Goal: Task Accomplishment & Management: Manage account settings

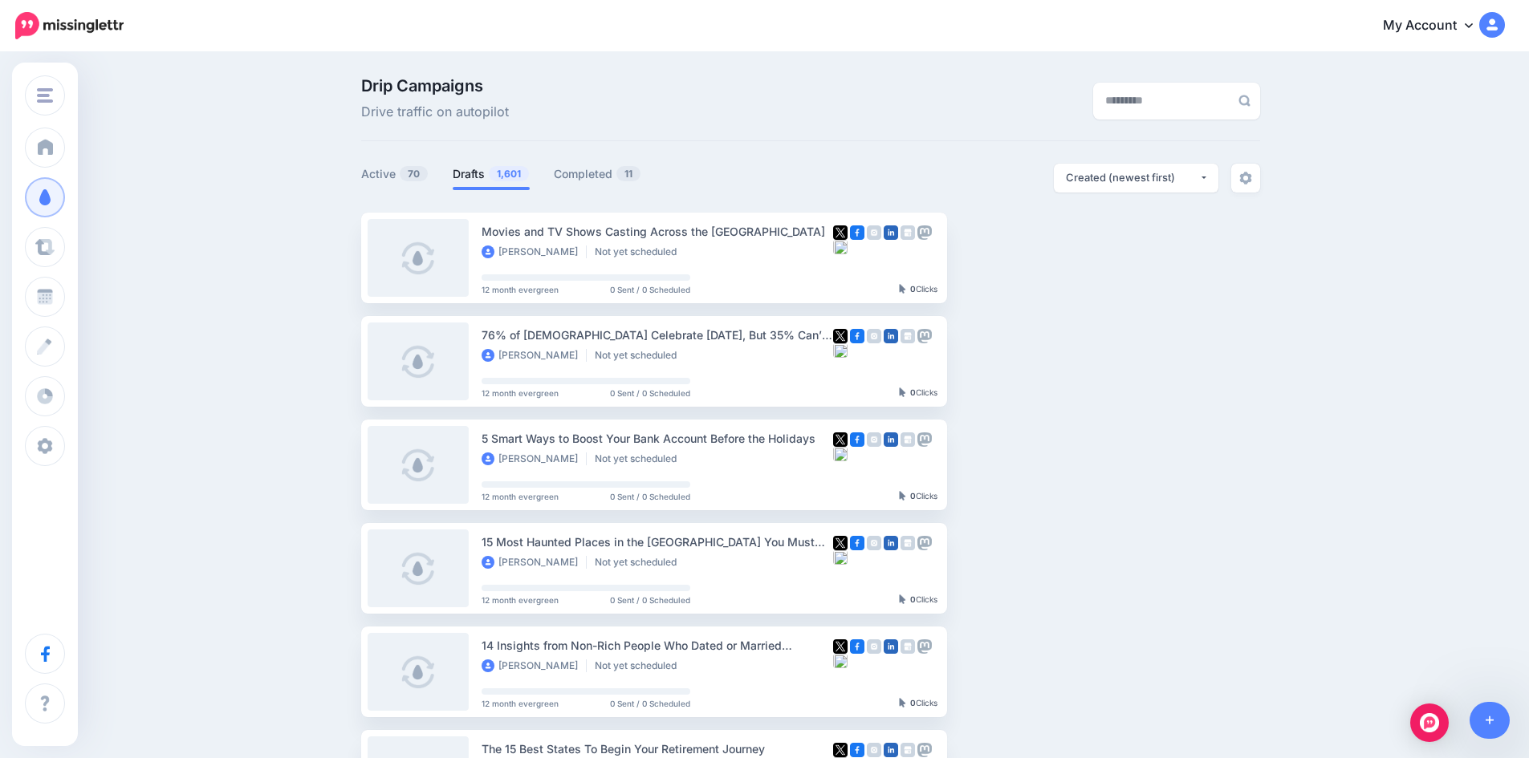
scroll to position [787, 0]
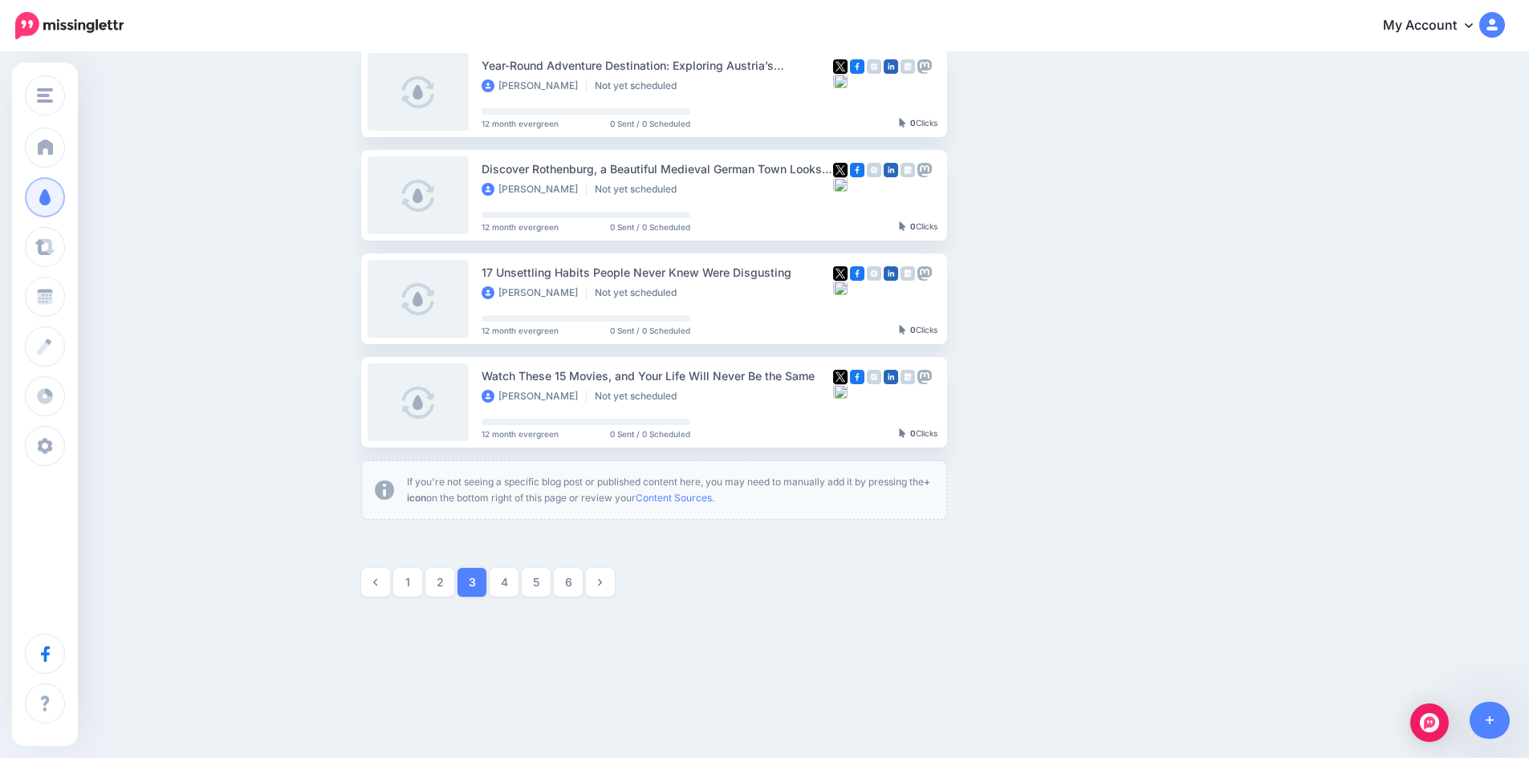
click at [509, 579] on link "4" at bounding box center [503, 582] width 29 height 29
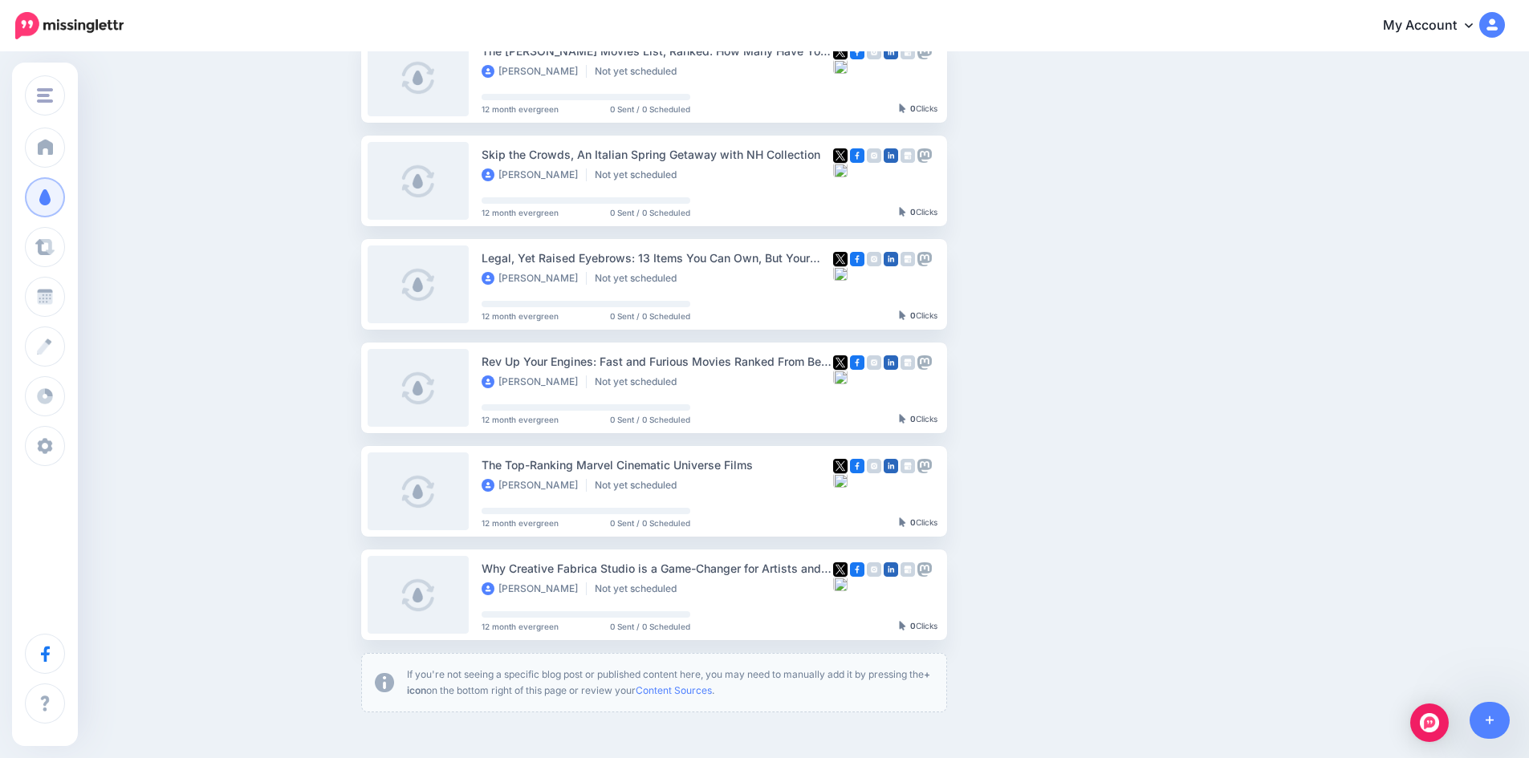
scroll to position [780, 0]
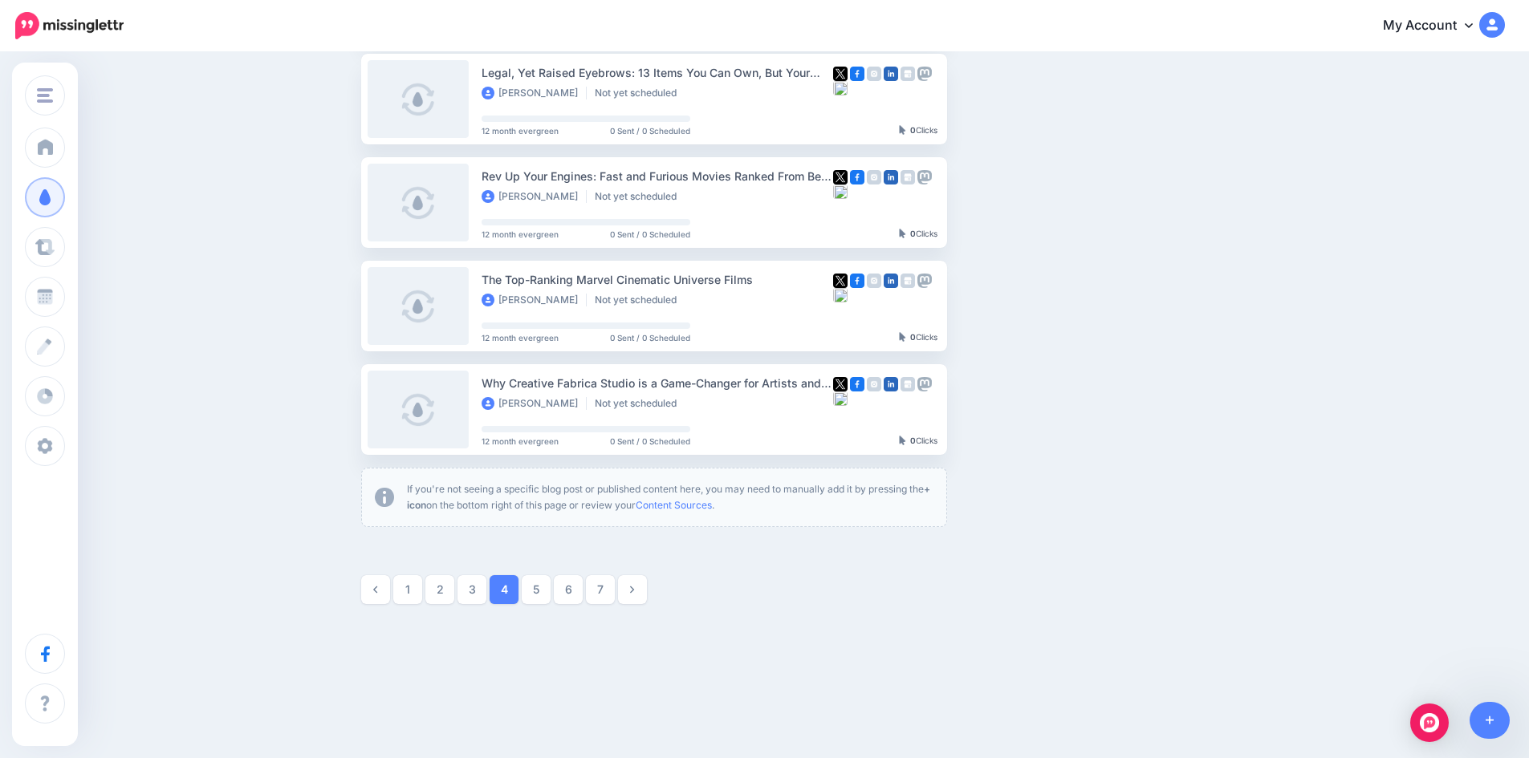
drag, startPoint x: 542, startPoint y: 584, endPoint x: 541, endPoint y: 594, distance: 9.7
click at [542, 586] on link "5" at bounding box center [536, 589] width 29 height 29
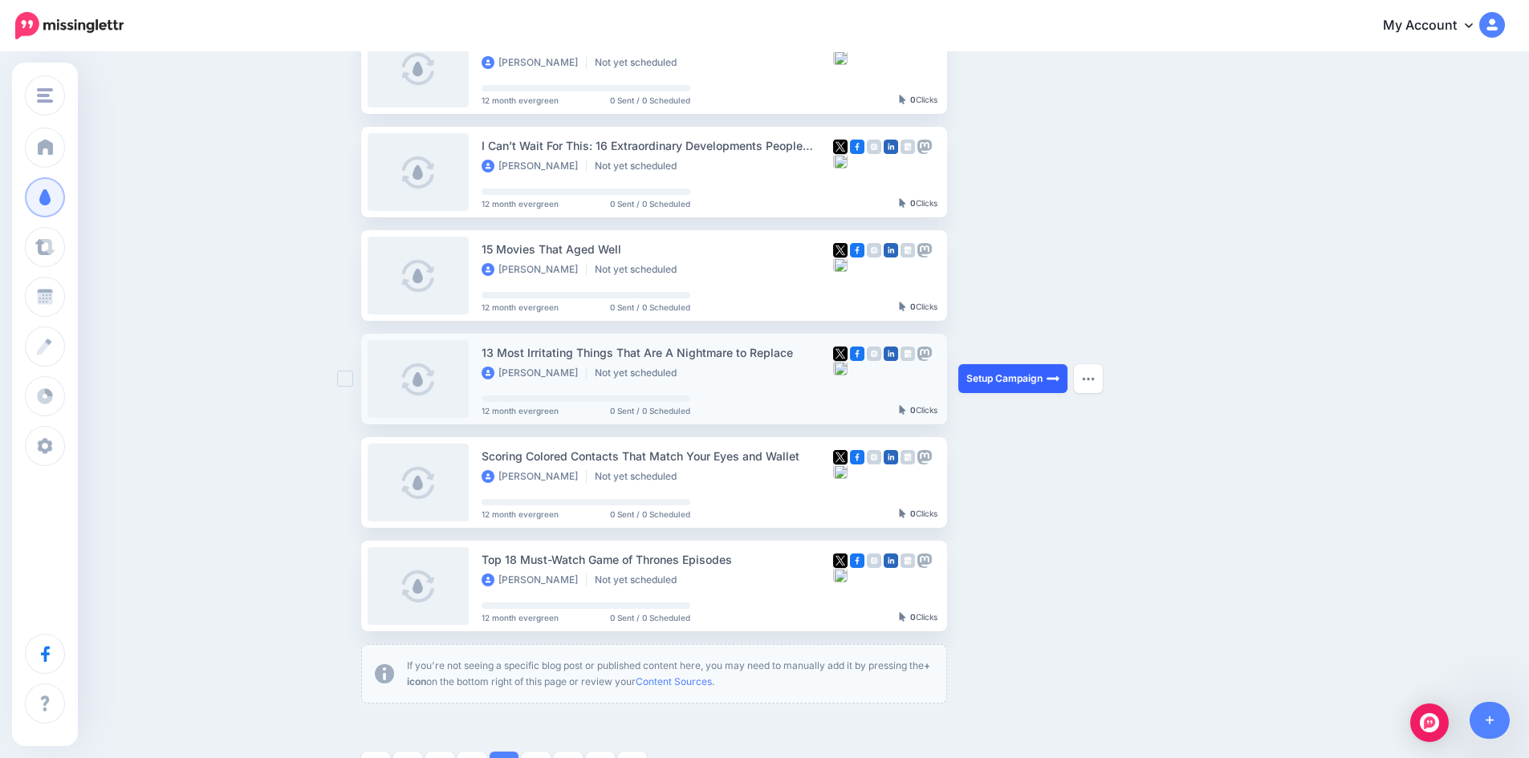
scroll to position [700, 0]
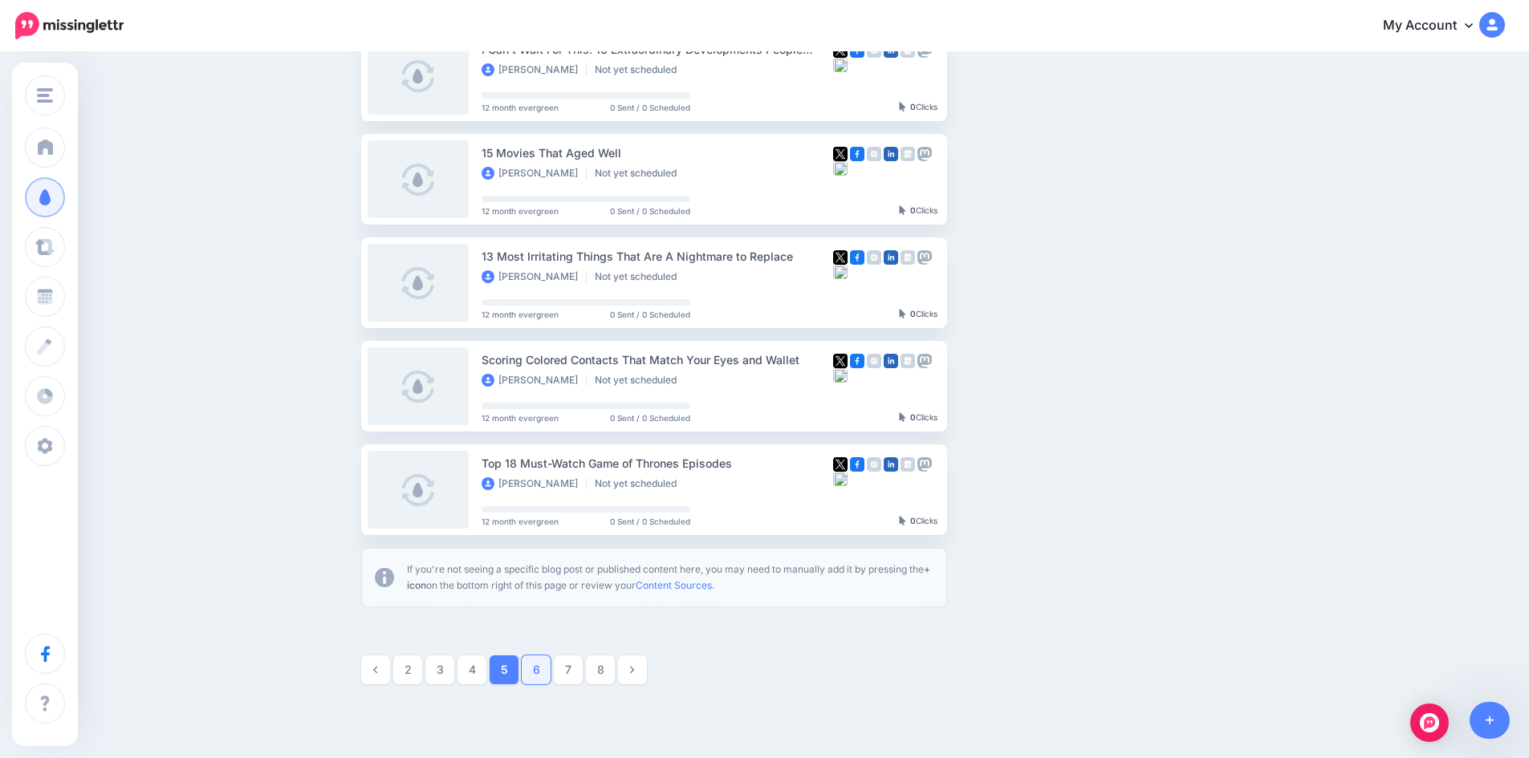
click at [542, 668] on link "6" at bounding box center [536, 670] width 29 height 29
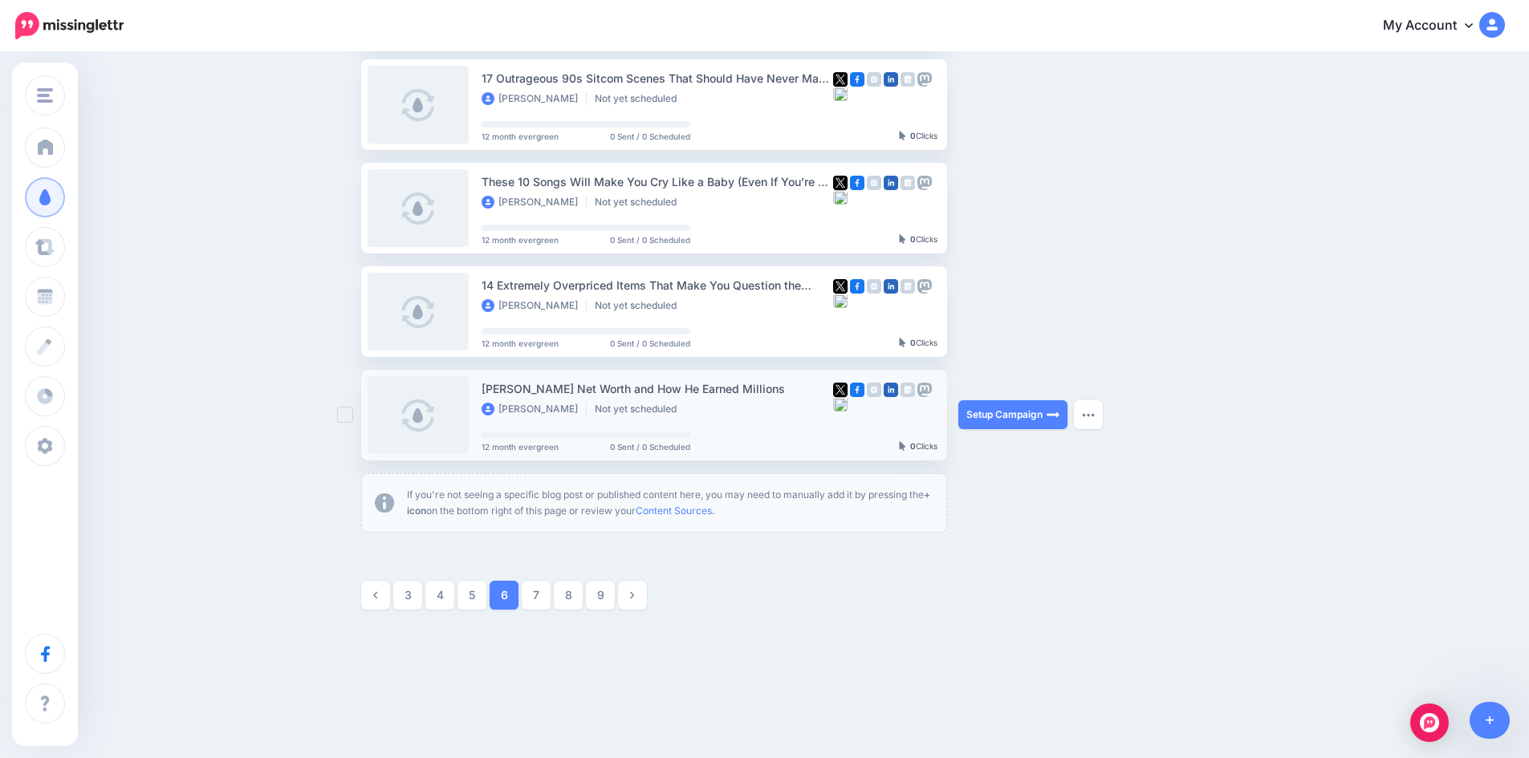
scroll to position [780, 0]
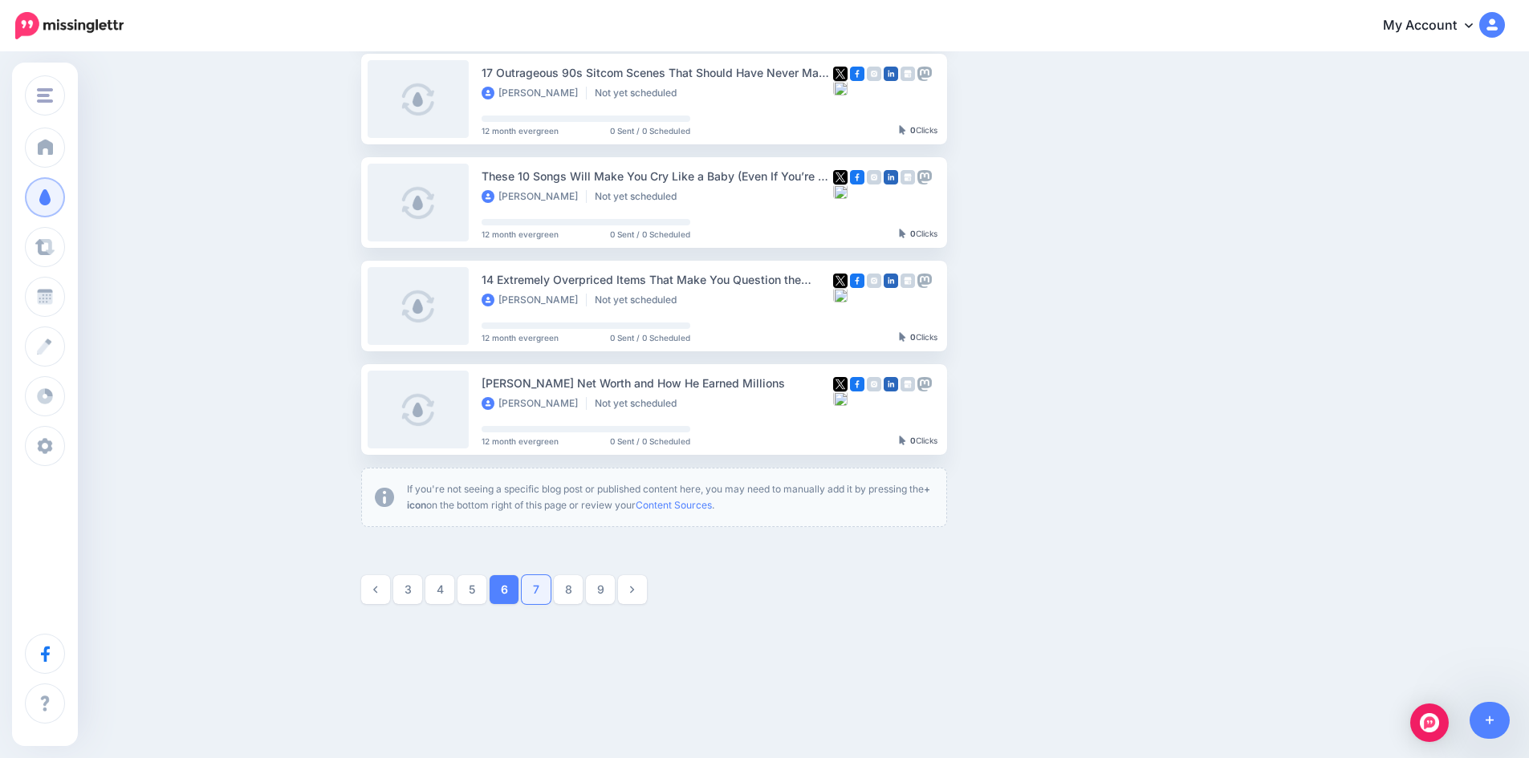
click at [541, 588] on link "7" at bounding box center [536, 589] width 29 height 29
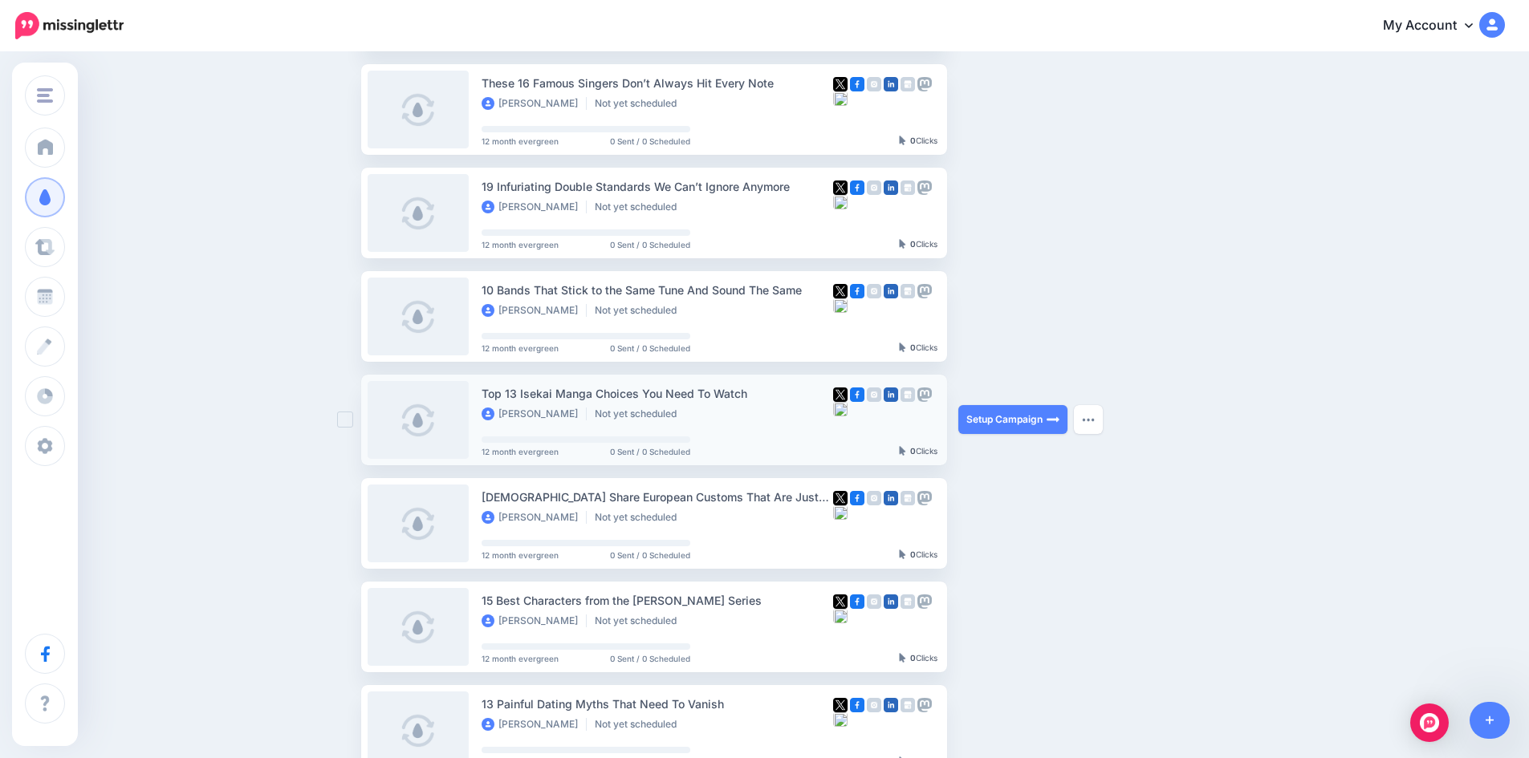
scroll to position [379, 0]
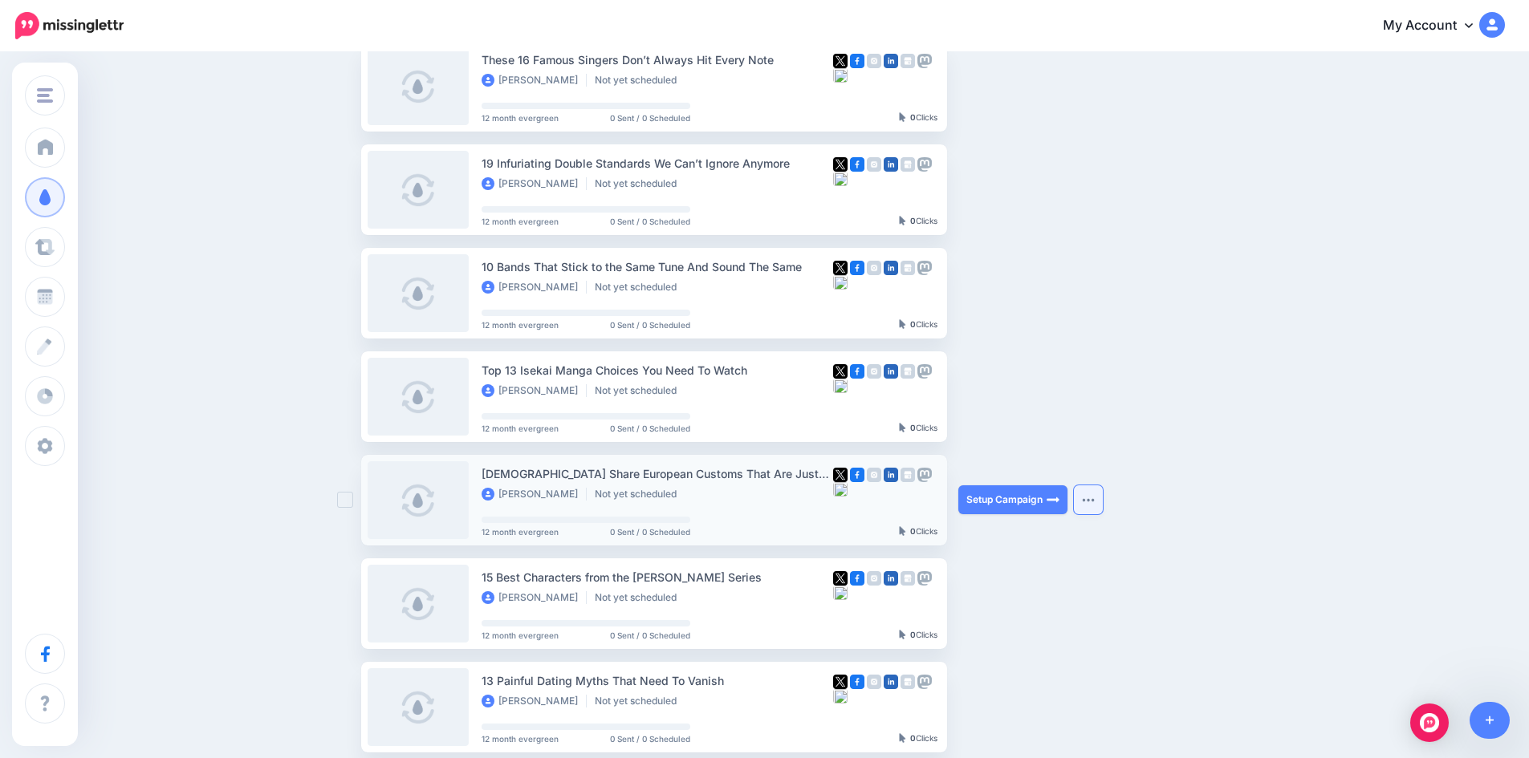
click at [1091, 492] on button "button" at bounding box center [1088, 499] width 29 height 29
click at [1017, 642] on link "View Original Source" at bounding box center [1001, 647] width 187 height 31
click at [1090, 491] on button "button" at bounding box center [1088, 499] width 29 height 29
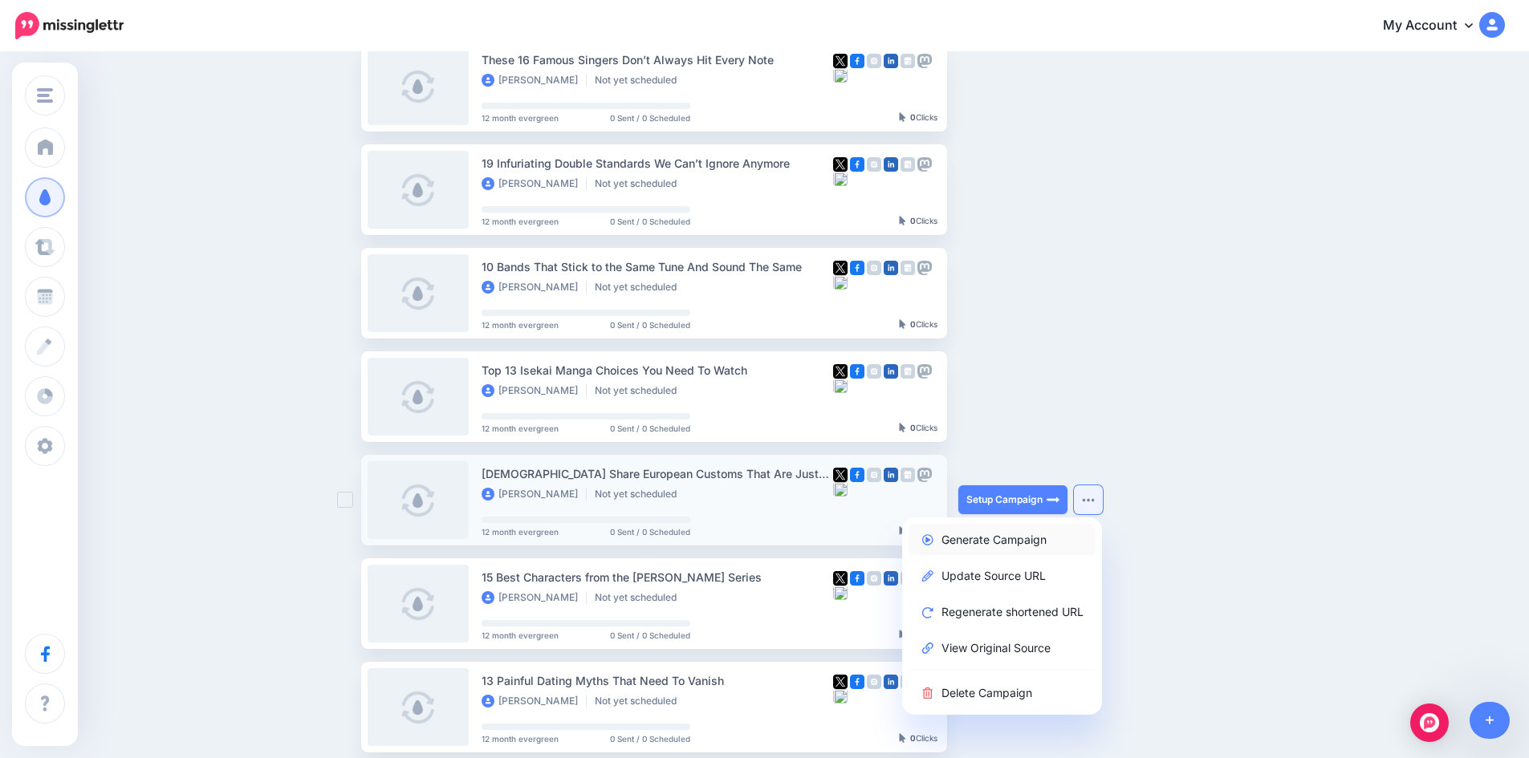
click at [1021, 529] on link "Generate Campaign" at bounding box center [1001, 539] width 187 height 31
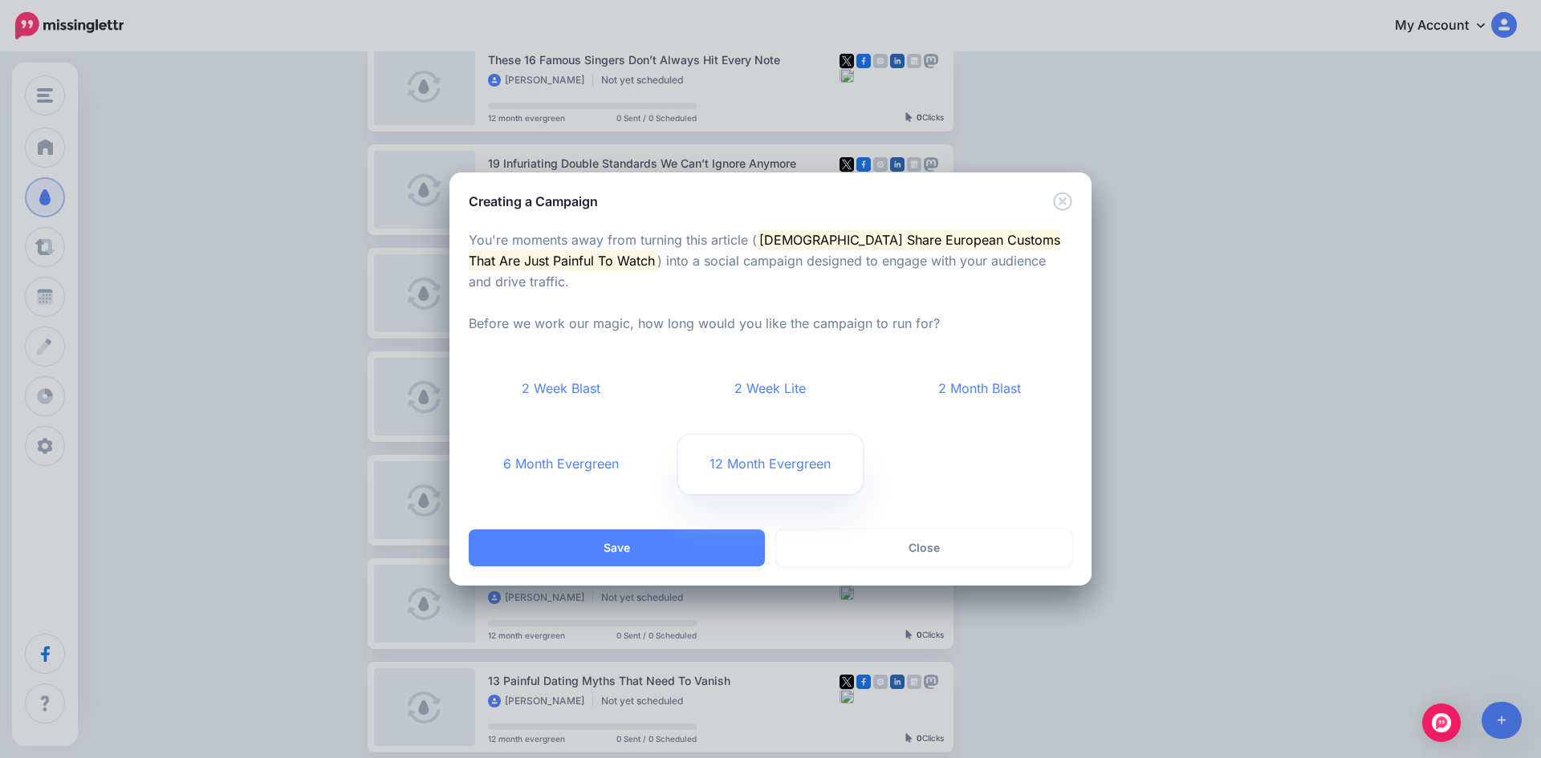
drag, startPoint x: 707, startPoint y: 445, endPoint x: 705, endPoint y: 457, distance: 11.3
click at [708, 445] on link "12 Month Evergreen" at bounding box center [770, 464] width 185 height 59
click at [655, 544] on button "Save" at bounding box center [617, 548] width 296 height 37
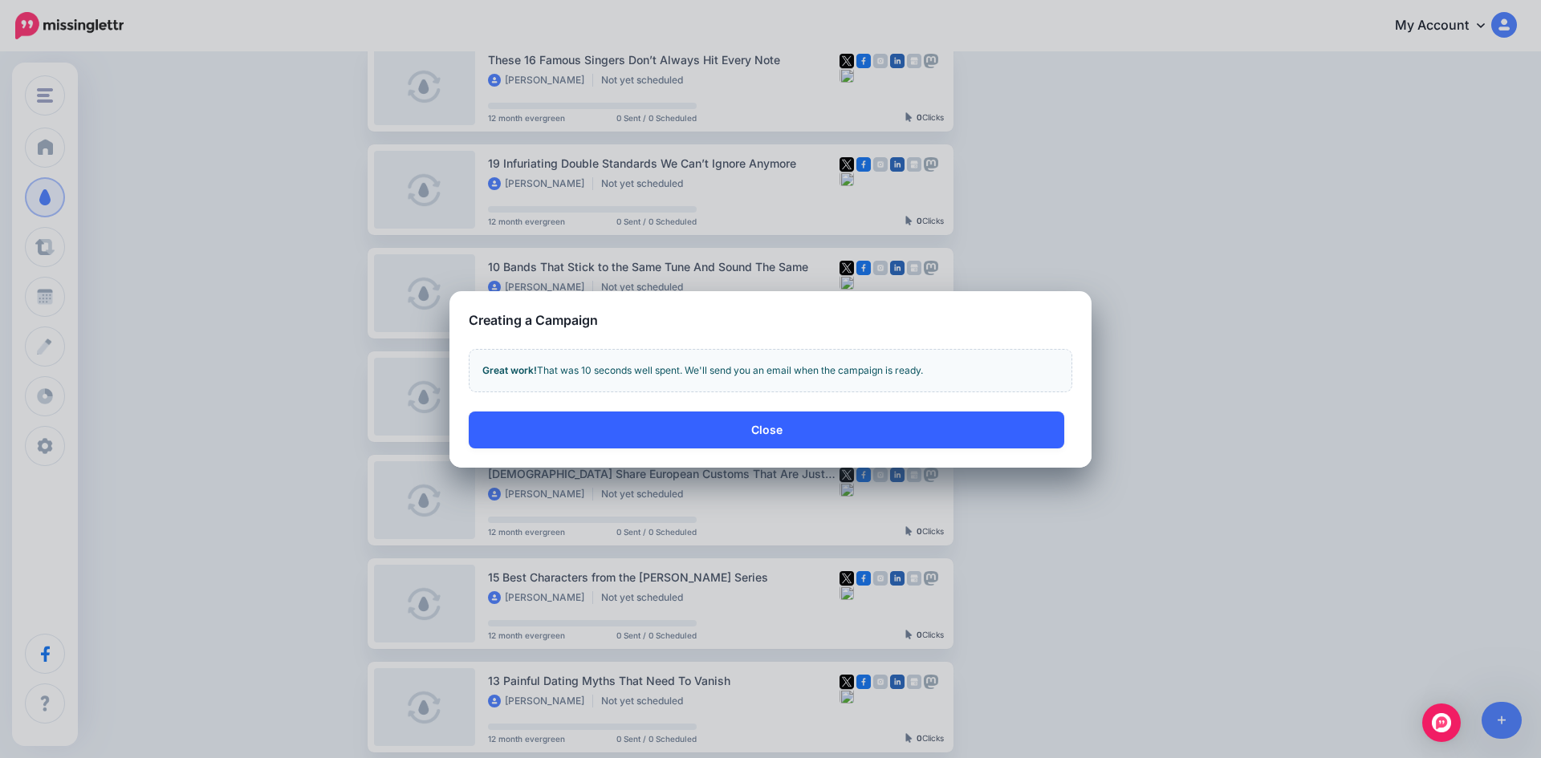
click at [770, 441] on button "Close" at bounding box center [766, 430] width 595 height 37
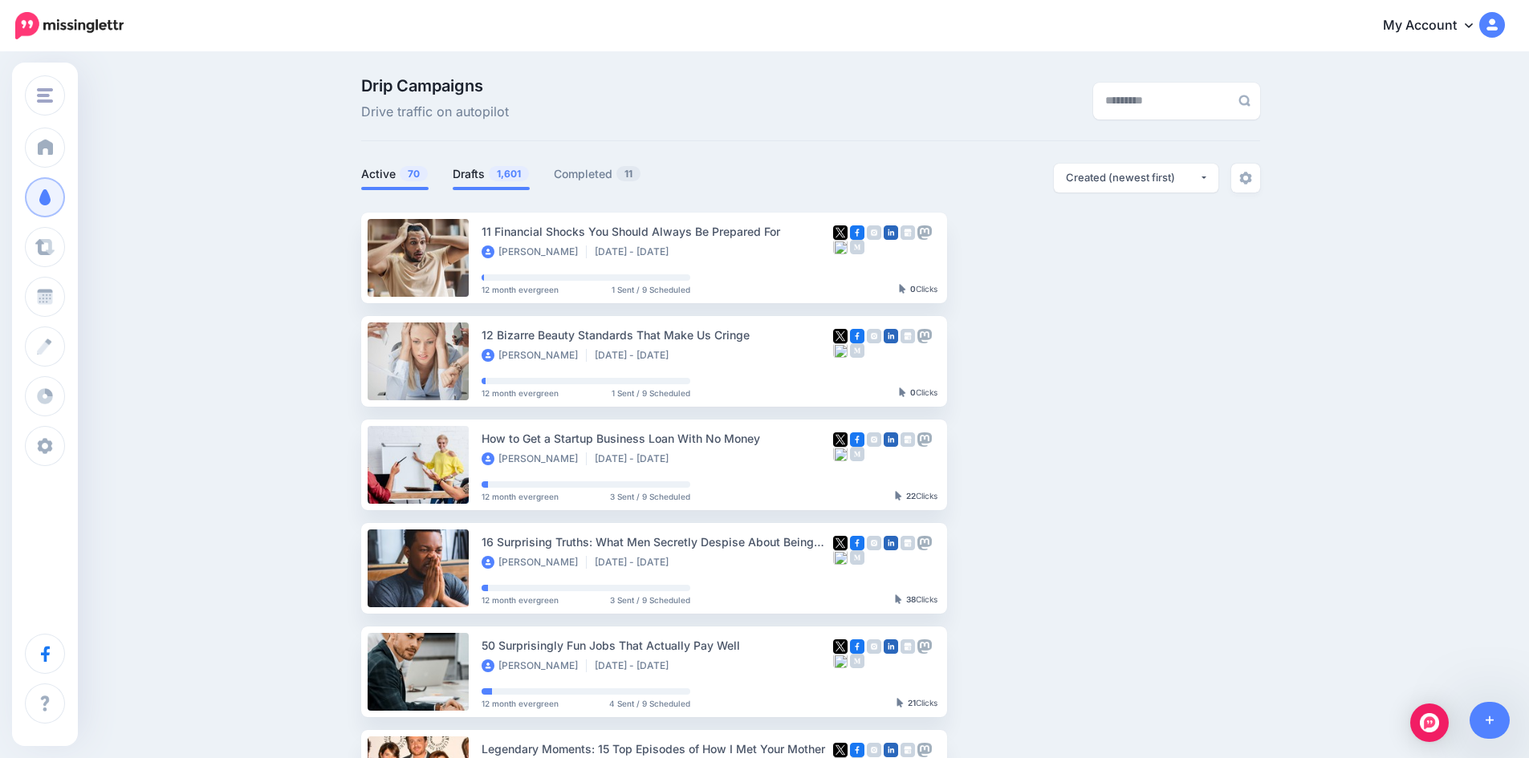
click at [492, 179] on link "Drafts 1,601" at bounding box center [491, 173] width 77 height 19
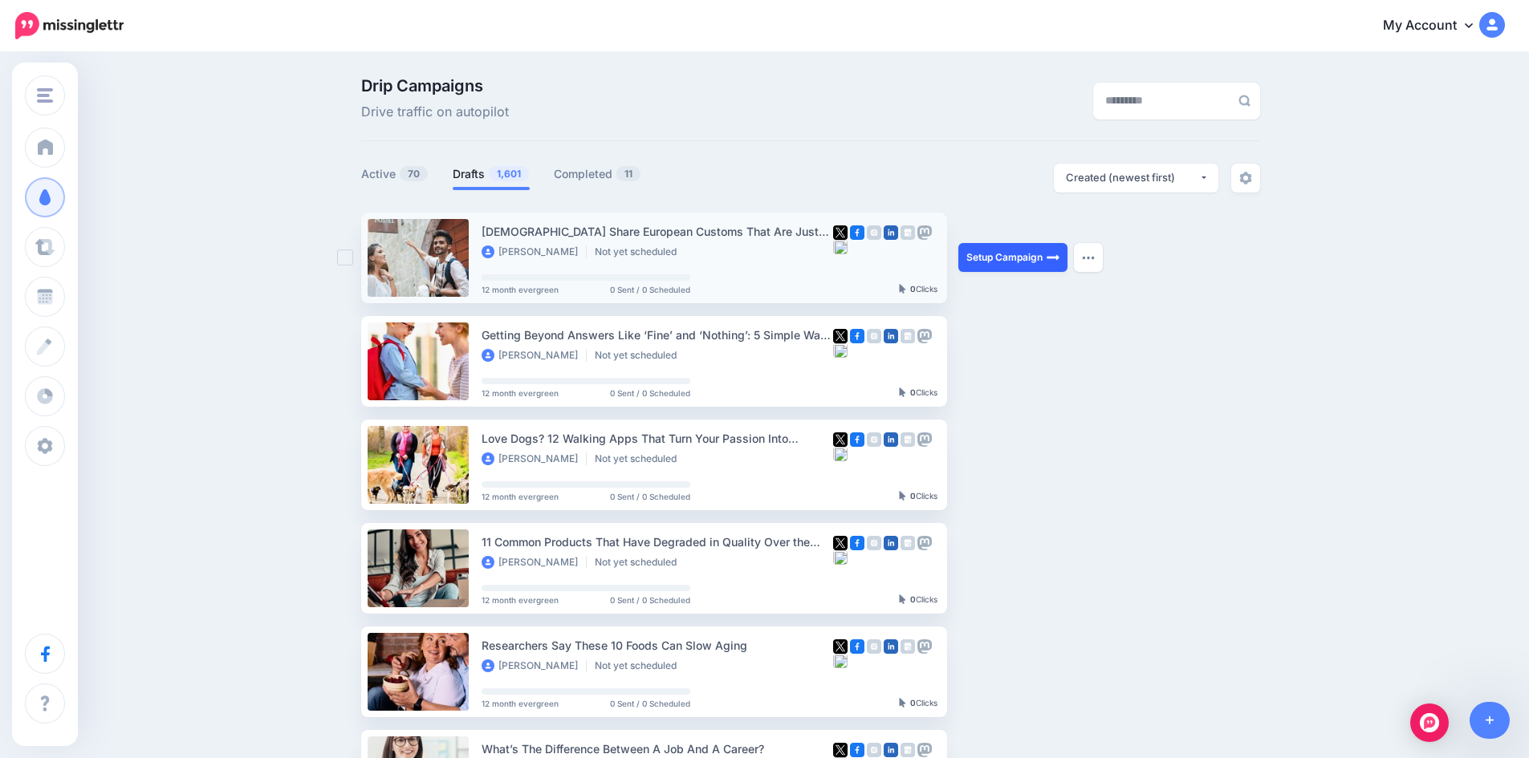
click at [1019, 251] on link "Setup Campaign" at bounding box center [1012, 257] width 109 height 29
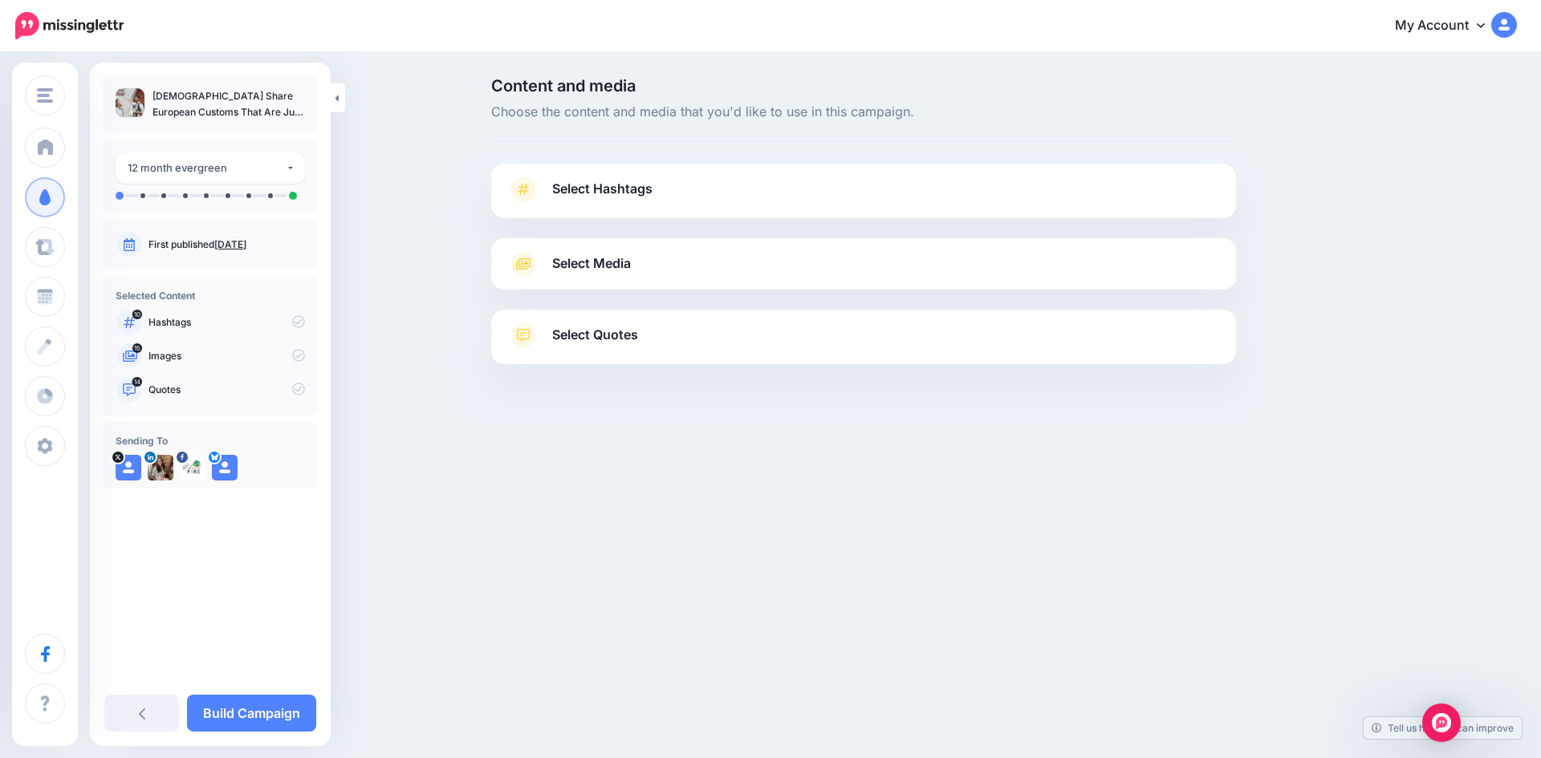
drag, startPoint x: 148, startPoint y: 95, endPoint x: 305, endPoint y: 111, distance: 158.1
click at [305, 111] on div "[DEMOGRAPHIC_DATA] Share European Customs That Are Just Painful To Watch" at bounding box center [210, 104] width 215 height 58
click at [718, 184] on link "Select Hashtags" at bounding box center [863, 198] width 713 height 42
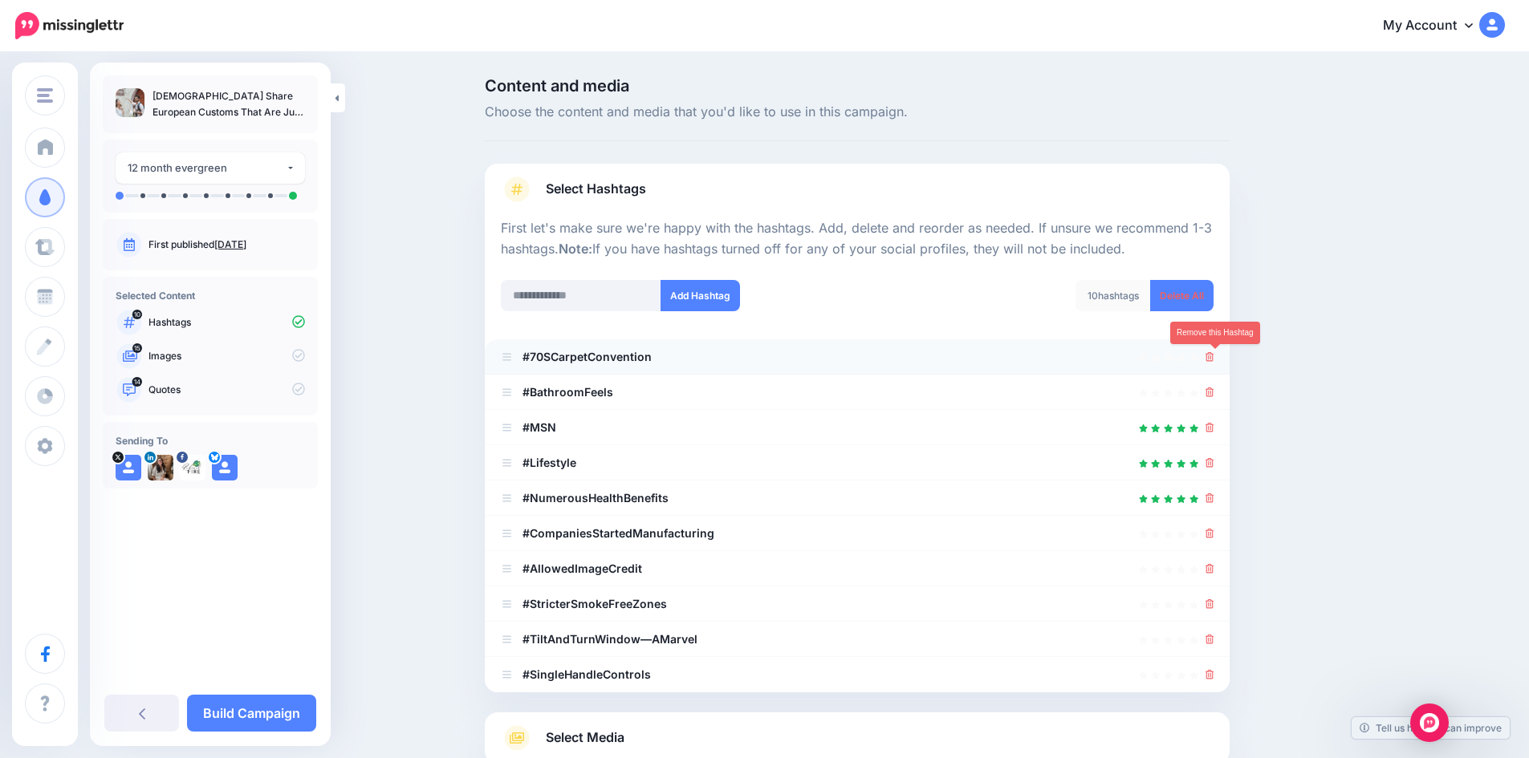
click at [1213, 359] on icon at bounding box center [1209, 357] width 9 height 10
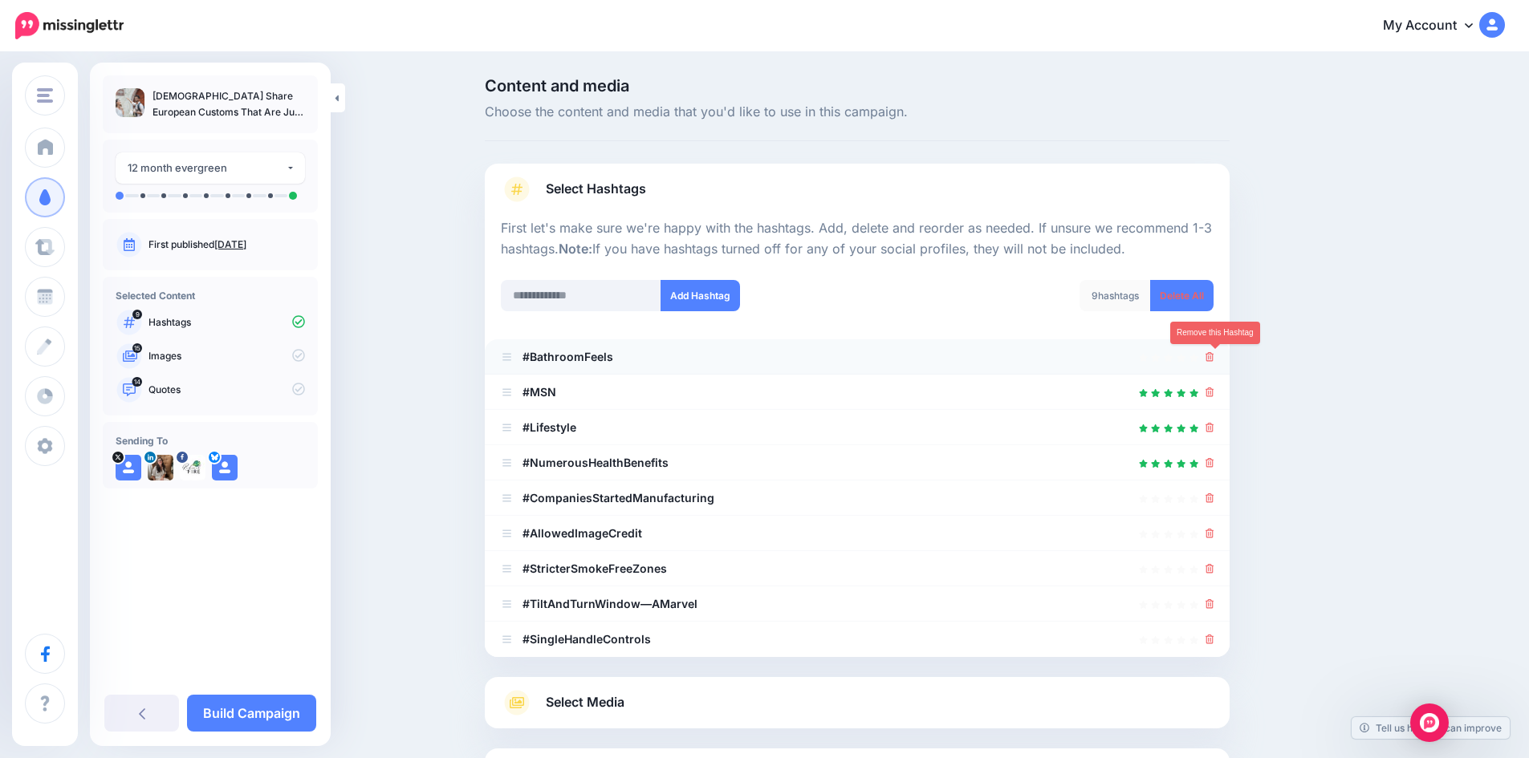
click at [1214, 359] on icon at bounding box center [1209, 357] width 9 height 10
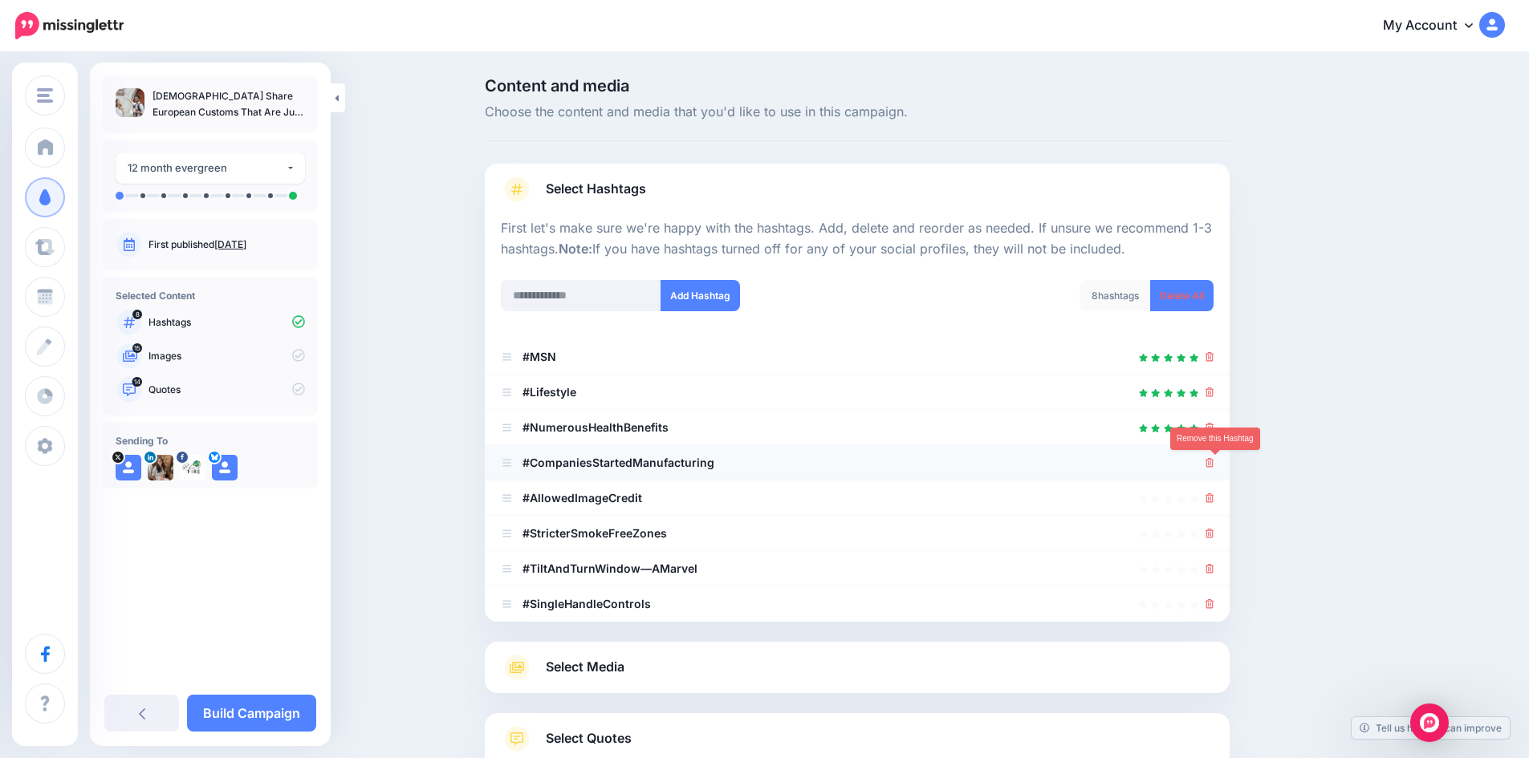
click at [1214, 456] on link at bounding box center [1209, 463] width 9 height 14
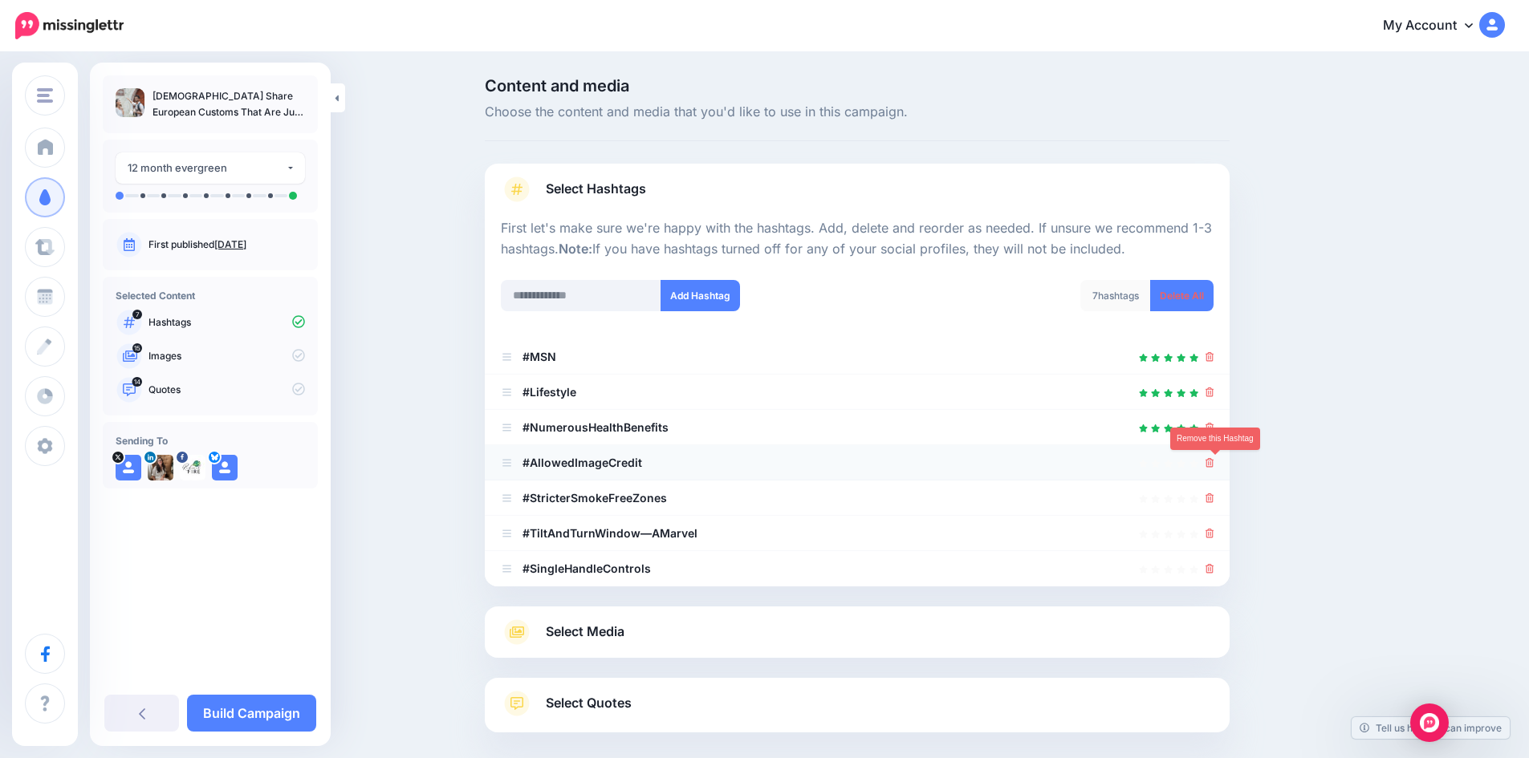
click at [1214, 461] on icon at bounding box center [1209, 463] width 9 height 10
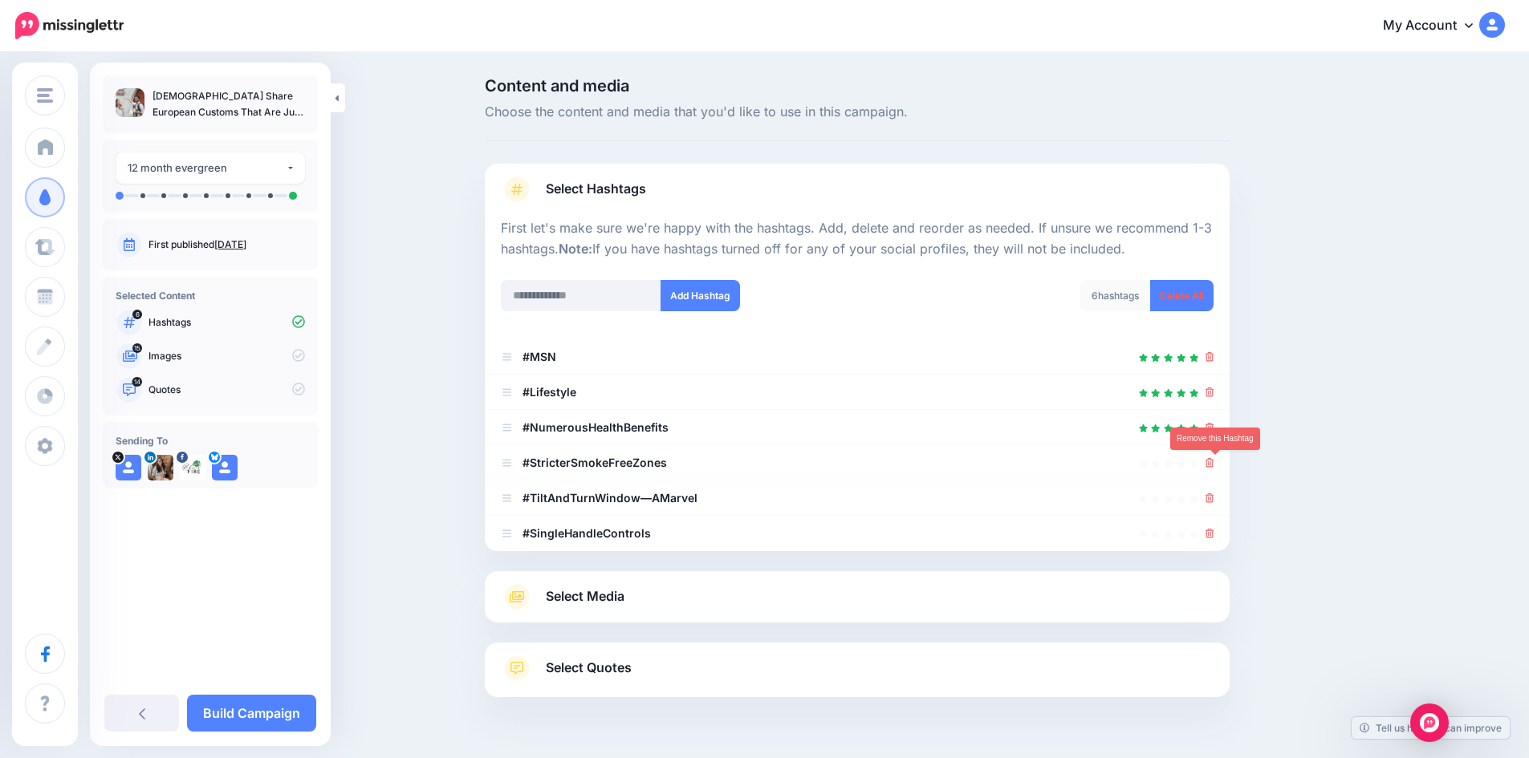
click at [1214, 461] on icon at bounding box center [1209, 463] width 9 height 10
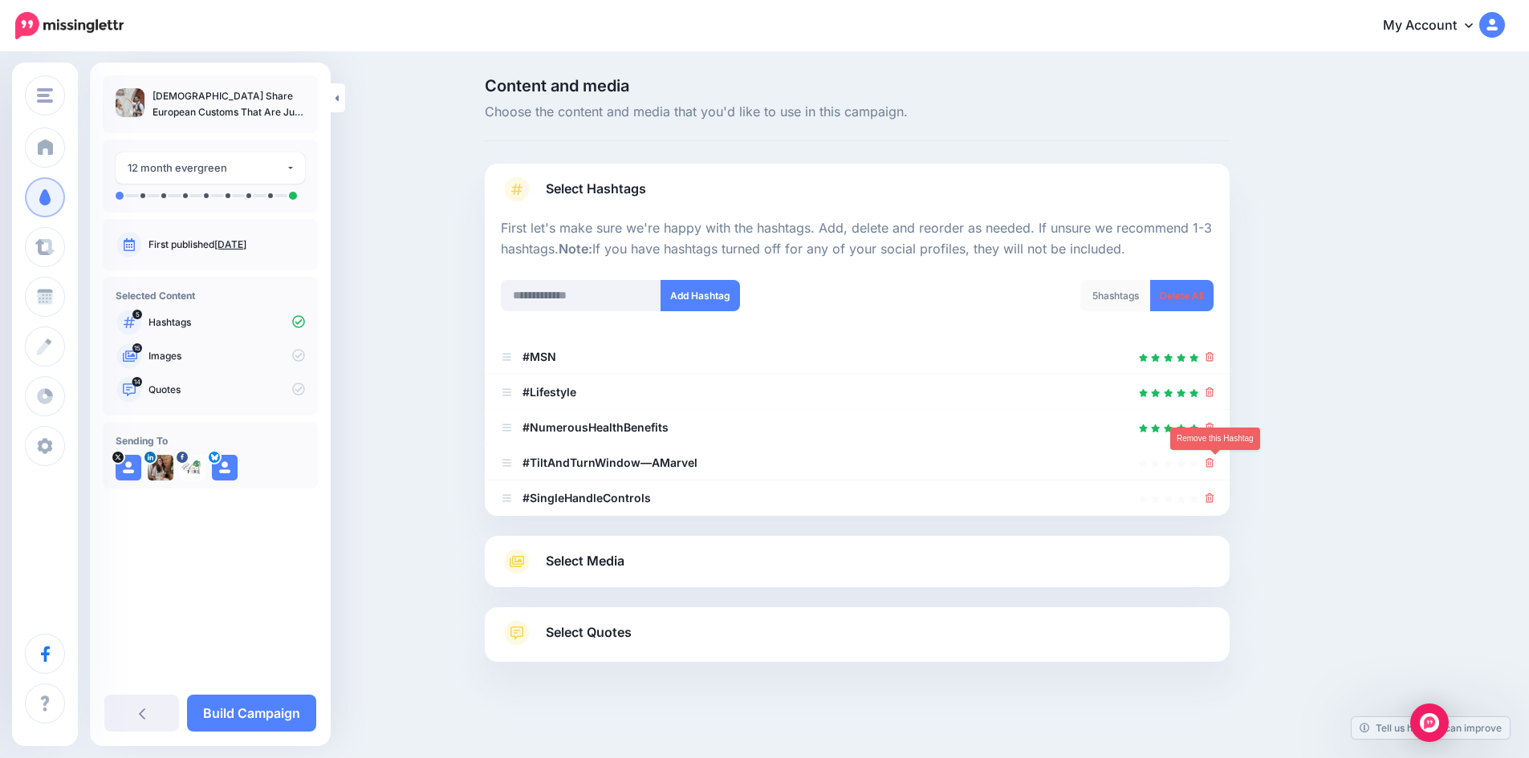
click at [1214, 461] on icon at bounding box center [1209, 463] width 9 height 10
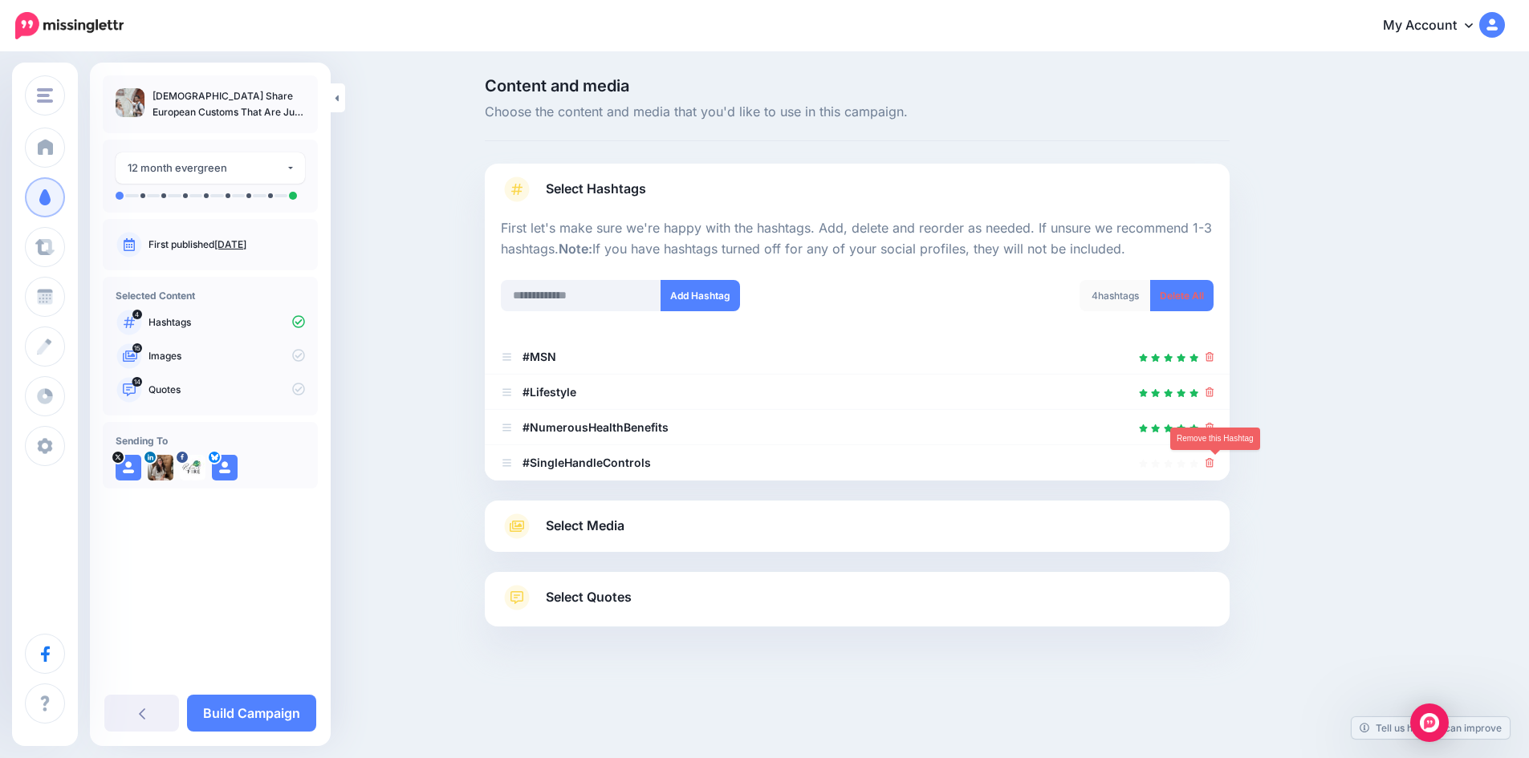
click at [1214, 461] on icon at bounding box center [1209, 463] width 9 height 10
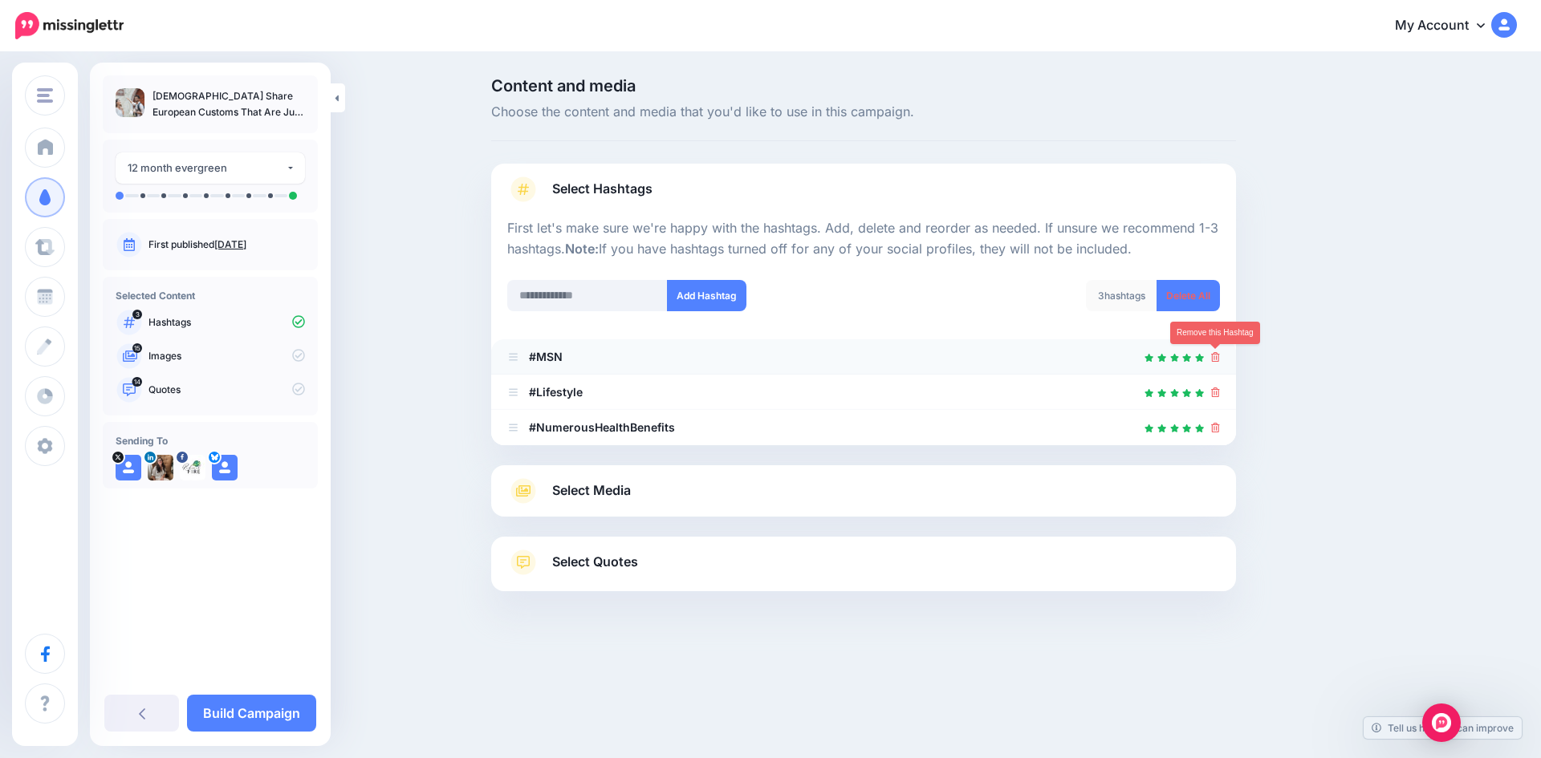
click at [1212, 360] on icon at bounding box center [1215, 357] width 9 height 10
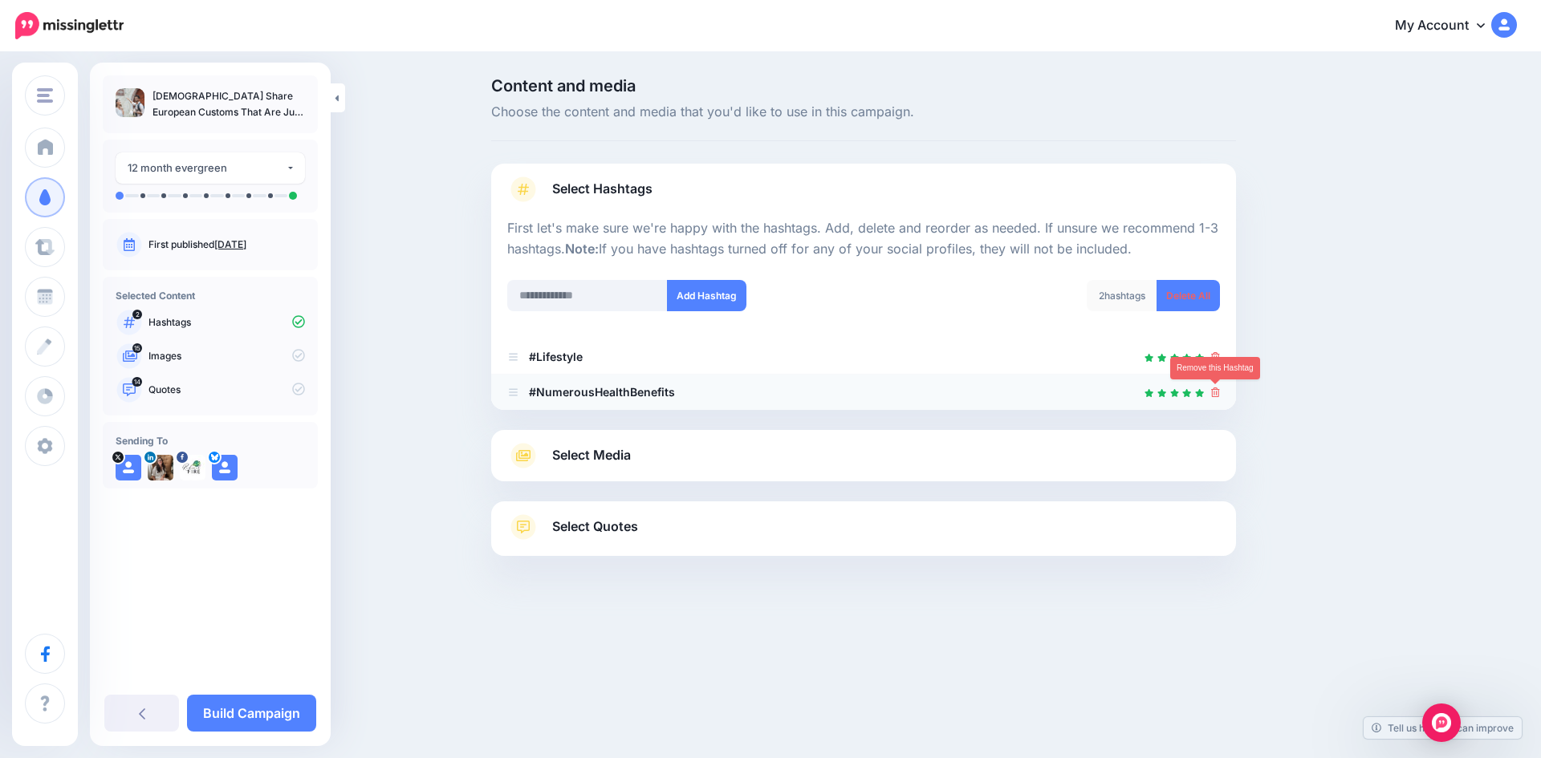
drag, startPoint x: 1216, startPoint y: 392, endPoint x: 1204, endPoint y: 392, distance: 12.0
click at [1214, 392] on icon at bounding box center [1215, 393] width 9 height 10
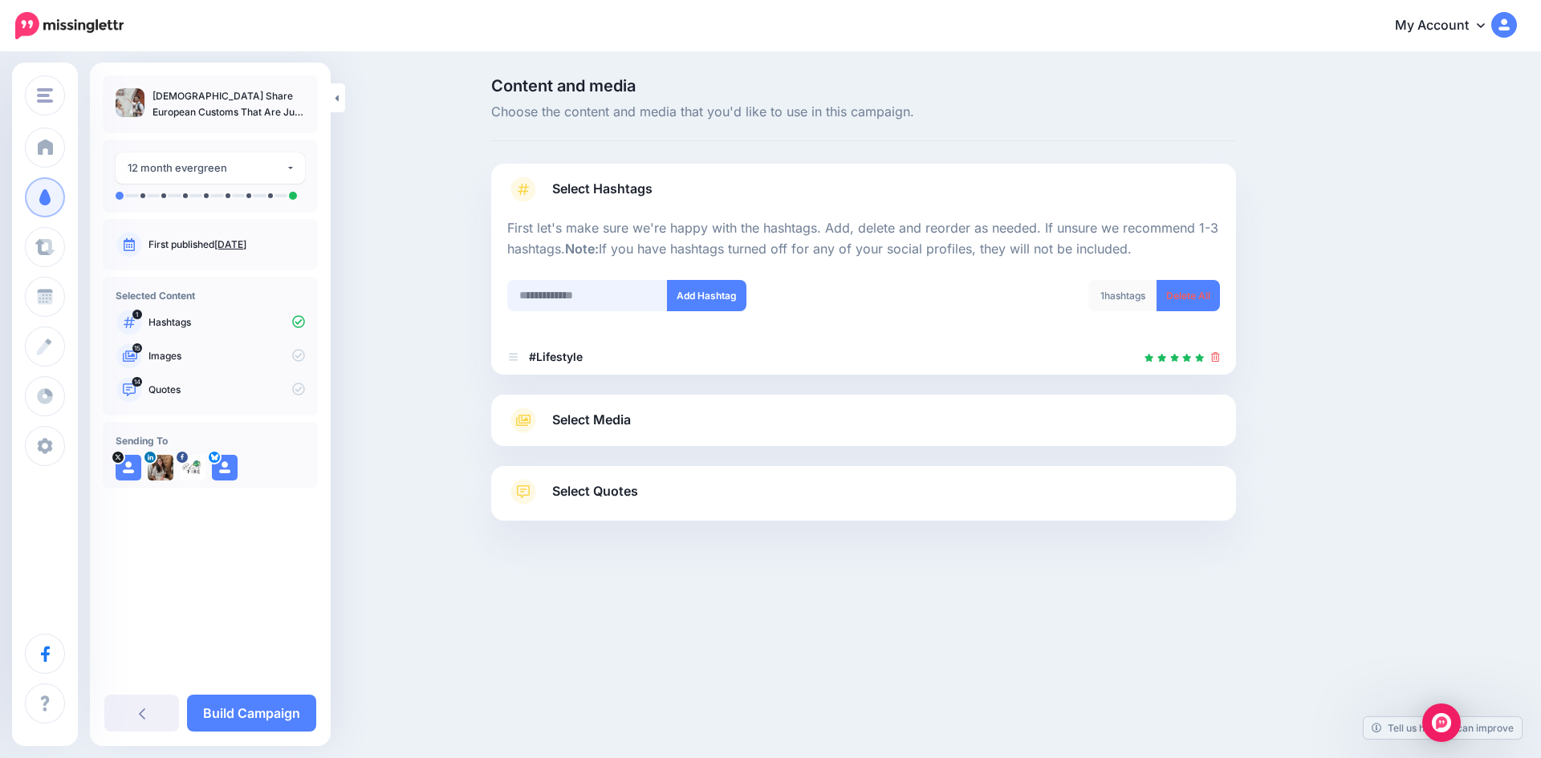
click at [583, 302] on input "text" at bounding box center [587, 295] width 160 height 31
click at [523, 294] on input "*******" at bounding box center [587, 295] width 160 height 31
click at [522, 294] on input "*******" at bounding box center [587, 295] width 160 height 31
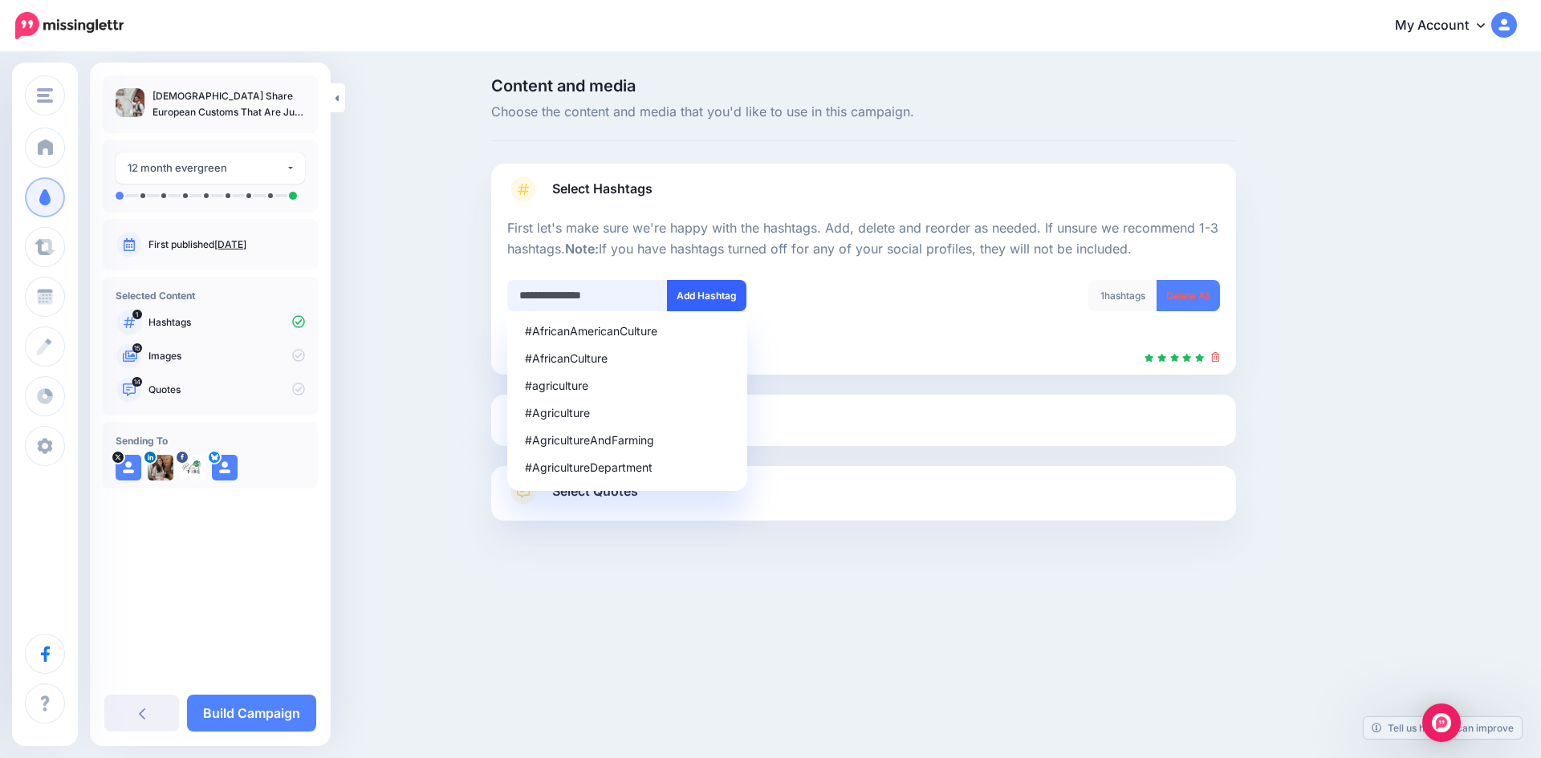
type input "**********"
click at [710, 294] on button "Add Hashtag" at bounding box center [706, 295] width 79 height 31
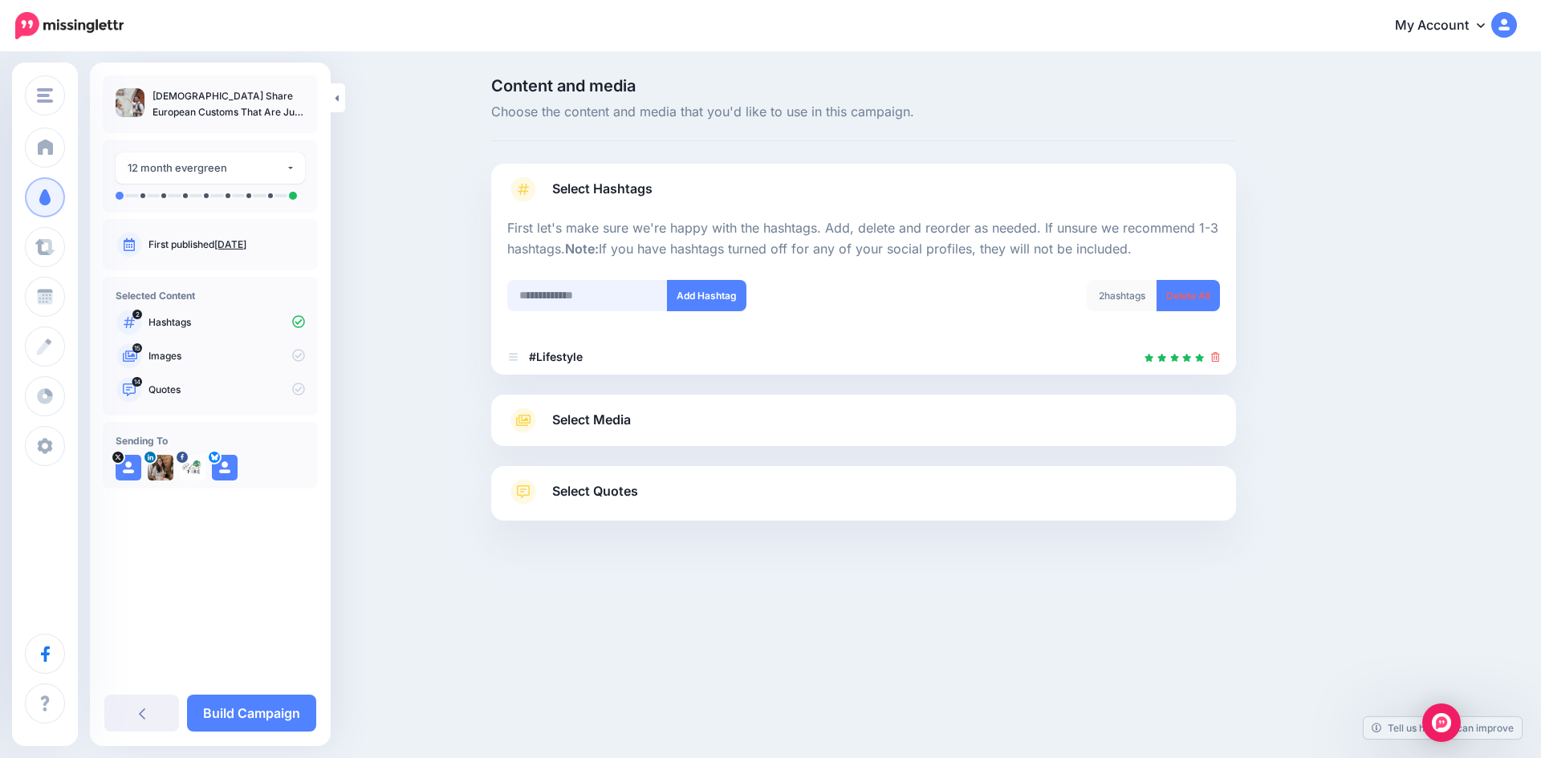
click at [579, 298] on input "text" at bounding box center [587, 295] width 160 height 31
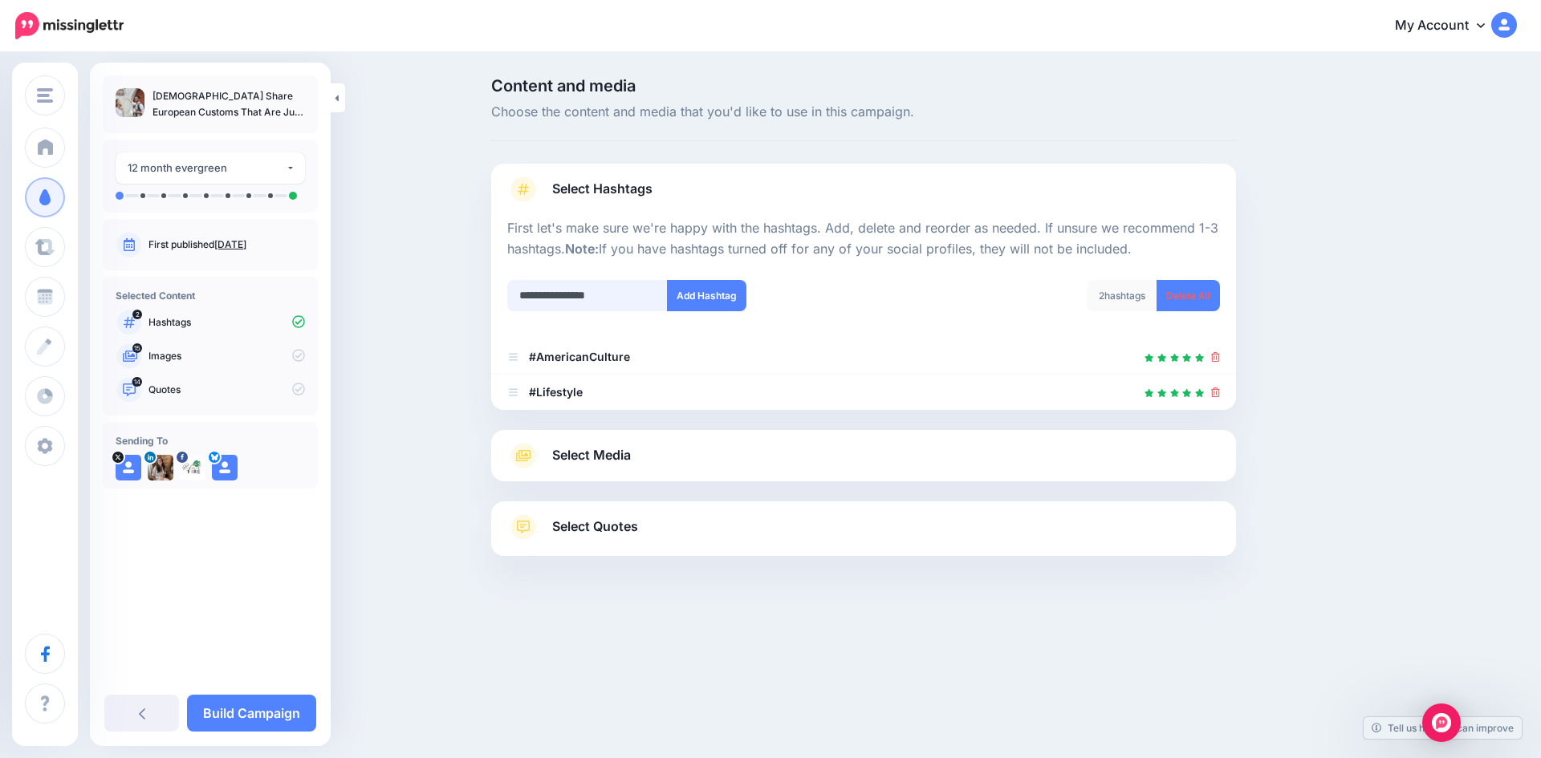
click at [577, 293] on input "**********" at bounding box center [587, 295] width 160 height 31
type input "**********"
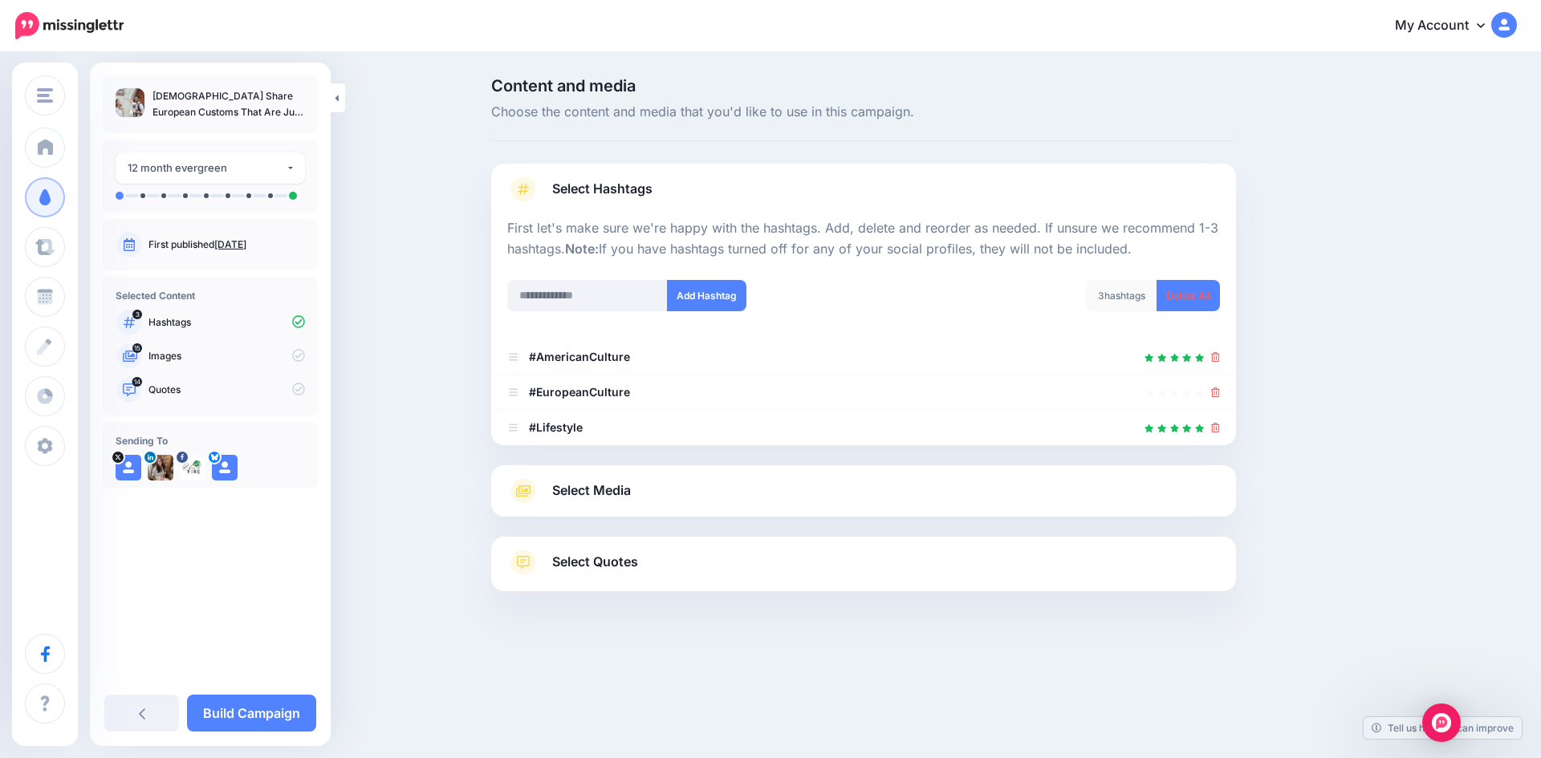
click at [756, 497] on link "Select Media" at bounding box center [863, 491] width 713 height 26
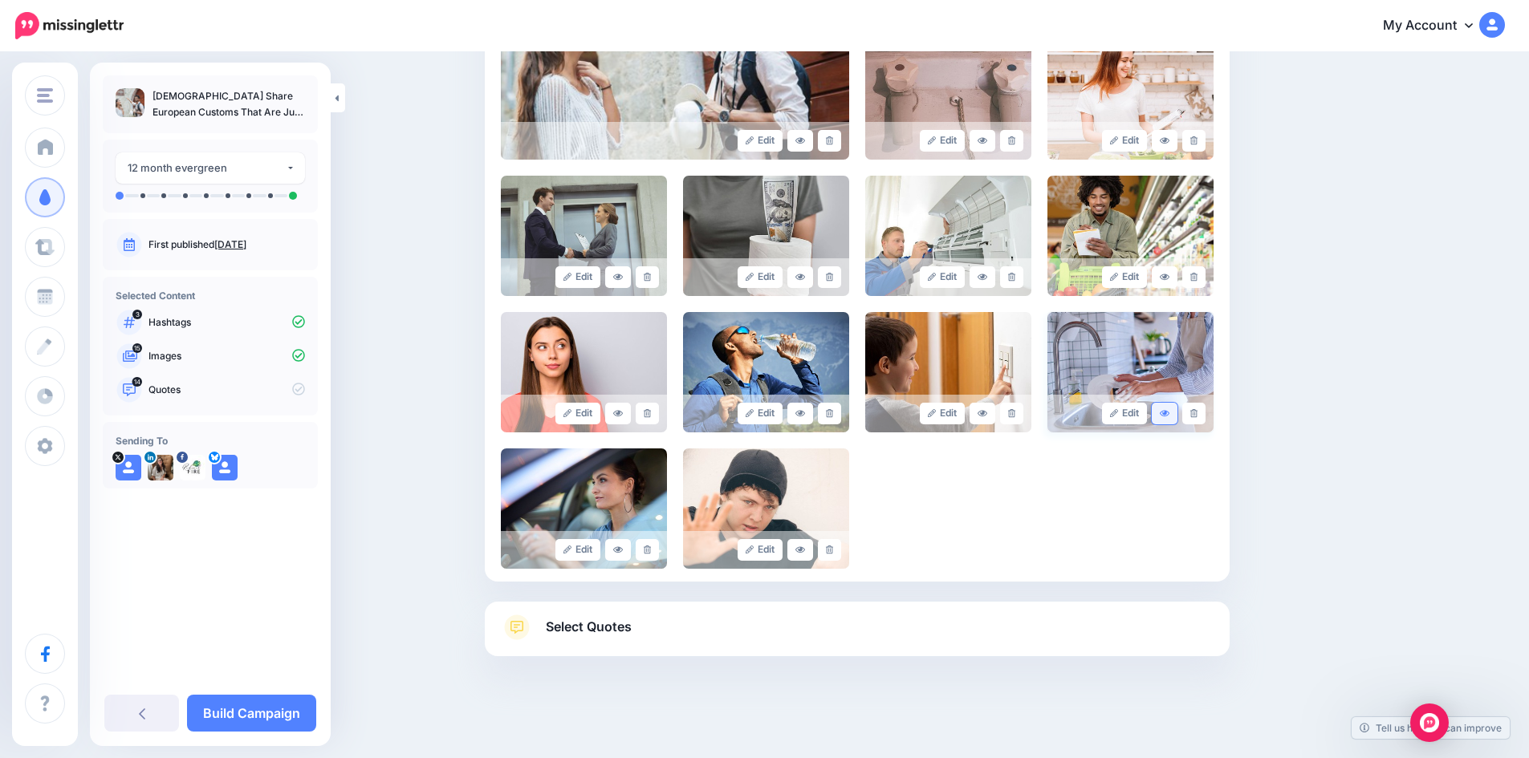
scroll to position [518, 0]
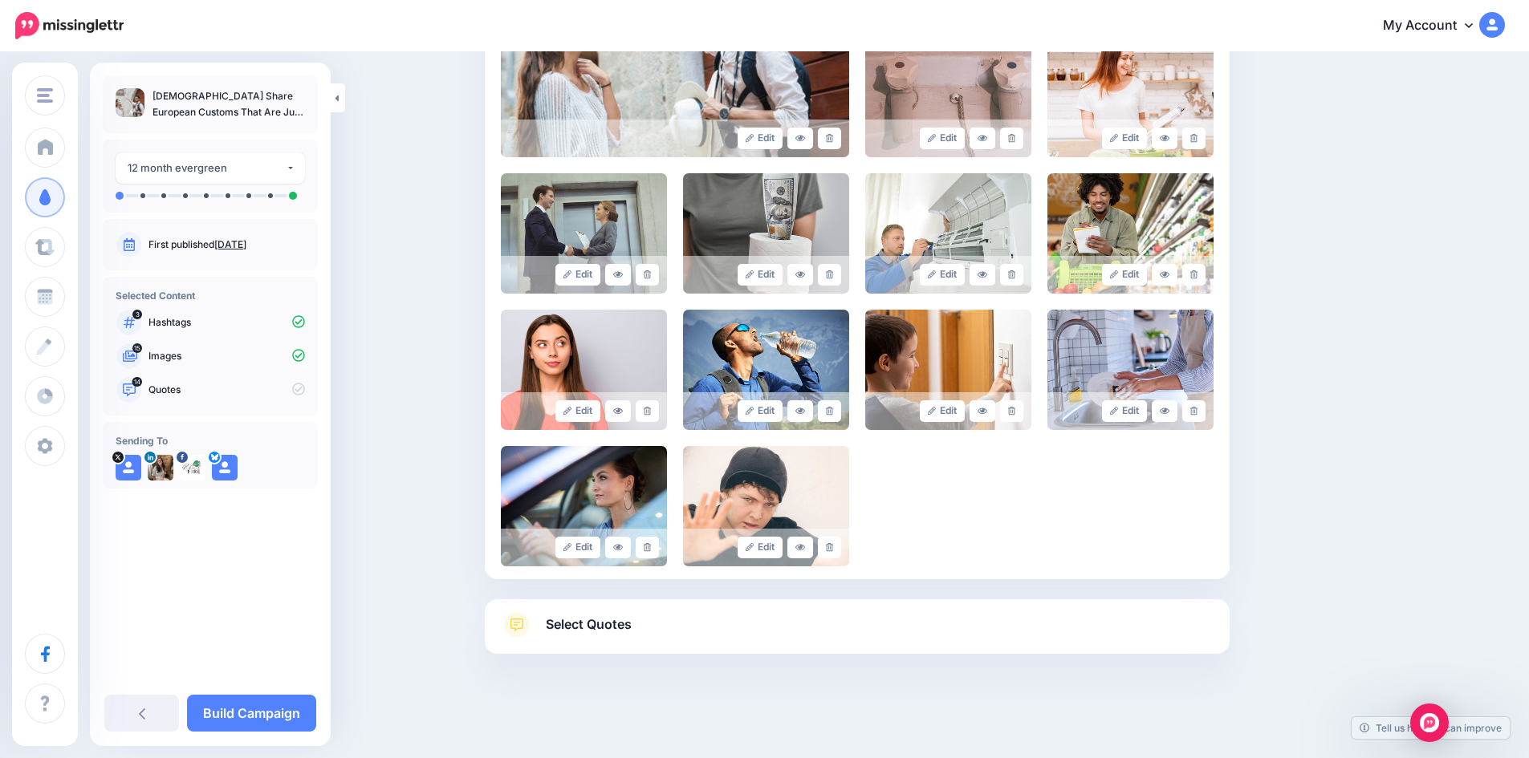
click at [683, 623] on link "Select Quotes" at bounding box center [857, 633] width 713 height 42
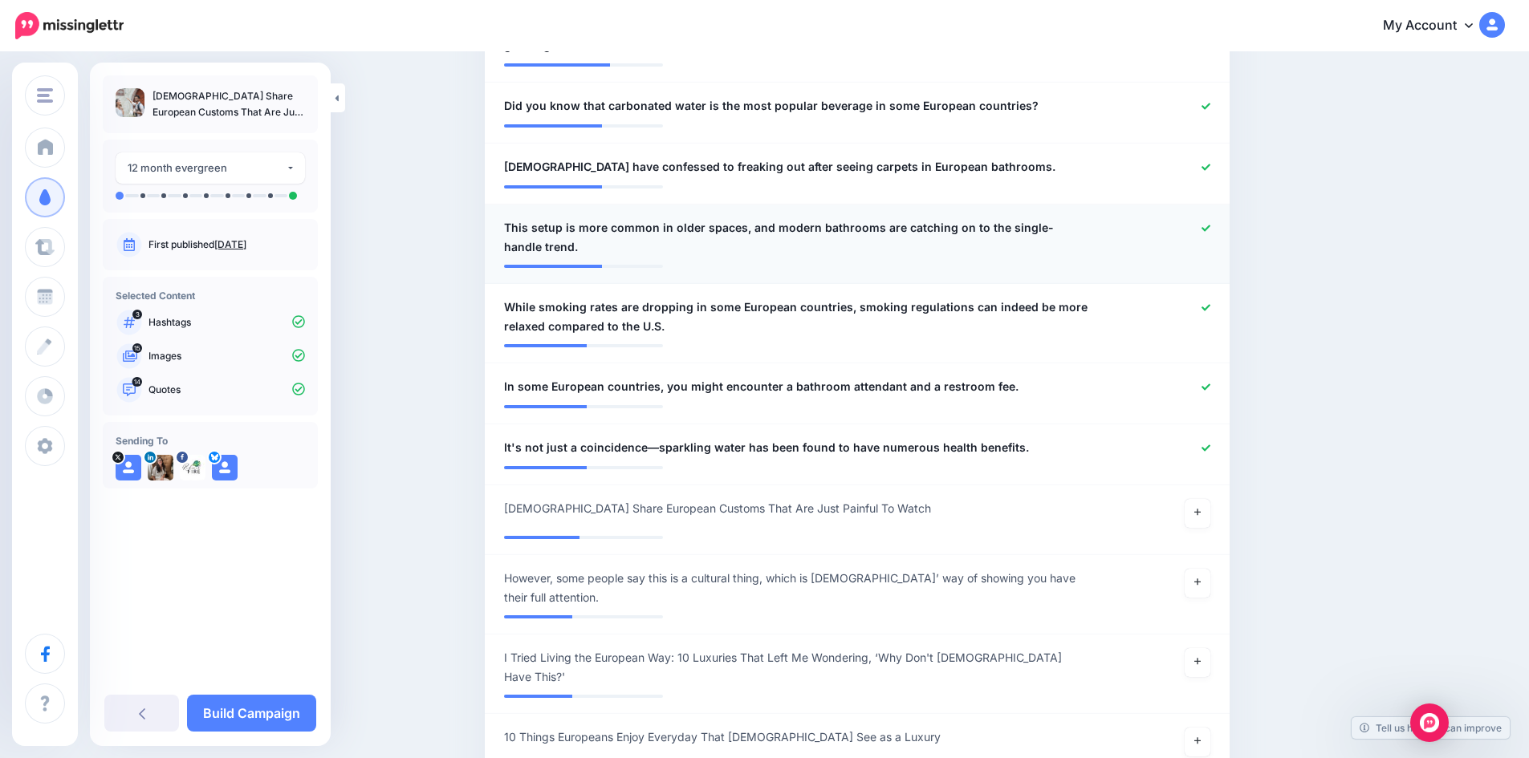
scroll to position [1159, 0]
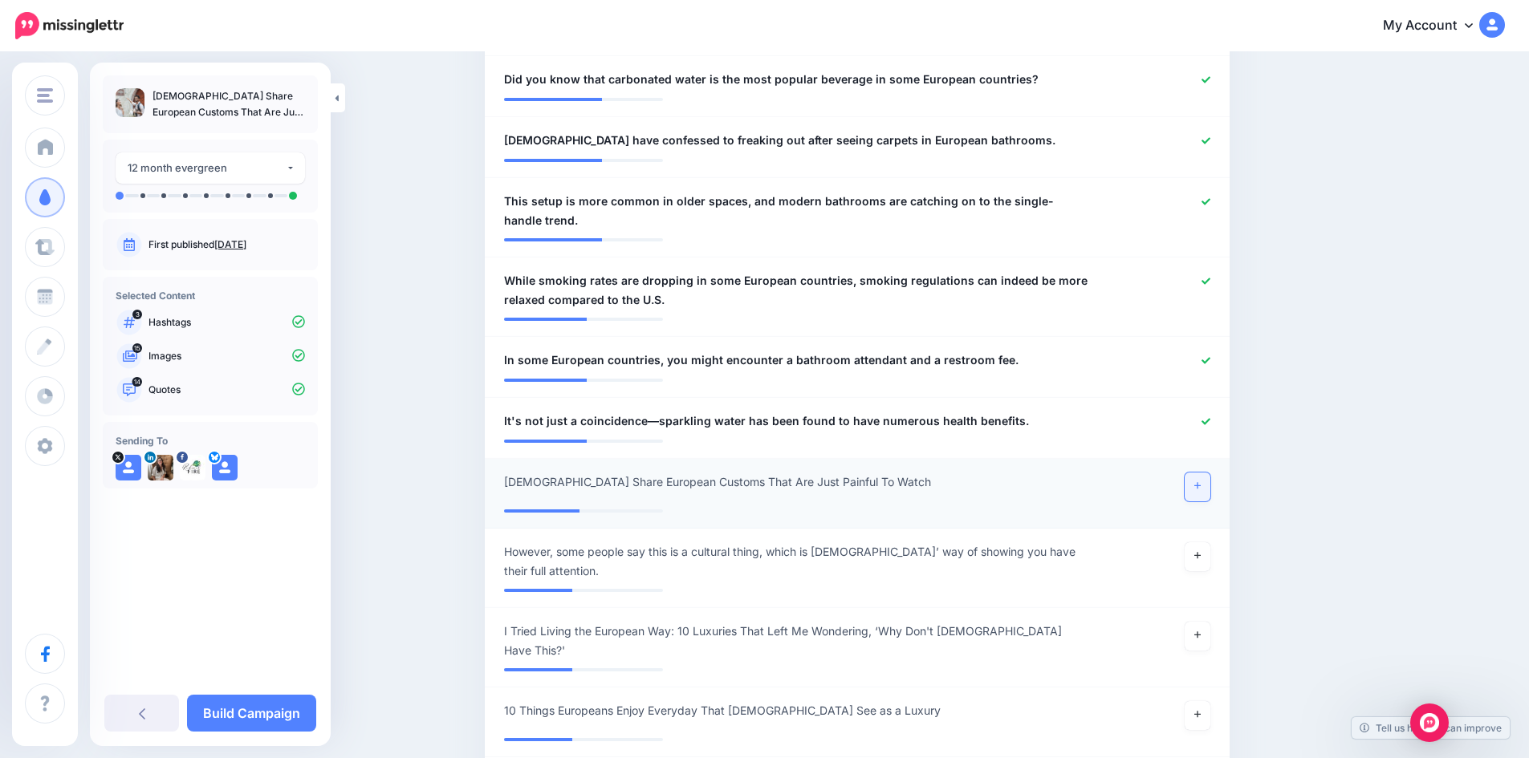
click at [1196, 488] on link at bounding box center [1197, 487] width 26 height 29
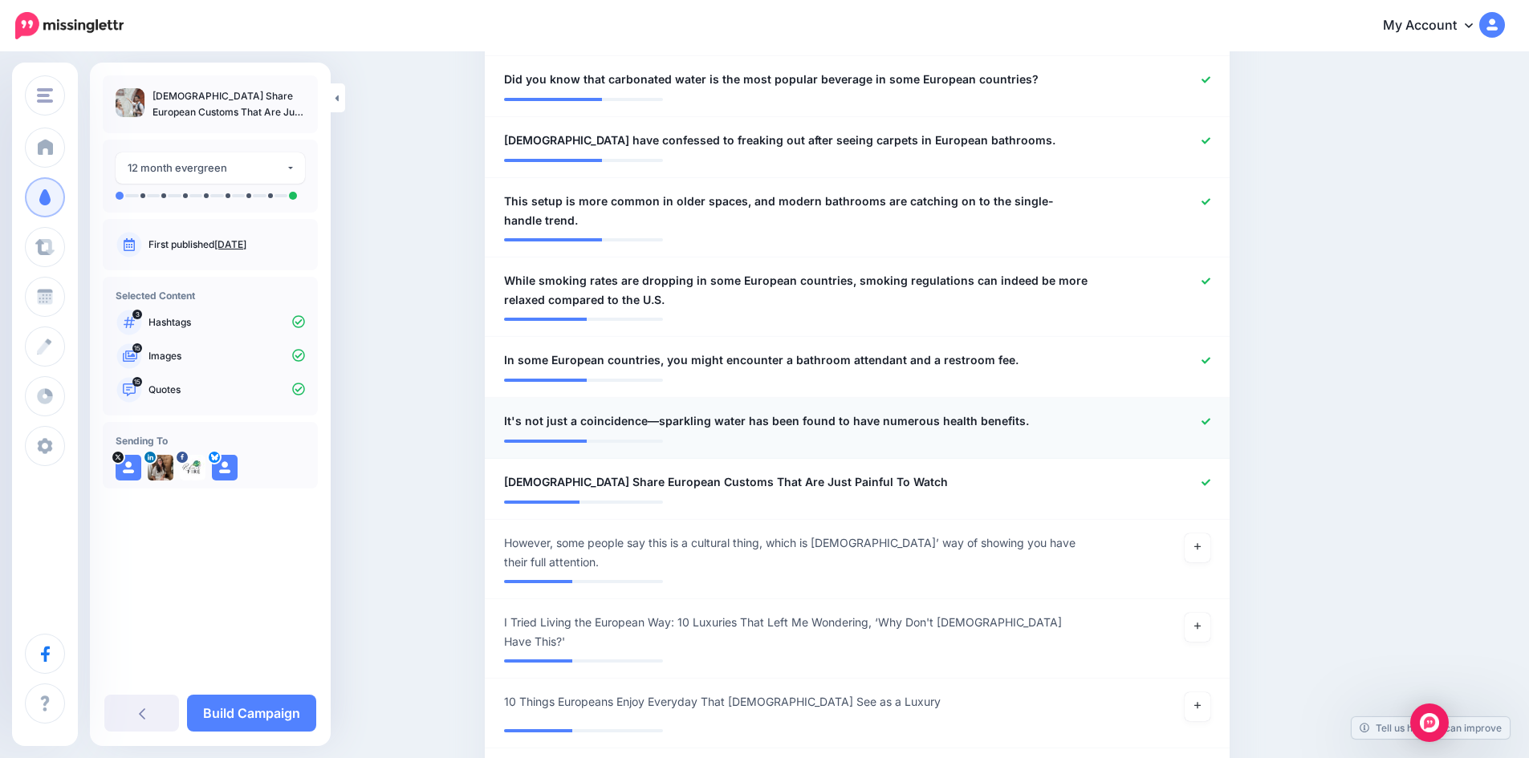
click at [1206, 420] on div at bounding box center [1162, 422] width 122 height 20
click at [1210, 421] on icon at bounding box center [1205, 421] width 9 height 6
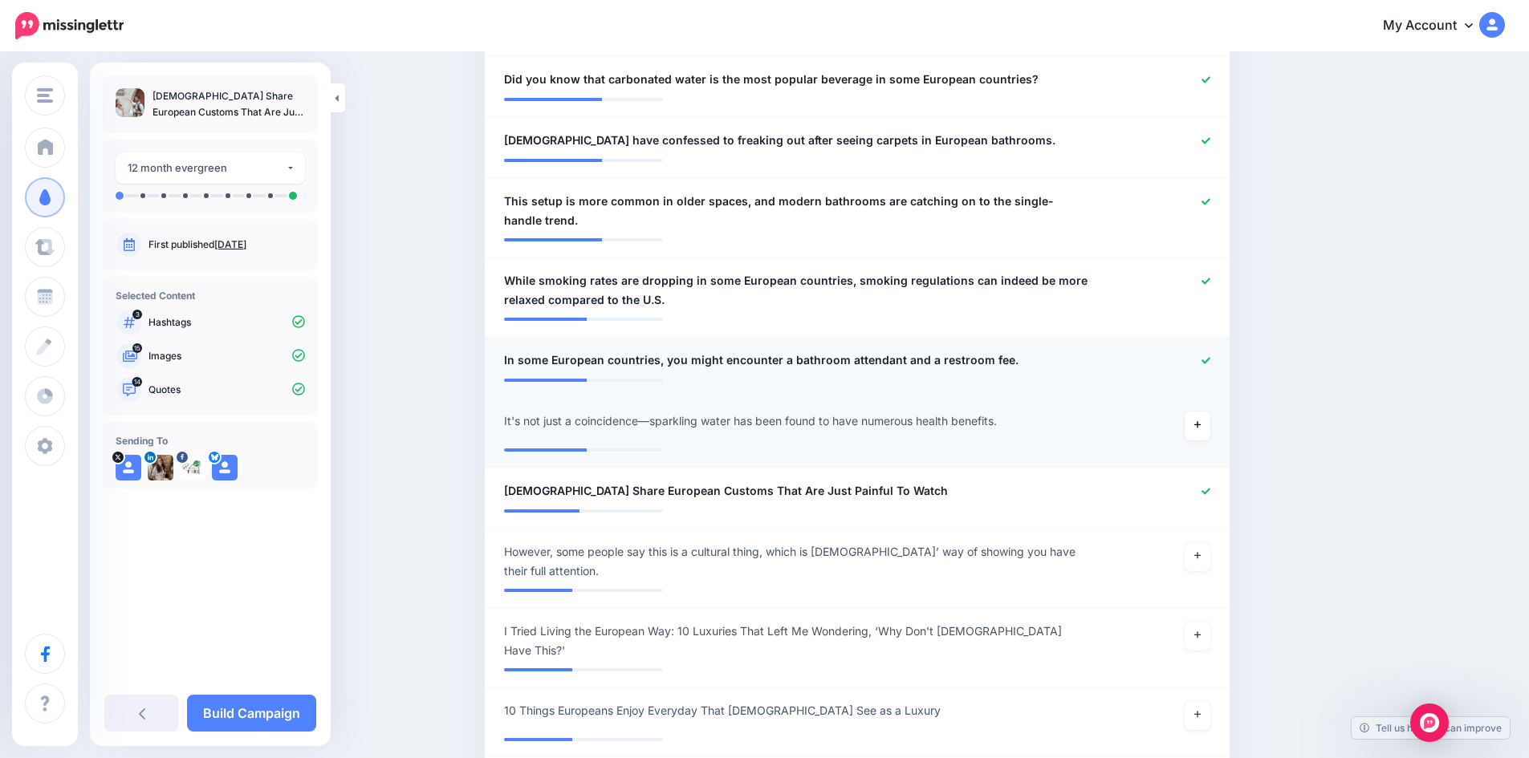
click at [1210, 362] on icon at bounding box center [1205, 360] width 9 height 6
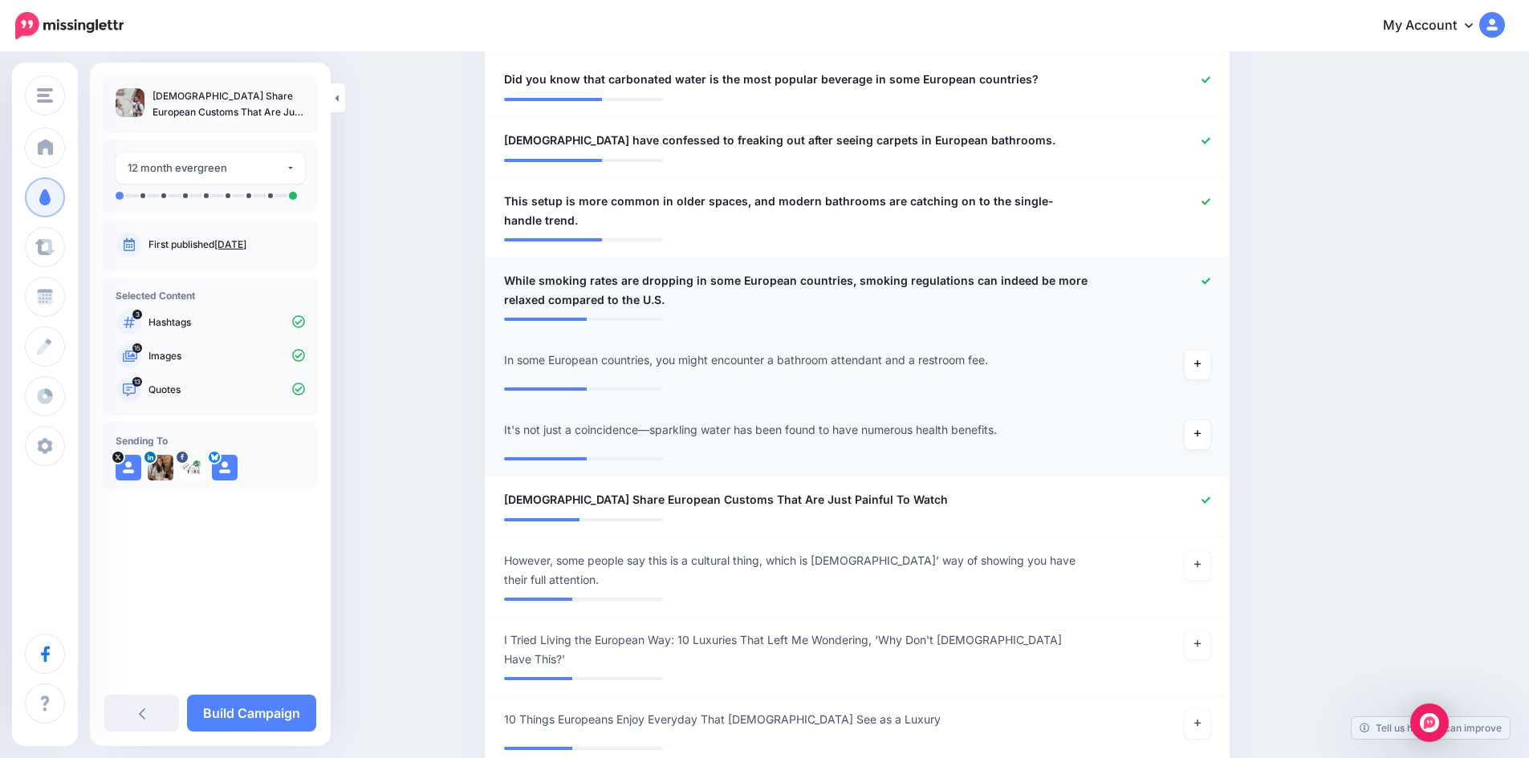
click at [1210, 280] on icon at bounding box center [1205, 281] width 9 height 9
click at [1210, 200] on icon at bounding box center [1205, 201] width 9 height 6
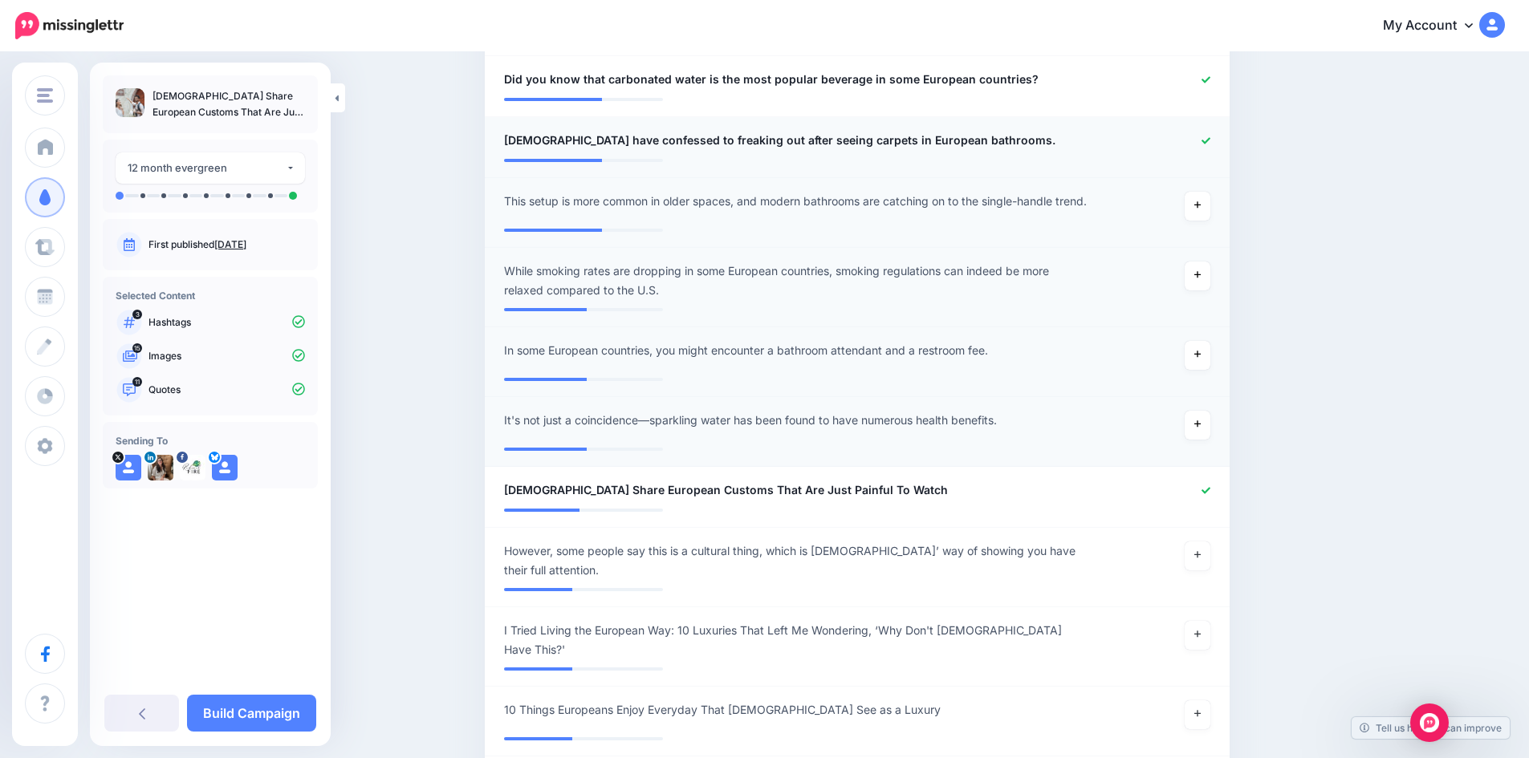
click at [1210, 143] on icon at bounding box center [1205, 140] width 9 height 6
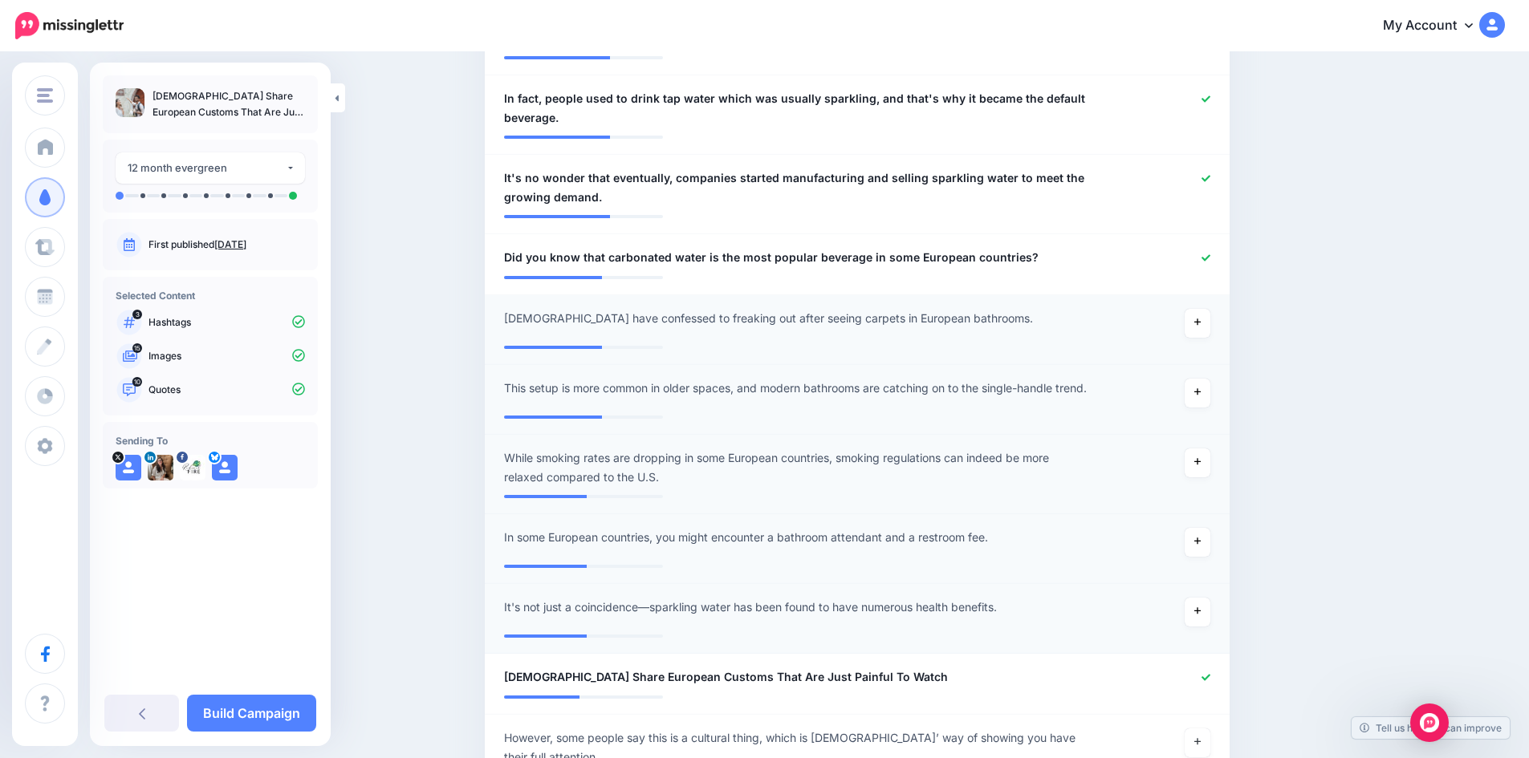
scroll to position [919, 0]
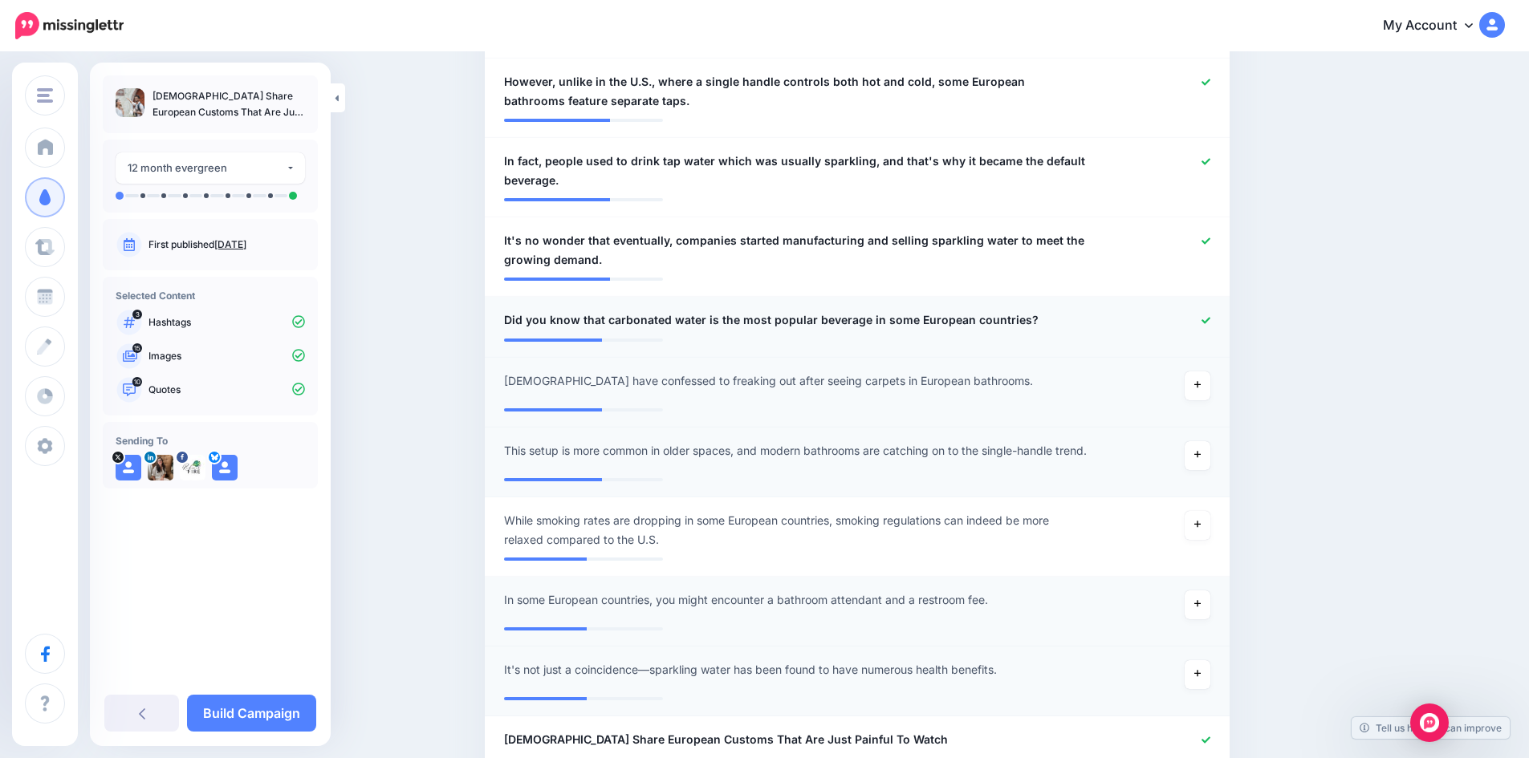
click at [1209, 319] on icon at bounding box center [1205, 320] width 9 height 9
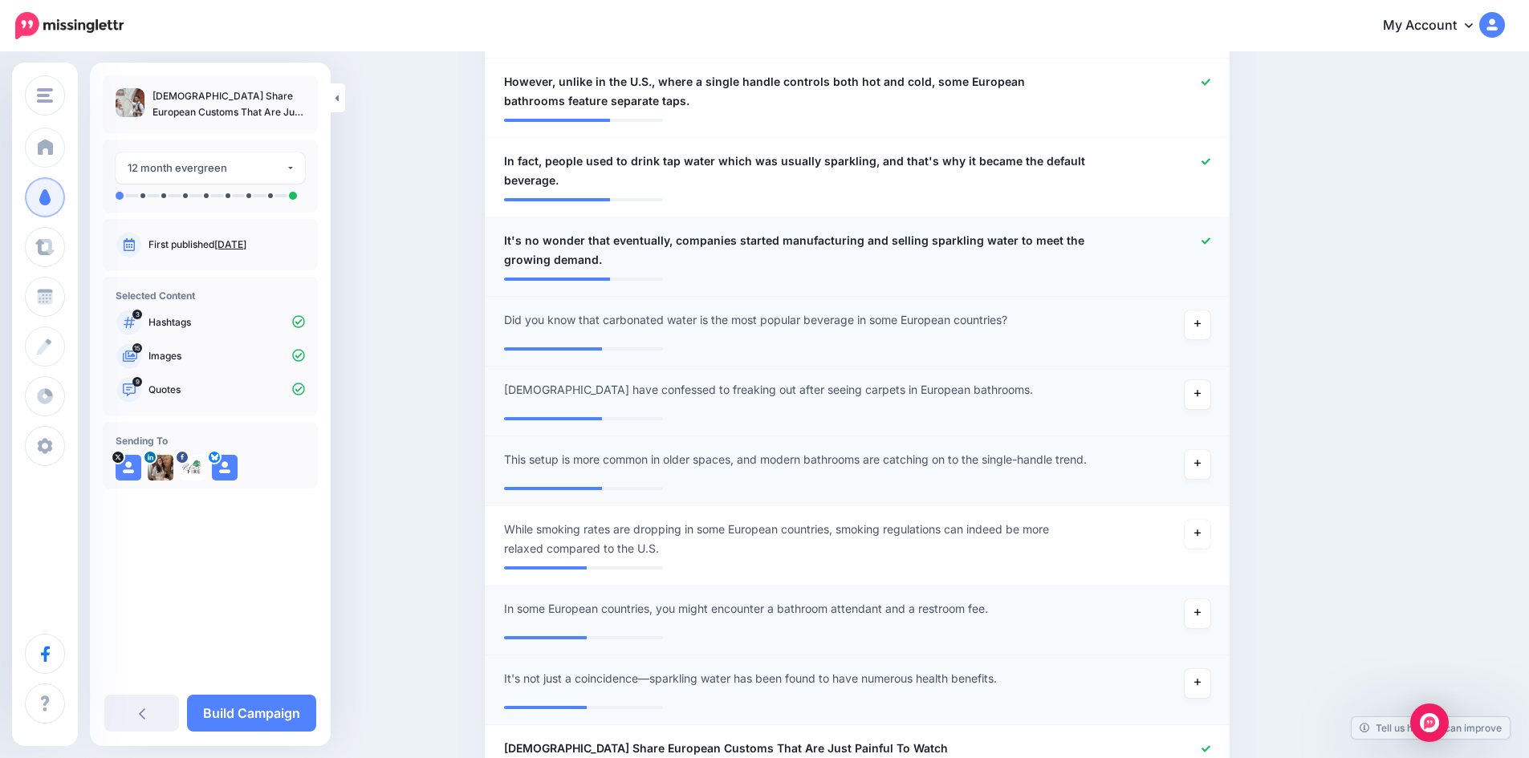
click at [1209, 238] on icon at bounding box center [1205, 241] width 9 height 9
click at [1209, 163] on icon at bounding box center [1205, 161] width 9 height 6
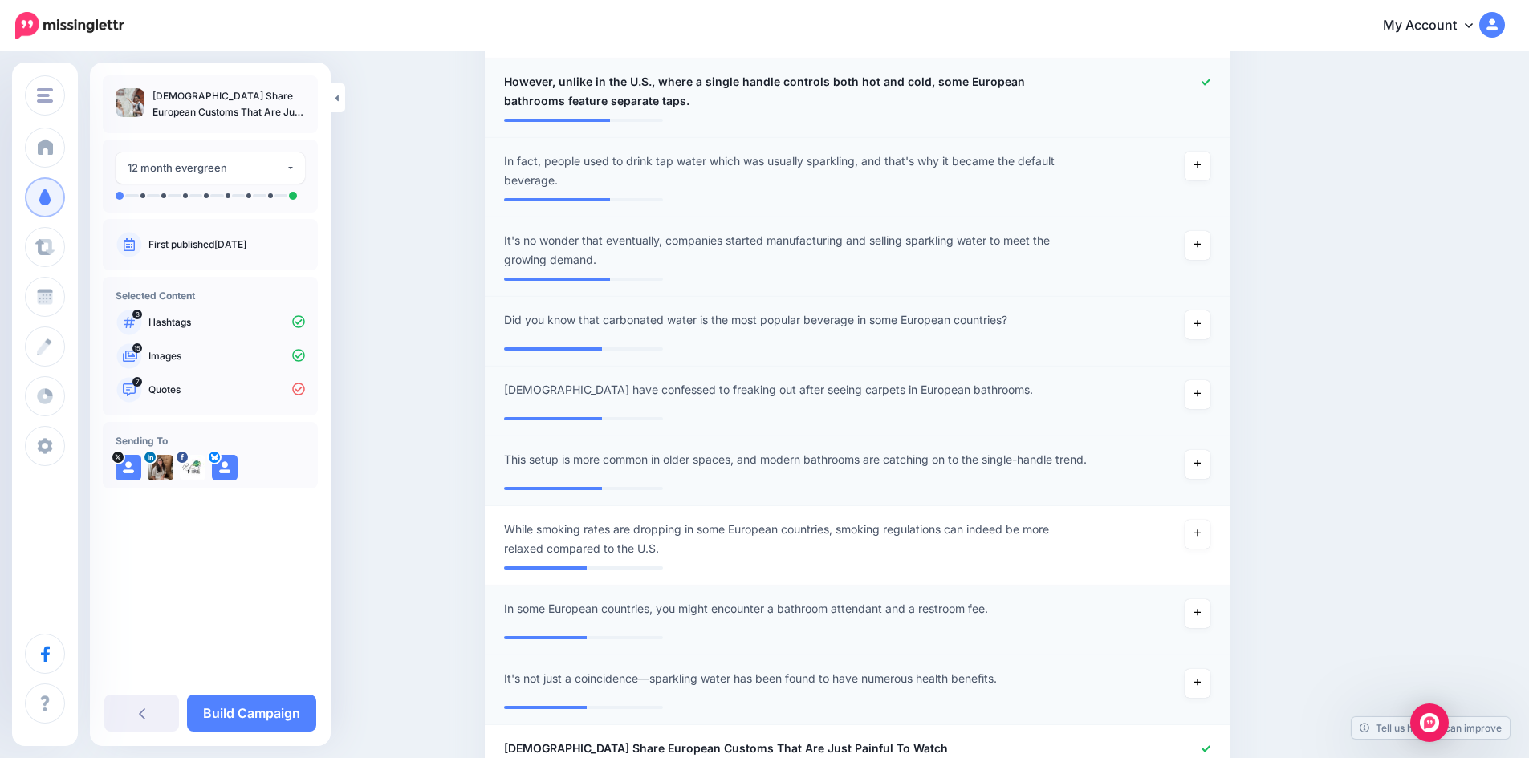
click at [1209, 85] on icon at bounding box center [1205, 82] width 9 height 9
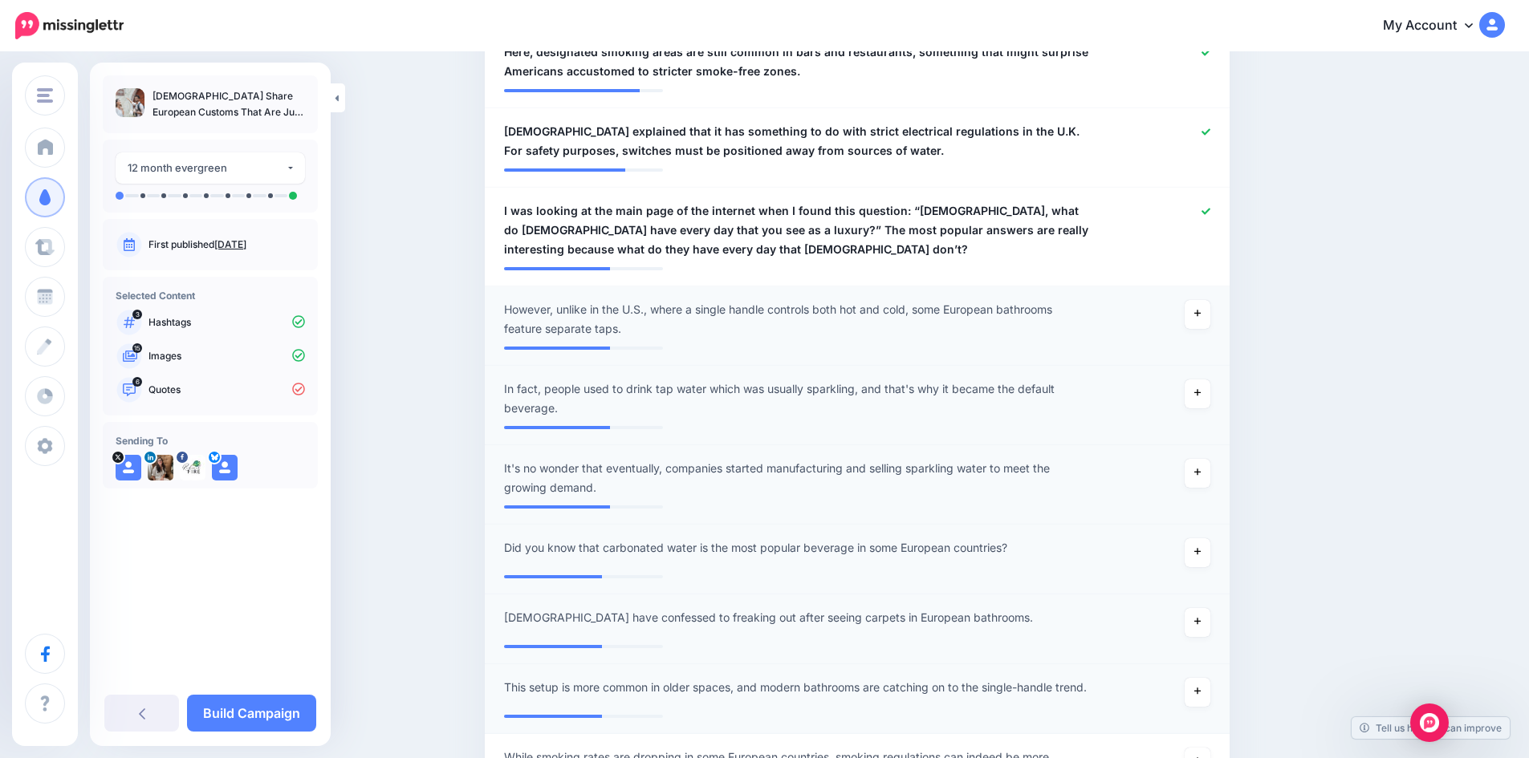
scroll to position [678, 0]
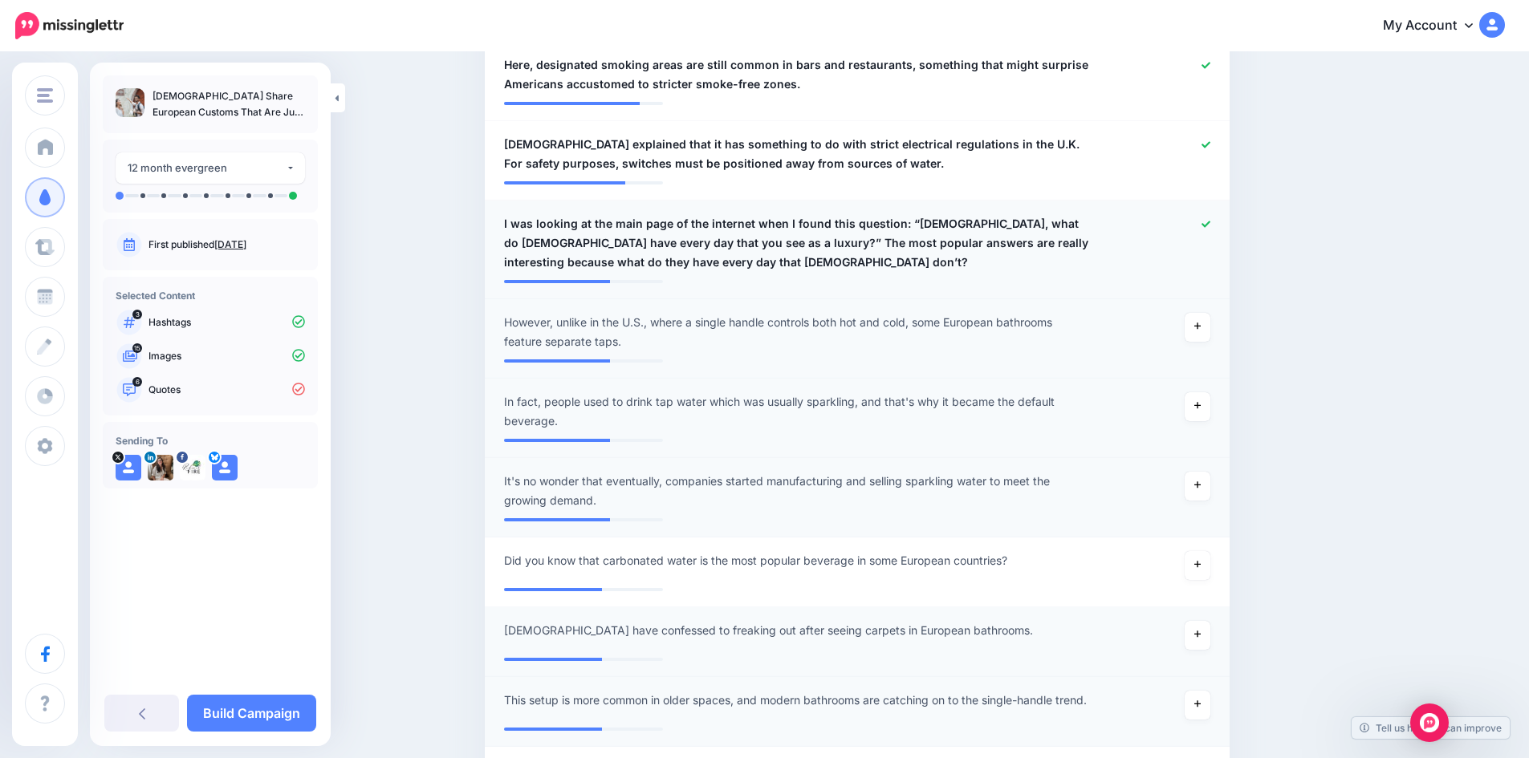
click at [1210, 220] on icon at bounding box center [1205, 224] width 9 height 9
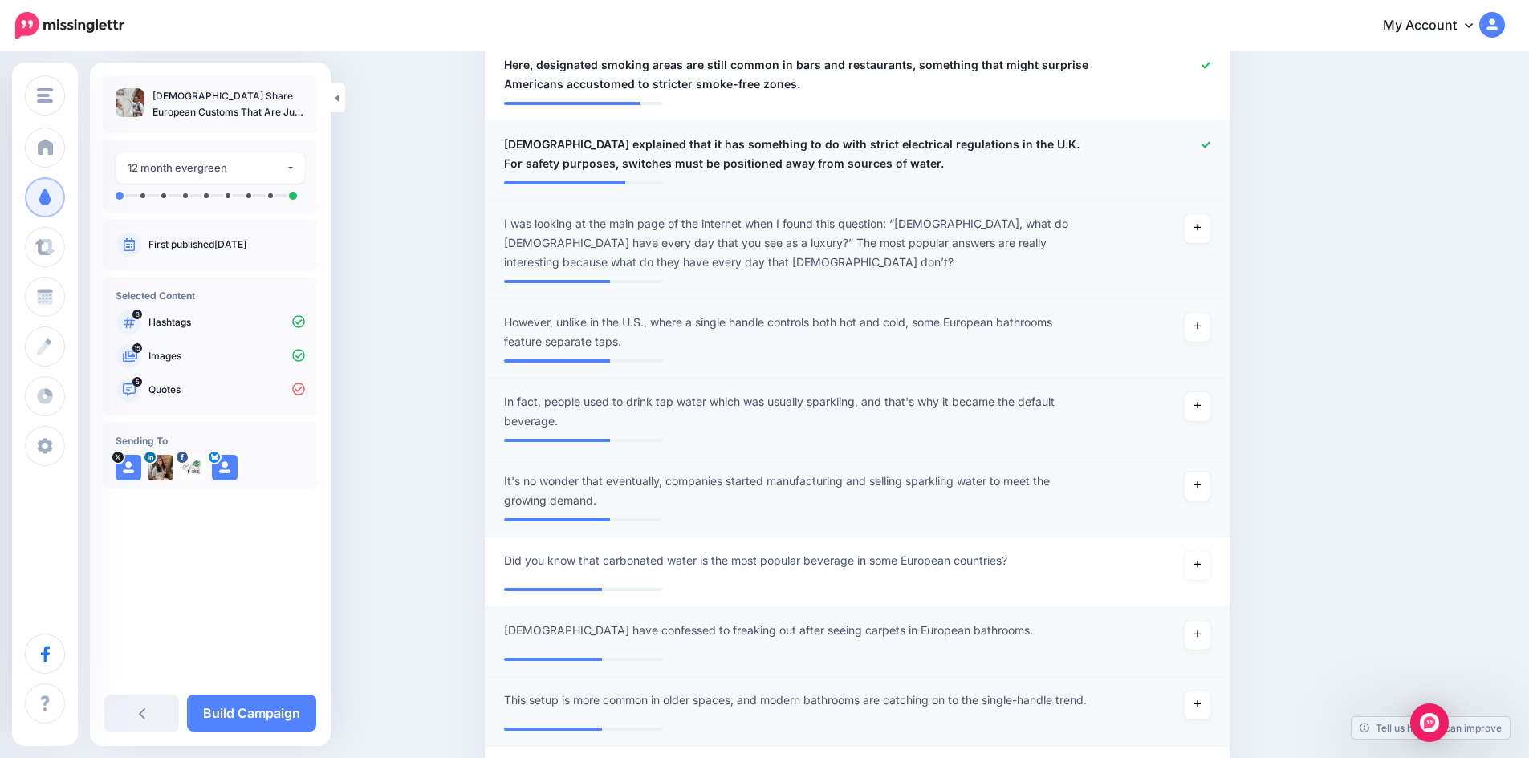
click at [1209, 148] on icon at bounding box center [1205, 144] width 9 height 9
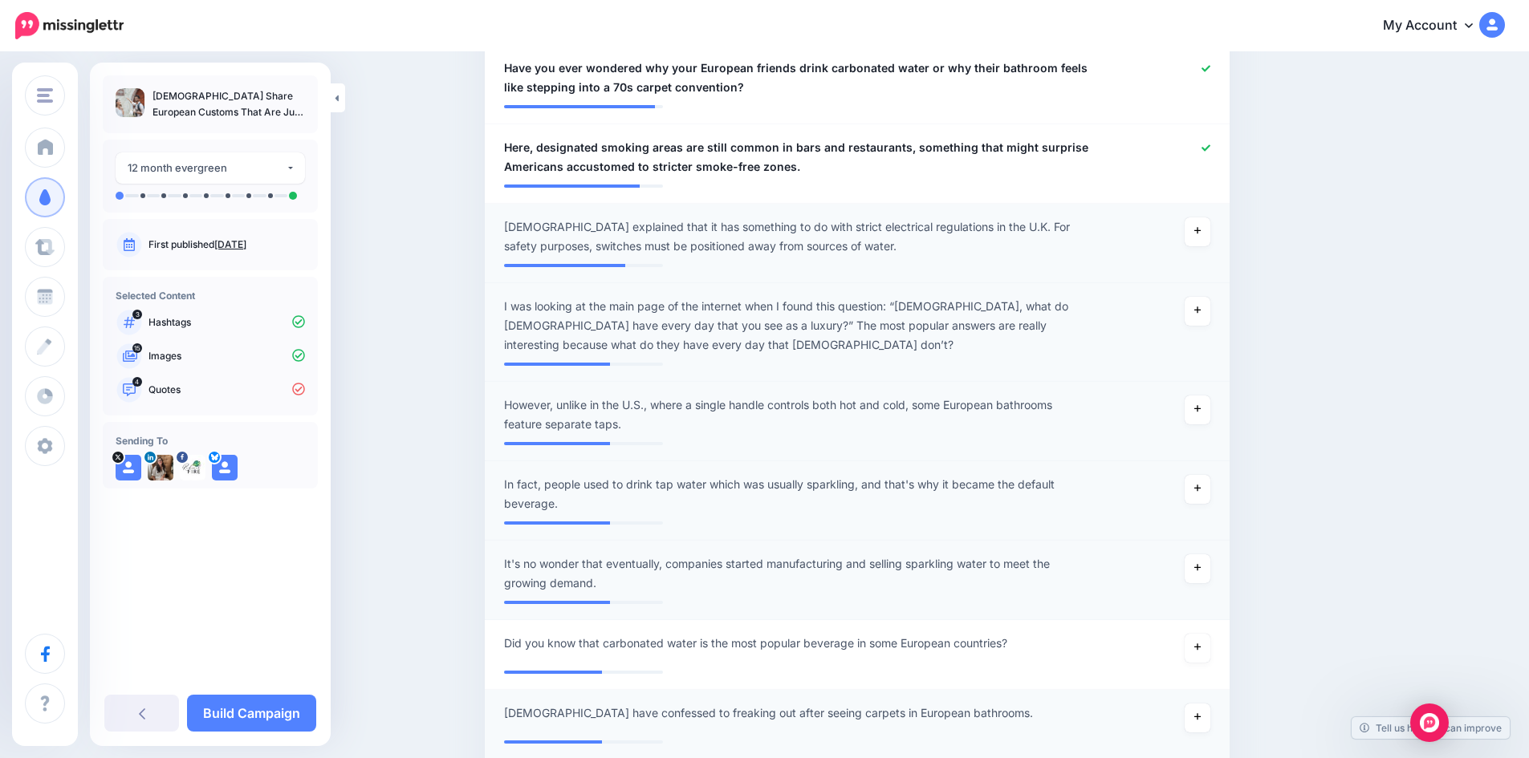
scroll to position [518, 0]
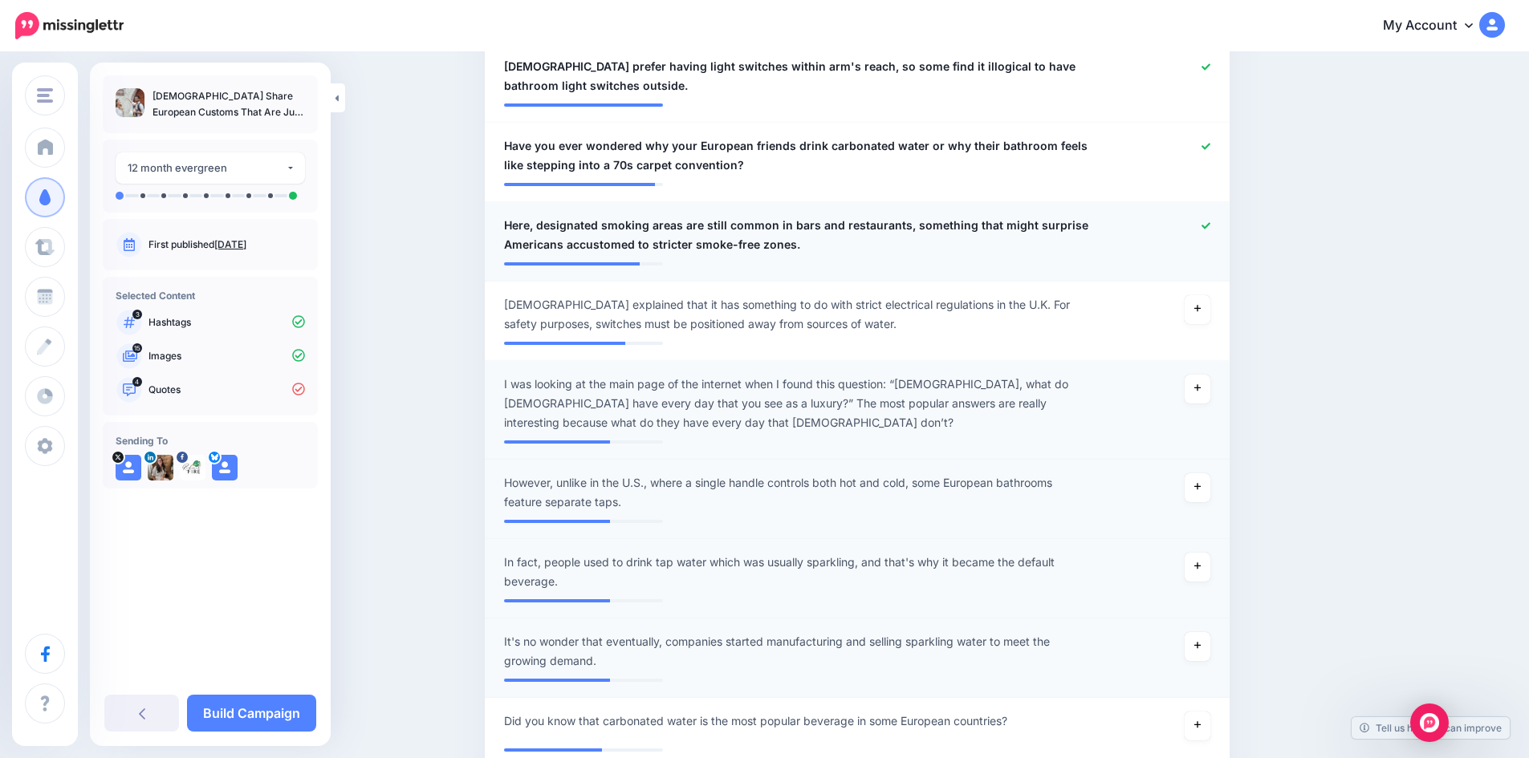
click at [1210, 223] on icon at bounding box center [1205, 225] width 9 height 9
click at [1210, 148] on icon at bounding box center [1205, 146] width 9 height 6
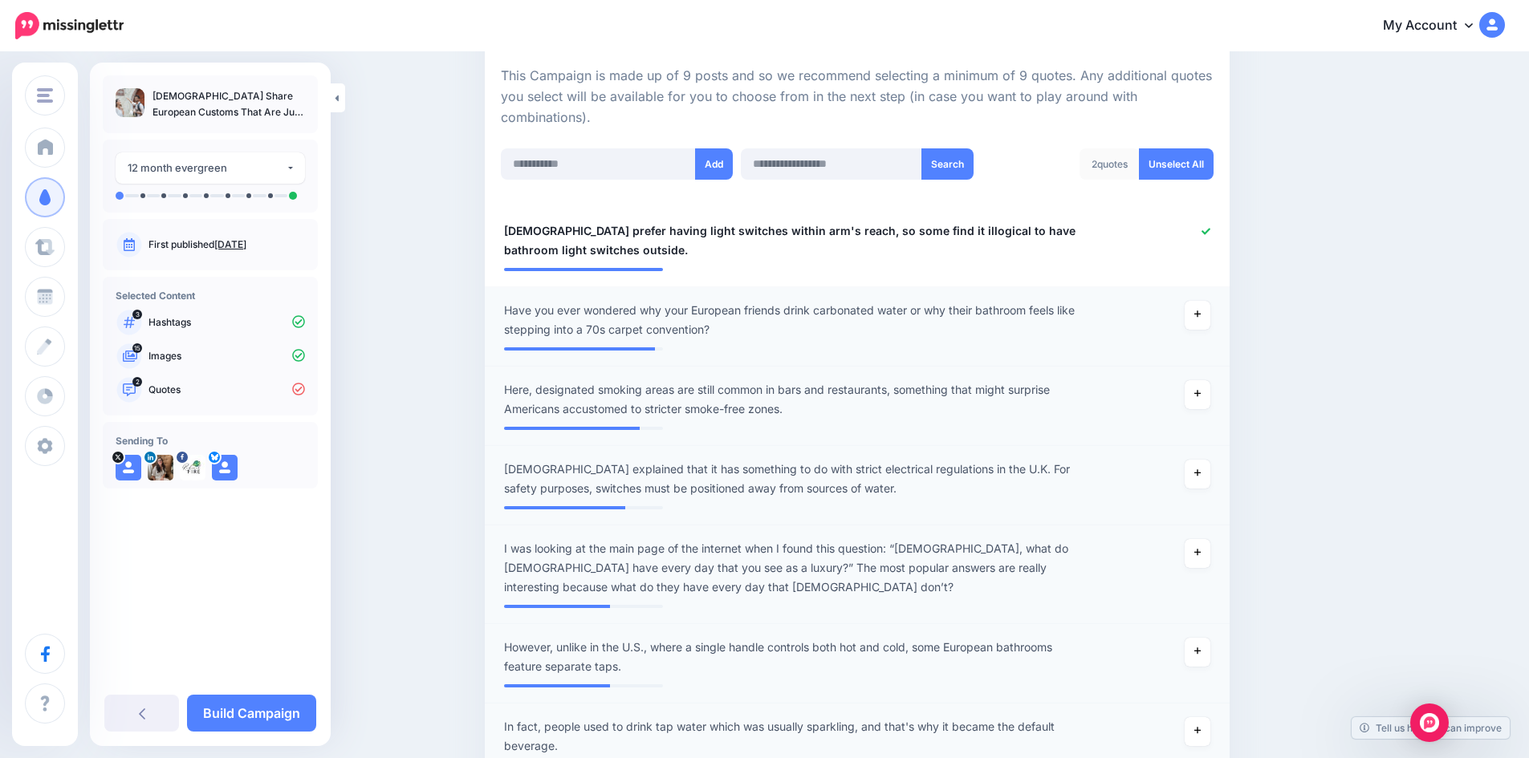
scroll to position [197, 0]
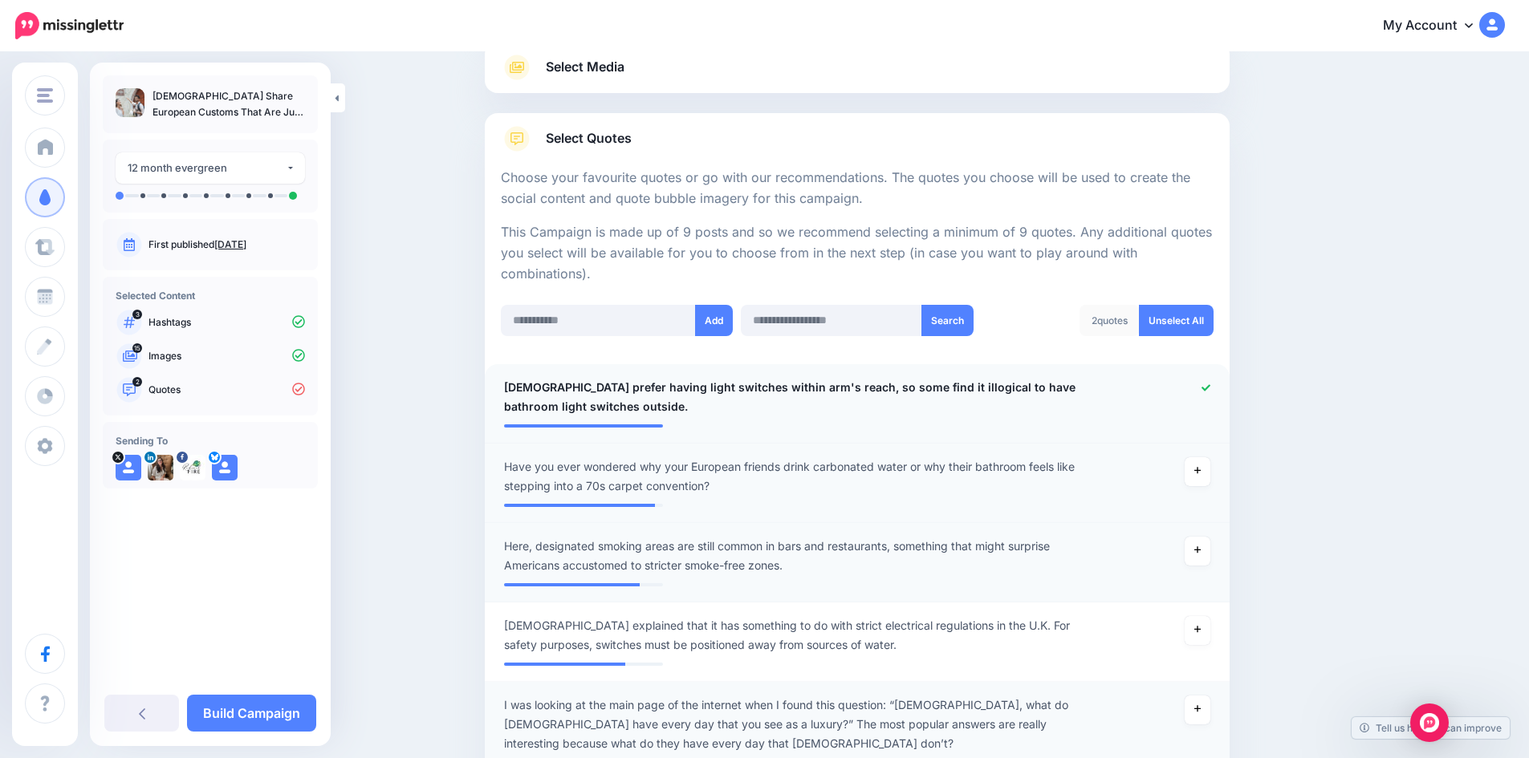
click at [1209, 387] on icon at bounding box center [1205, 388] width 9 height 9
click at [625, 328] on input "text" at bounding box center [598, 320] width 195 height 31
paste input "**********"
type input "**********"
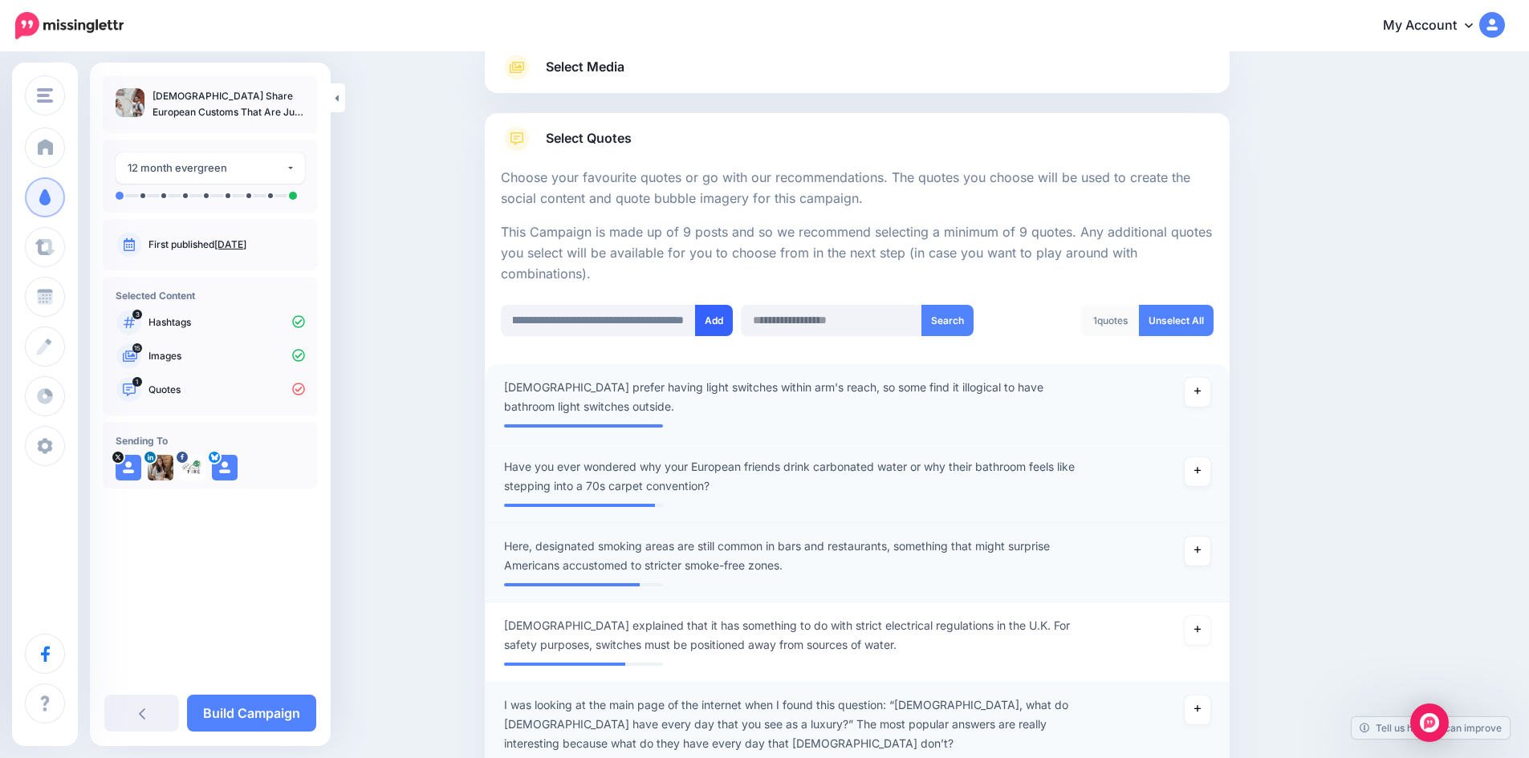
scroll to position [0, 0]
click at [719, 319] on button "Add" at bounding box center [714, 320] width 38 height 31
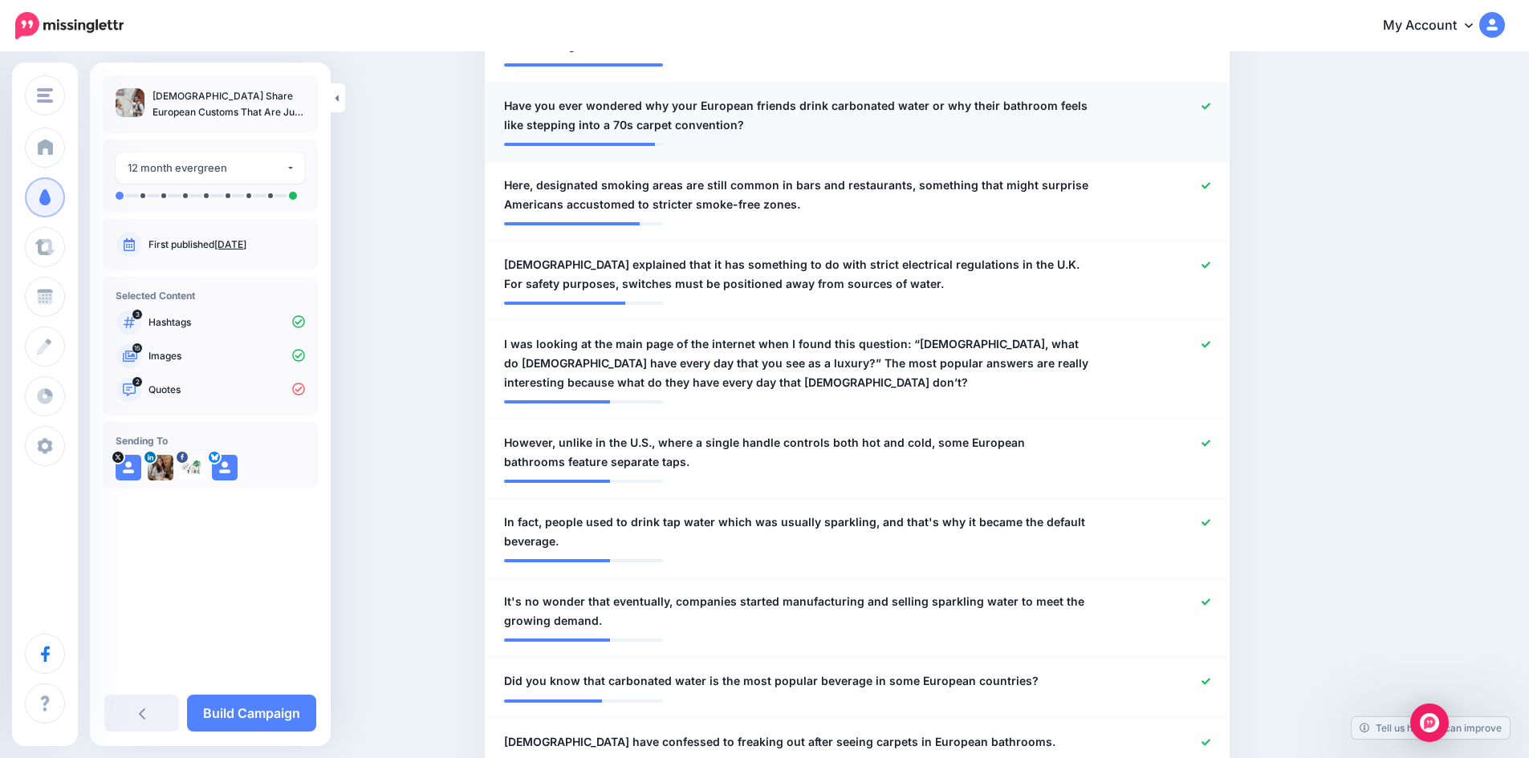
scroll to position [240, 0]
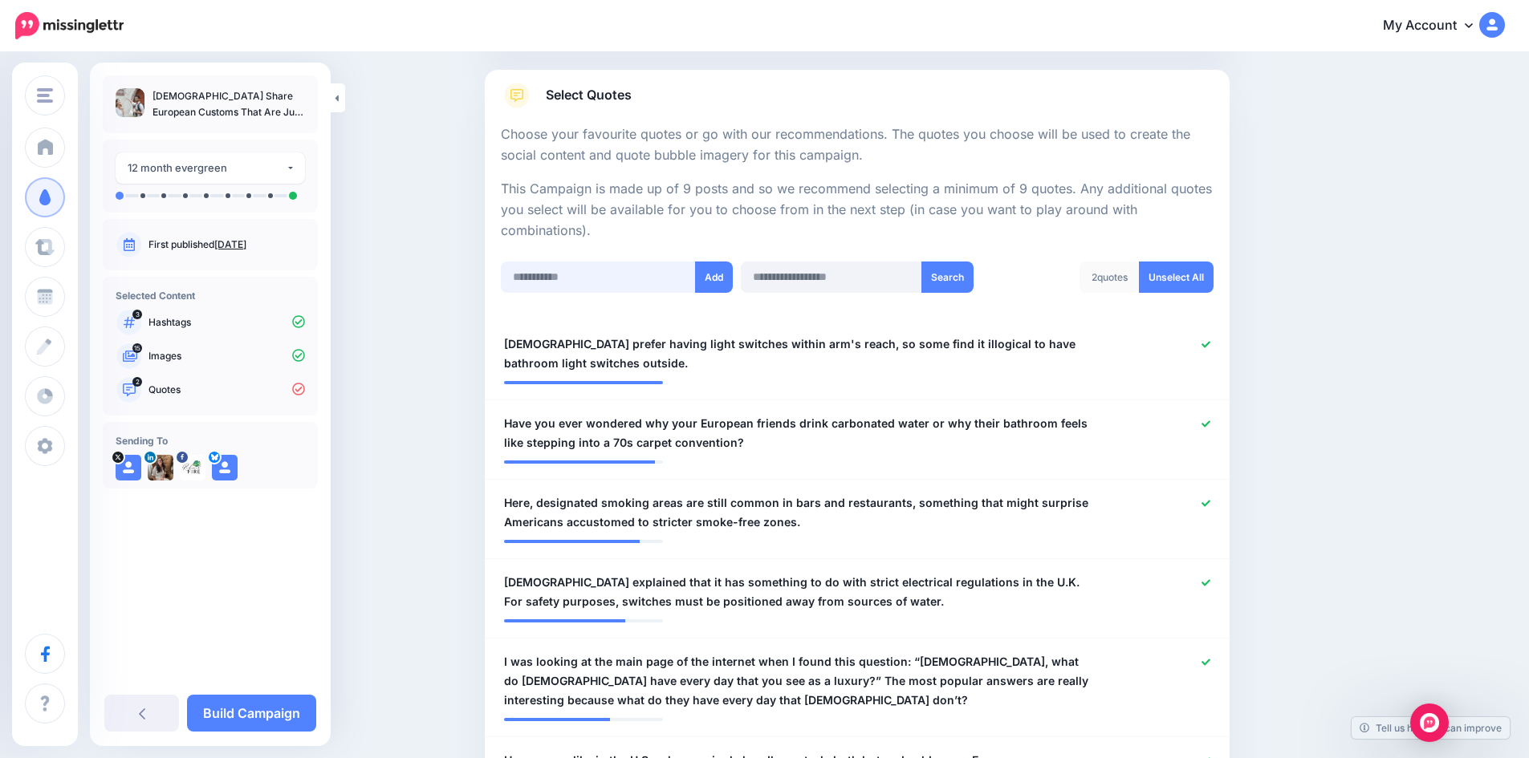
click at [587, 278] on input "text" at bounding box center [598, 277] width 195 height 31
paste input "**********"
type input "**********"
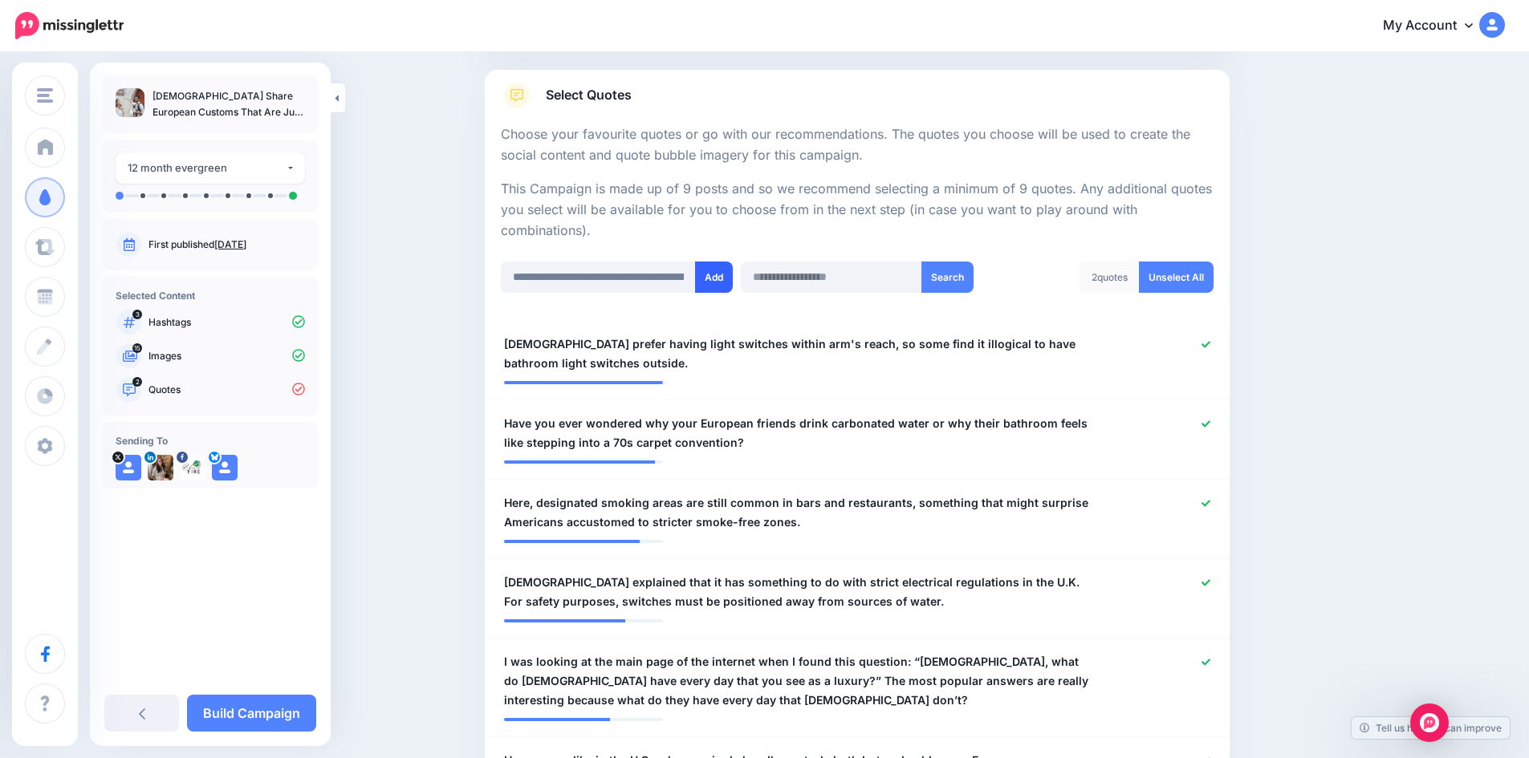
click at [714, 275] on button "Add" at bounding box center [714, 277] width 38 height 31
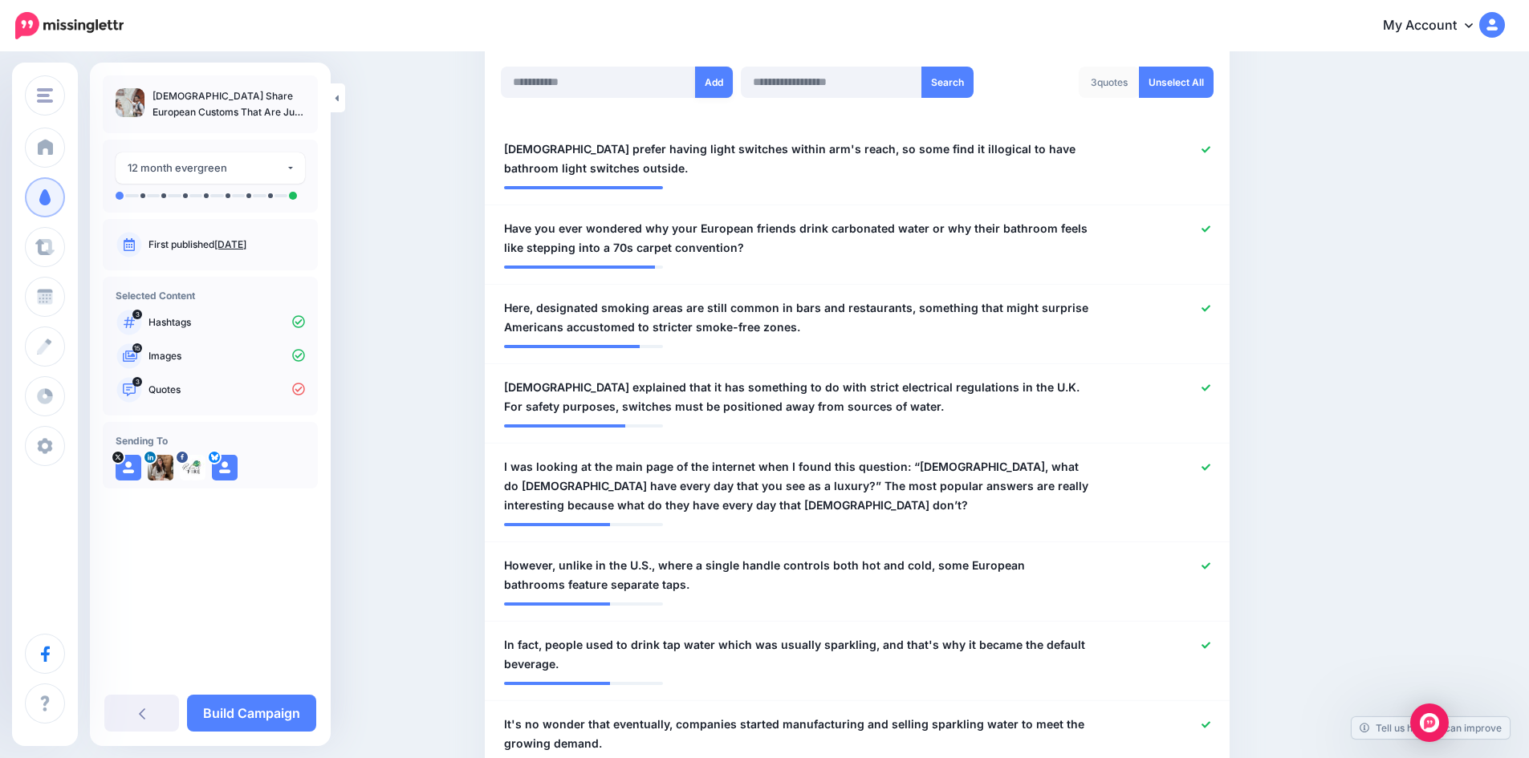
scroll to position [320, 0]
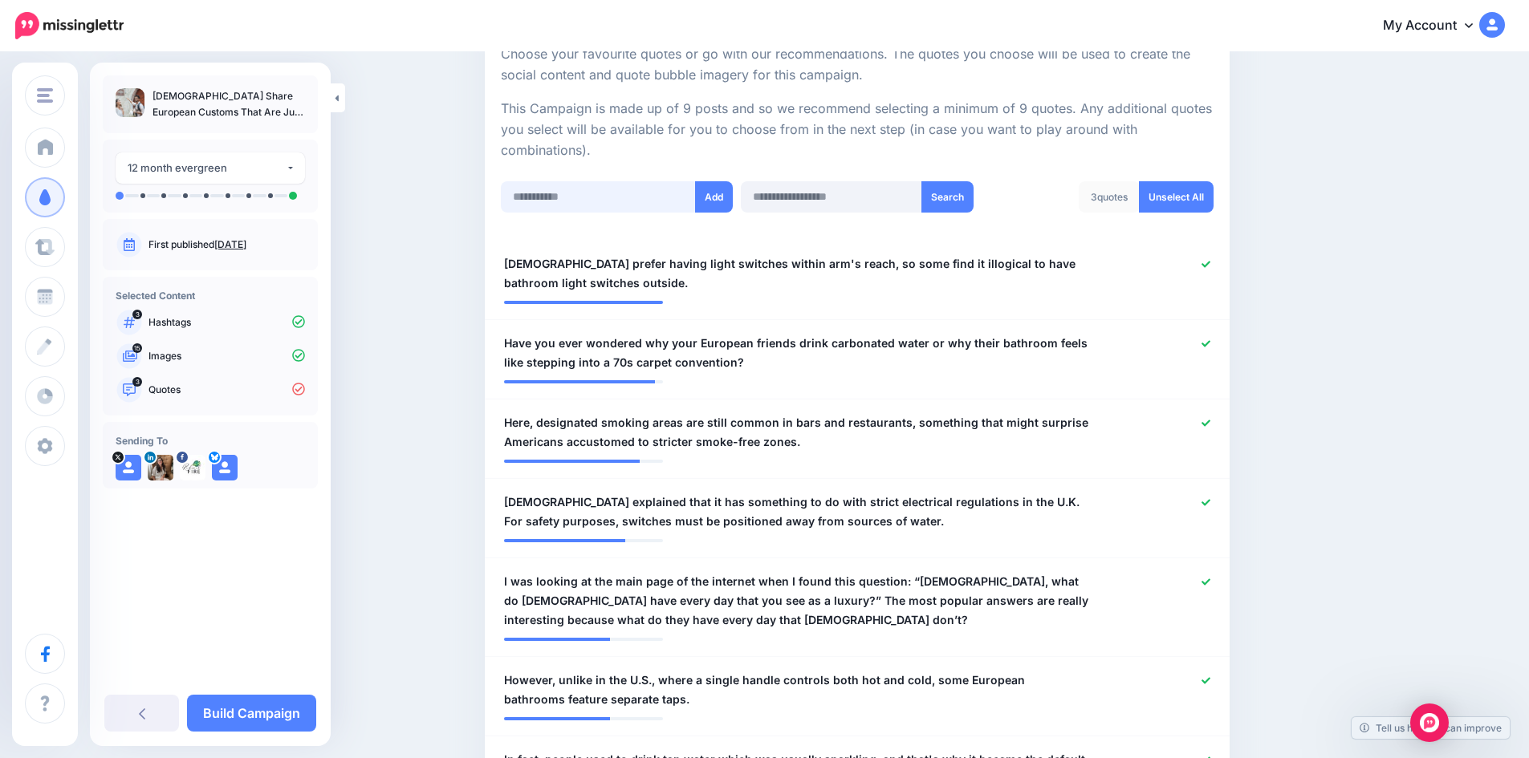
click at [609, 201] on input "text" at bounding box center [598, 196] width 195 height 31
paste input "**********"
type input "**********"
click at [717, 202] on button "Add" at bounding box center [714, 196] width 38 height 31
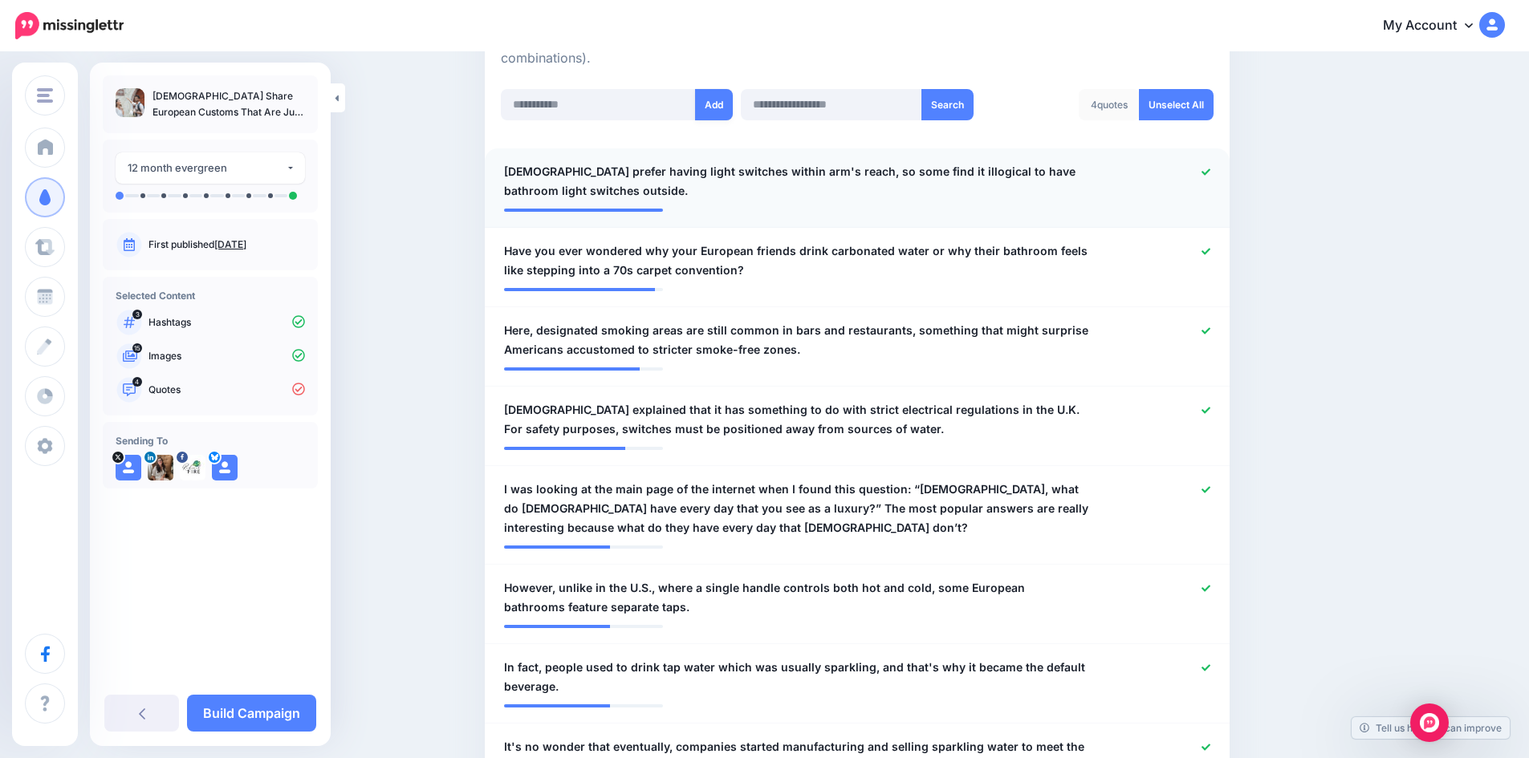
scroll to position [240, 0]
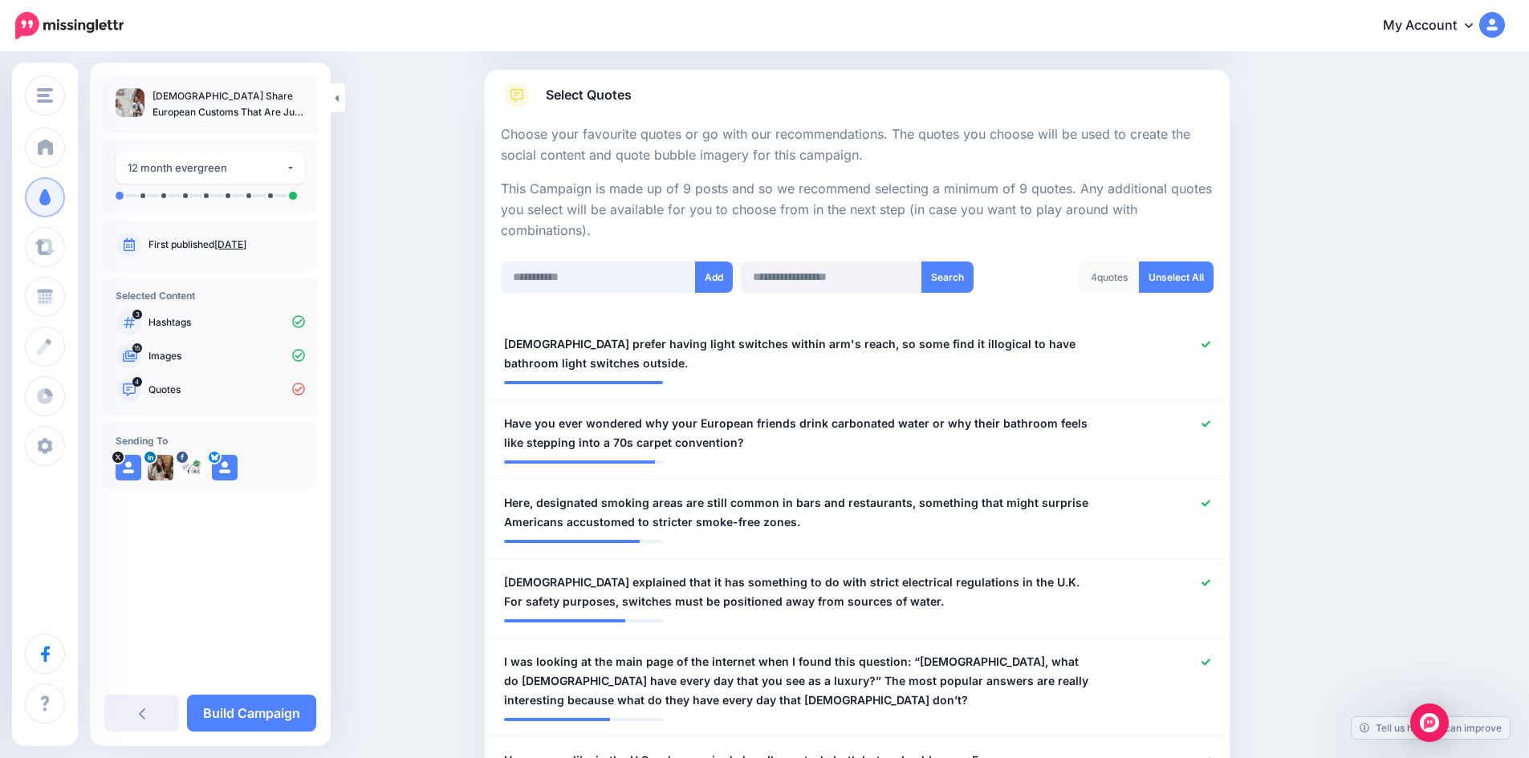
click at [585, 274] on input "text" at bounding box center [598, 277] width 195 height 31
paste input "**********"
type input "**********"
click at [713, 271] on button "Add" at bounding box center [714, 277] width 38 height 31
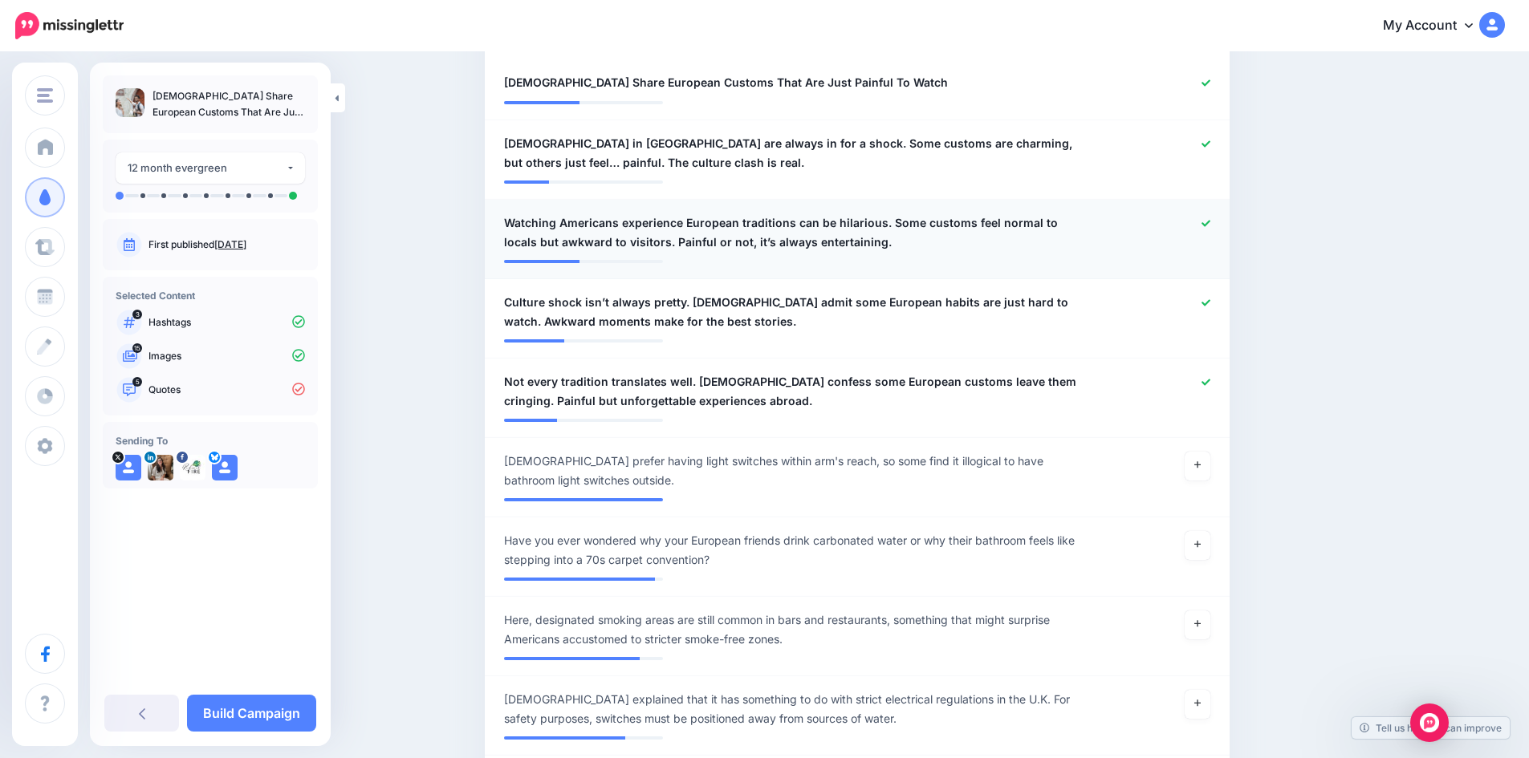
scroll to position [400, 0]
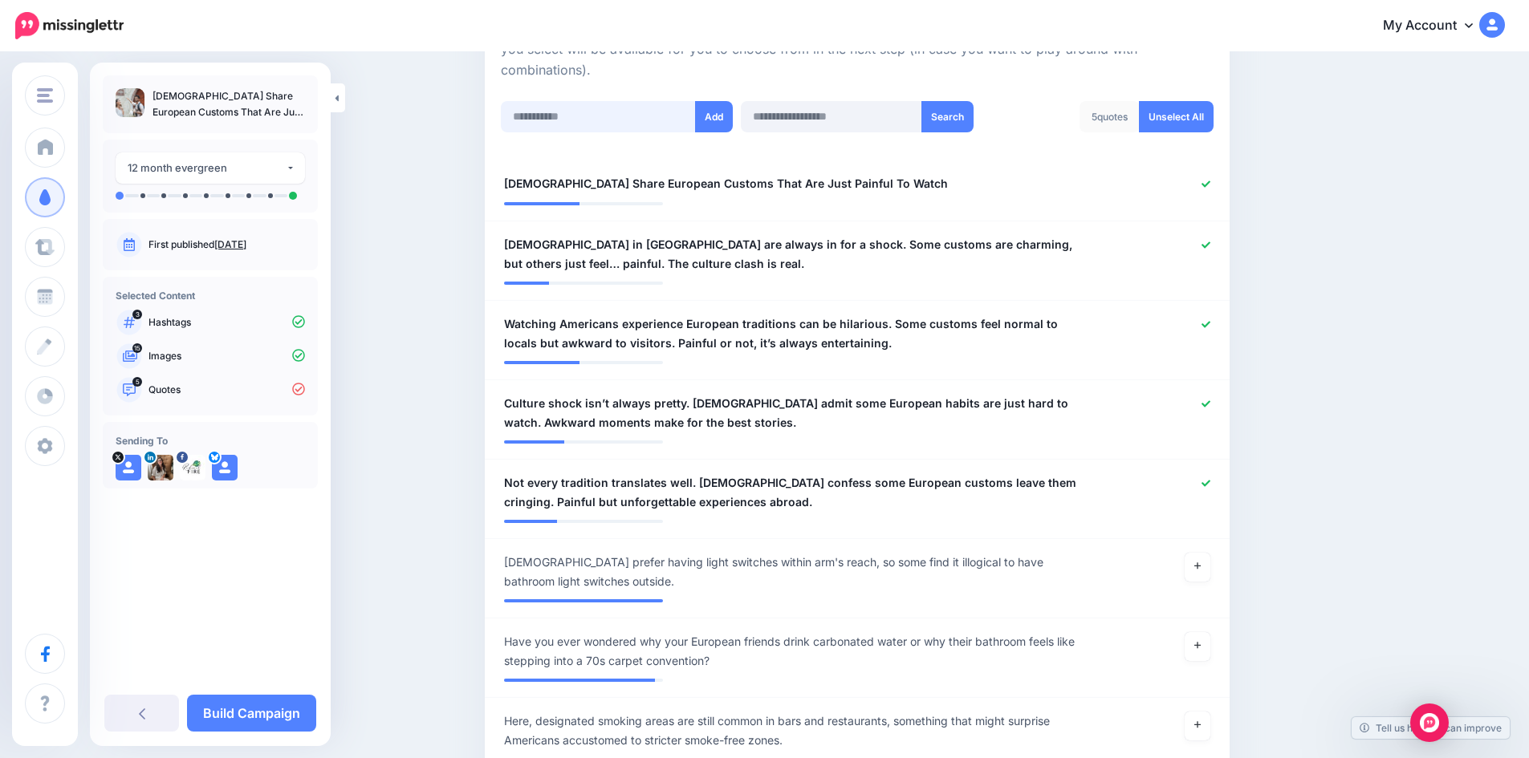
click at [579, 120] on input "text" at bounding box center [598, 116] width 195 height 31
paste input "**********"
type input "**********"
click at [709, 118] on button "Add" at bounding box center [714, 116] width 38 height 31
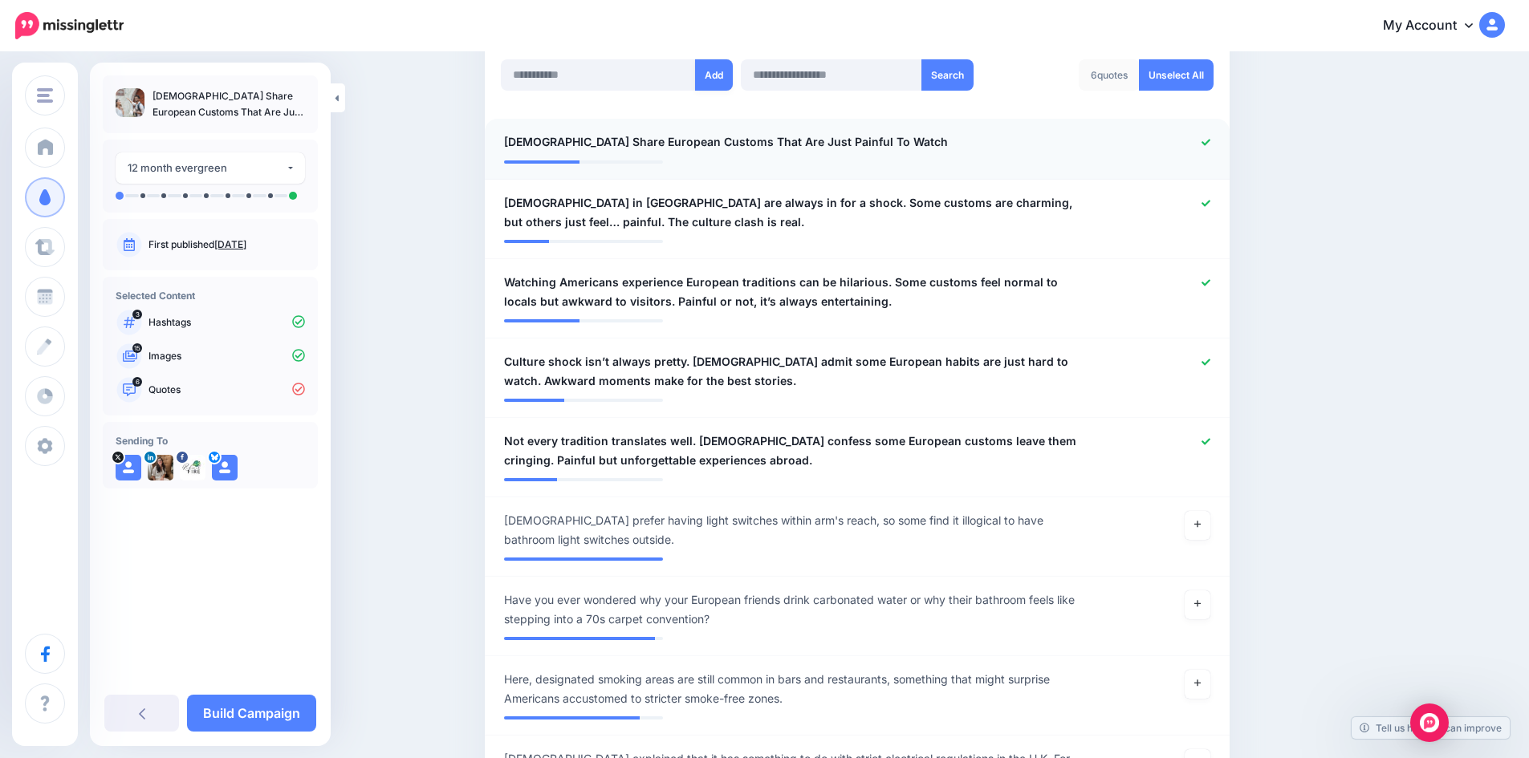
scroll to position [320, 0]
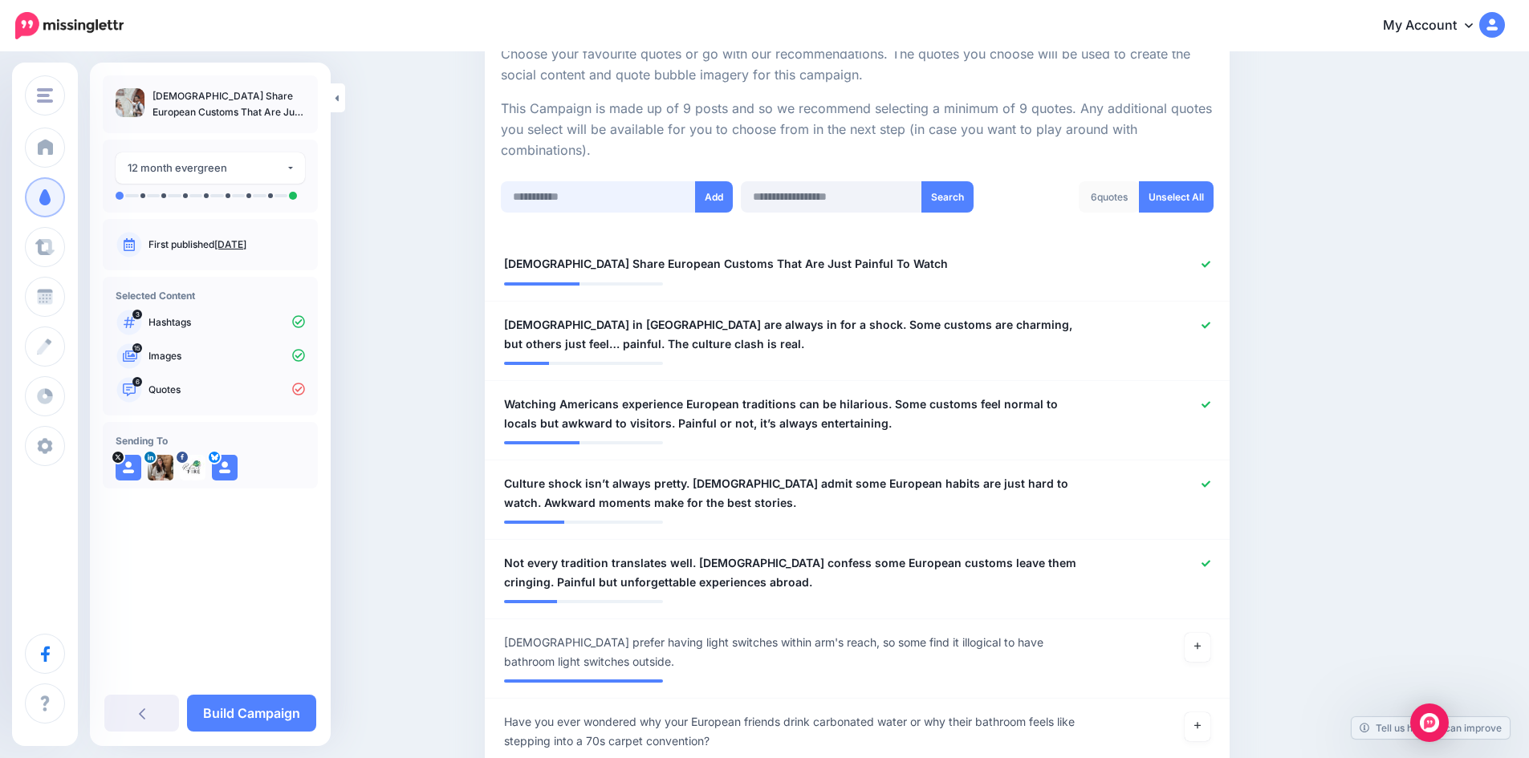
click at [603, 199] on input "text" at bounding box center [598, 196] width 195 height 31
paste input "**********"
type input "**********"
click at [719, 201] on button "Add" at bounding box center [714, 196] width 38 height 31
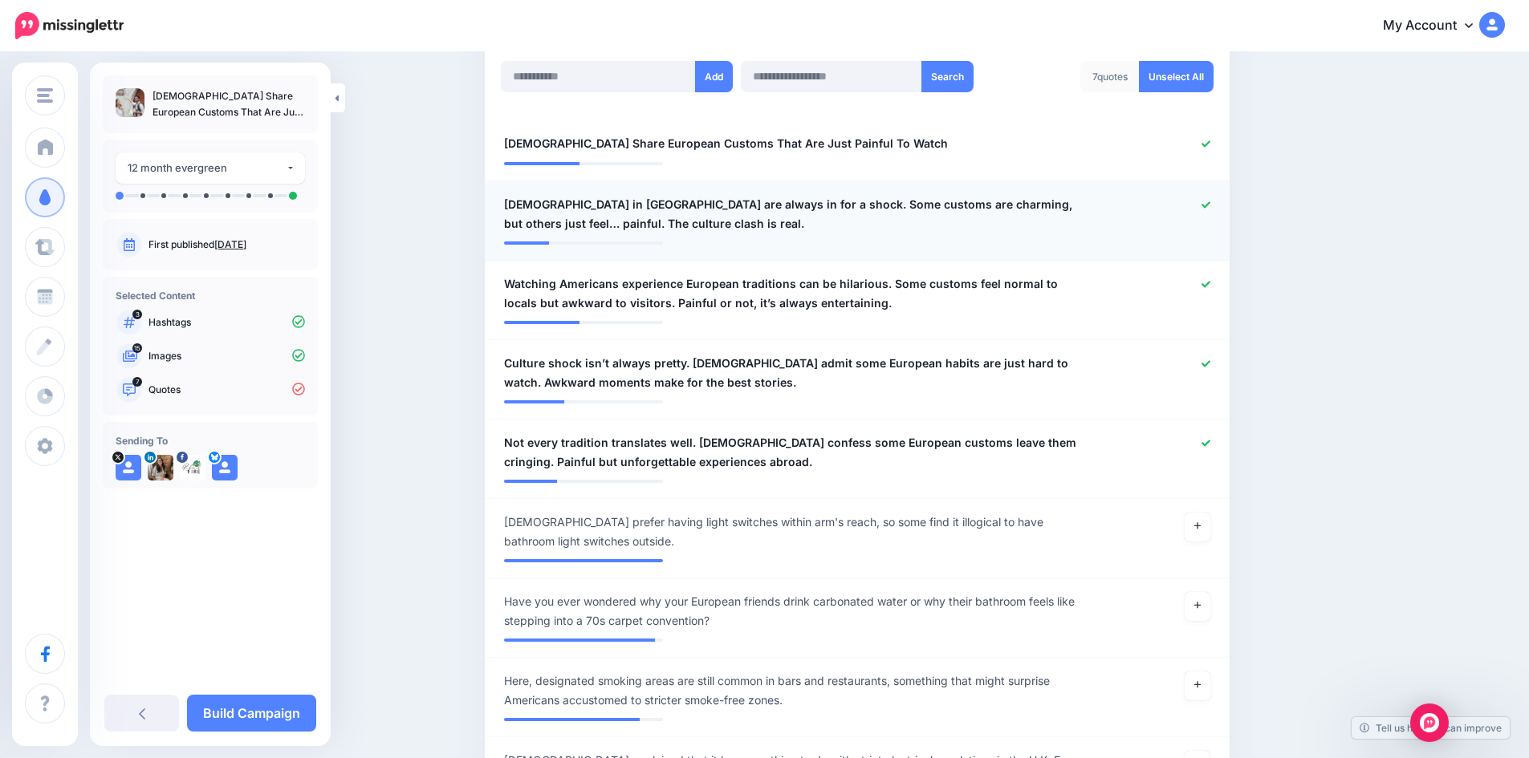
scroll to position [320, 0]
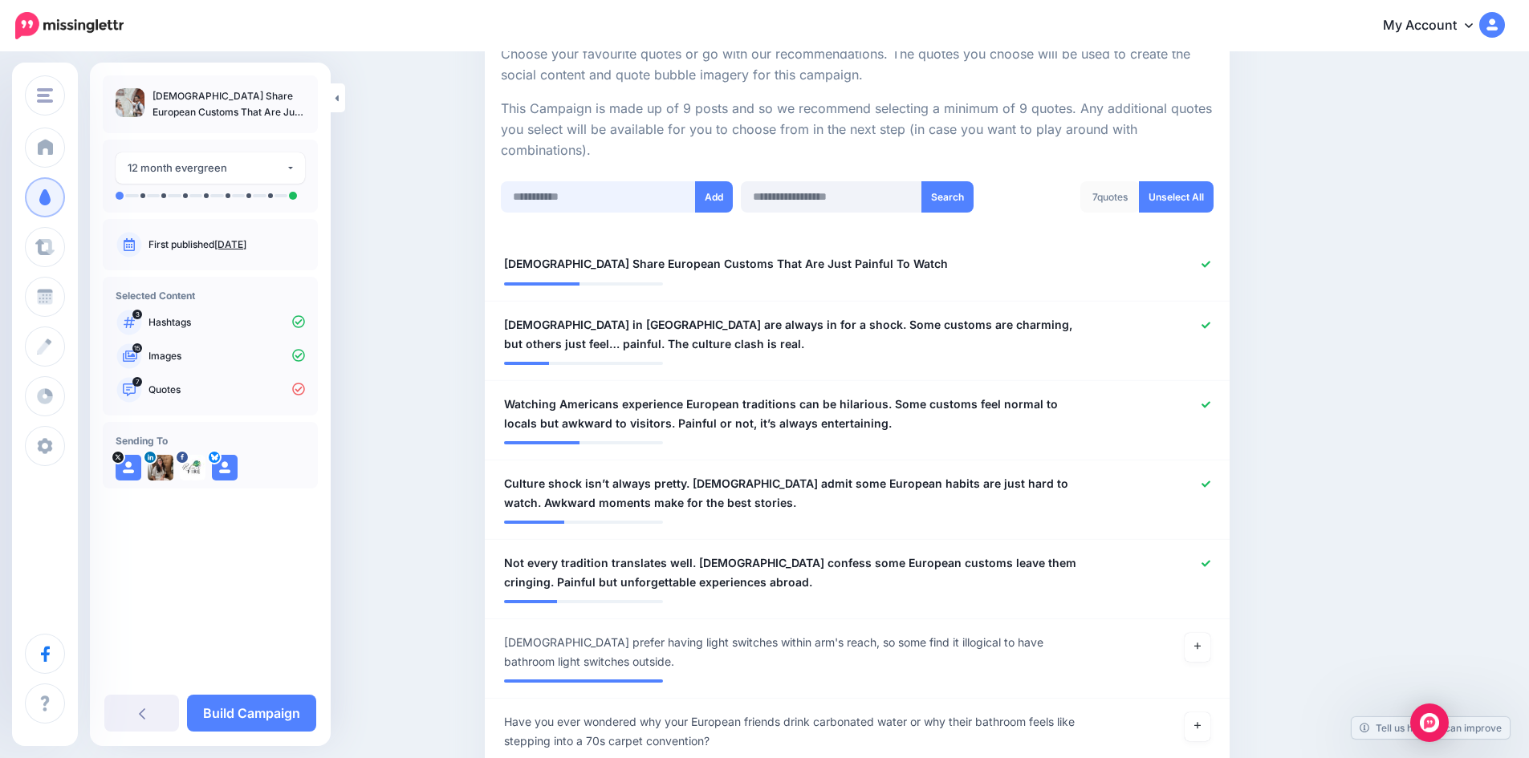
click at [597, 194] on input "text" at bounding box center [598, 196] width 195 height 31
paste input "**********"
type input "**********"
click at [713, 197] on button "Add" at bounding box center [714, 196] width 38 height 31
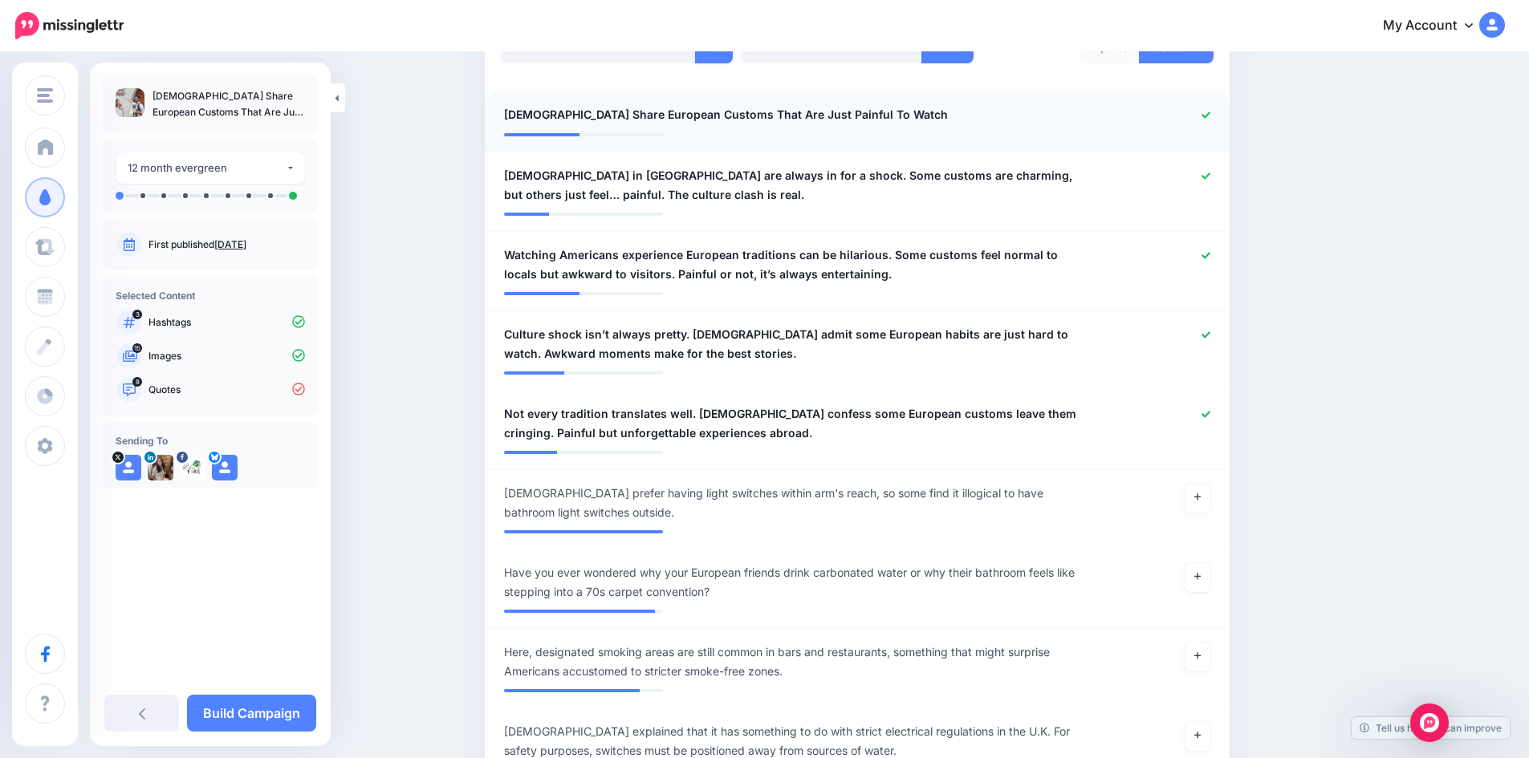
scroll to position [240, 0]
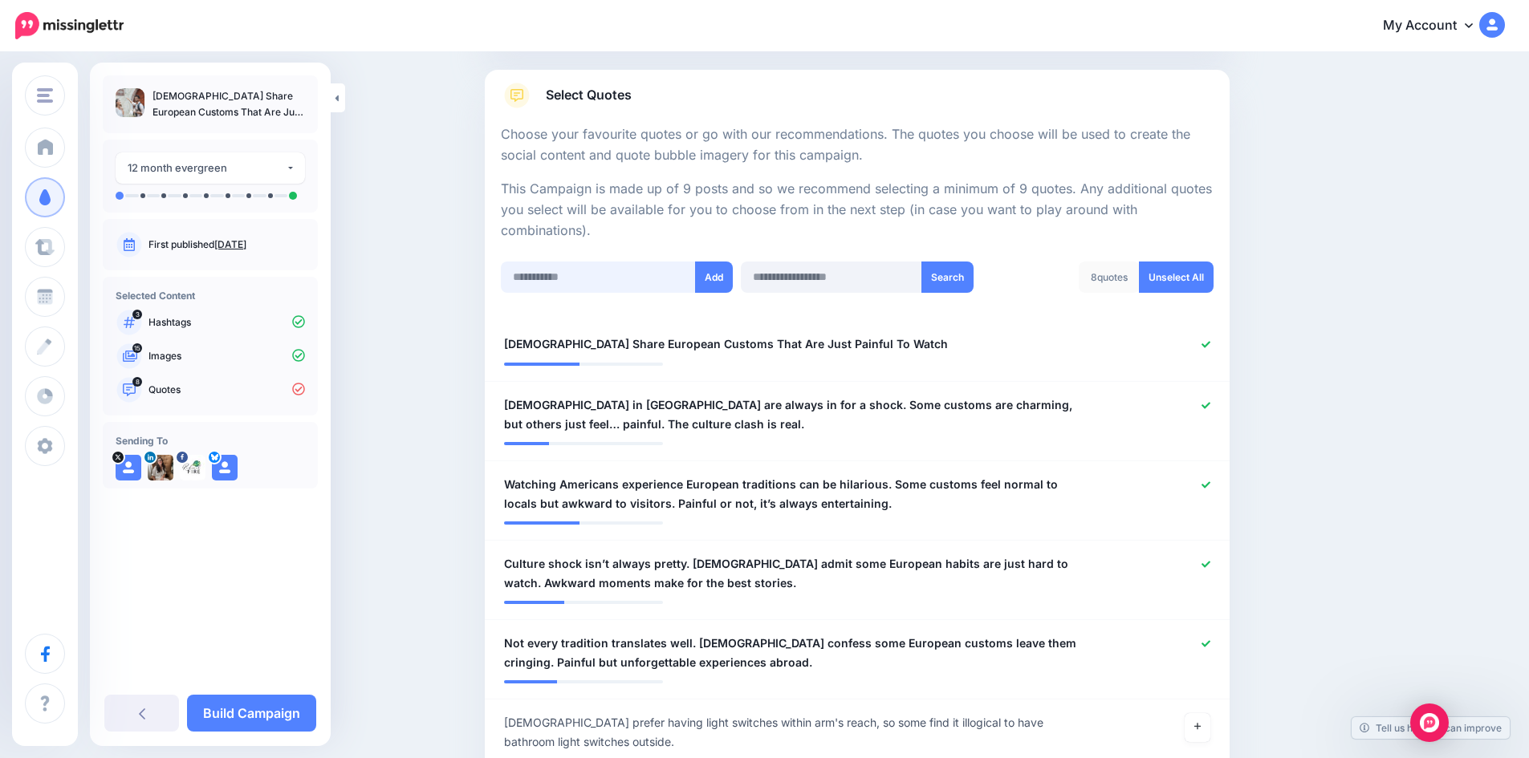
click at [629, 274] on input "text" at bounding box center [598, 277] width 195 height 31
paste input "**********"
type input "**********"
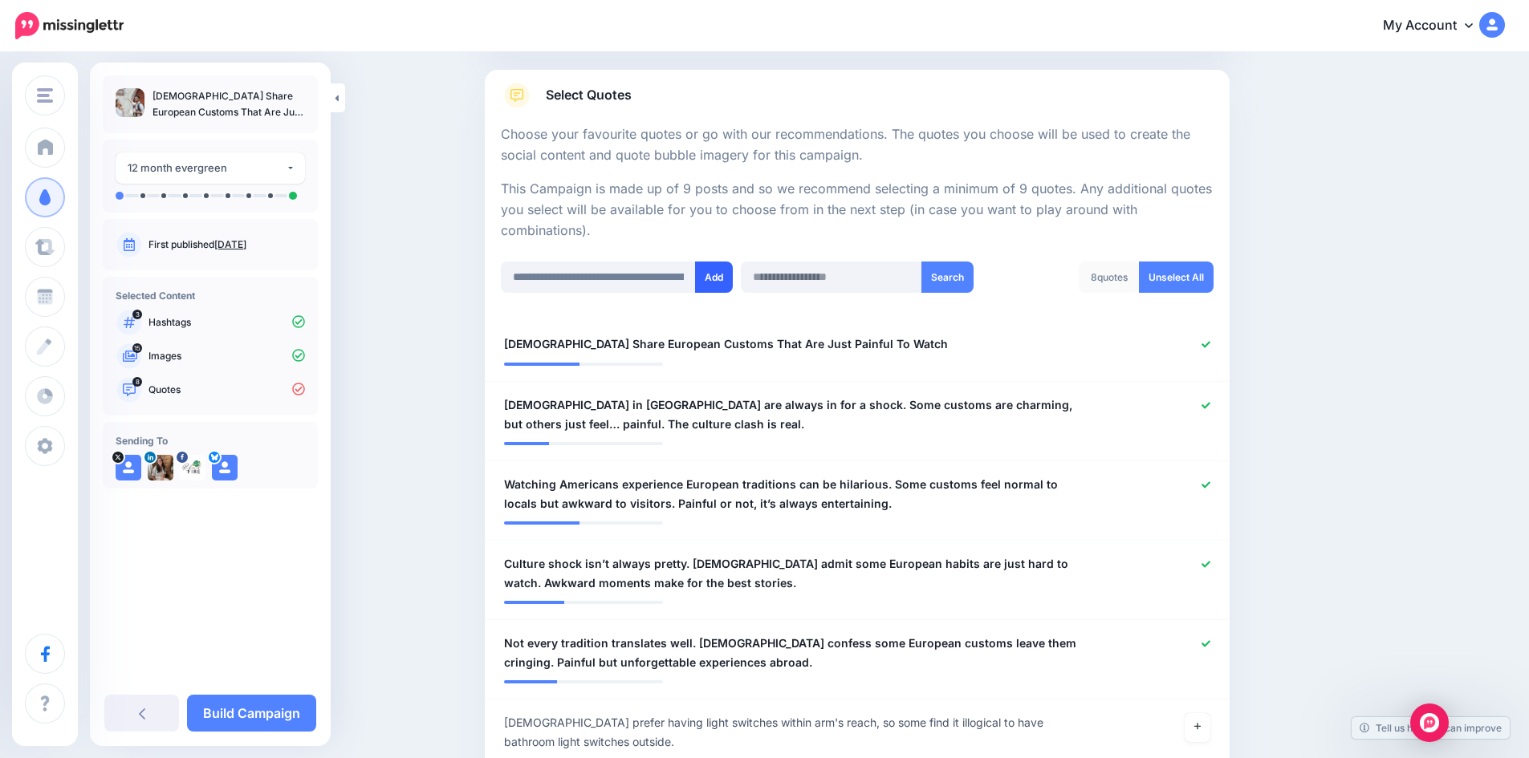
click at [726, 279] on button "Add" at bounding box center [714, 277] width 38 height 31
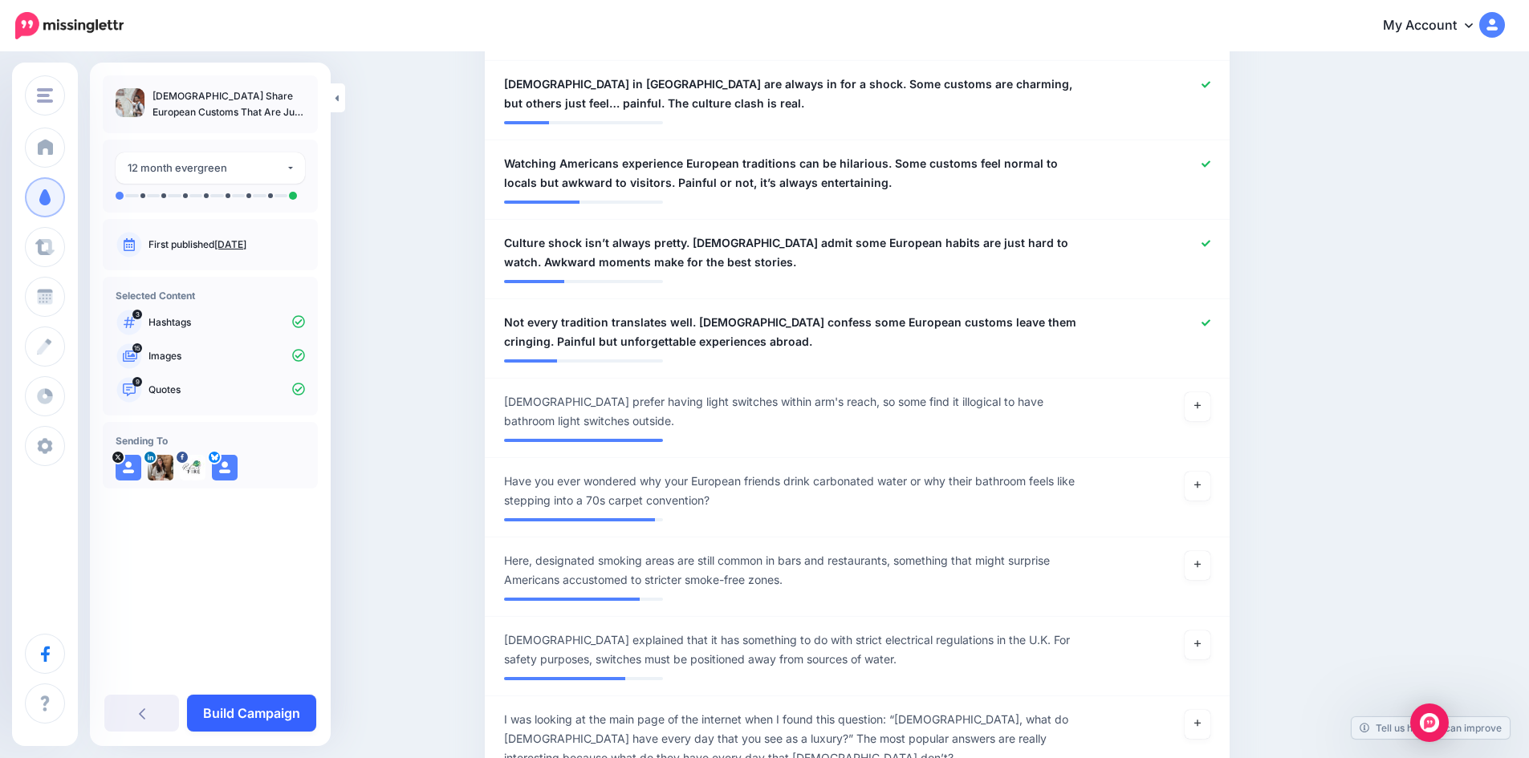
click at [250, 708] on link "Build Campaign" at bounding box center [251, 713] width 129 height 37
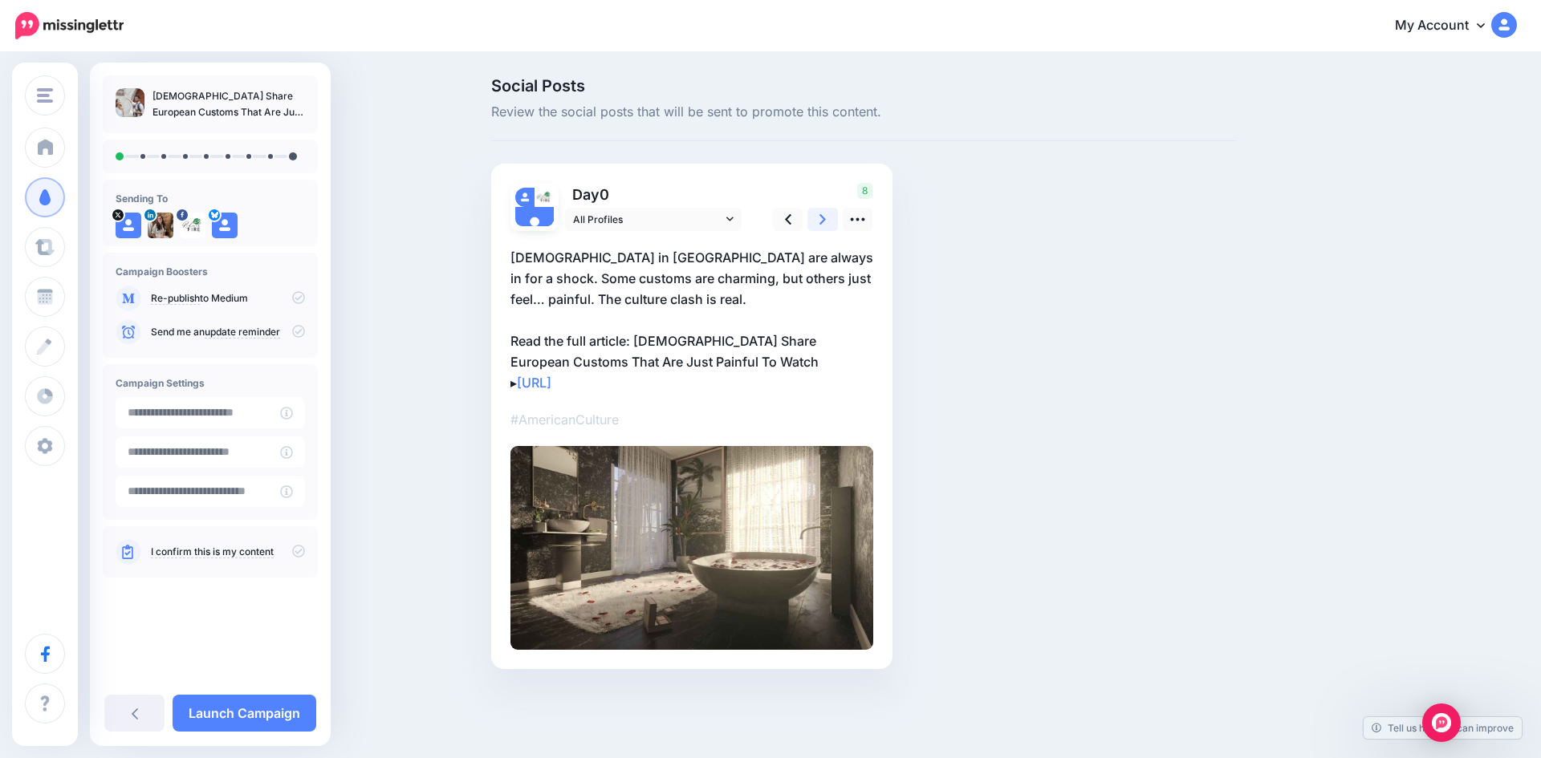
click at [824, 222] on icon at bounding box center [822, 219] width 6 height 17
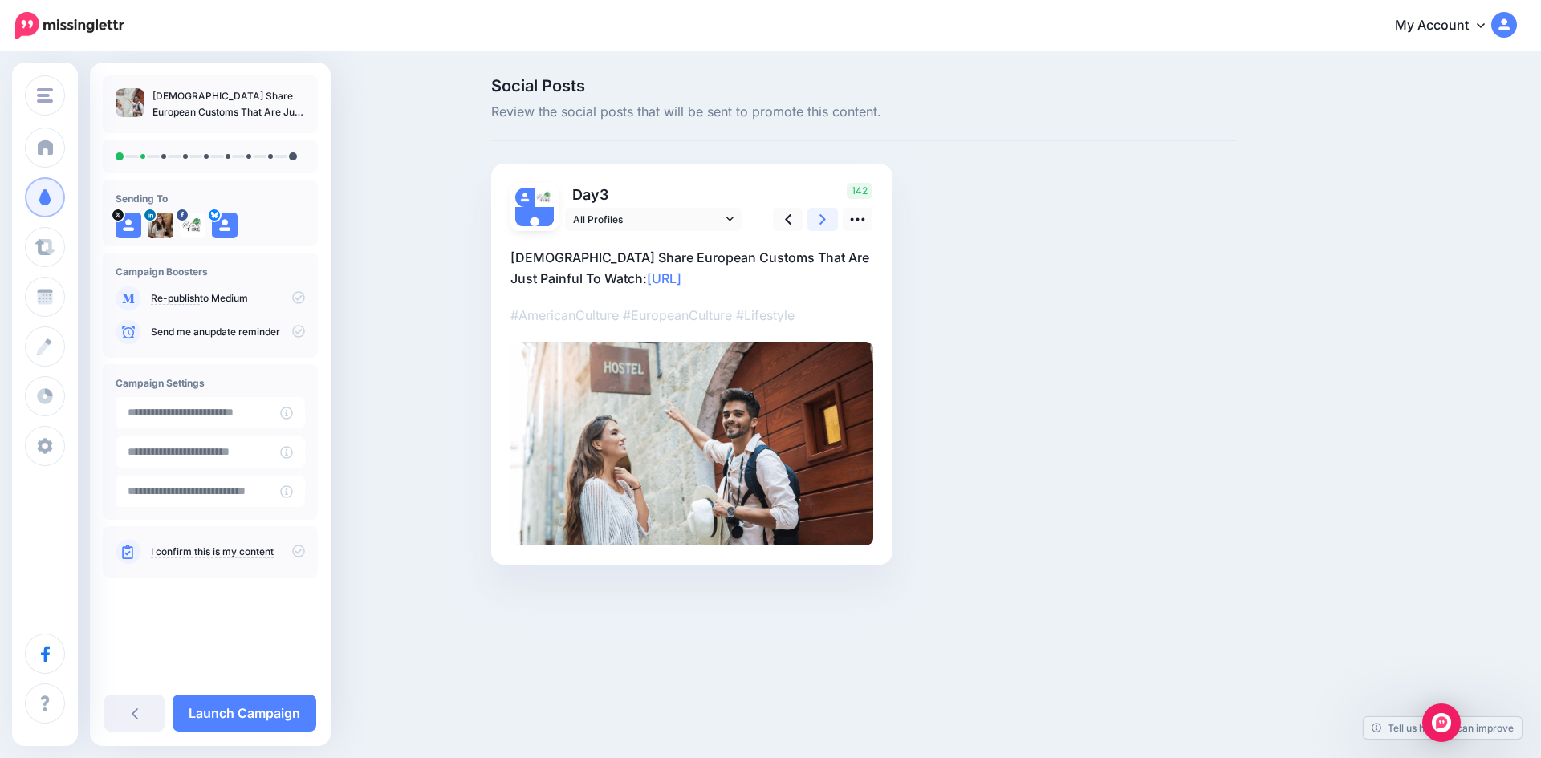
click at [824, 222] on icon at bounding box center [822, 219] width 6 height 17
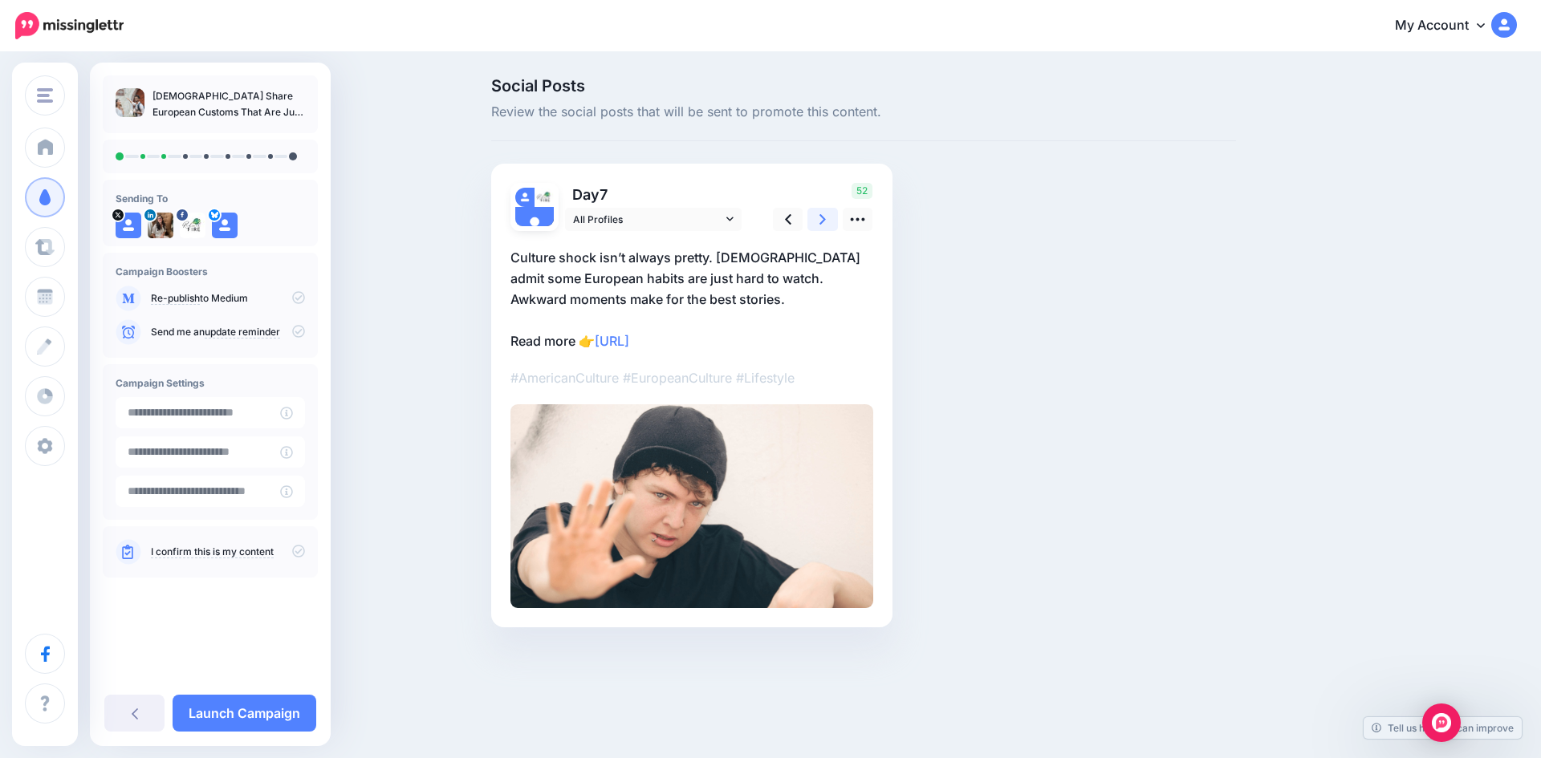
click at [824, 222] on icon at bounding box center [822, 219] width 6 height 17
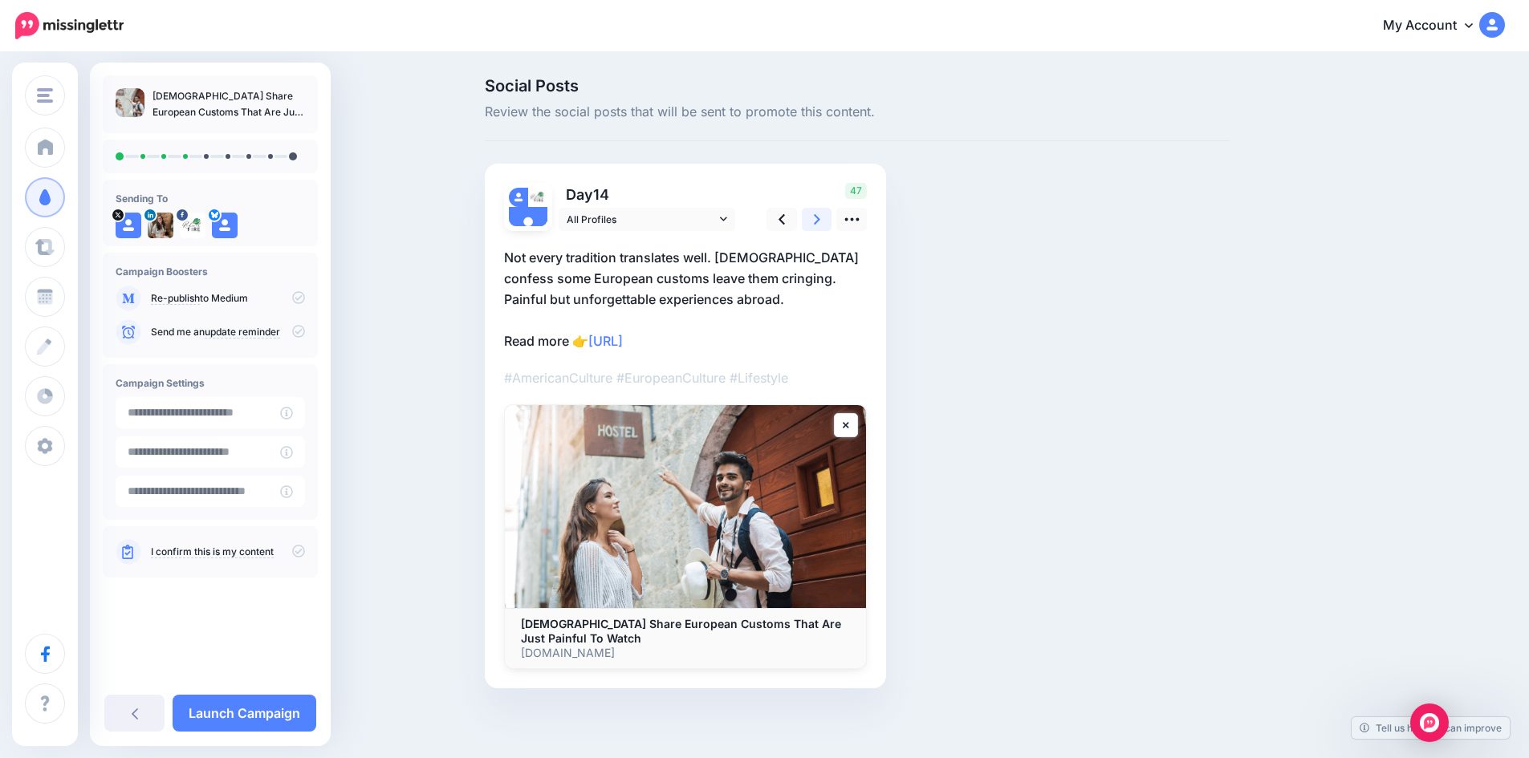
click at [820, 222] on icon at bounding box center [817, 219] width 6 height 17
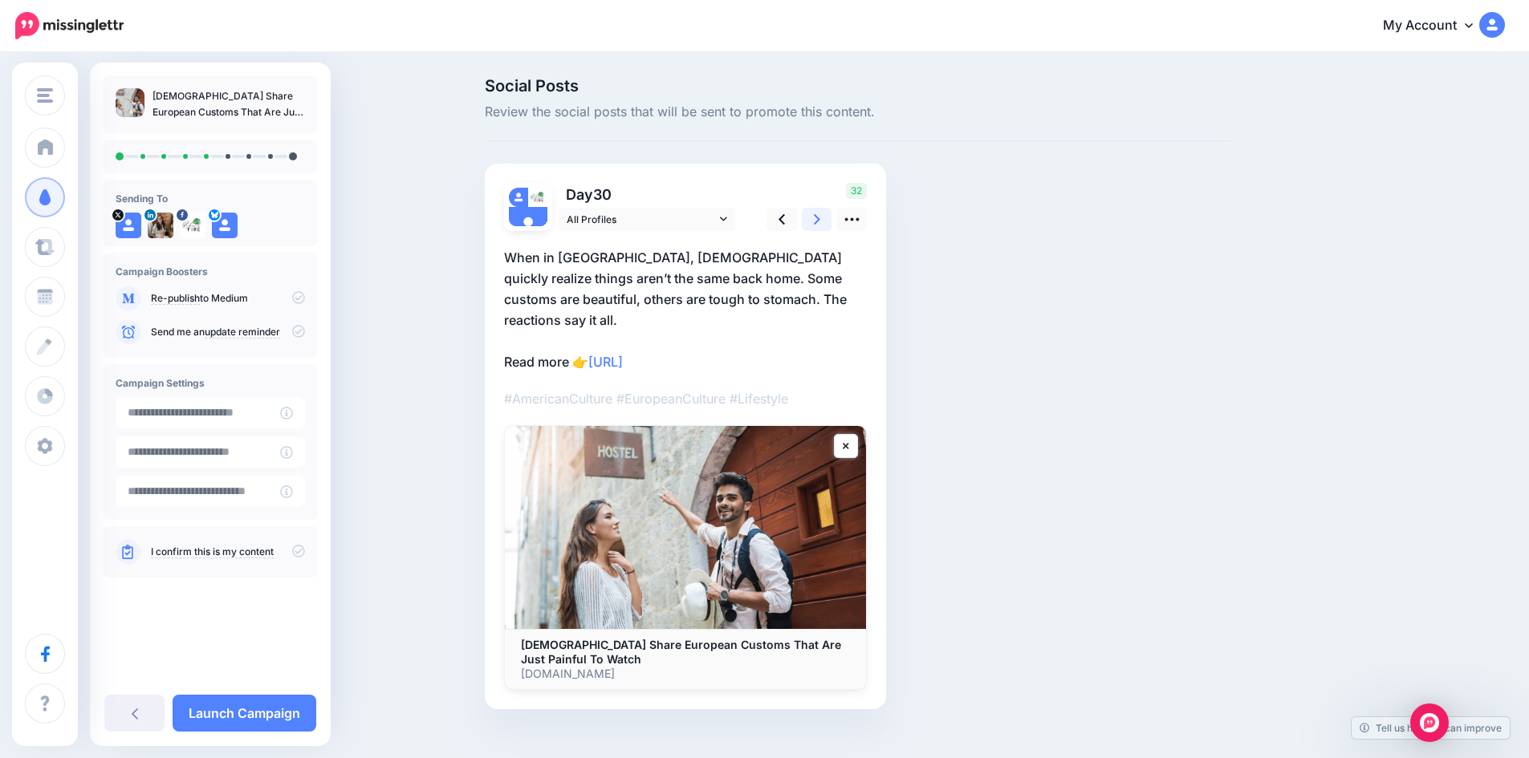
click at [820, 221] on icon at bounding box center [817, 219] width 6 height 17
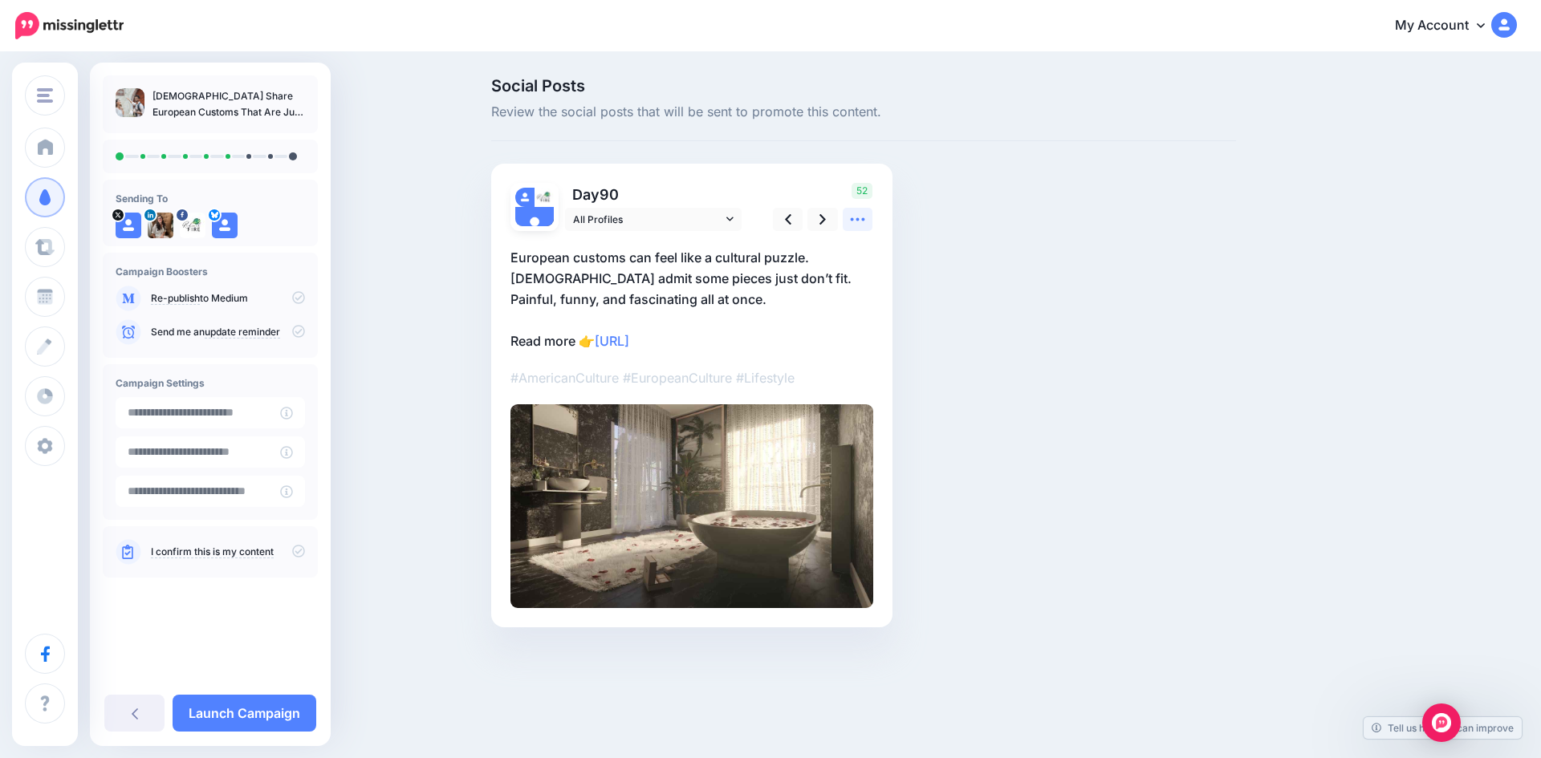
click at [856, 220] on icon at bounding box center [858, 219] width 14 height 3
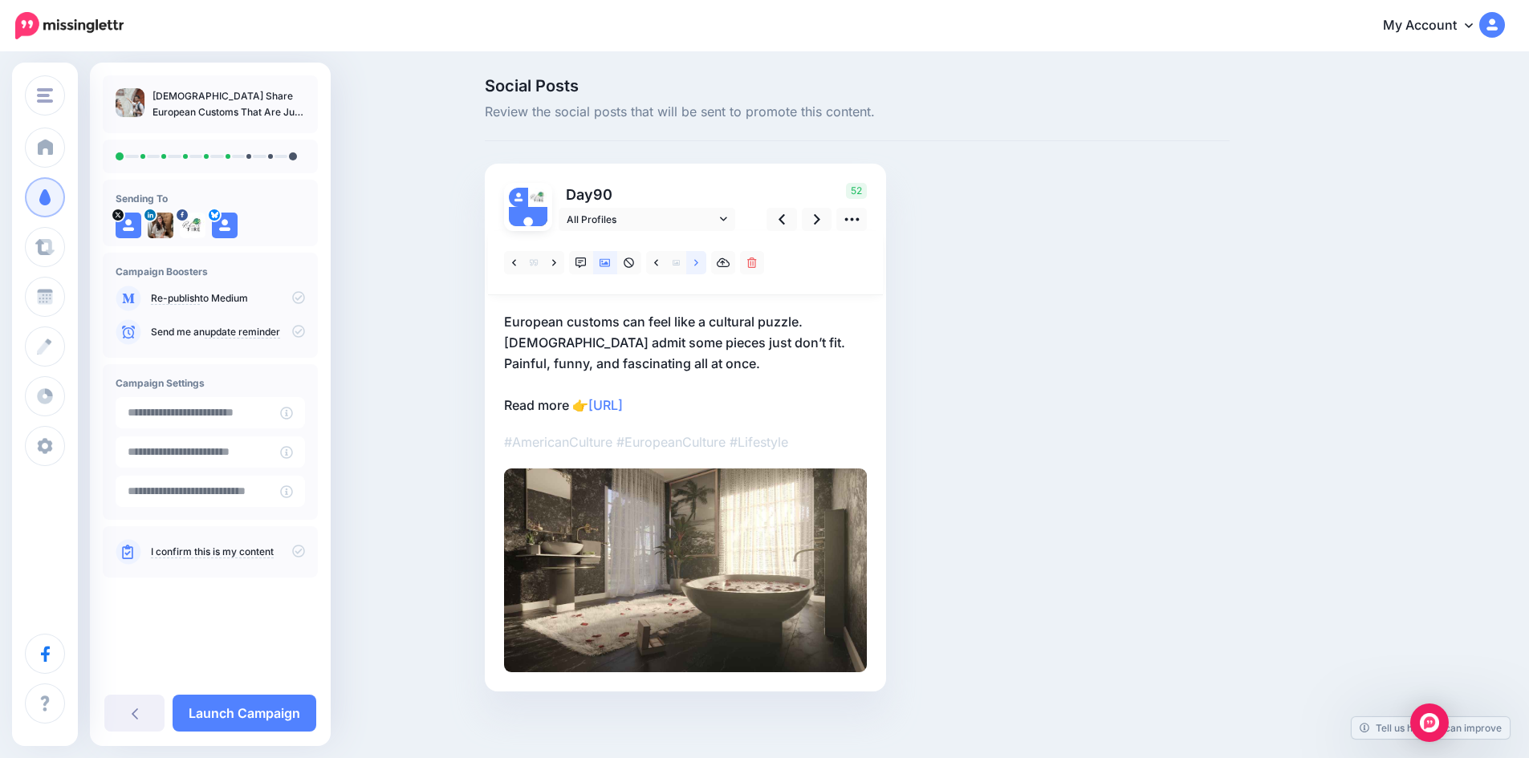
click at [698, 265] on icon at bounding box center [696, 262] width 4 height 6
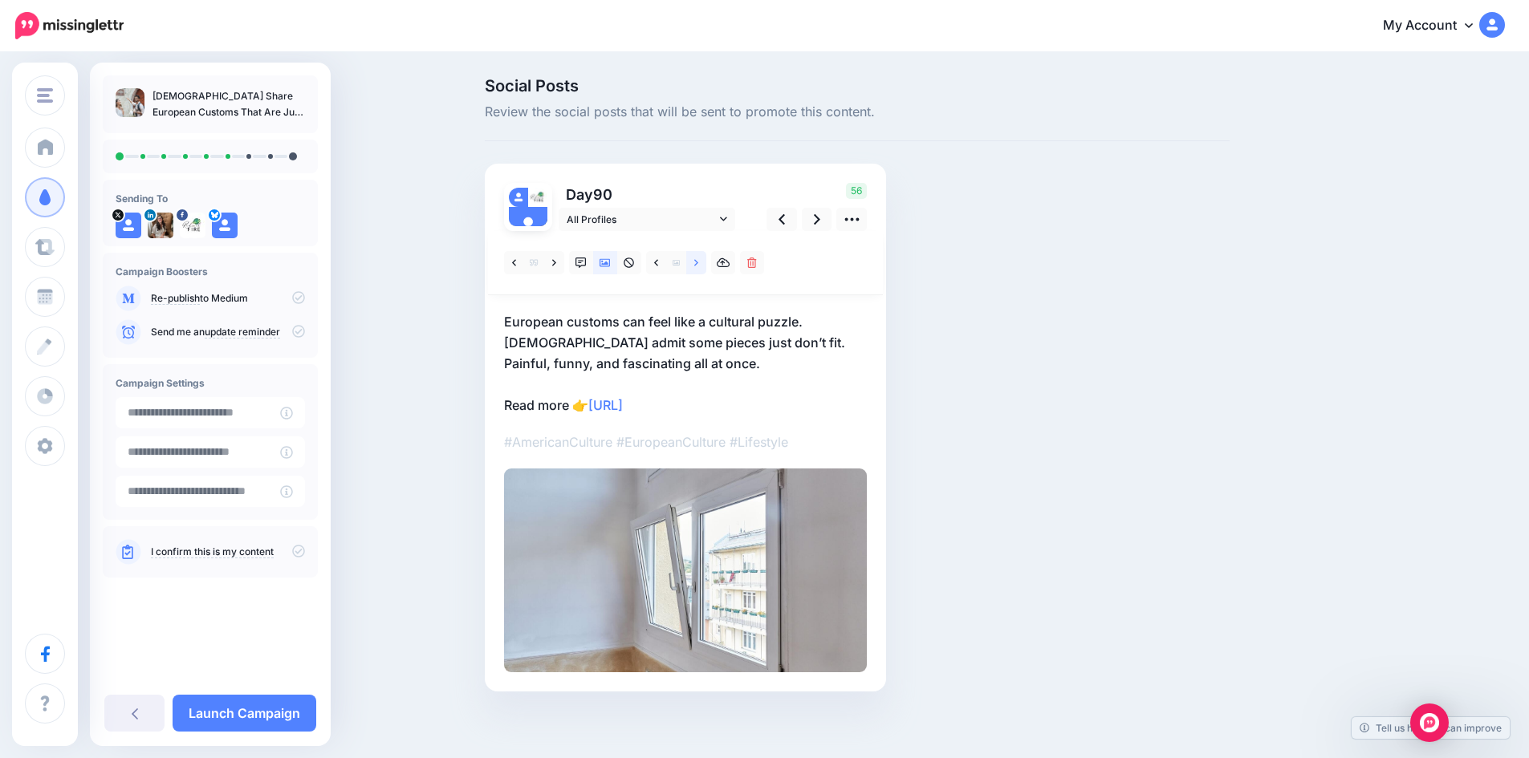
click at [698, 265] on icon at bounding box center [696, 262] width 4 height 6
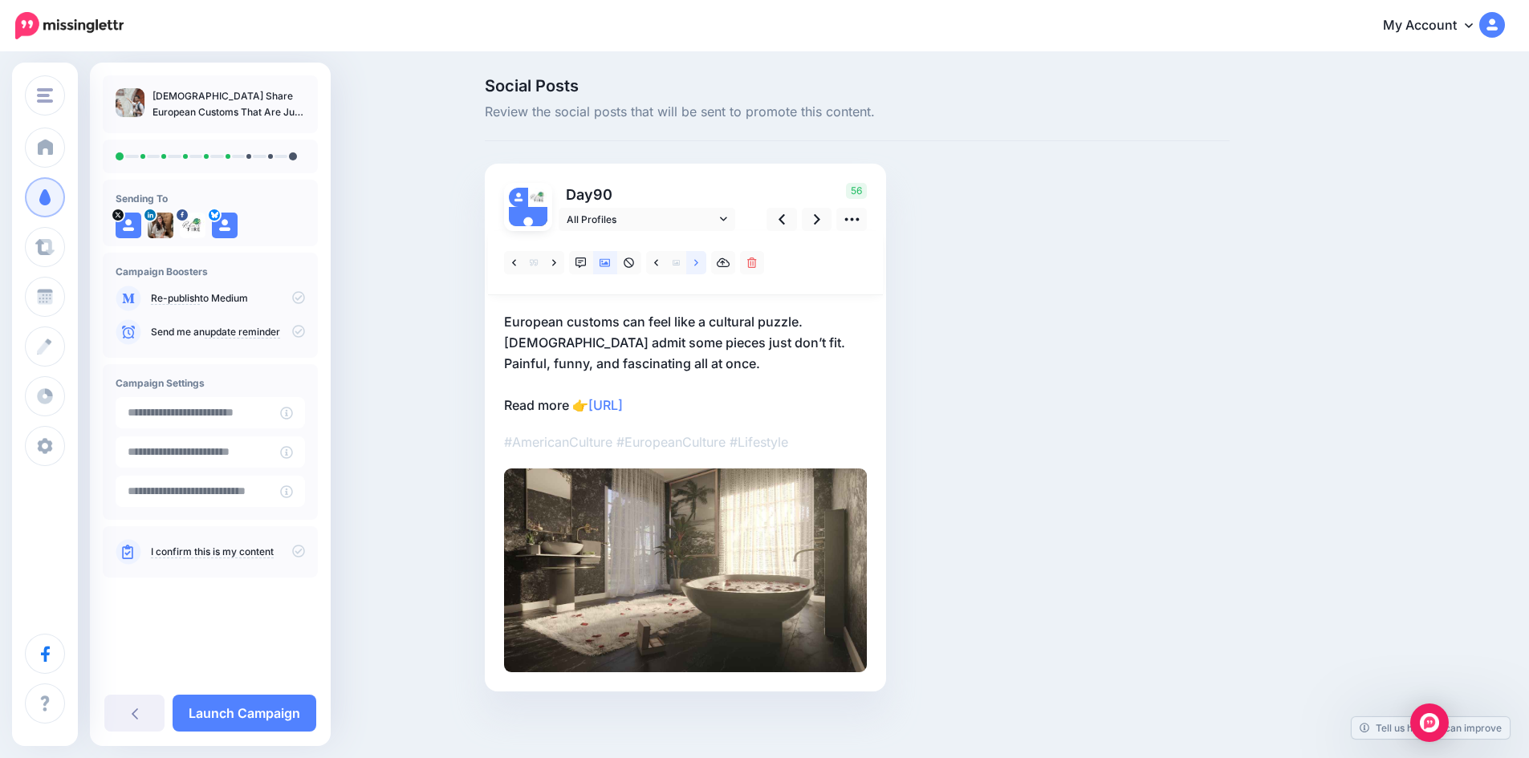
click at [698, 265] on icon at bounding box center [696, 262] width 4 height 6
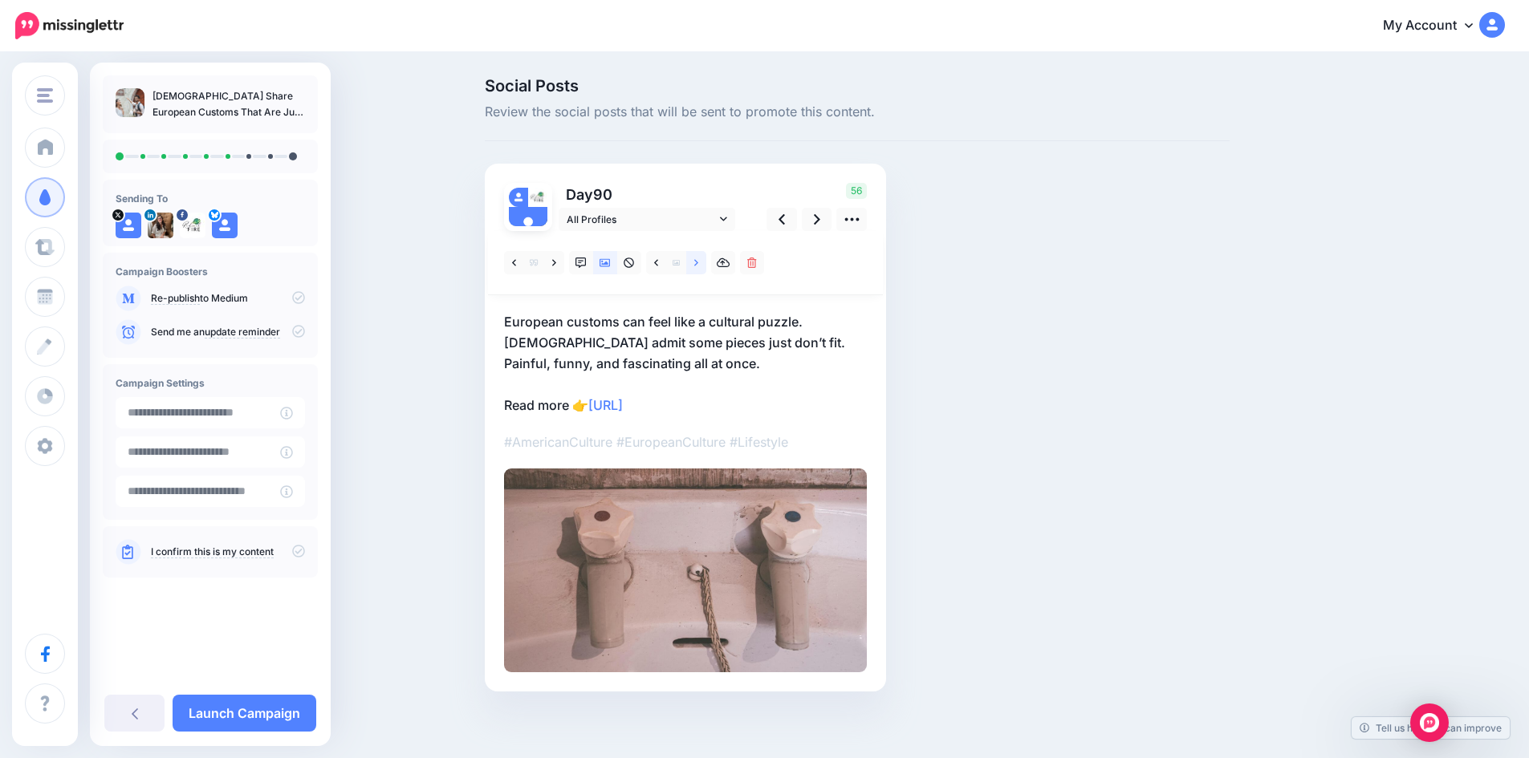
click at [698, 265] on icon at bounding box center [696, 263] width 4 height 11
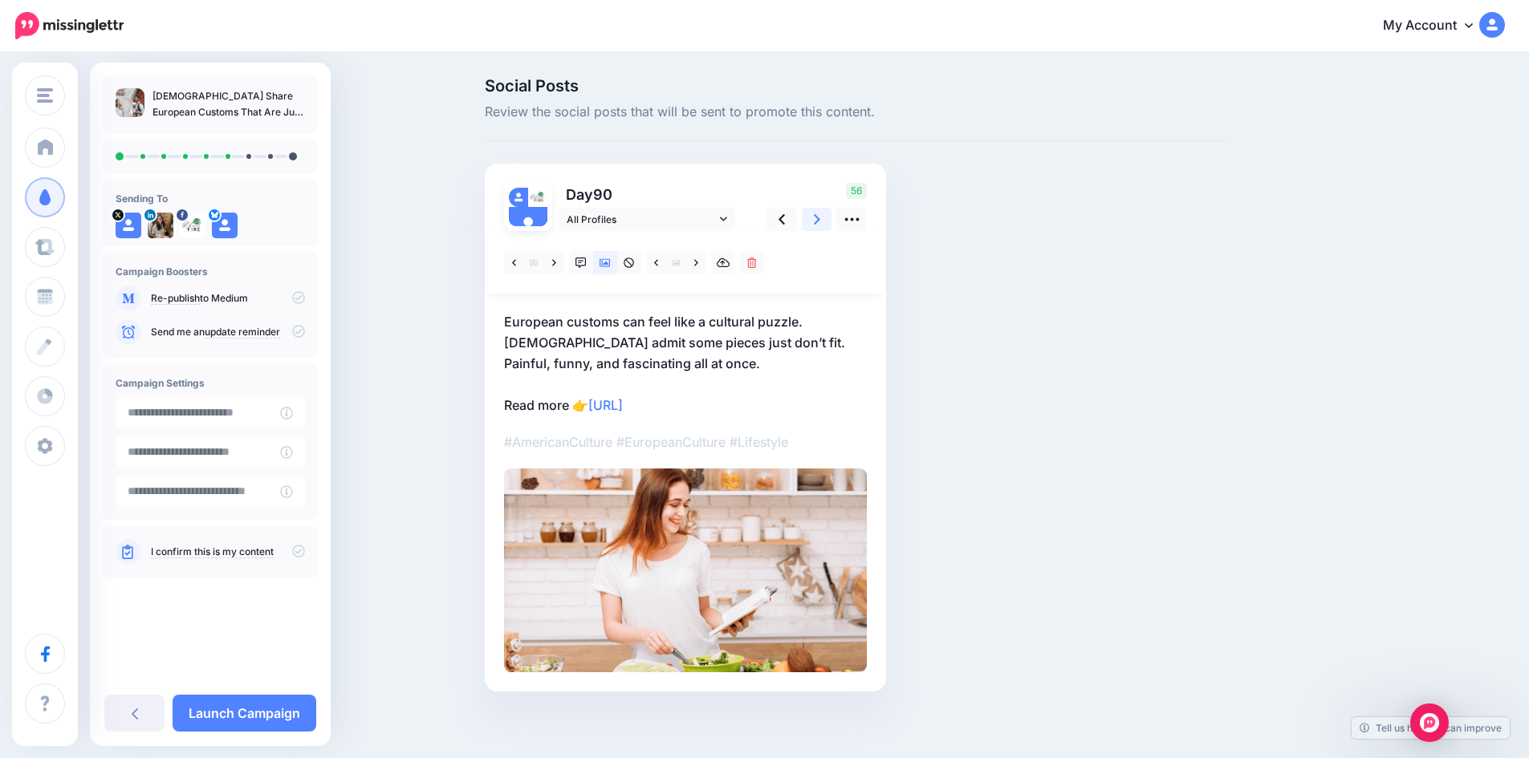
click at [820, 219] on icon at bounding box center [817, 219] width 6 height 17
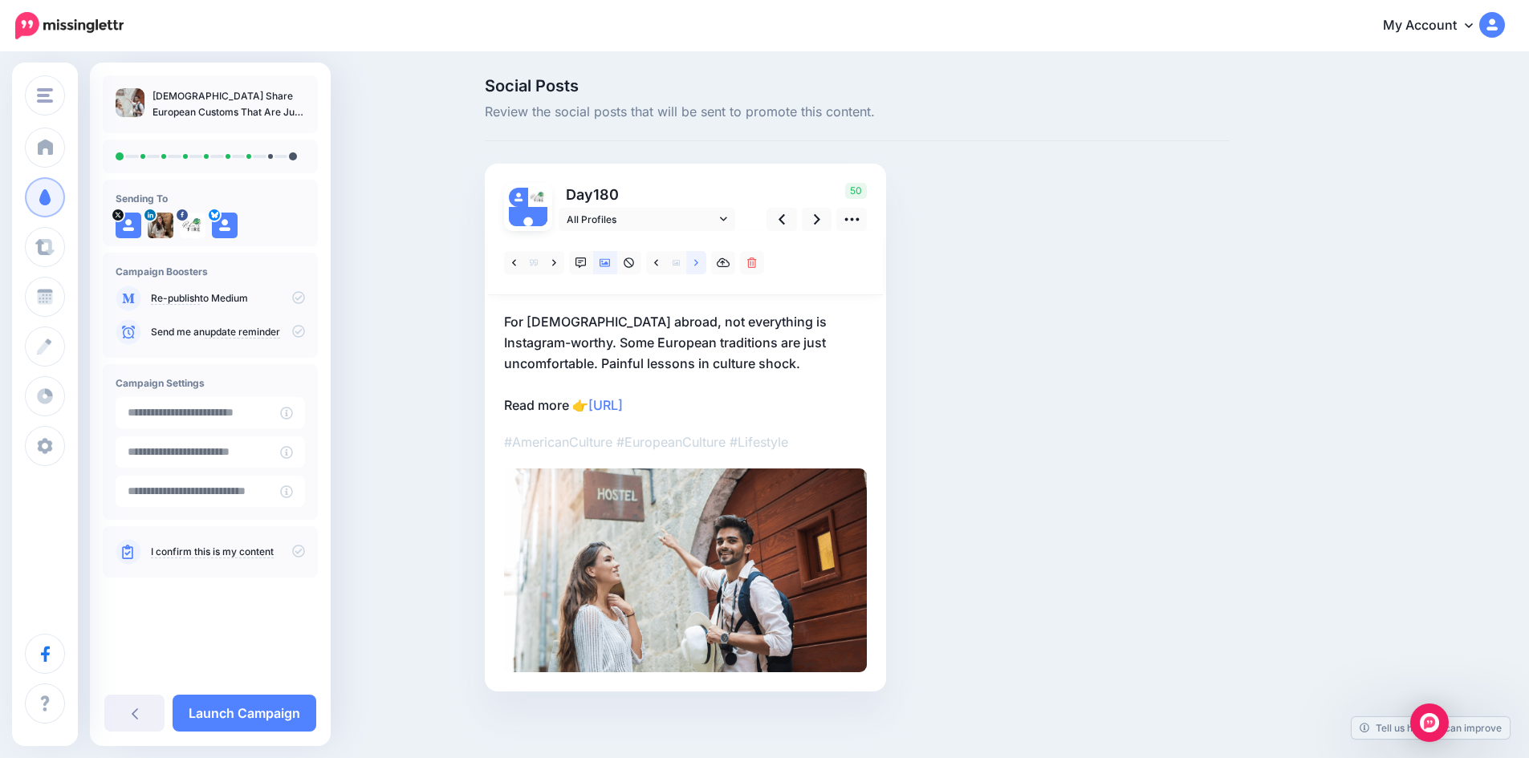
click at [705, 262] on link at bounding box center [696, 262] width 20 height 23
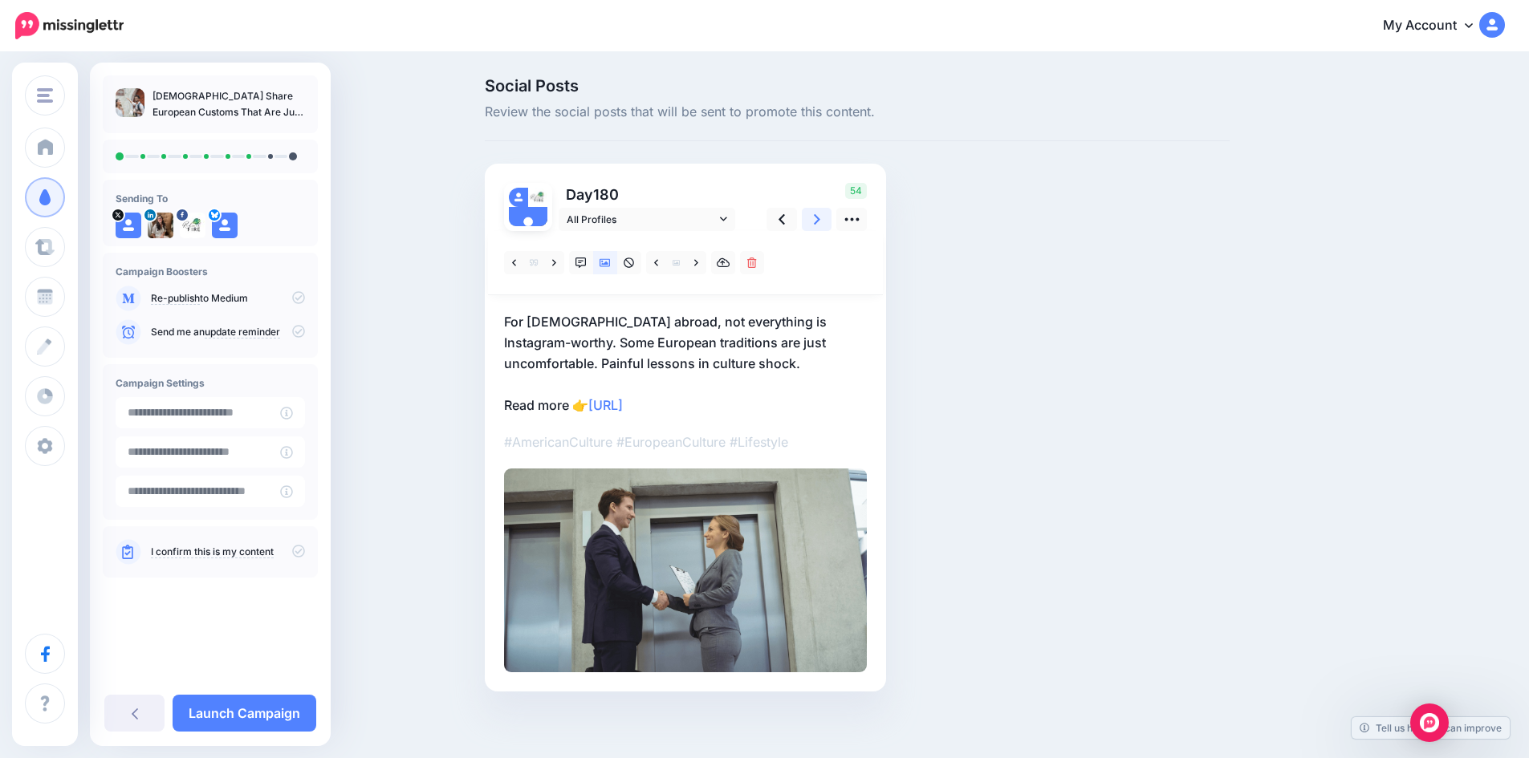
click at [820, 224] on icon at bounding box center [817, 219] width 6 height 10
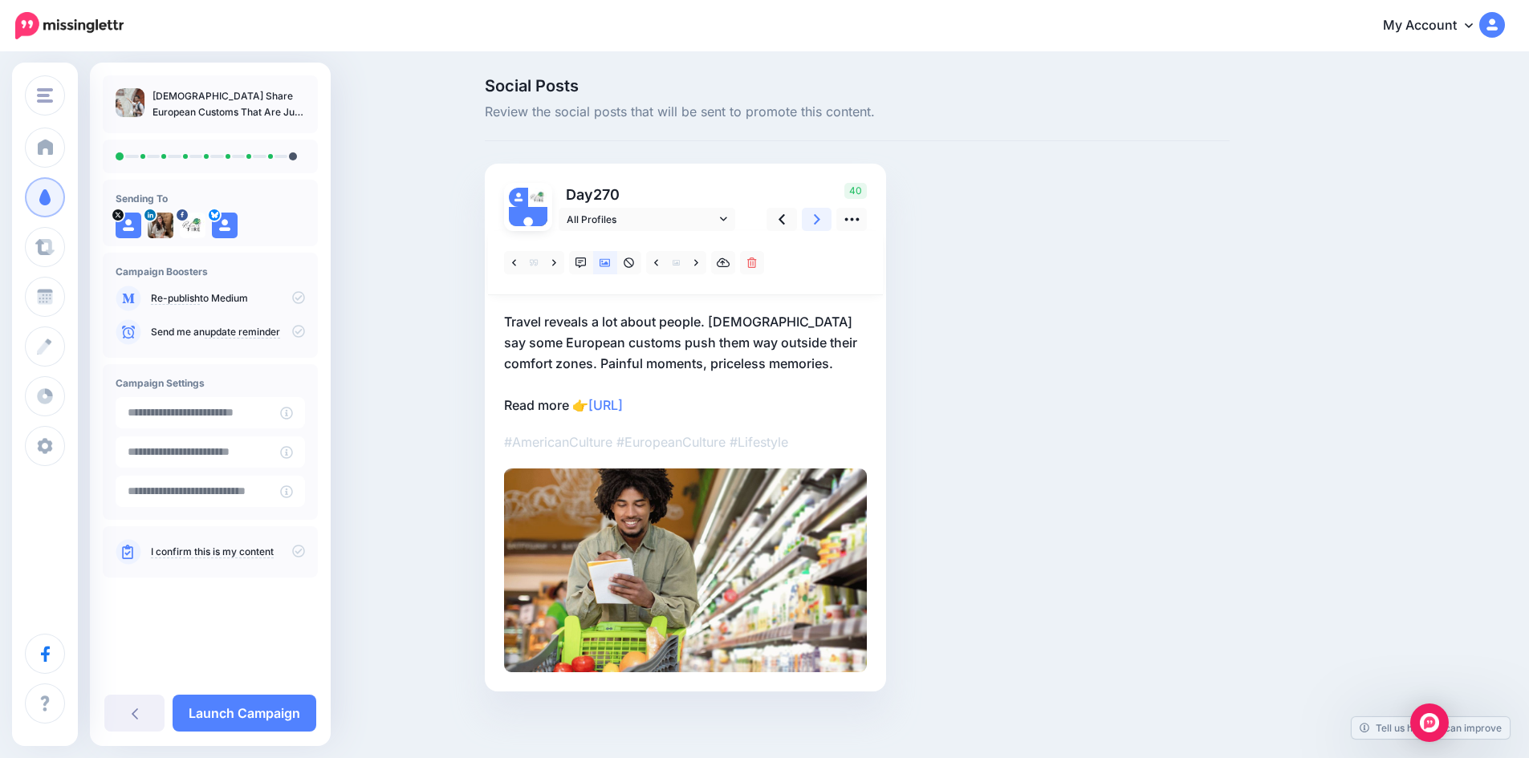
click at [820, 217] on icon at bounding box center [817, 219] width 6 height 10
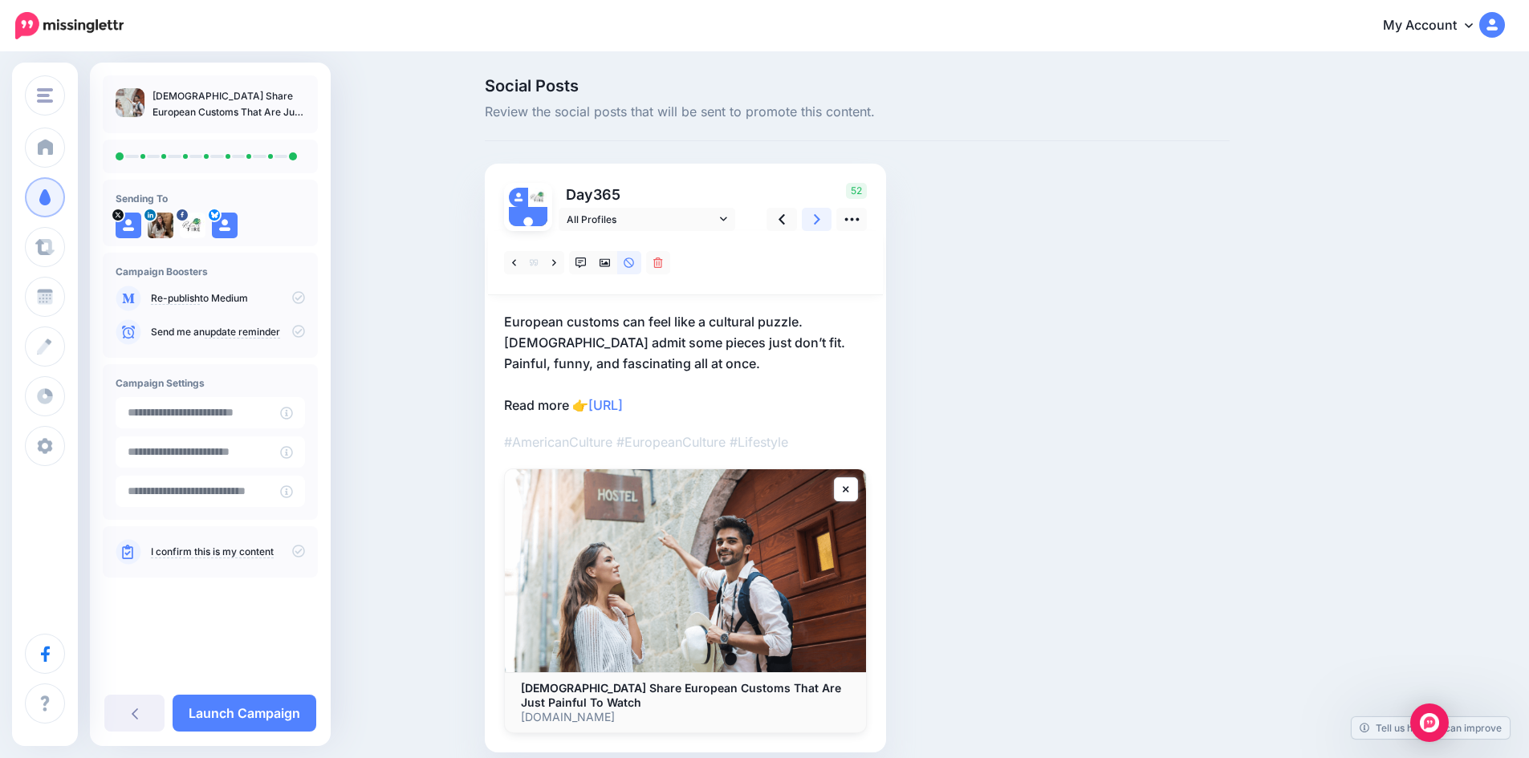
click at [820, 217] on icon at bounding box center [817, 219] width 6 height 10
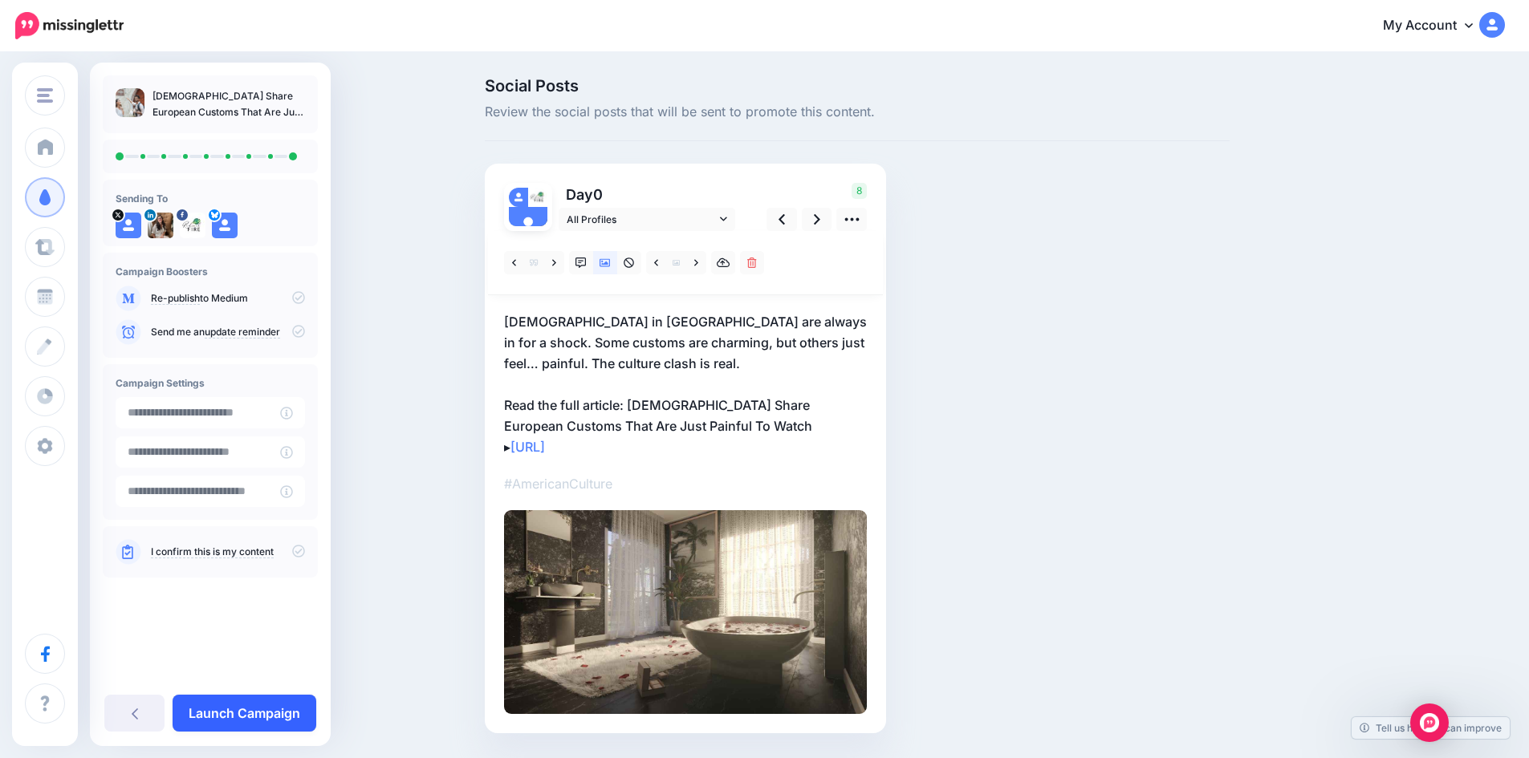
click at [265, 705] on link "Launch Campaign" at bounding box center [245, 713] width 144 height 37
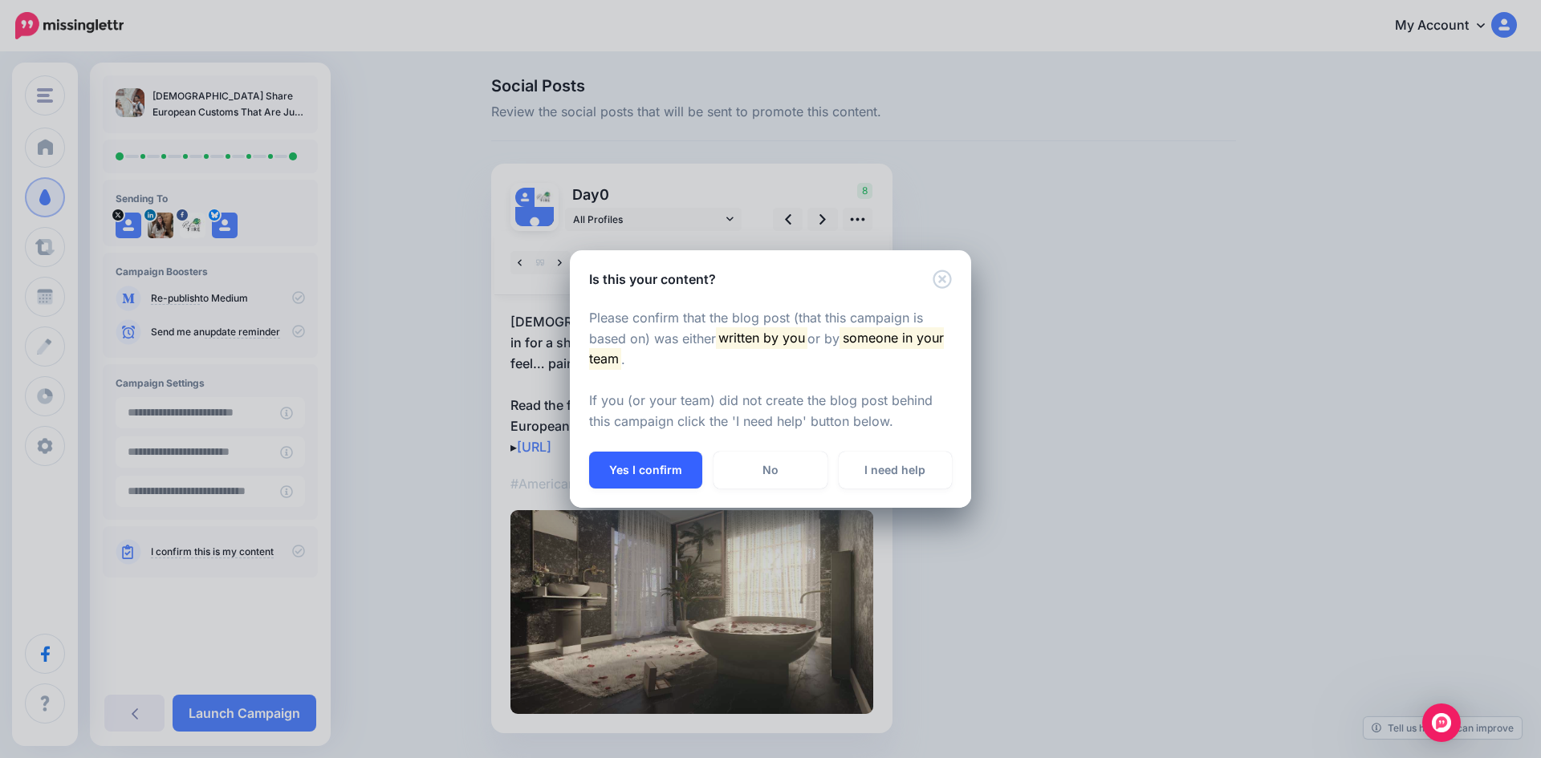
click at [630, 469] on button "Yes I confirm" at bounding box center [645, 470] width 113 height 37
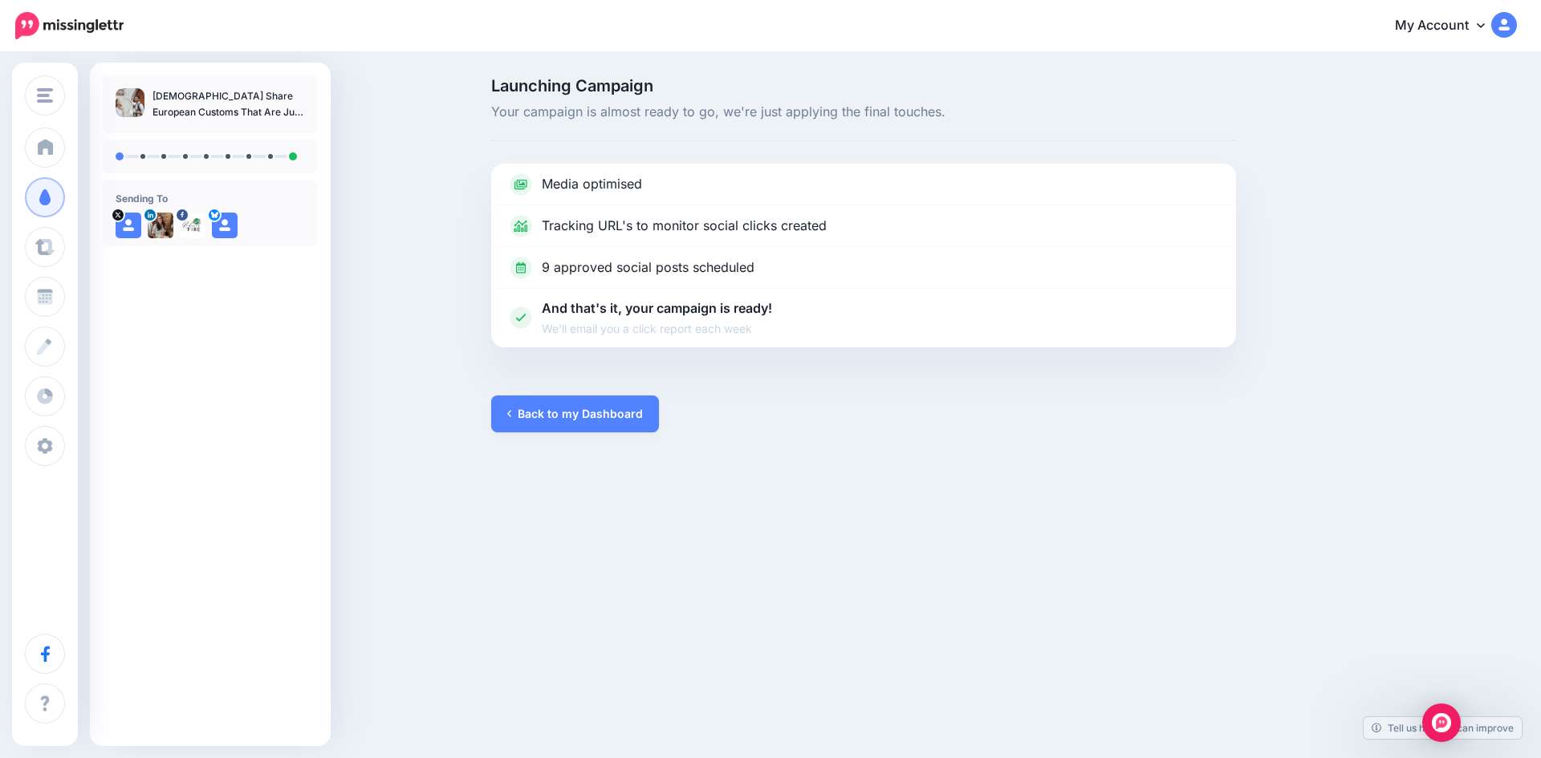
drag, startPoint x: 154, startPoint y: 95, endPoint x: 292, endPoint y: 105, distance: 138.4
click at [292, 105] on ul "[DEMOGRAPHIC_DATA] Share European Customs That Are Just Painful To Watch" at bounding box center [210, 104] width 189 height 32
copy p "[DEMOGRAPHIC_DATA] Share European Customs That Are Just Painful"
click at [568, 414] on link "Back to my Dashboard" at bounding box center [575, 414] width 168 height 37
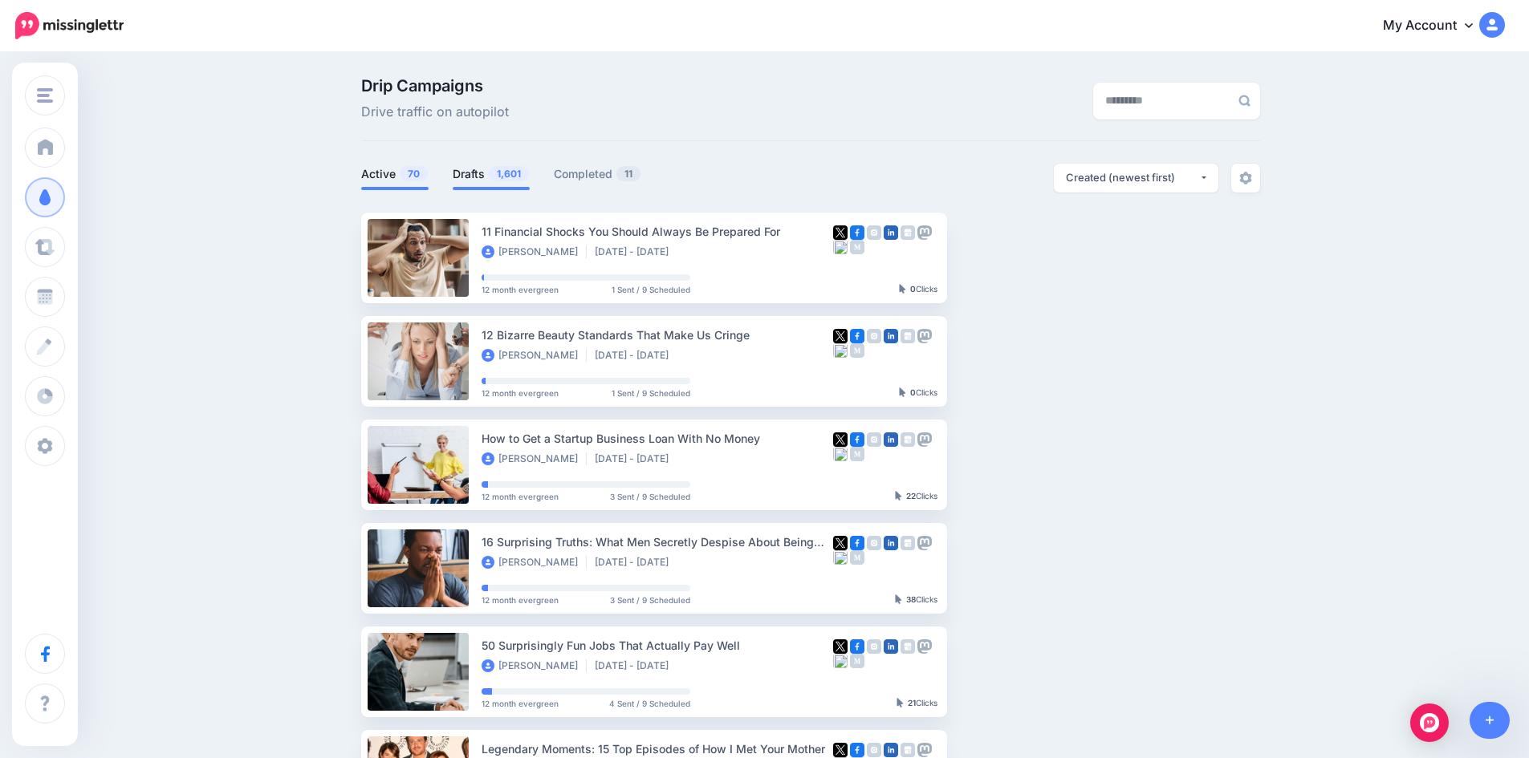
click at [498, 176] on span "1,601" at bounding box center [509, 173] width 40 height 15
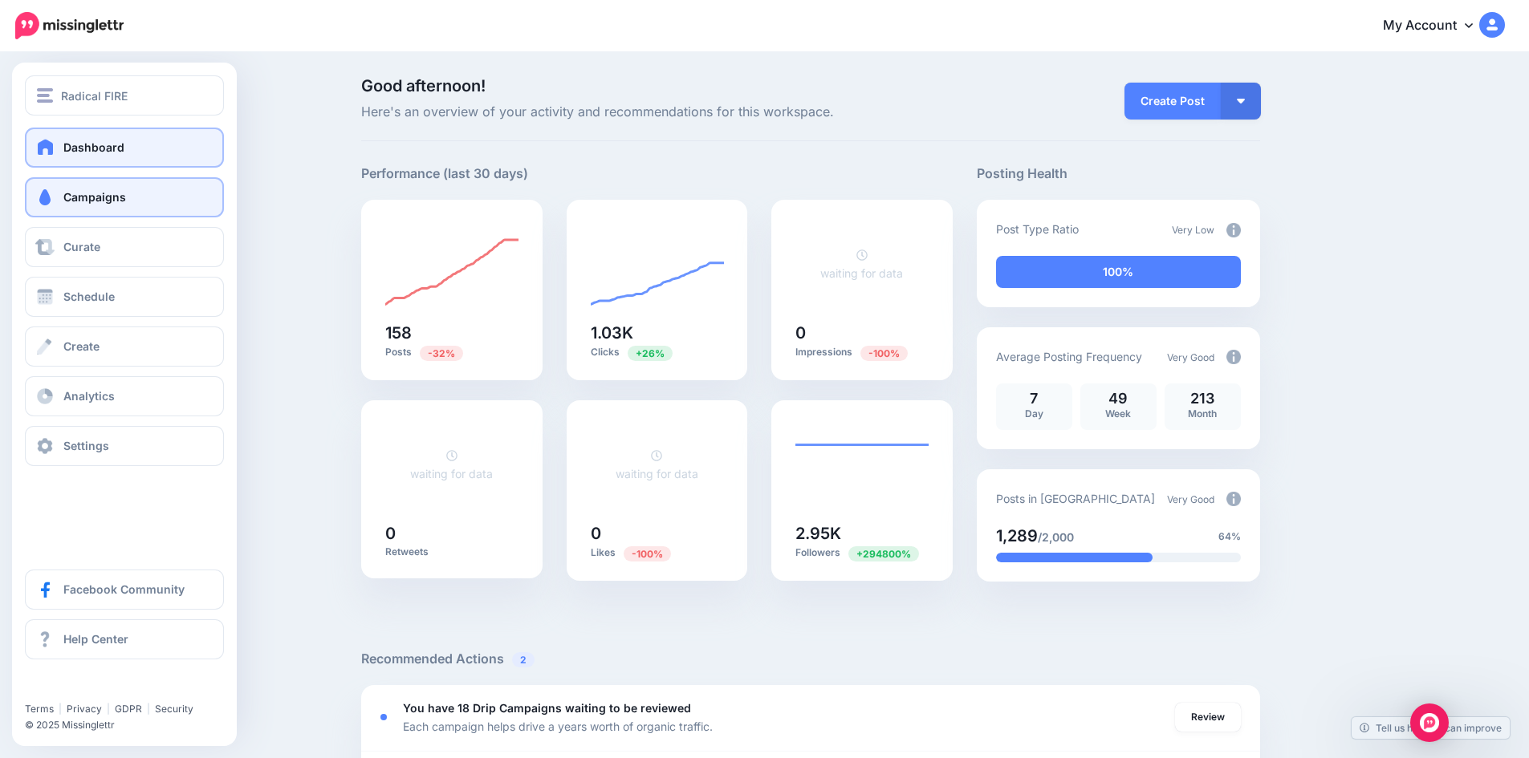
click at [162, 198] on link "Campaigns" at bounding box center [124, 197] width 199 height 40
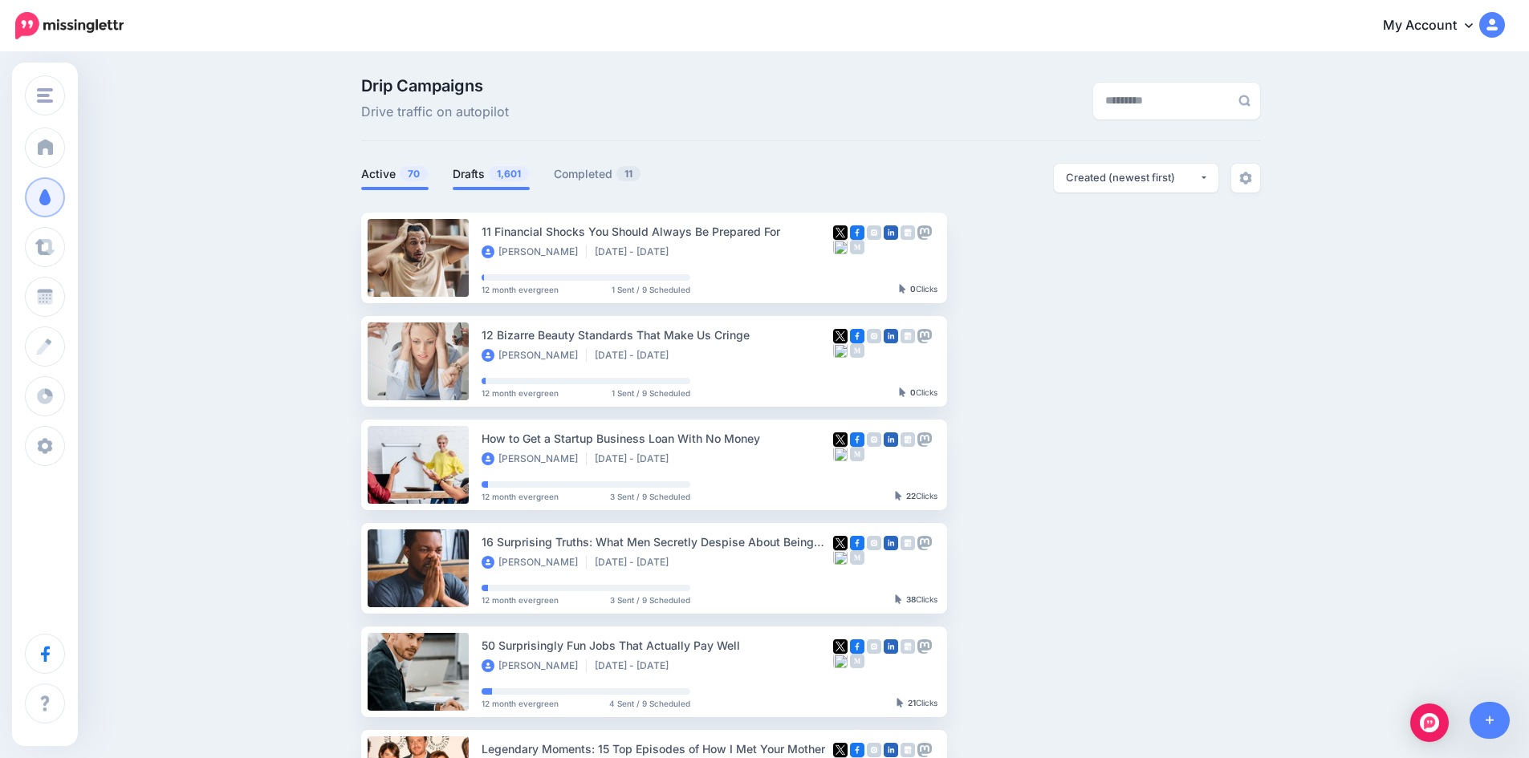
click at [493, 181] on link "Drafts 1,601" at bounding box center [491, 173] width 77 height 19
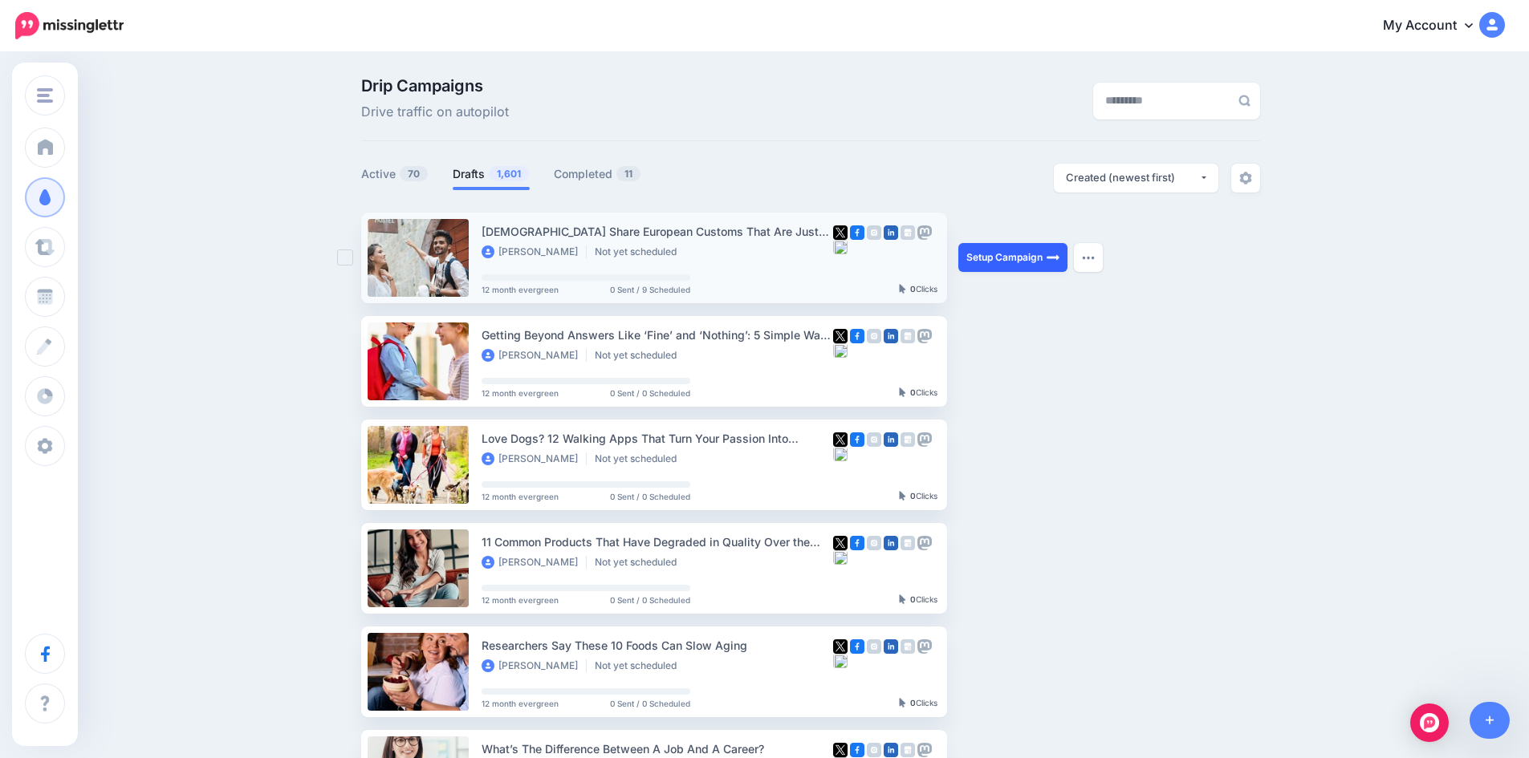
click at [997, 254] on link "Setup Campaign" at bounding box center [1012, 257] width 109 height 29
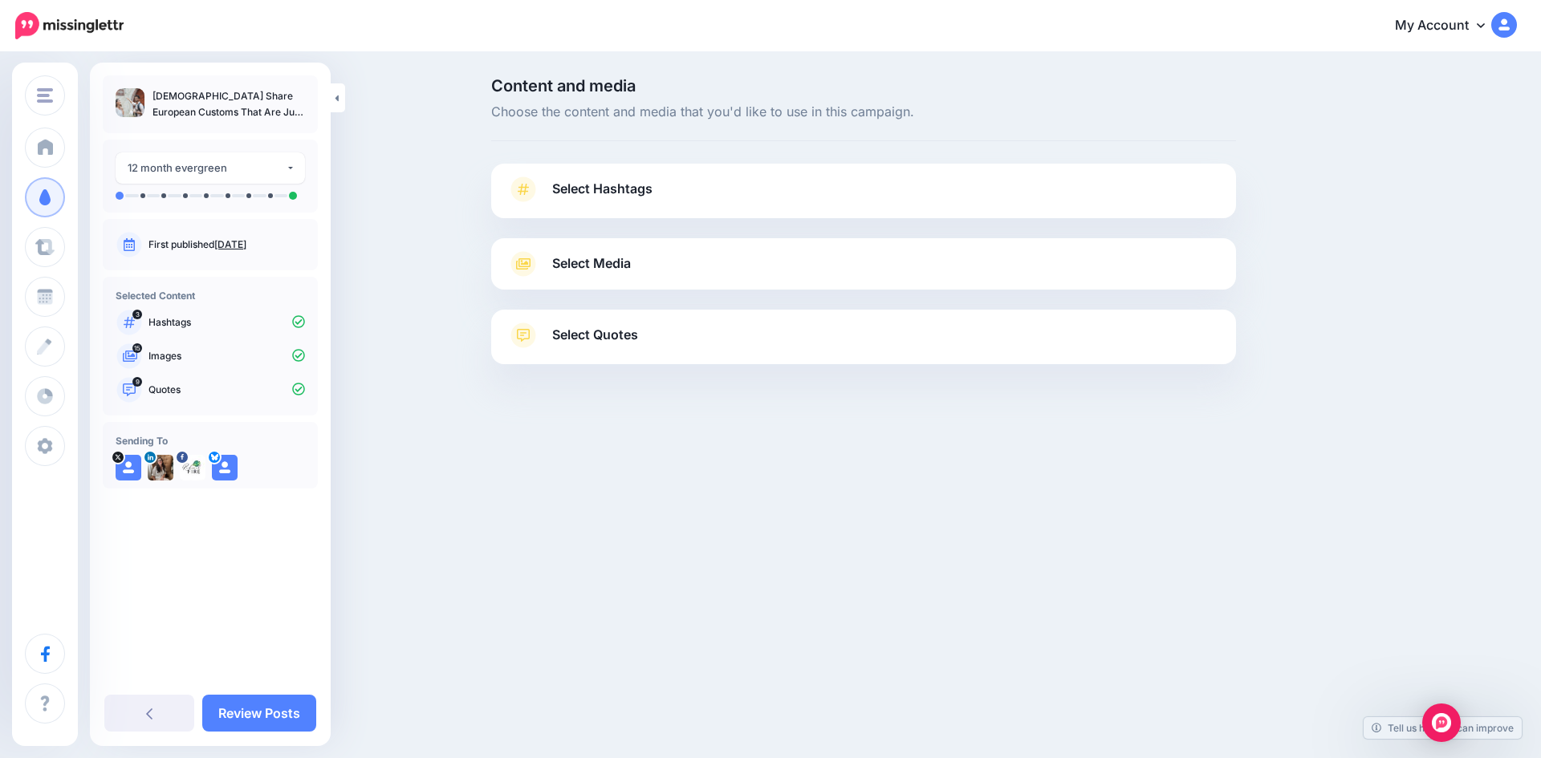
click at [822, 193] on link "Select Hashtags" at bounding box center [863, 198] width 713 height 42
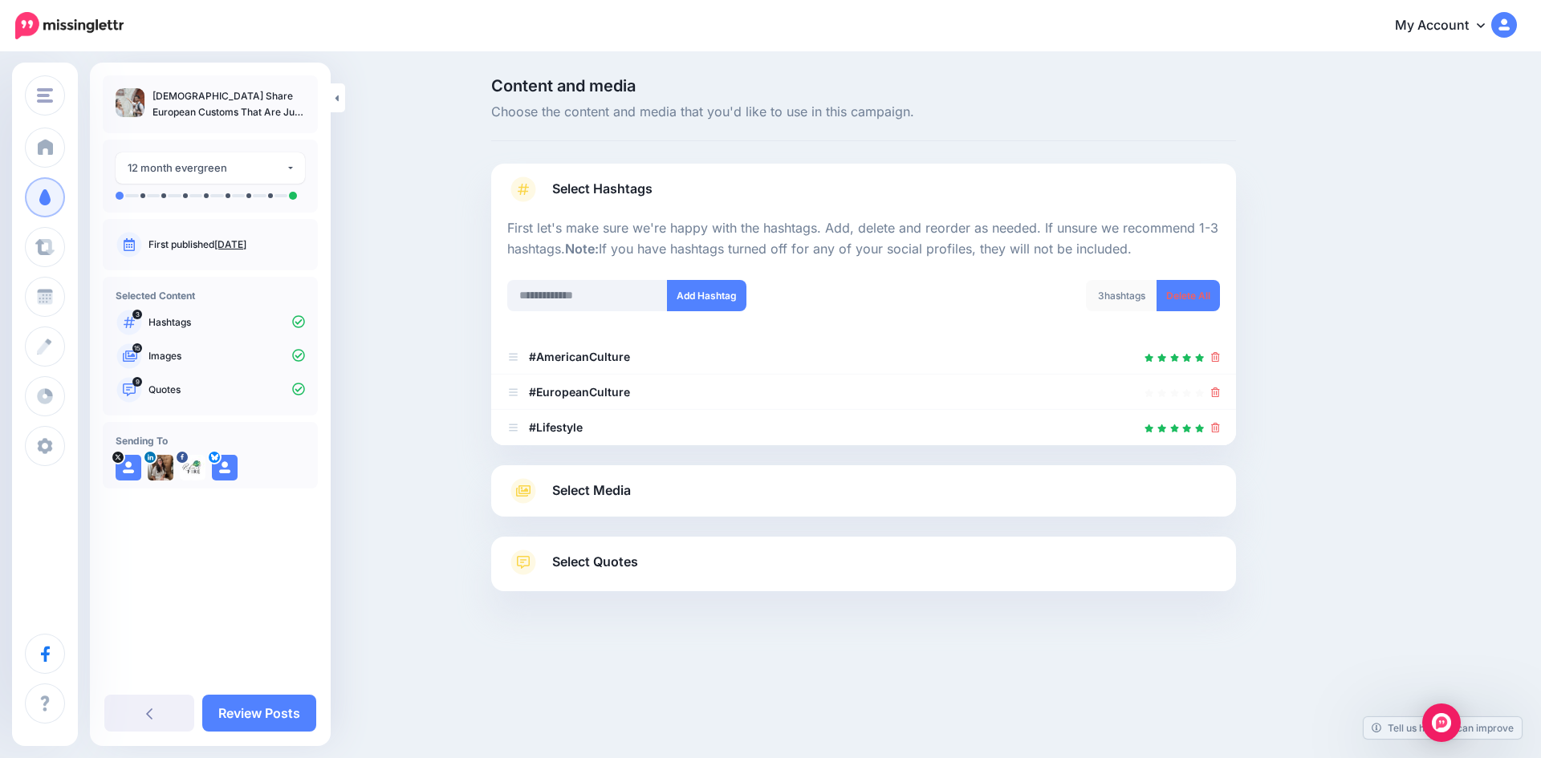
click at [712, 493] on link "Select Media" at bounding box center [863, 491] width 713 height 26
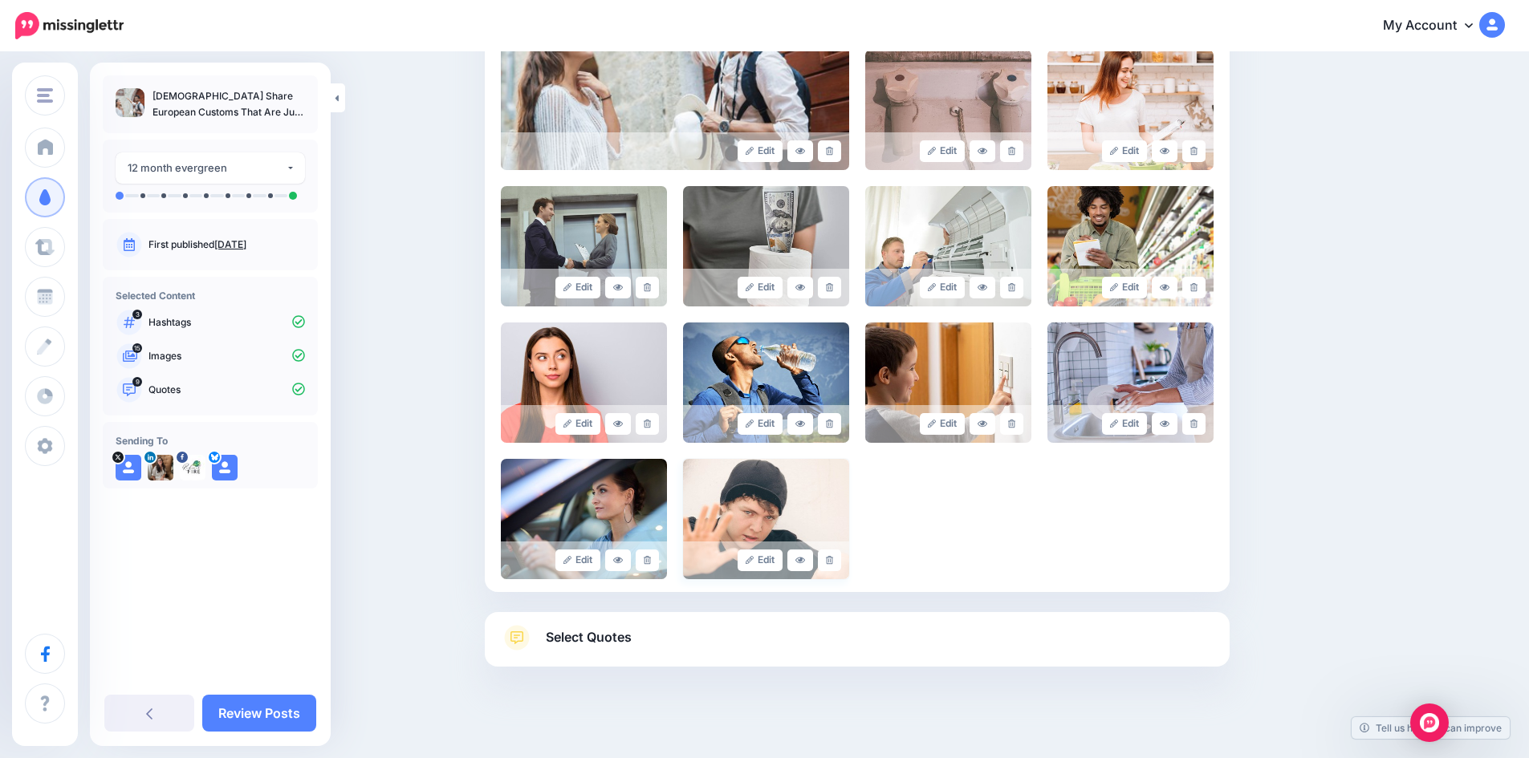
scroll to position [518, 0]
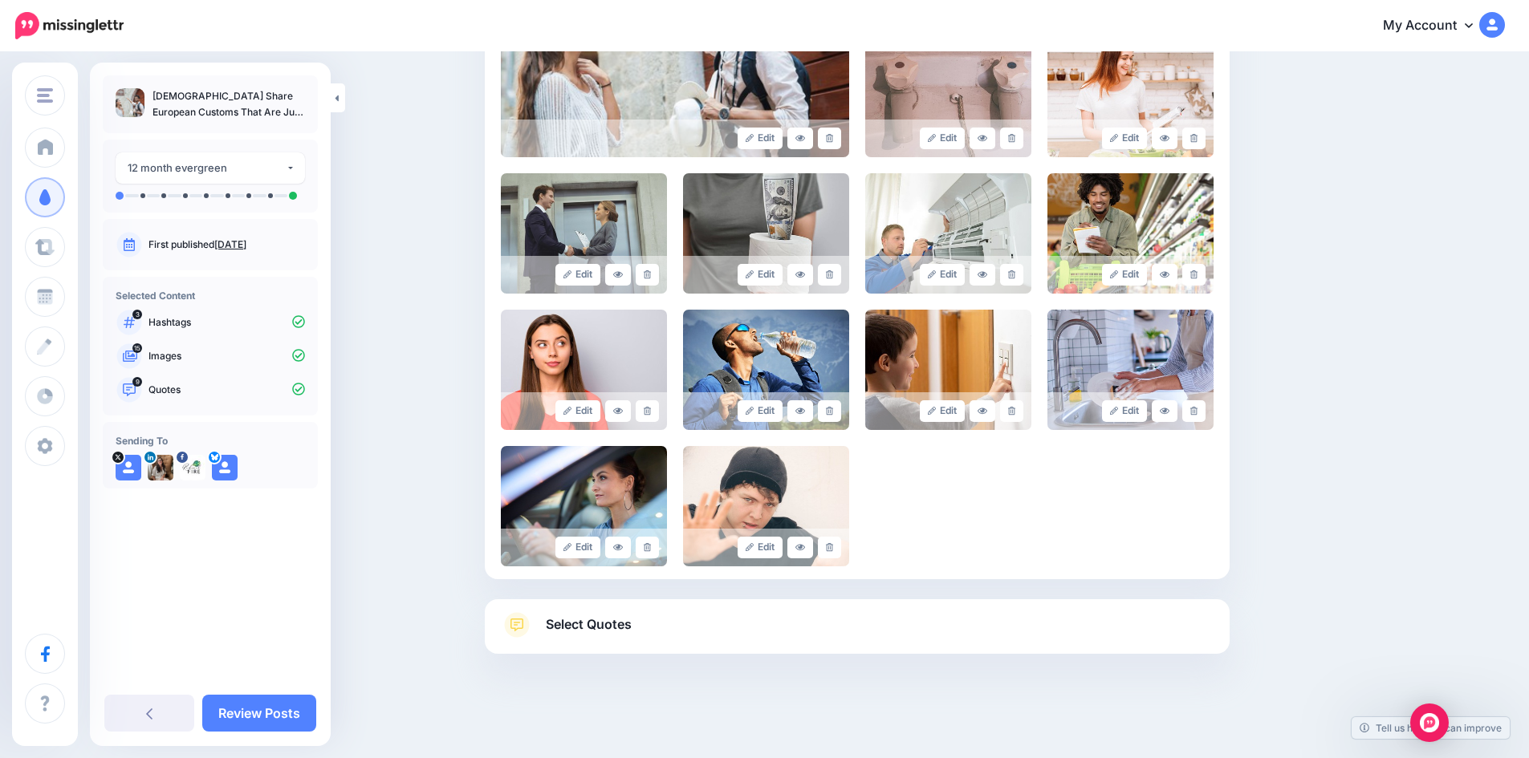
click at [771, 635] on link "Select Quotes" at bounding box center [857, 633] width 713 height 42
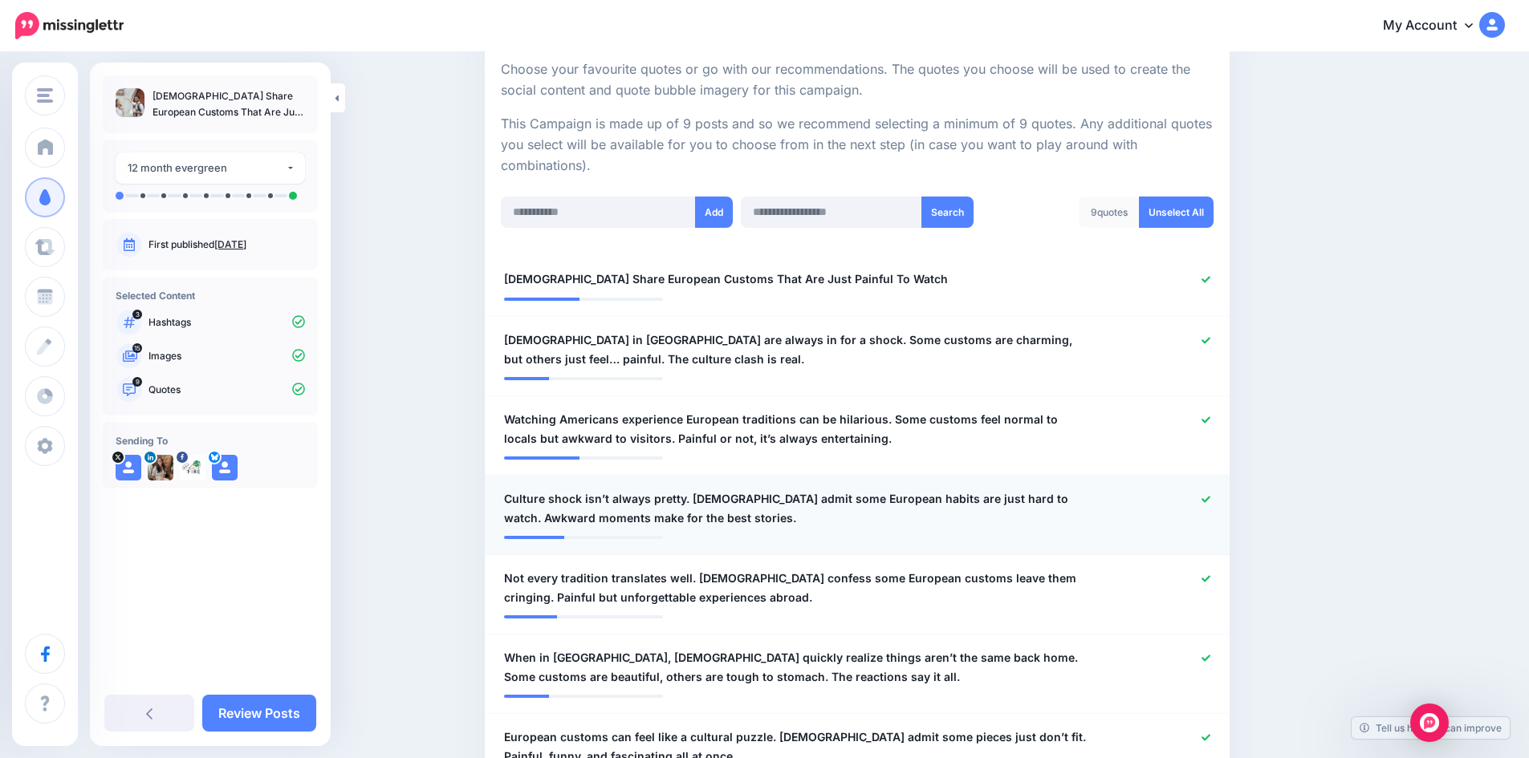
scroll to position [277, 0]
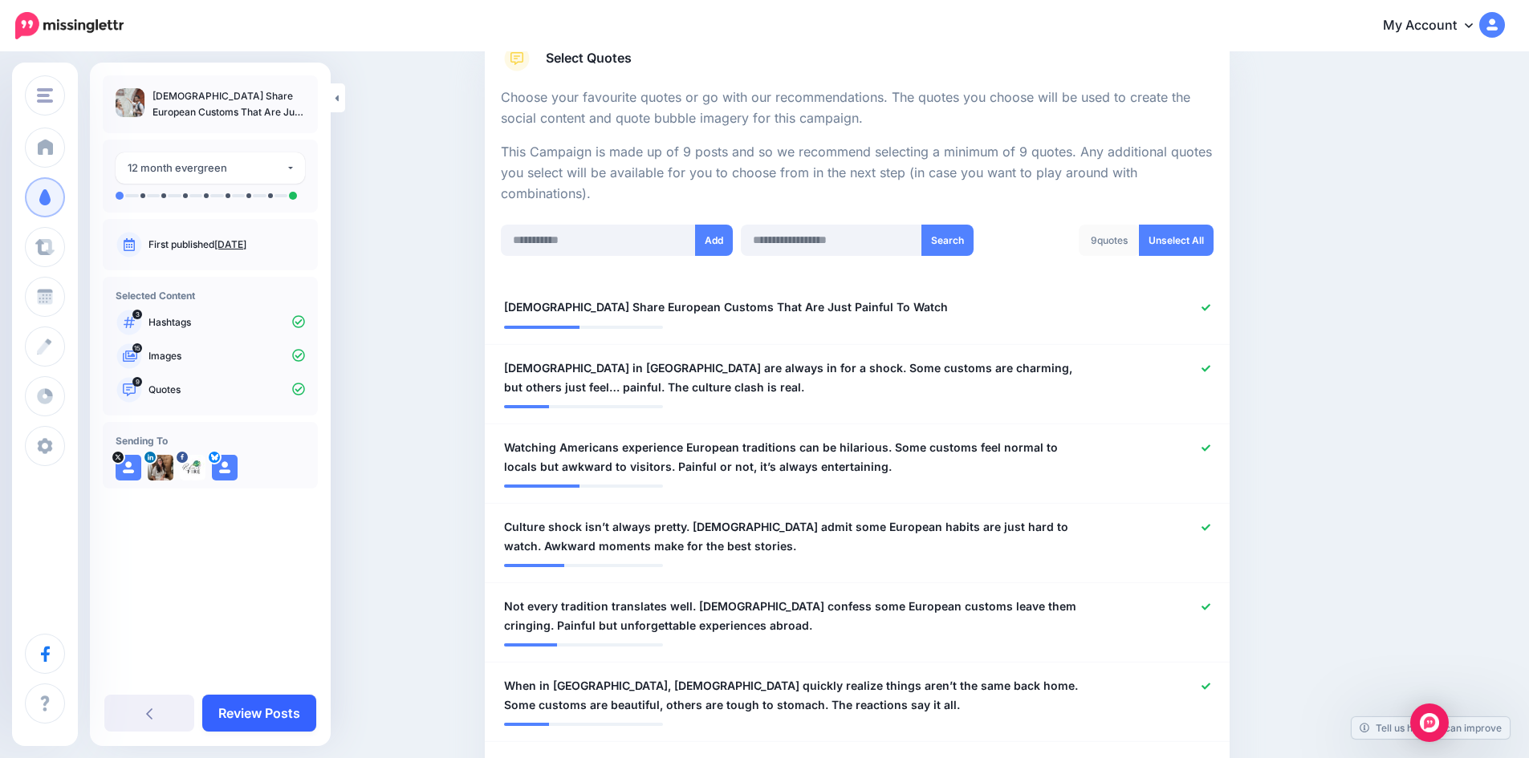
click at [276, 709] on link "Review Posts" at bounding box center [259, 713] width 114 height 37
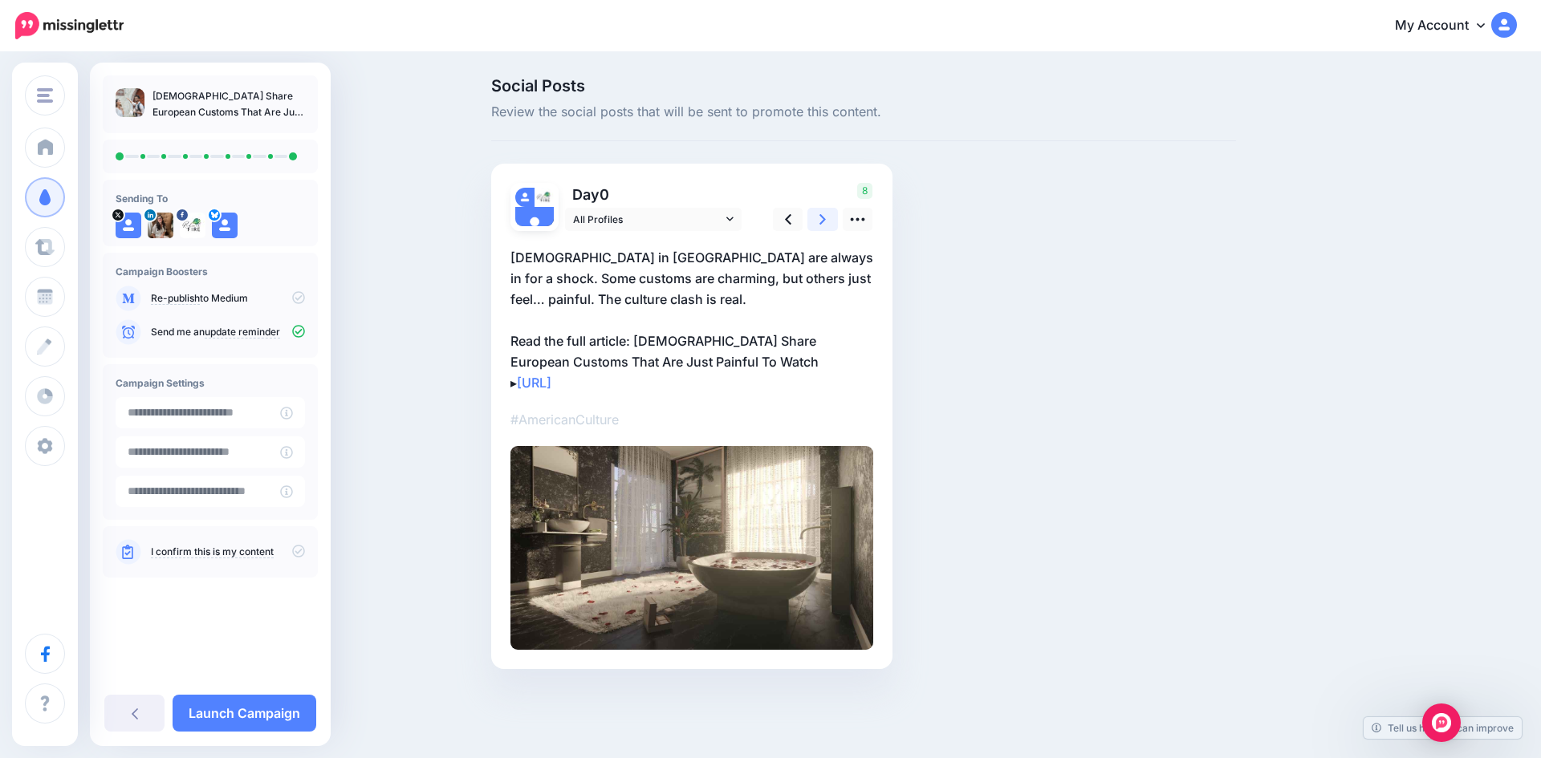
click at [830, 213] on link at bounding box center [822, 219] width 30 height 23
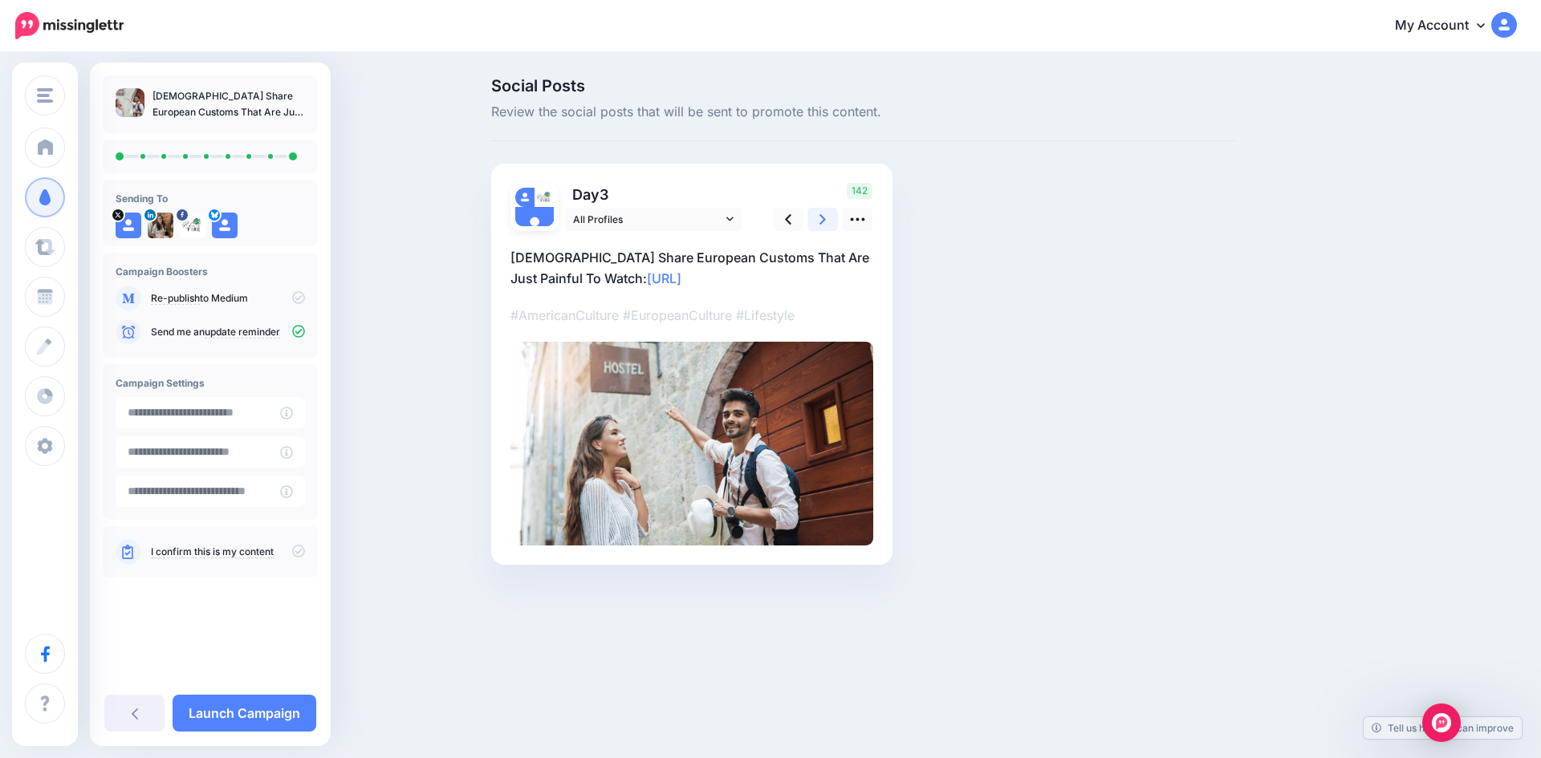
click at [822, 217] on icon at bounding box center [822, 219] width 6 height 10
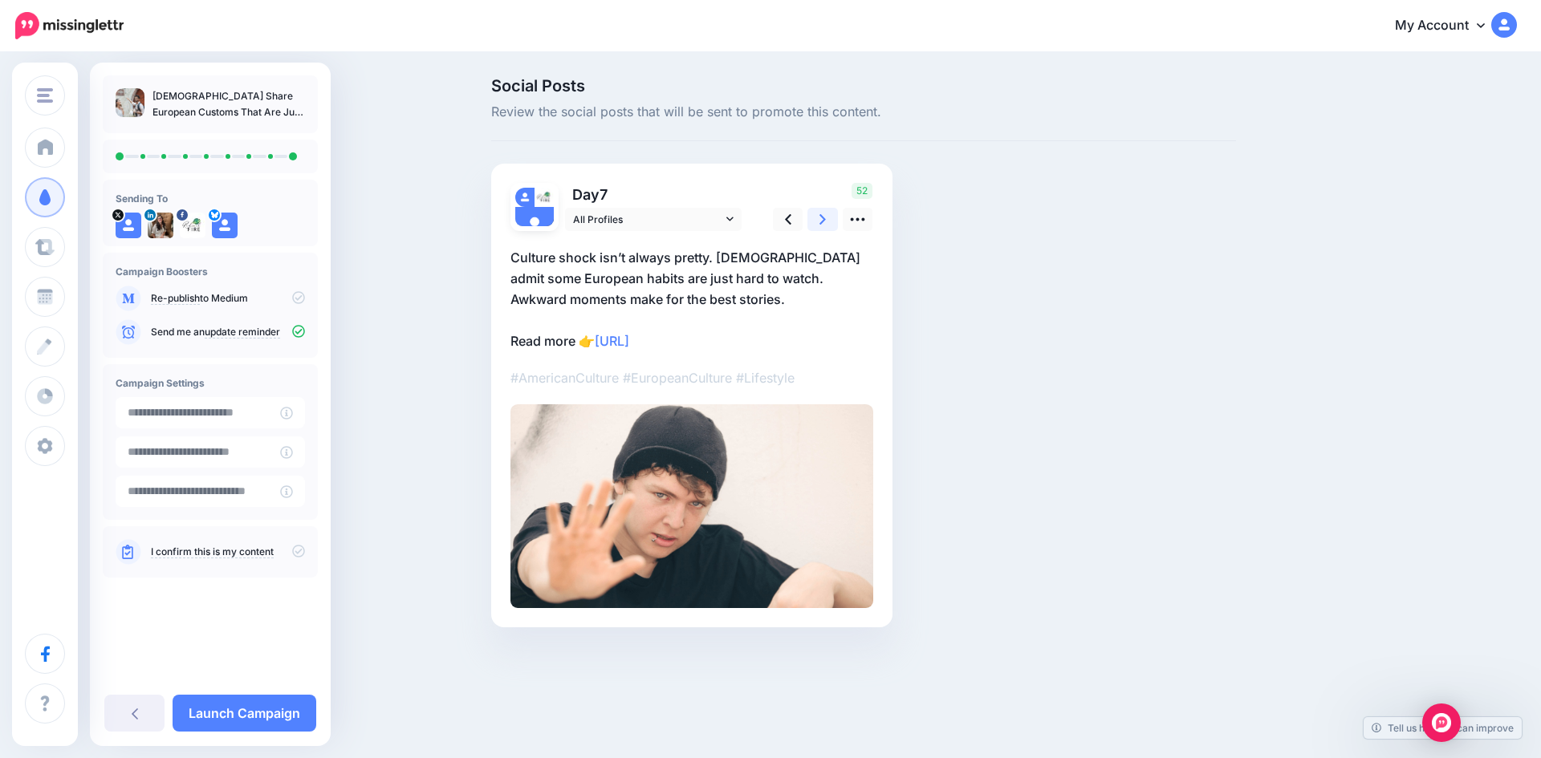
click at [822, 213] on icon at bounding box center [822, 219] width 6 height 17
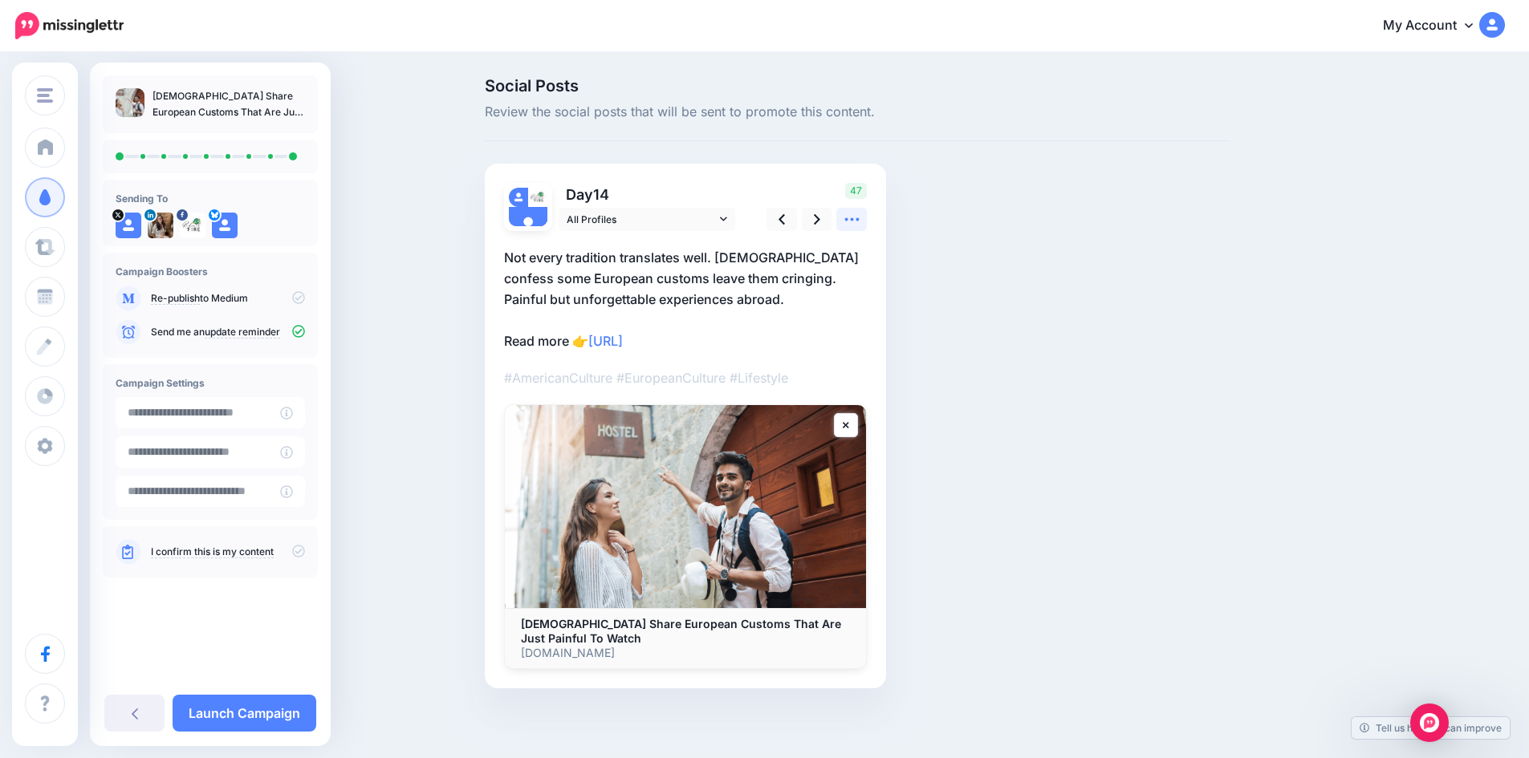
click at [855, 221] on icon at bounding box center [851, 219] width 17 height 17
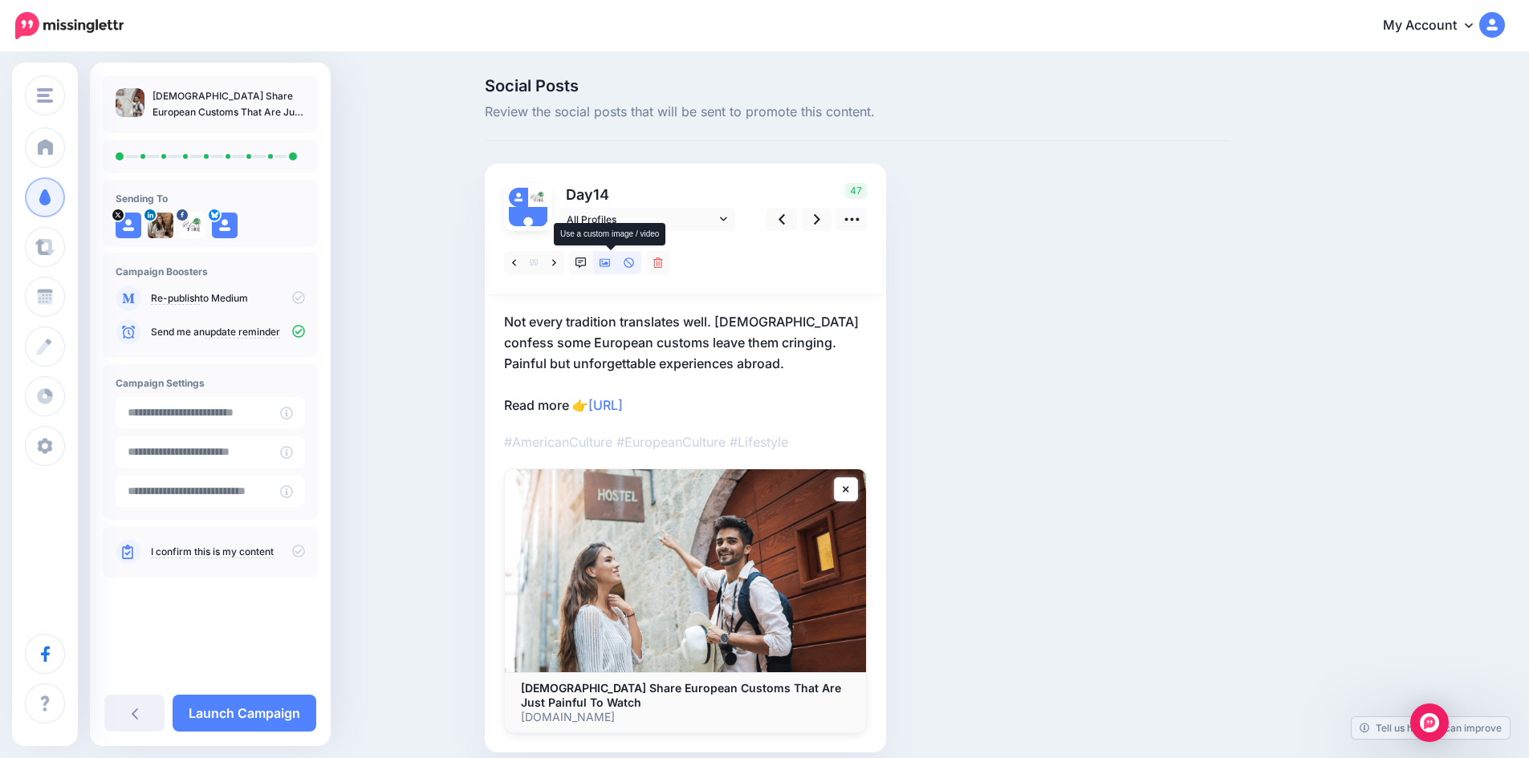
click at [616, 262] on link at bounding box center [605, 262] width 24 height 23
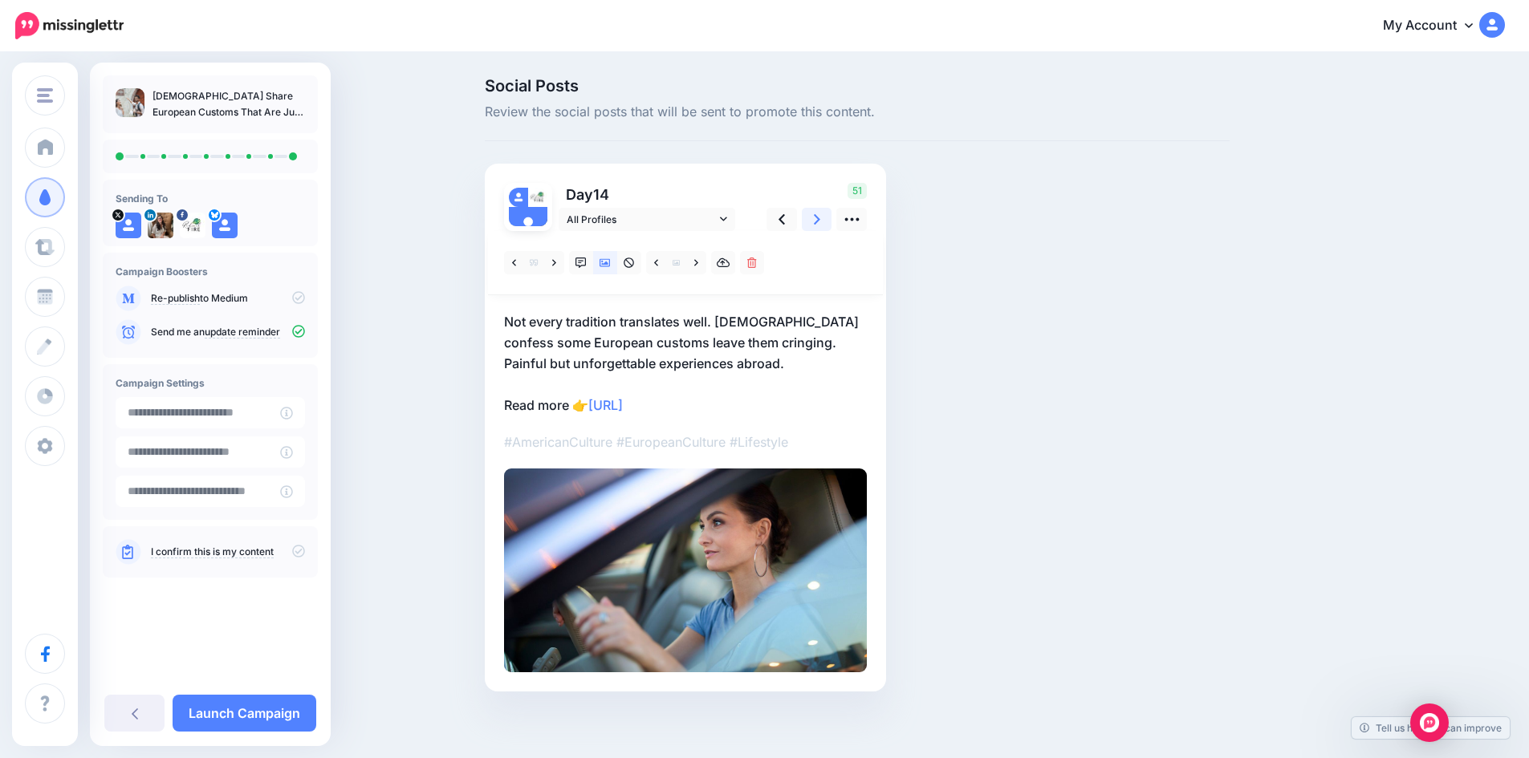
click at [818, 217] on link at bounding box center [817, 219] width 30 height 23
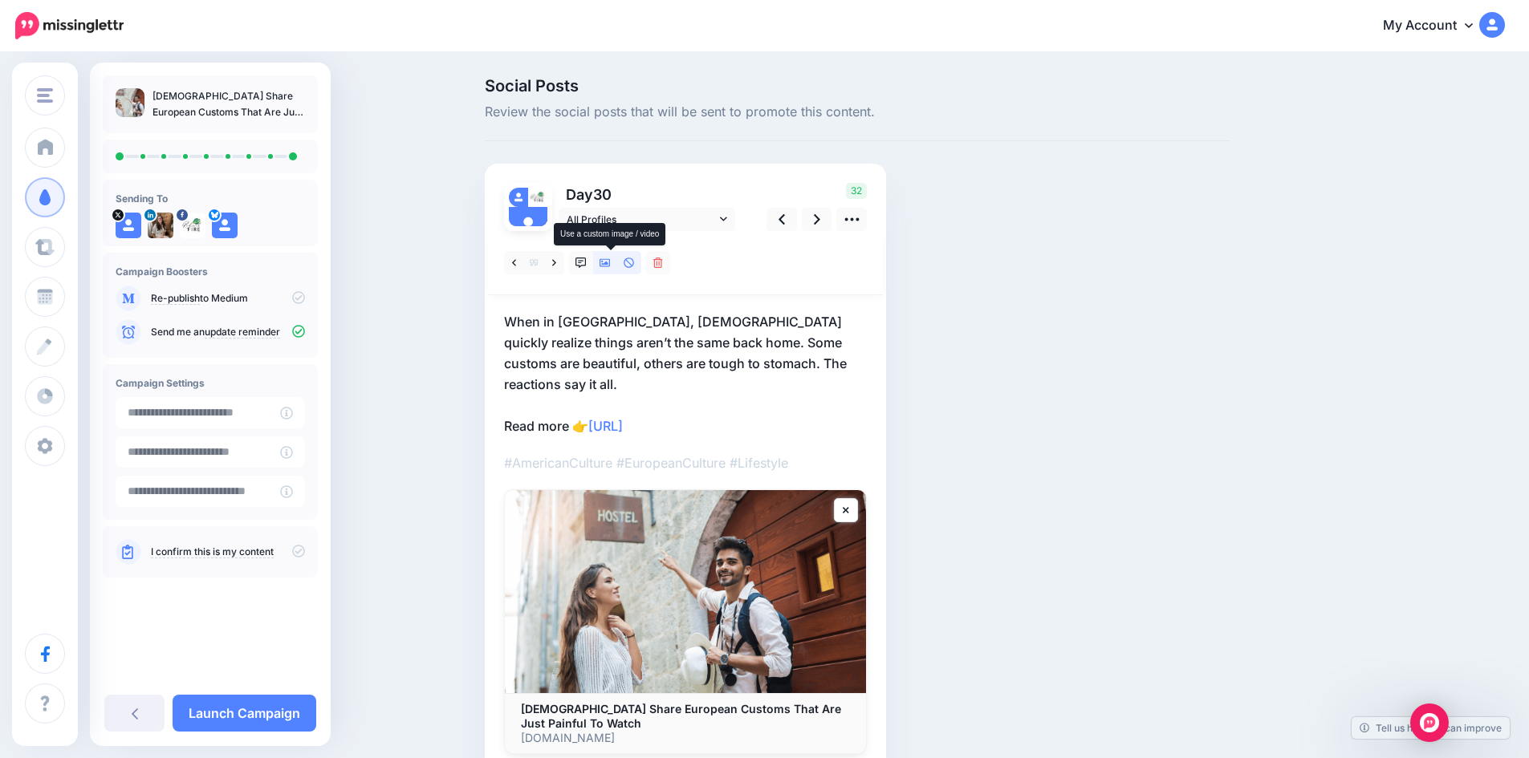
click at [609, 262] on icon at bounding box center [604, 263] width 11 height 8
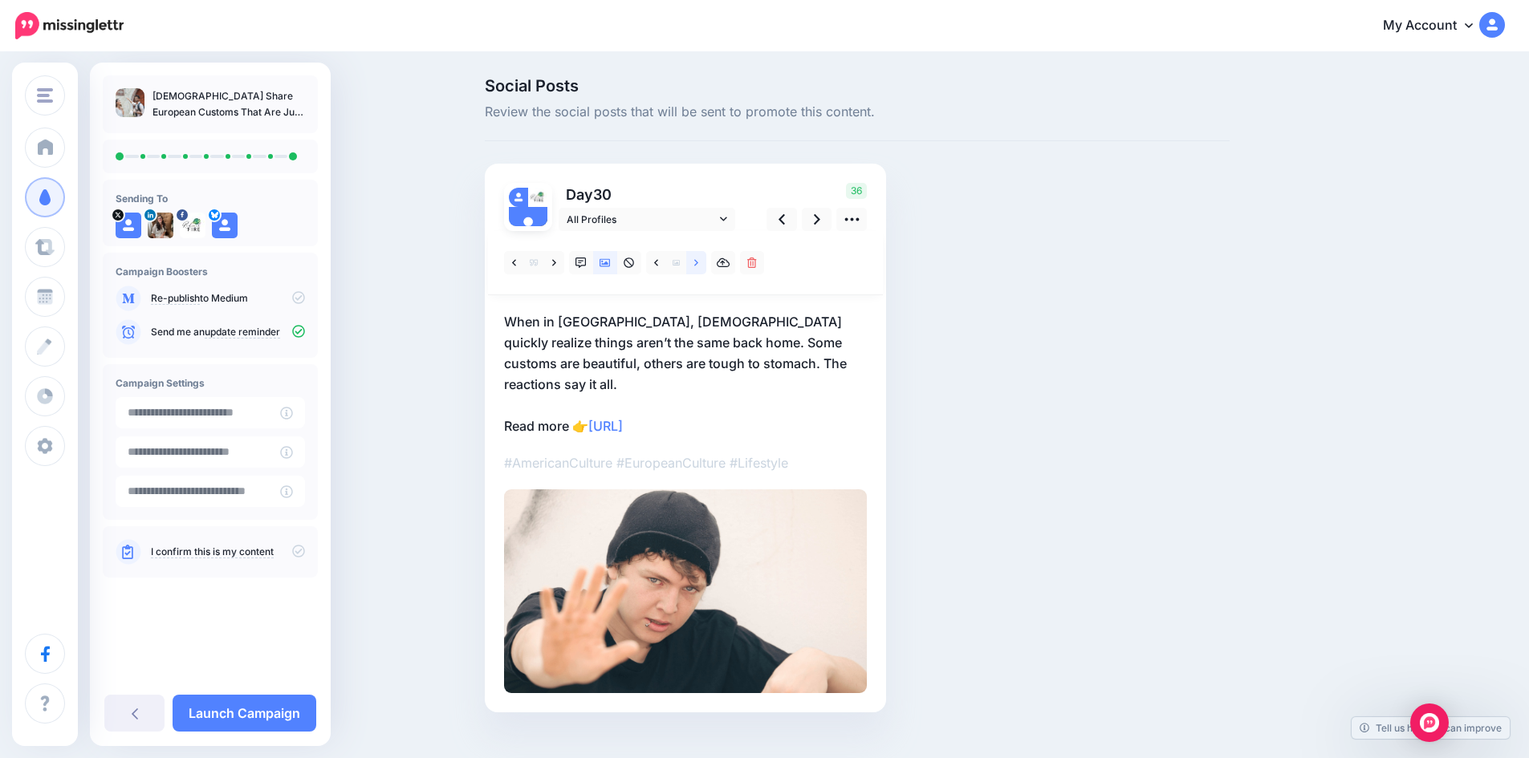
click at [698, 264] on icon at bounding box center [696, 263] width 4 height 11
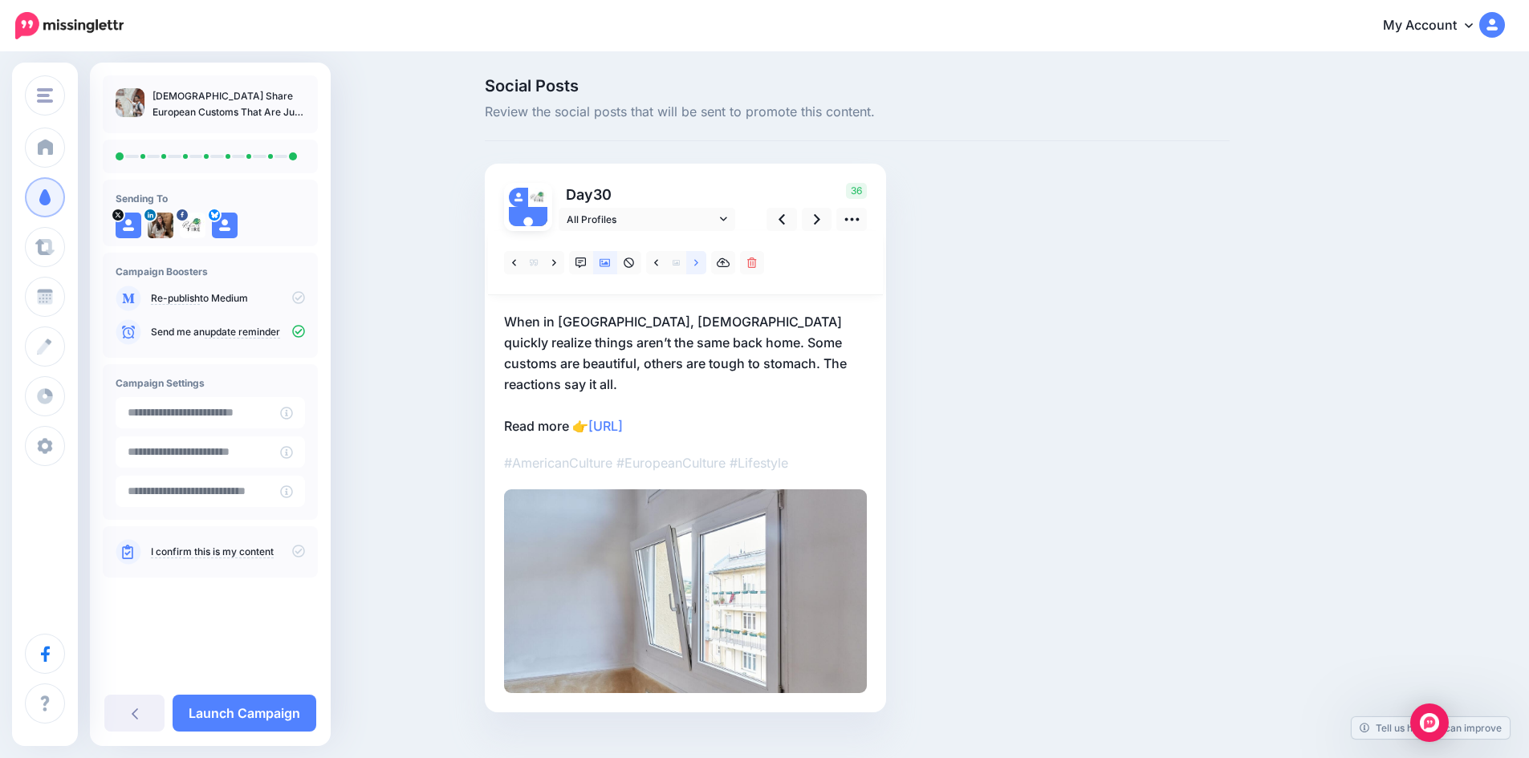
click at [698, 264] on icon at bounding box center [696, 263] width 4 height 11
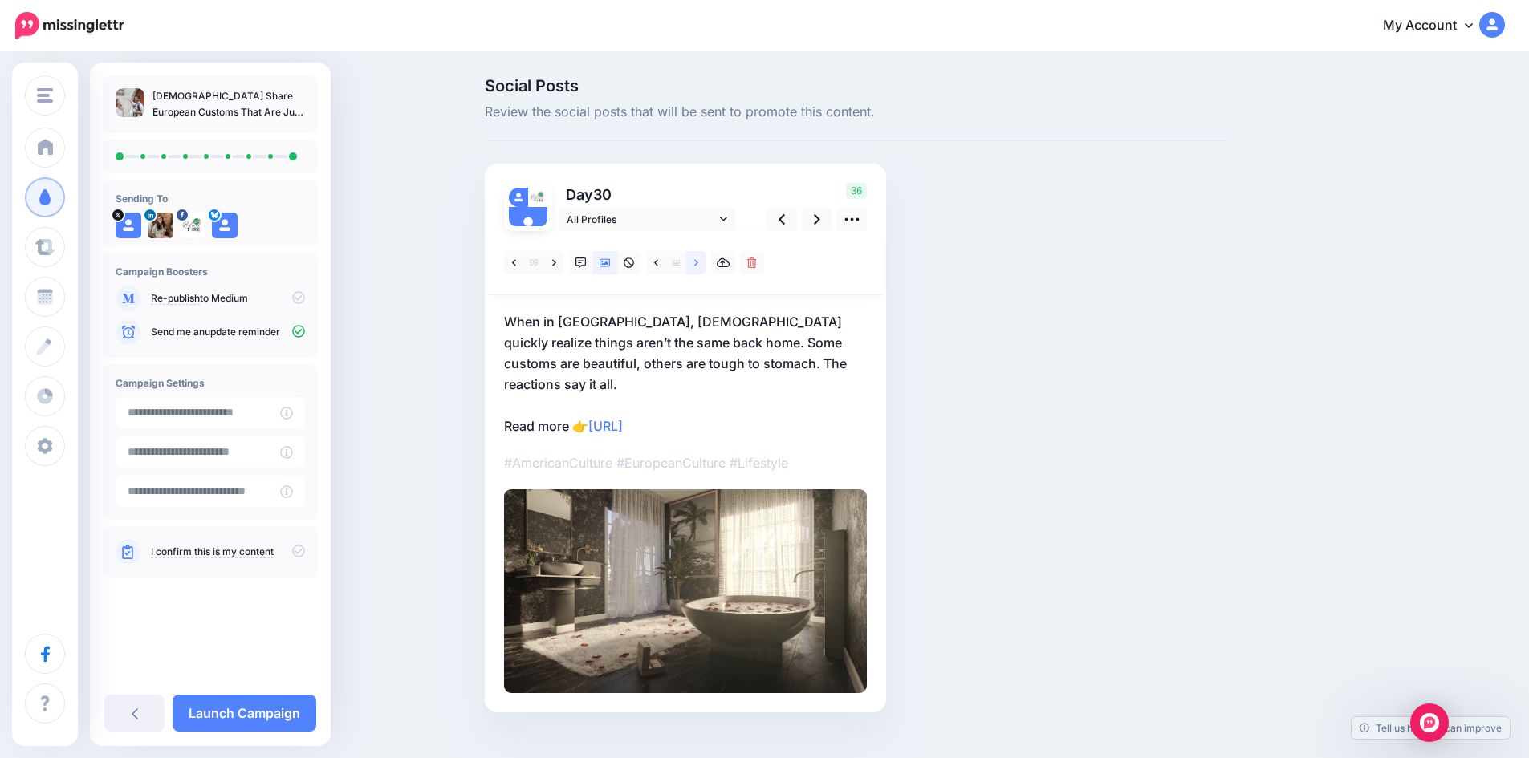
click at [698, 264] on icon at bounding box center [696, 263] width 4 height 11
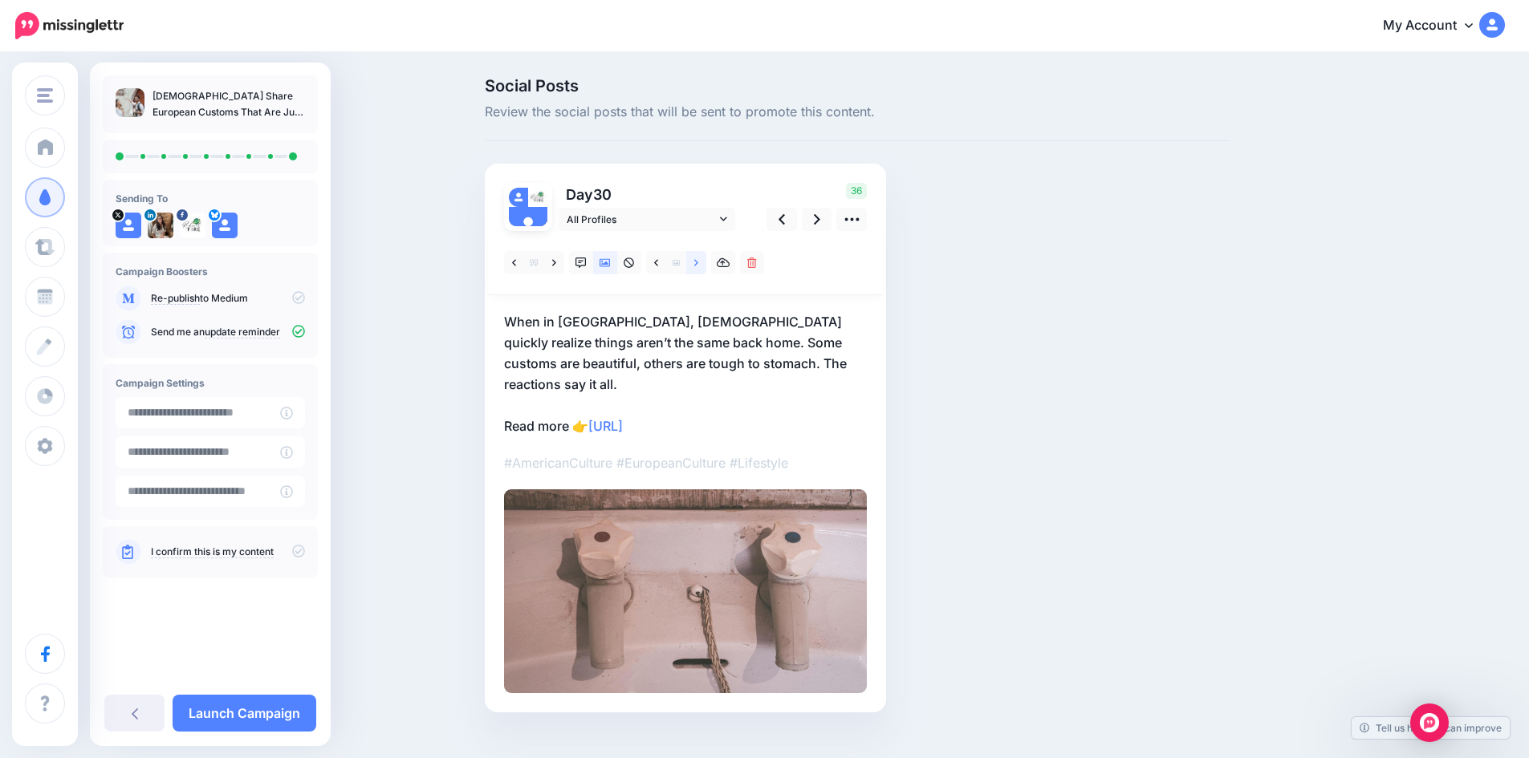
click at [698, 264] on icon at bounding box center [696, 263] width 4 height 11
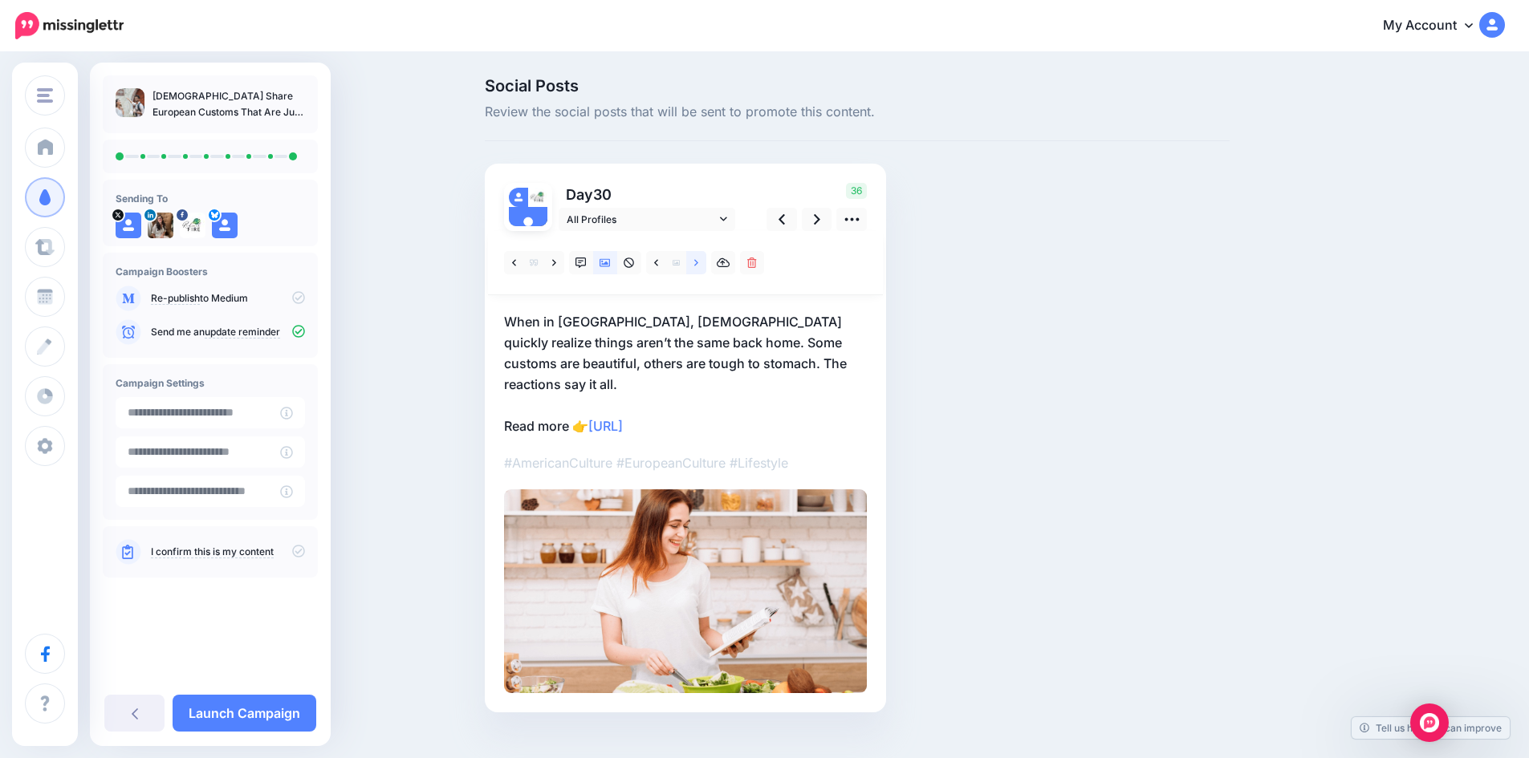
click at [698, 264] on icon at bounding box center [696, 263] width 4 height 11
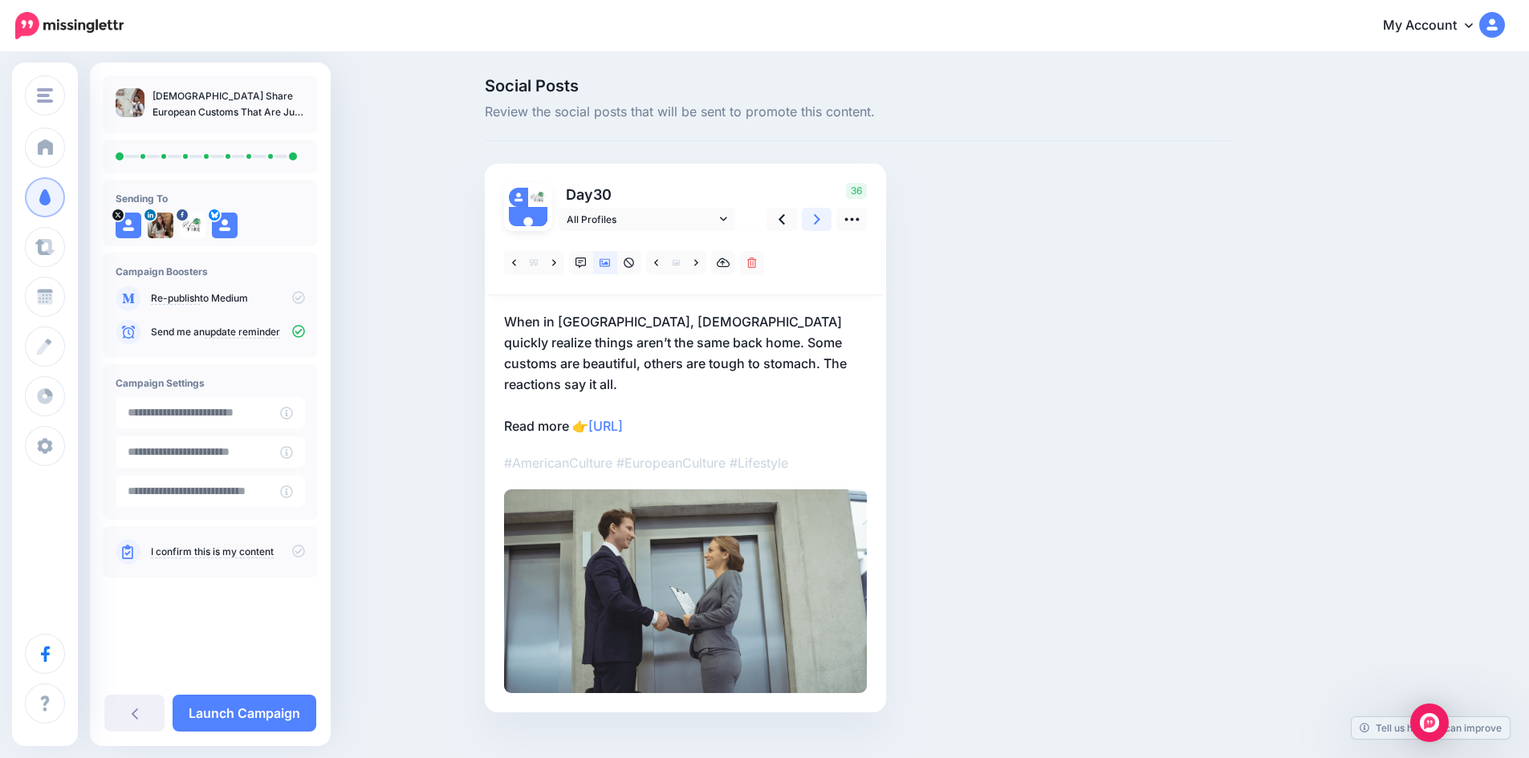
click at [820, 221] on icon at bounding box center [817, 219] width 6 height 17
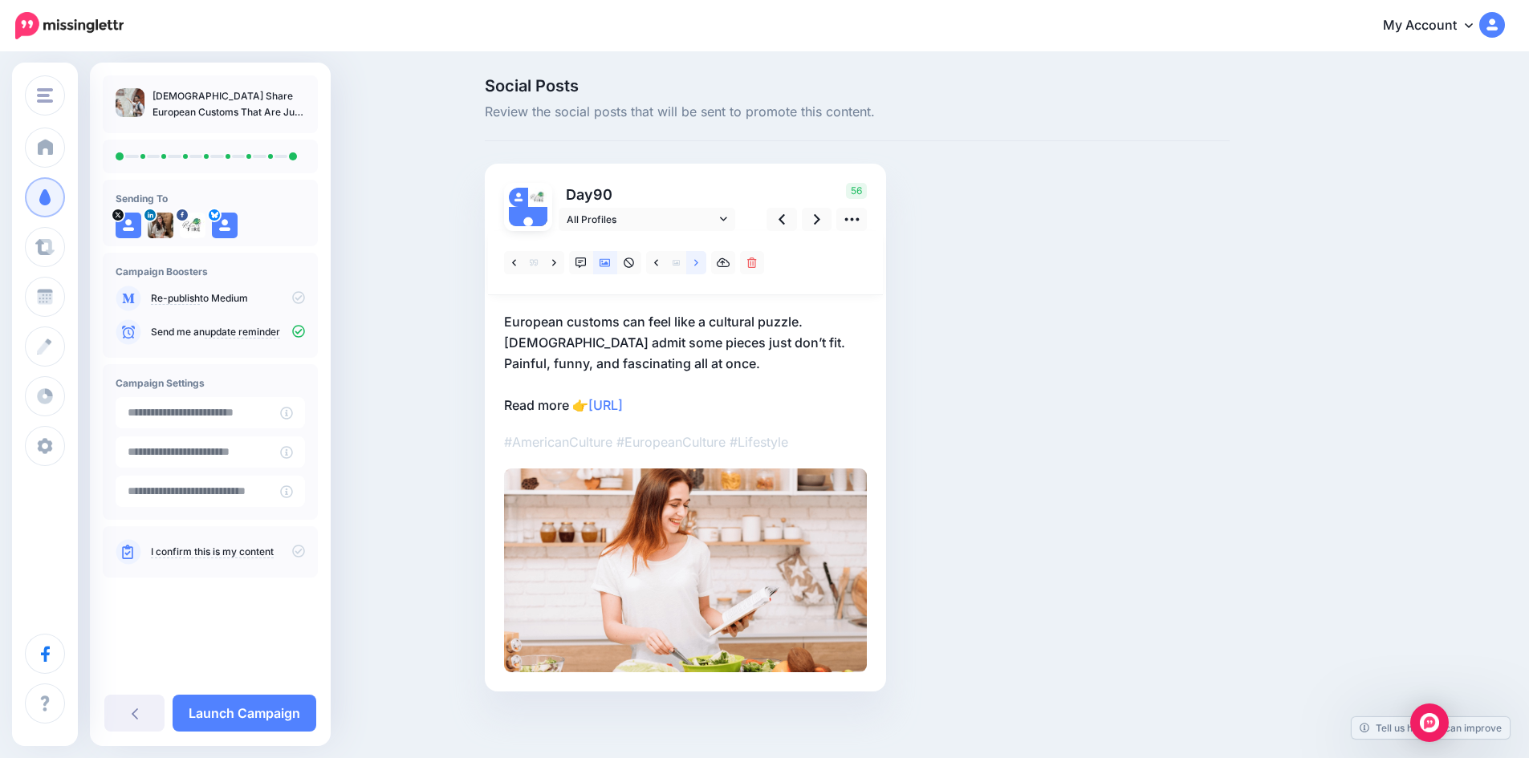
click at [705, 258] on link at bounding box center [696, 262] width 20 height 23
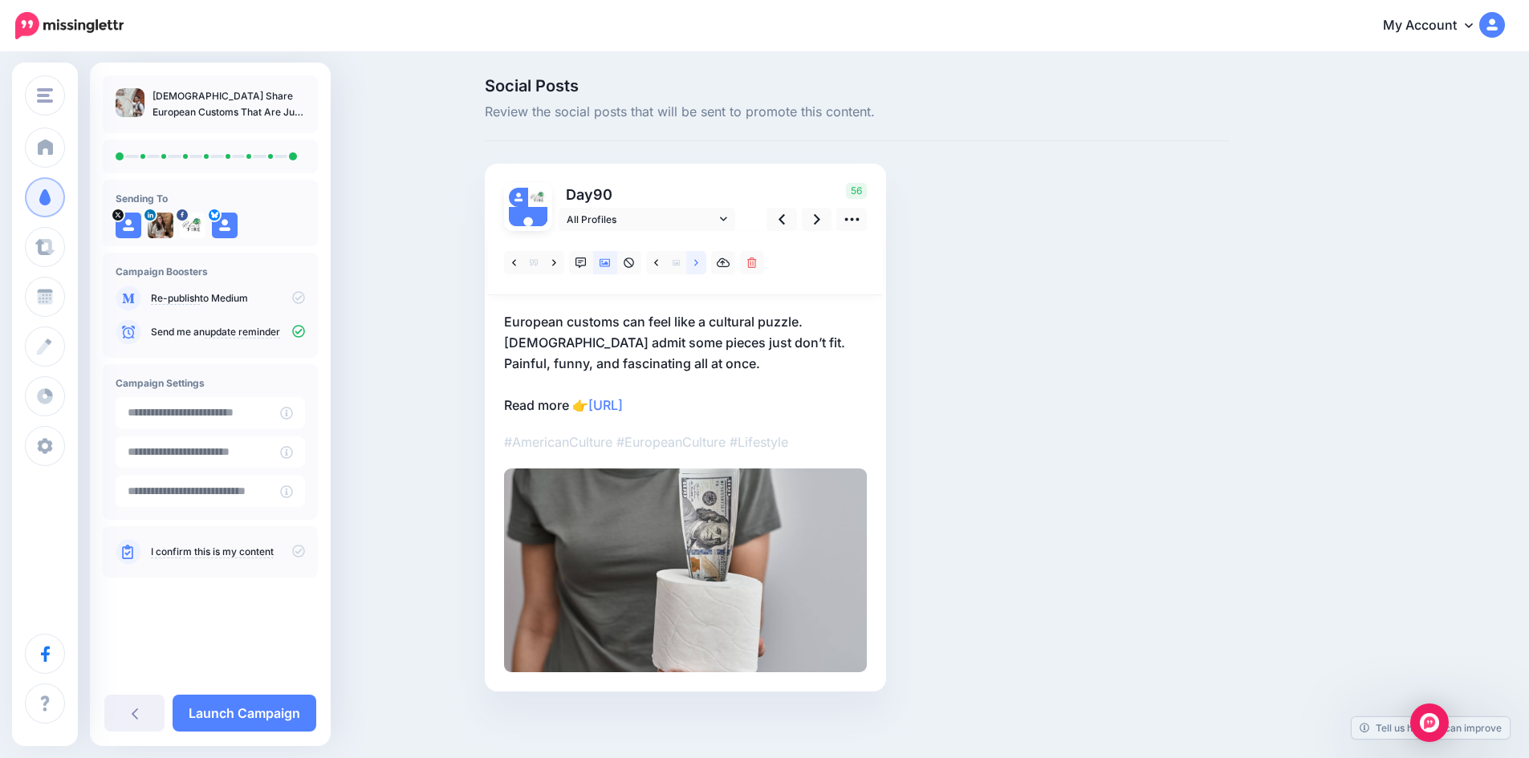
click at [698, 261] on icon at bounding box center [696, 262] width 4 height 6
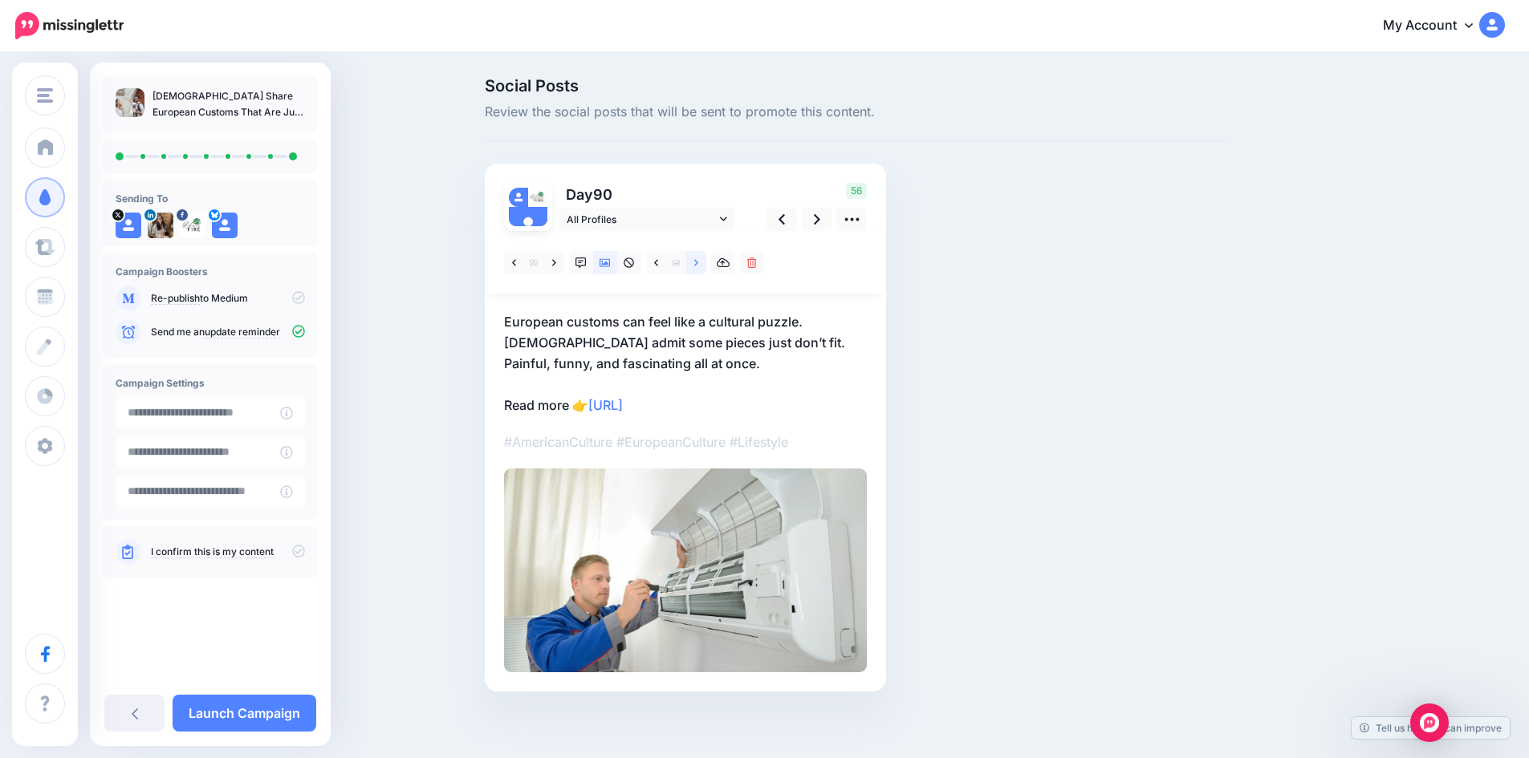
click at [698, 262] on icon at bounding box center [696, 262] width 4 height 6
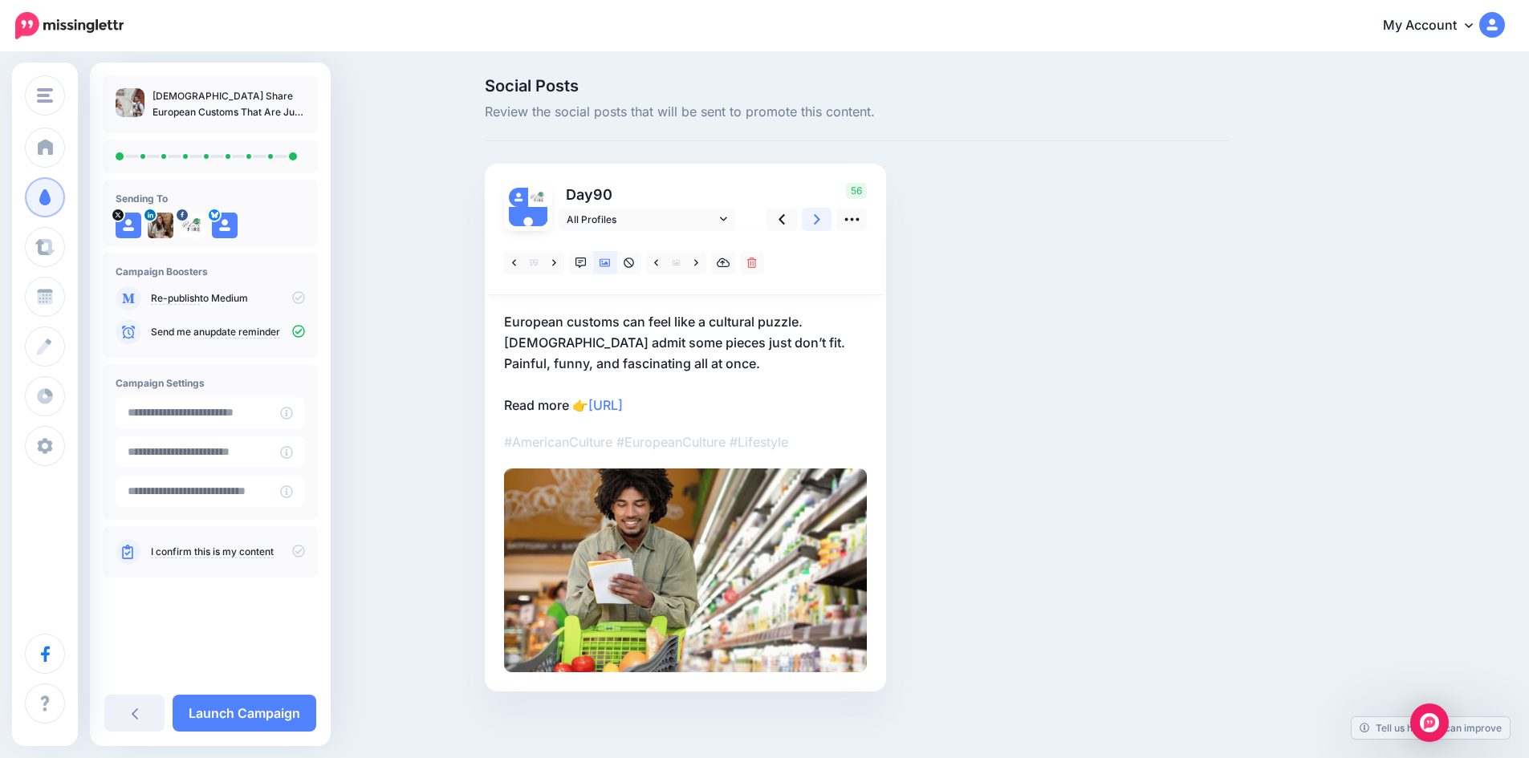
click at [819, 218] on icon at bounding box center [817, 219] width 6 height 17
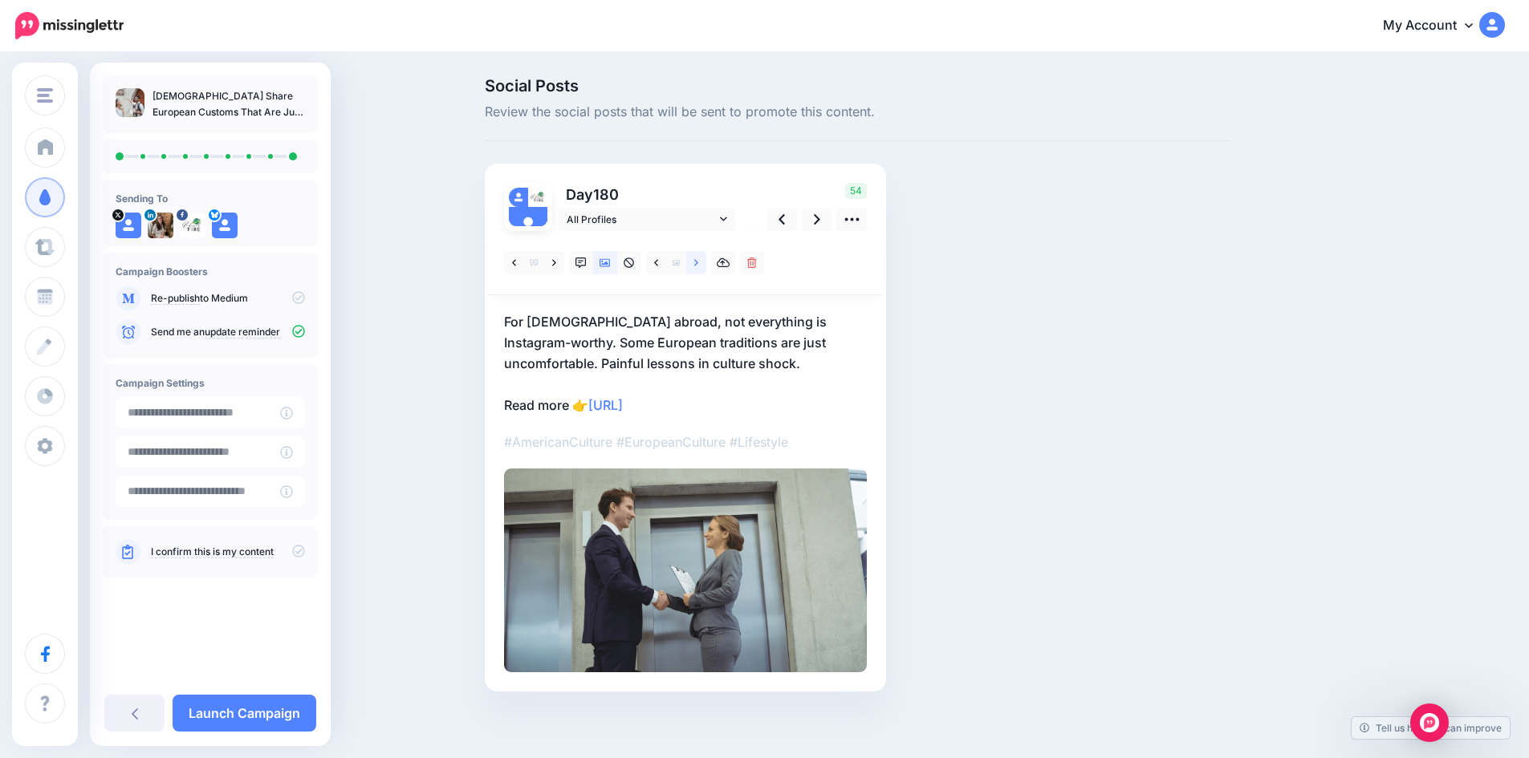
click at [698, 260] on icon at bounding box center [696, 263] width 4 height 11
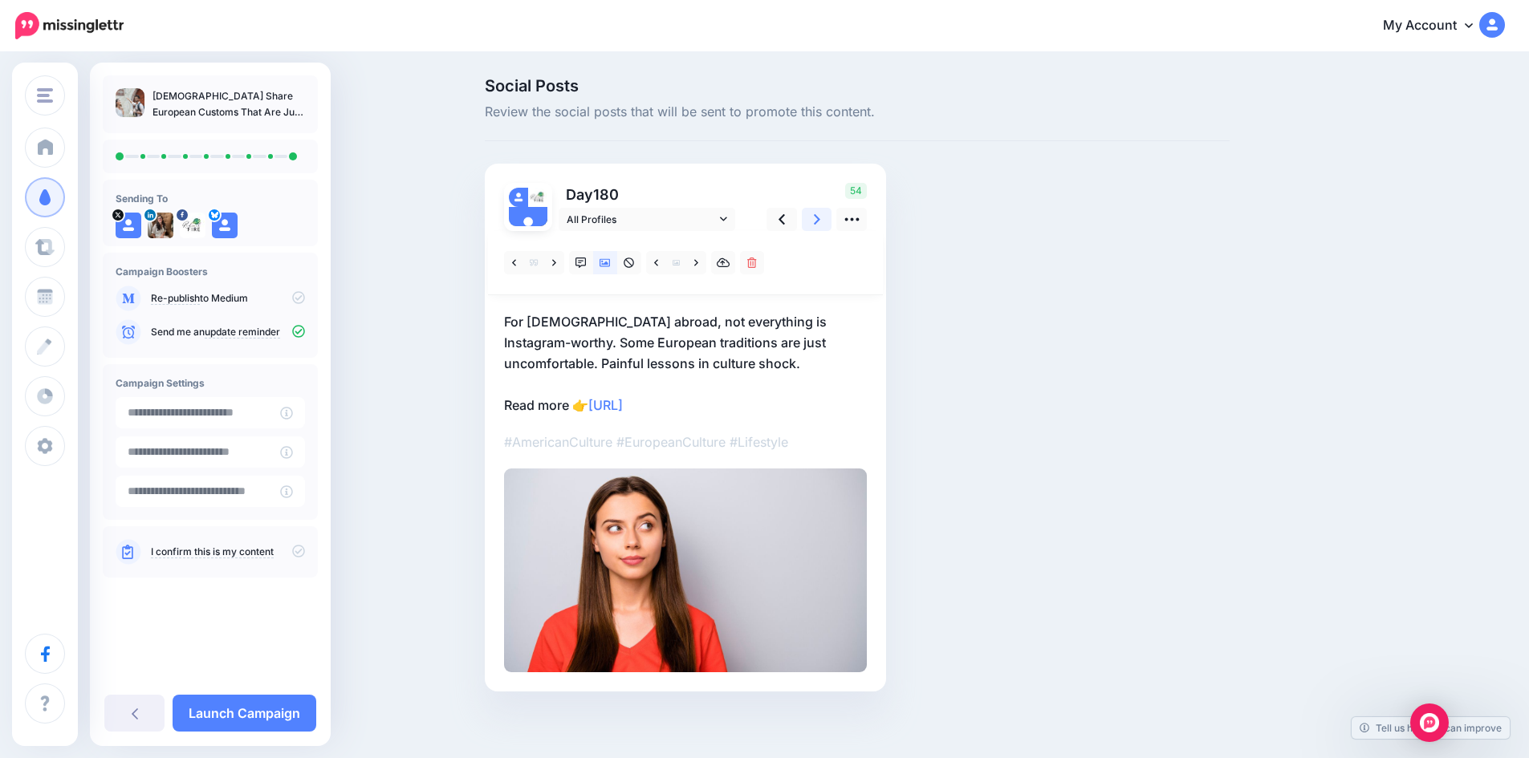
click at [829, 217] on link at bounding box center [817, 219] width 30 height 23
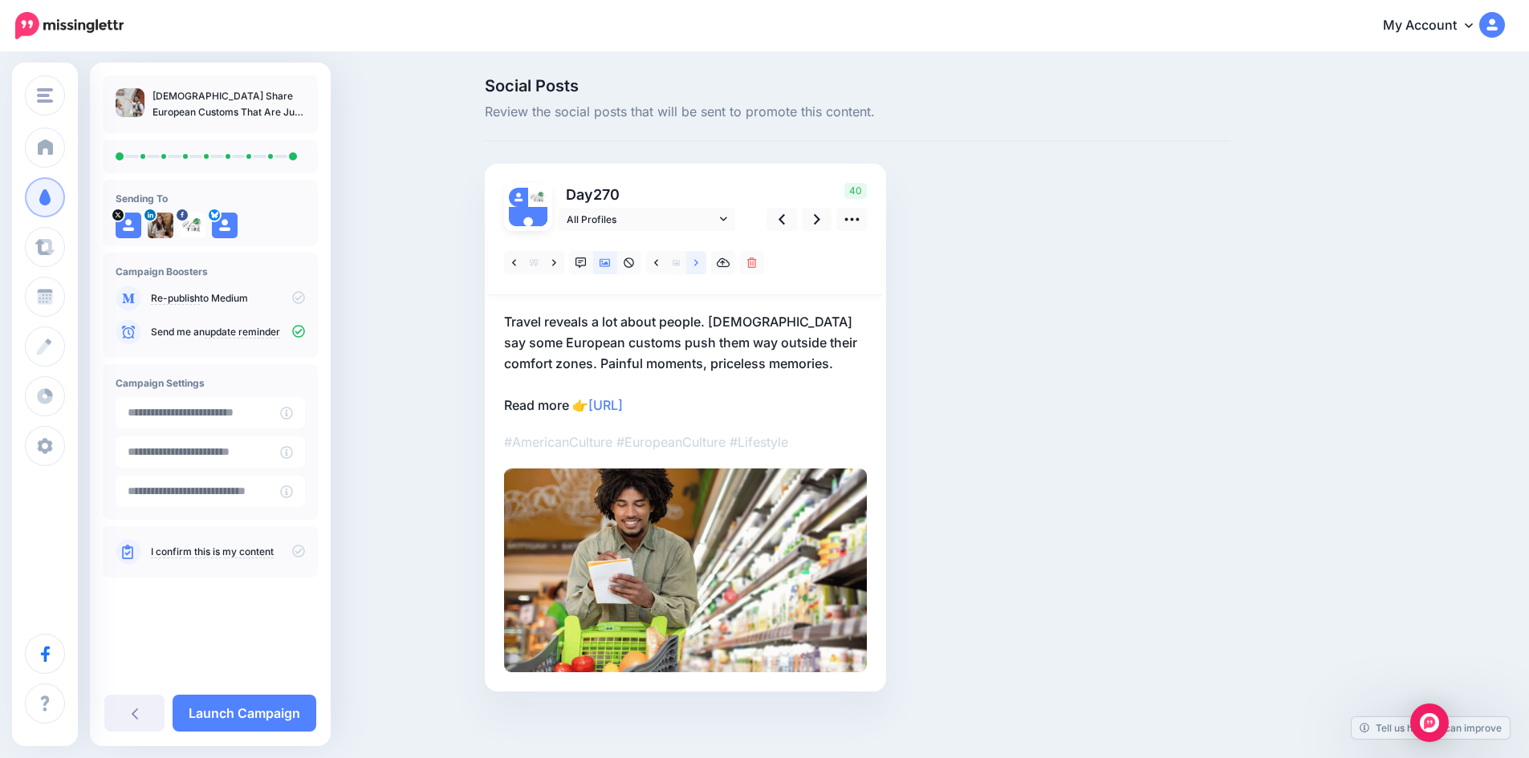
click at [698, 262] on icon at bounding box center [696, 262] width 4 height 6
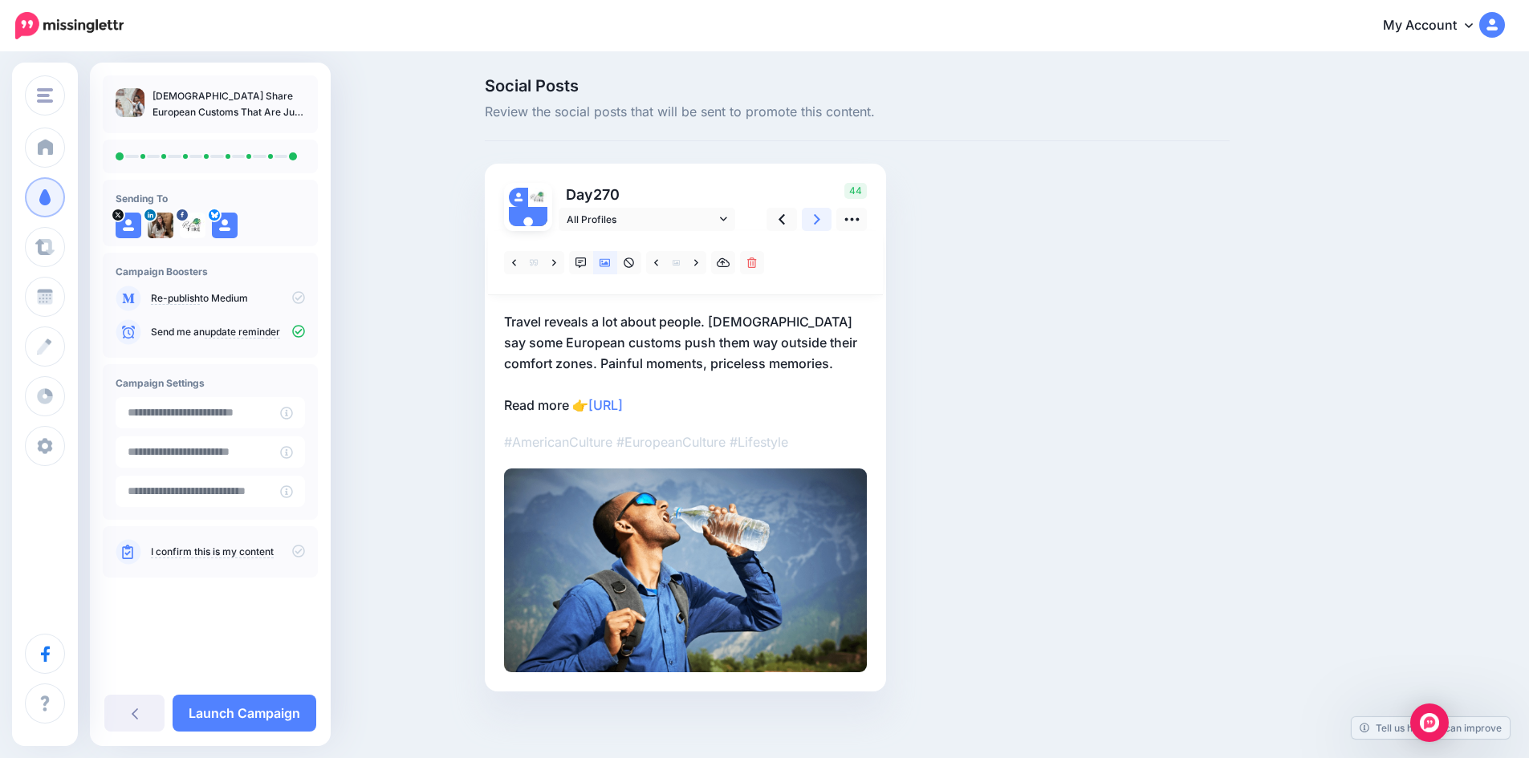
click at [818, 218] on link at bounding box center [817, 219] width 30 height 23
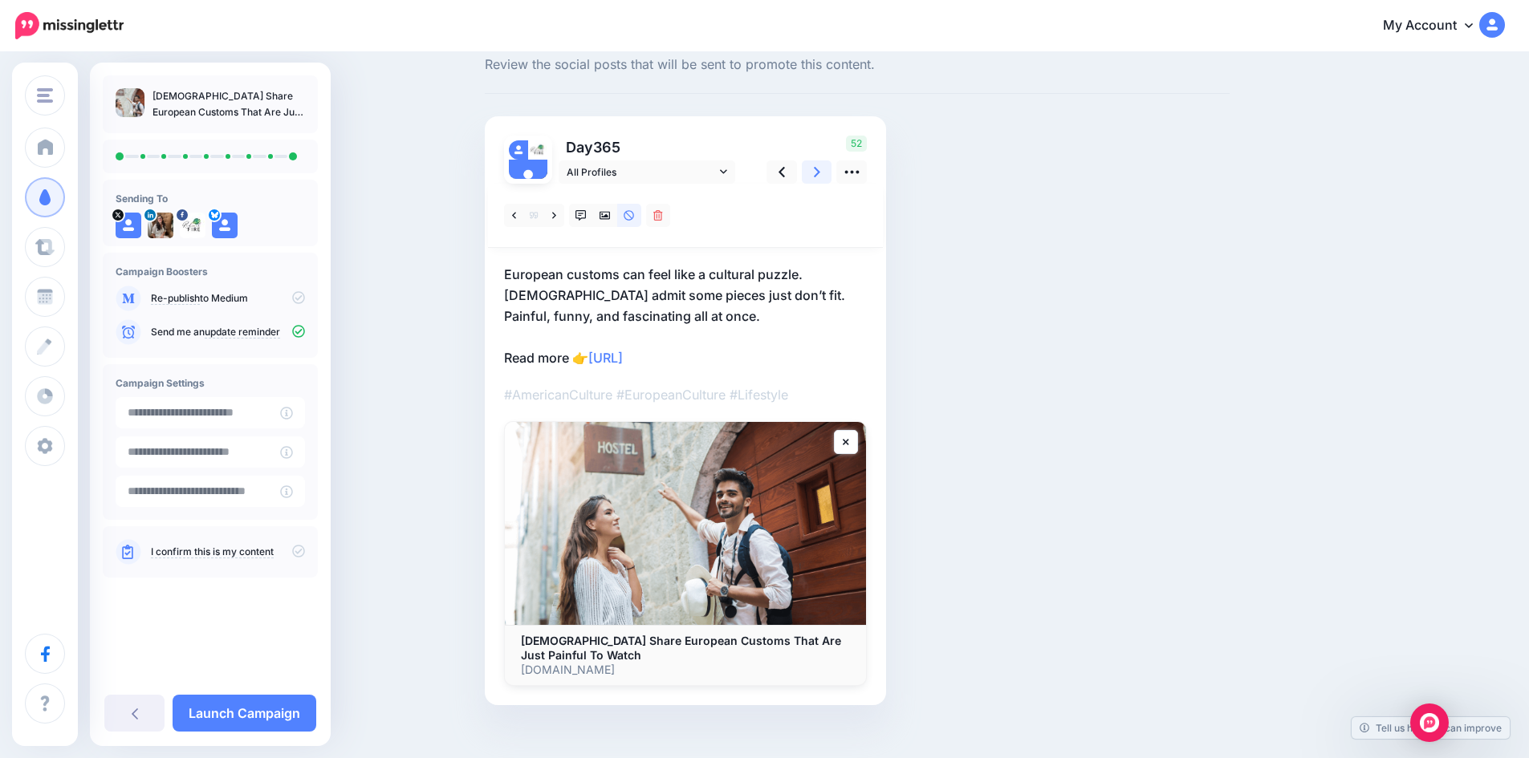
scroll to position [67, 0]
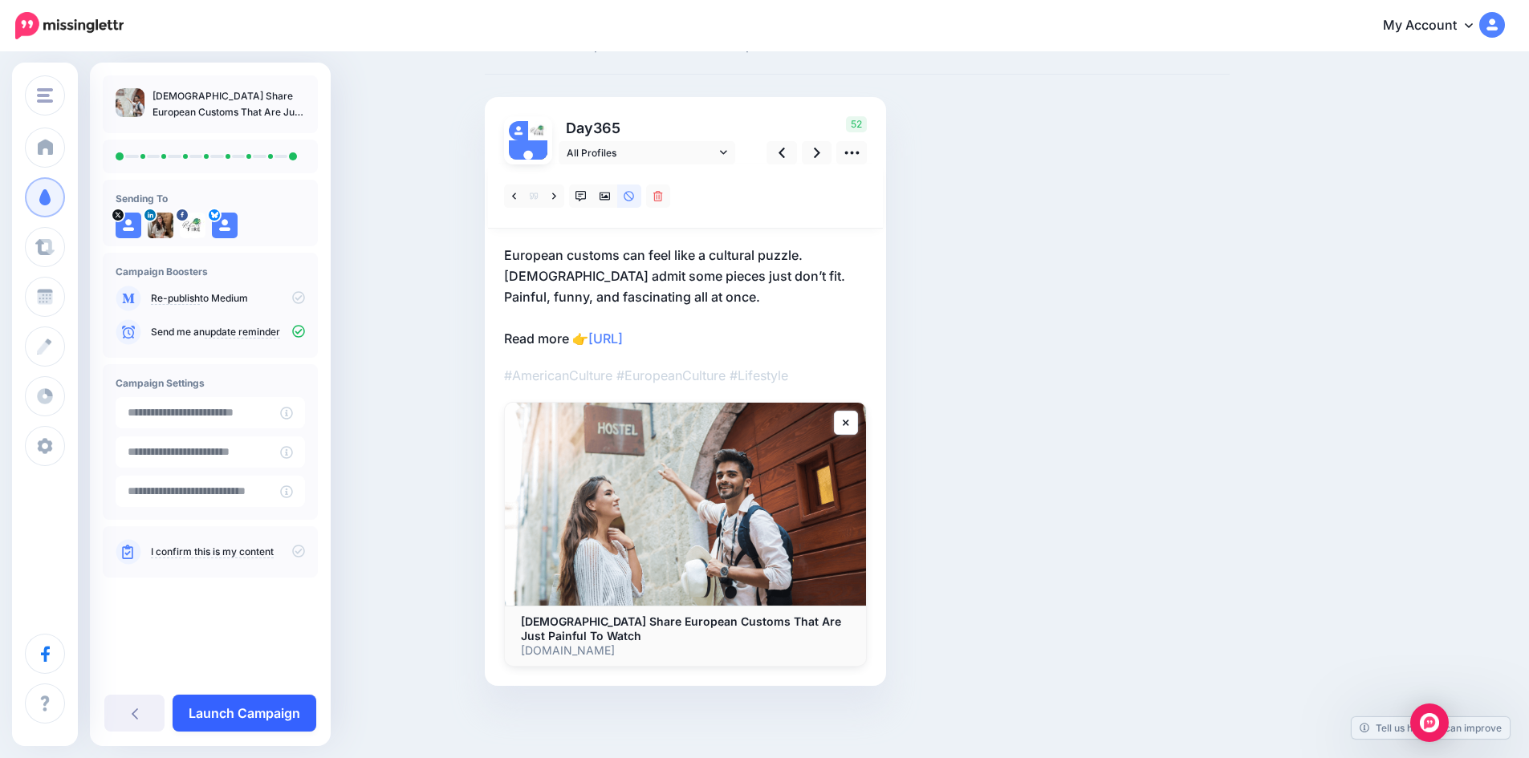
click at [252, 705] on link "Launch Campaign" at bounding box center [245, 713] width 144 height 37
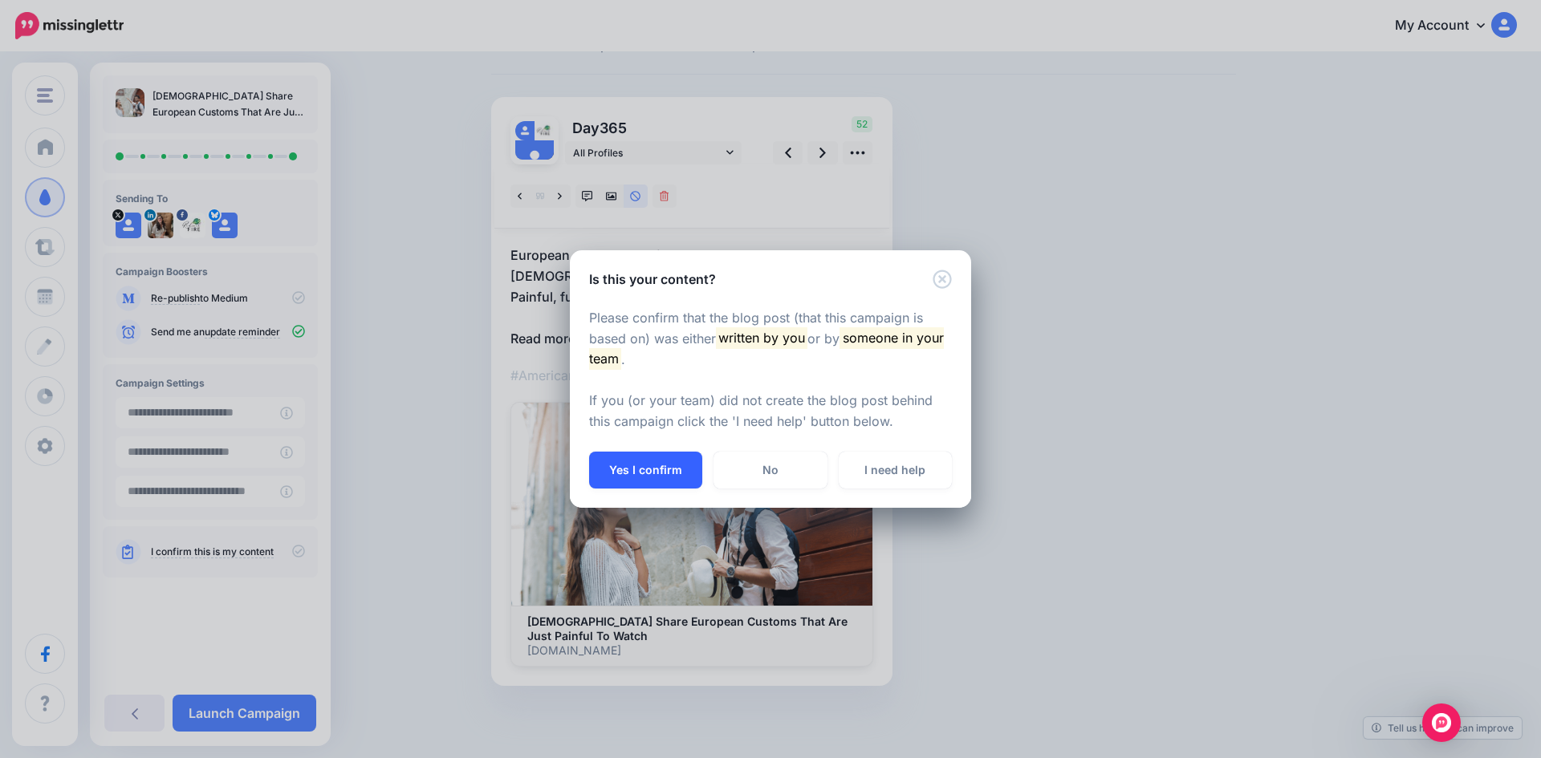
click at [642, 469] on button "Yes I confirm" at bounding box center [645, 470] width 113 height 37
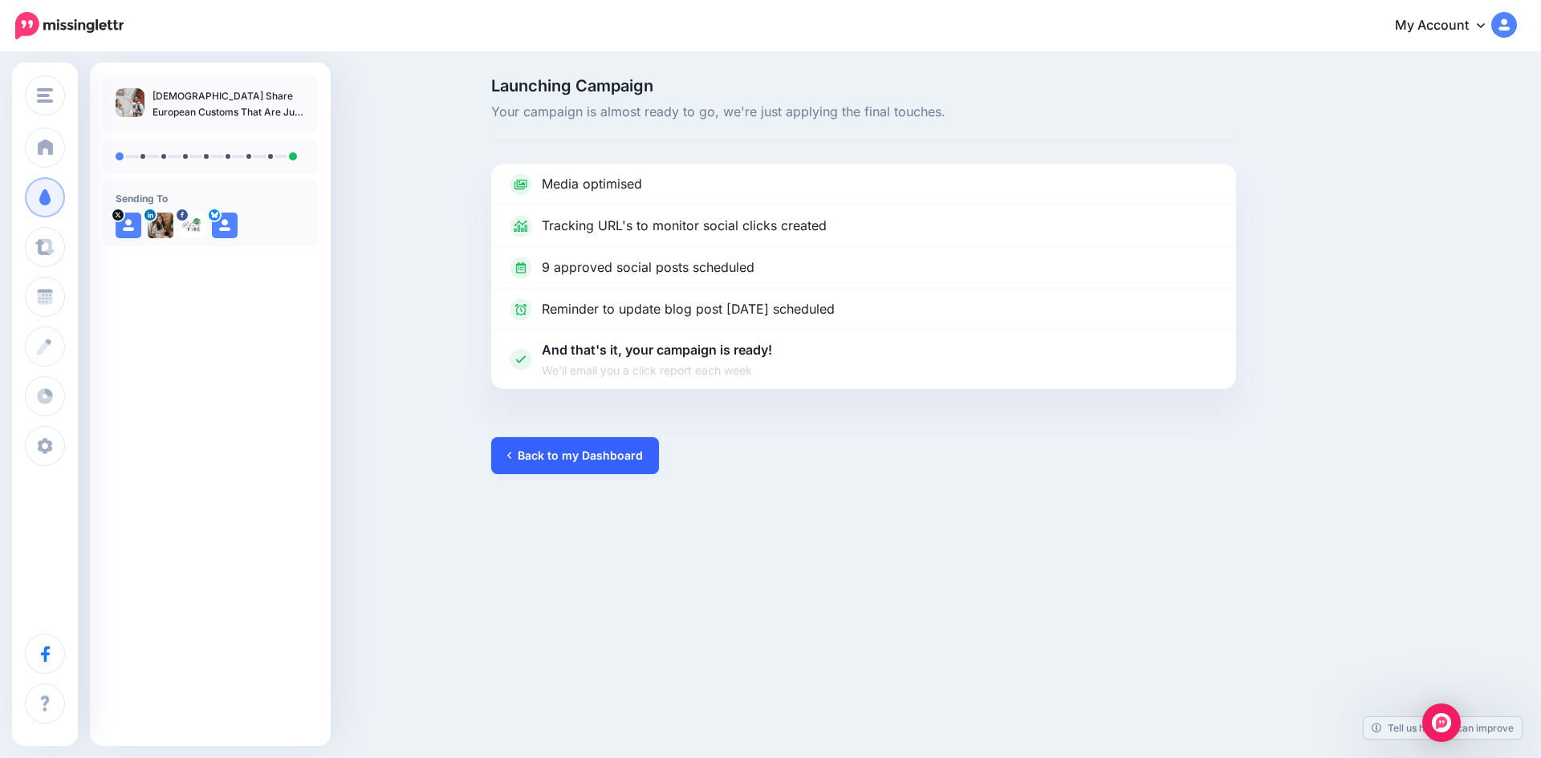
click at [597, 449] on link "Back to my Dashboard" at bounding box center [575, 455] width 168 height 37
